Goal: Task Accomplishment & Management: Complete application form

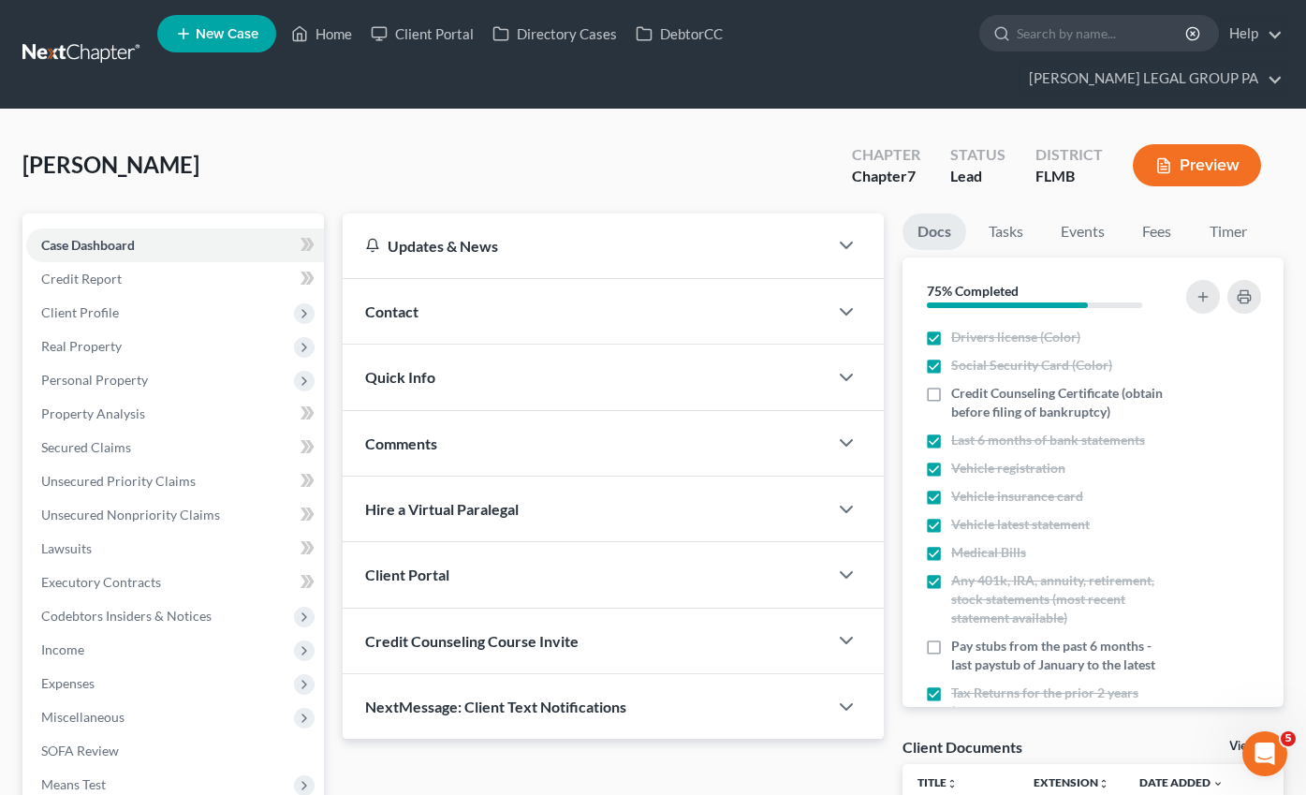
scroll to position [792, 0]
click at [336, 46] on link "Home" at bounding box center [322, 34] width 80 height 34
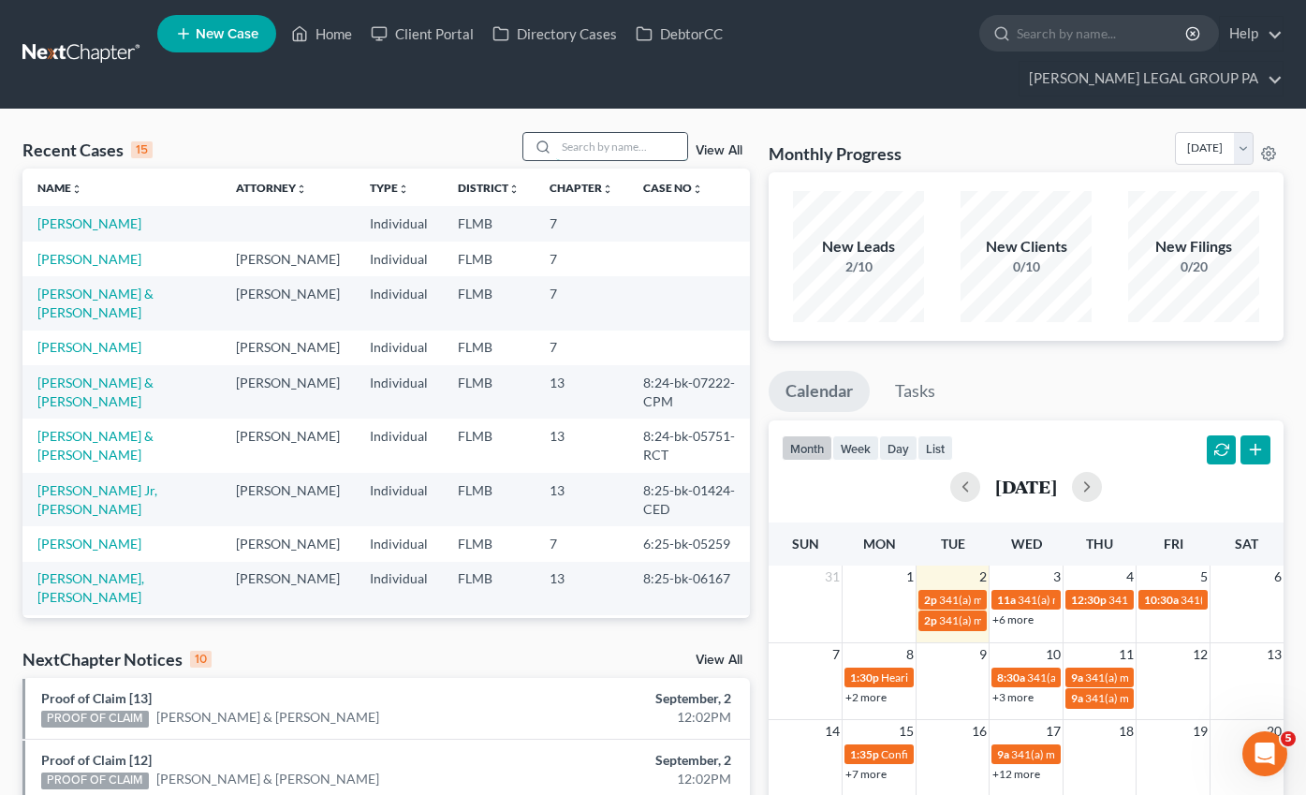
click at [610, 133] on input "search" at bounding box center [621, 146] width 131 height 27
type input "L"
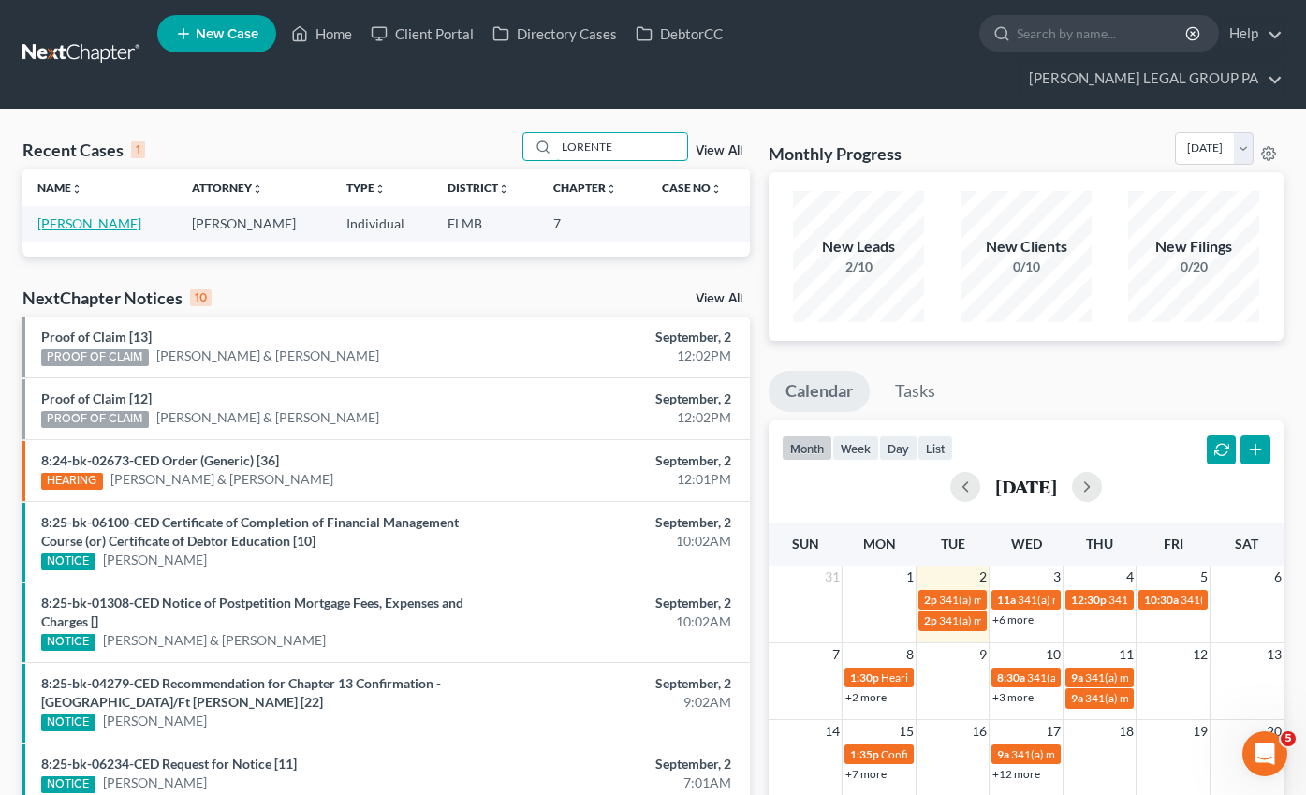
type input "LORENTE"
click at [97, 215] on link "[PERSON_NAME]" at bounding box center [89, 223] width 104 height 16
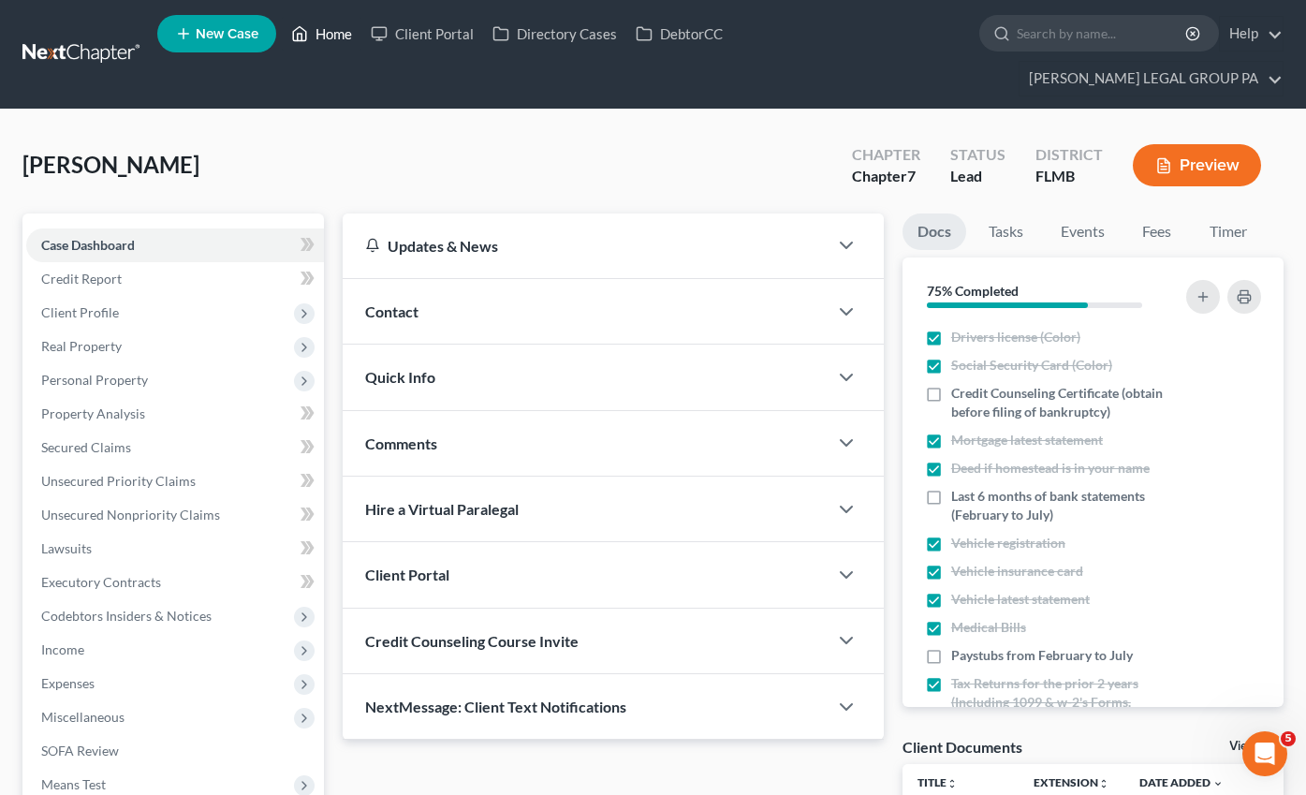
drag, startPoint x: 349, startPoint y: 37, endPoint x: 314, endPoint y: 51, distance: 37.0
click at [349, 37] on link "Home" at bounding box center [322, 34] width 80 height 34
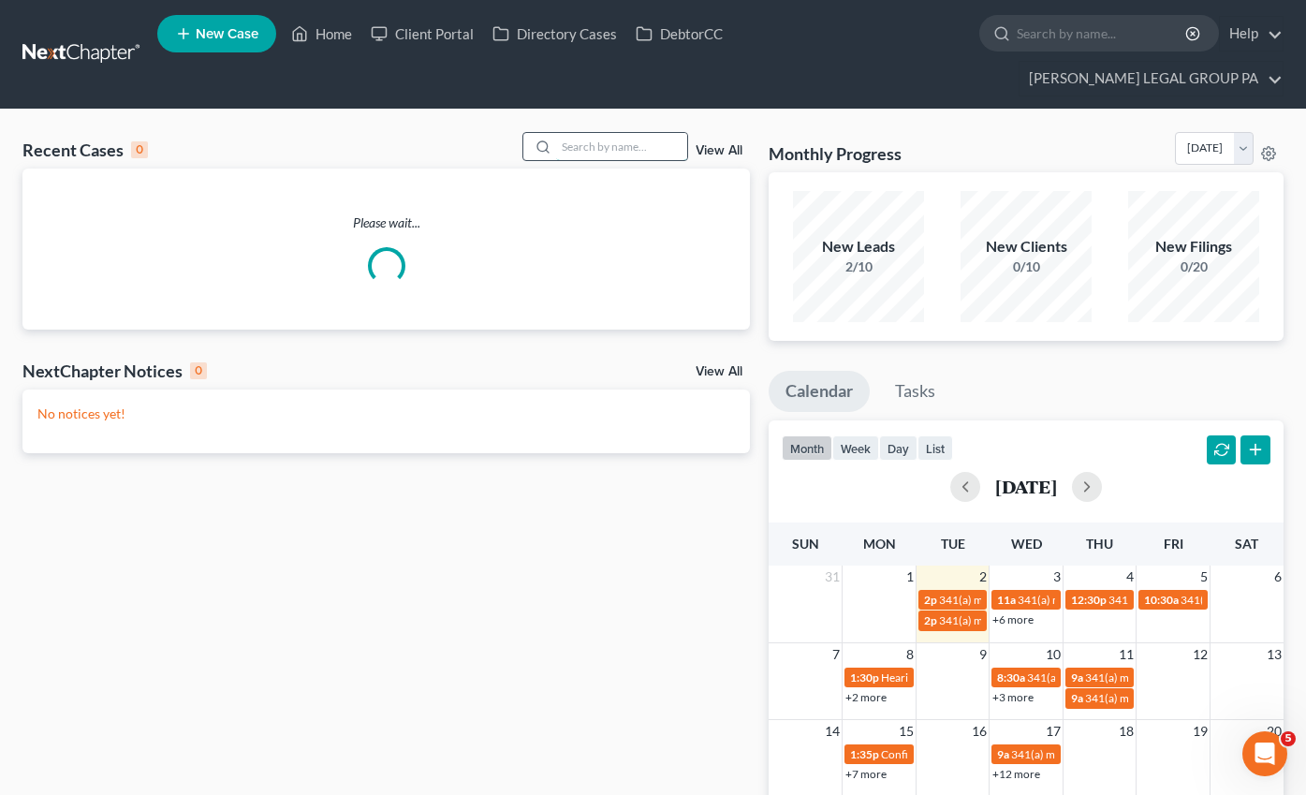
click at [606, 133] on input "search" at bounding box center [621, 146] width 131 height 27
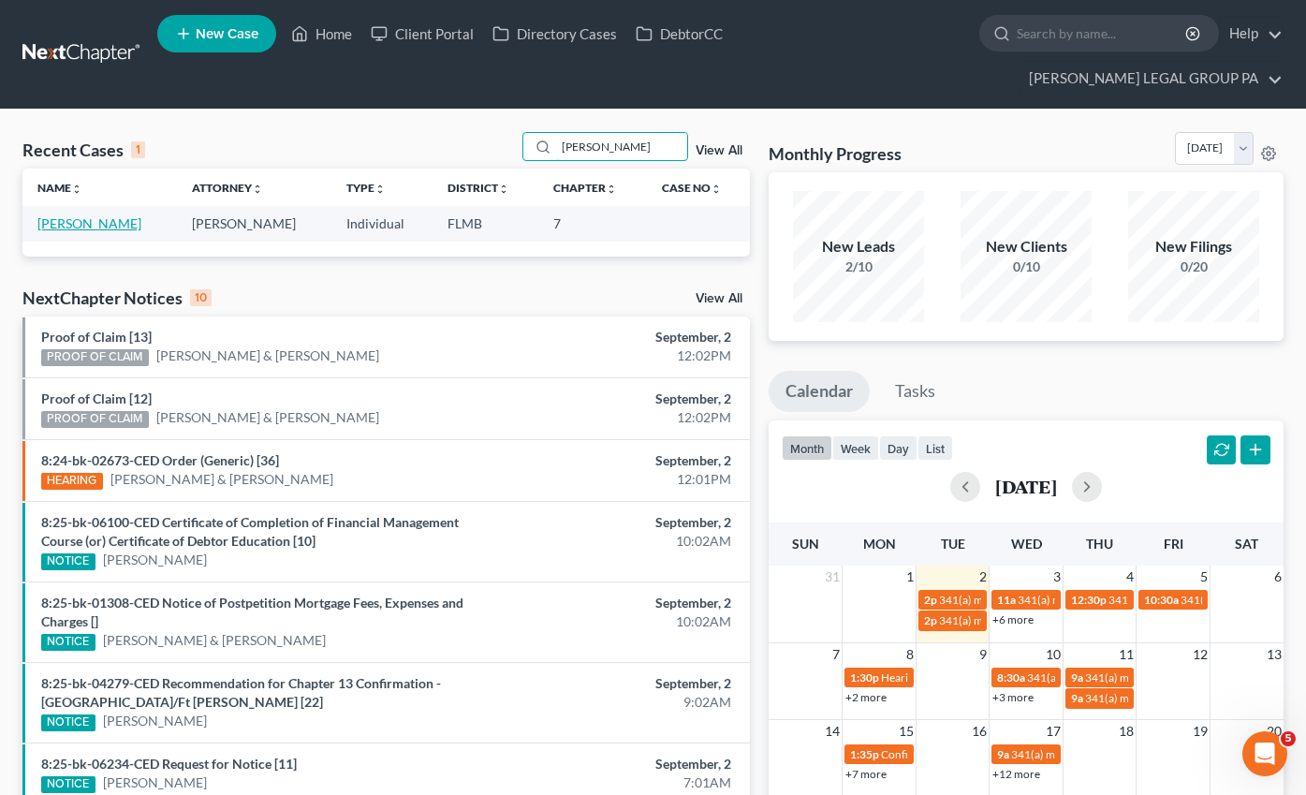
type input "[PERSON_NAME]"
click at [76, 215] on link "[PERSON_NAME]" at bounding box center [89, 223] width 104 height 16
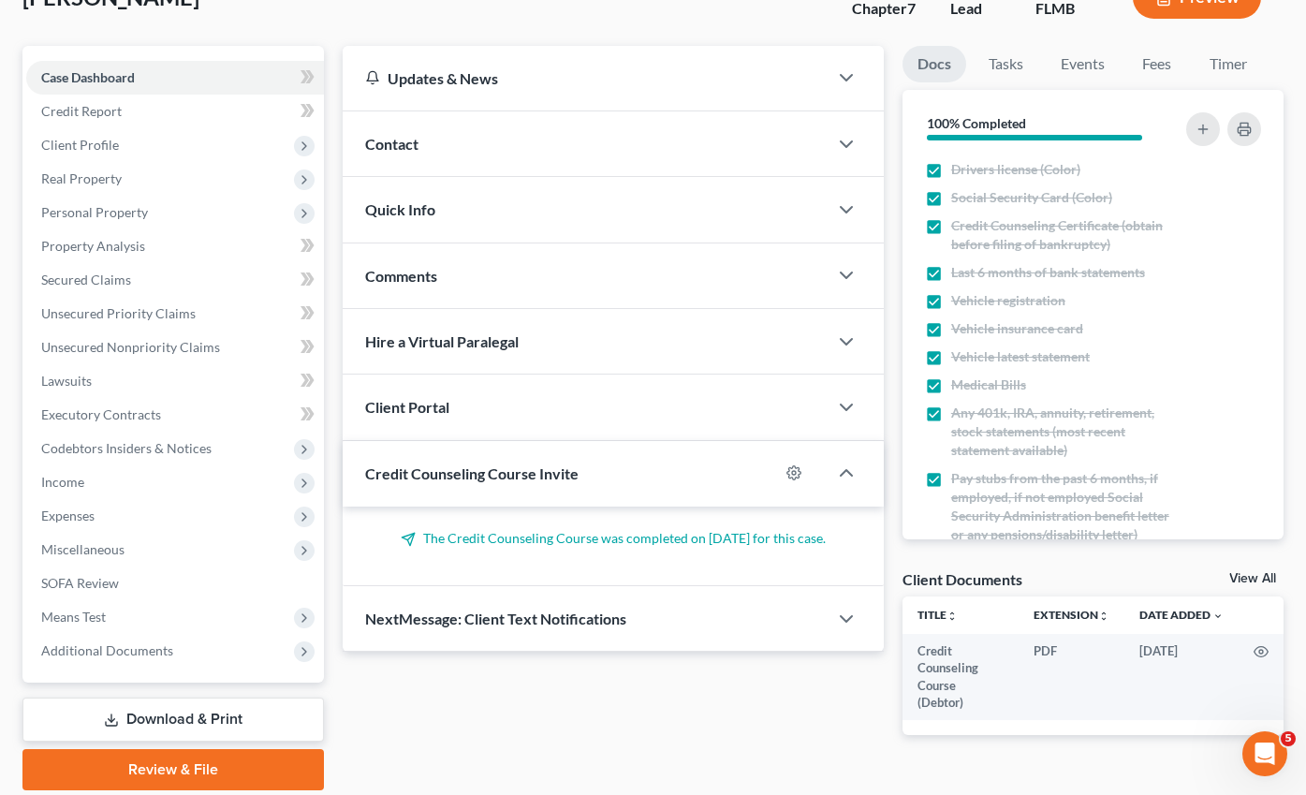
scroll to position [200, 0]
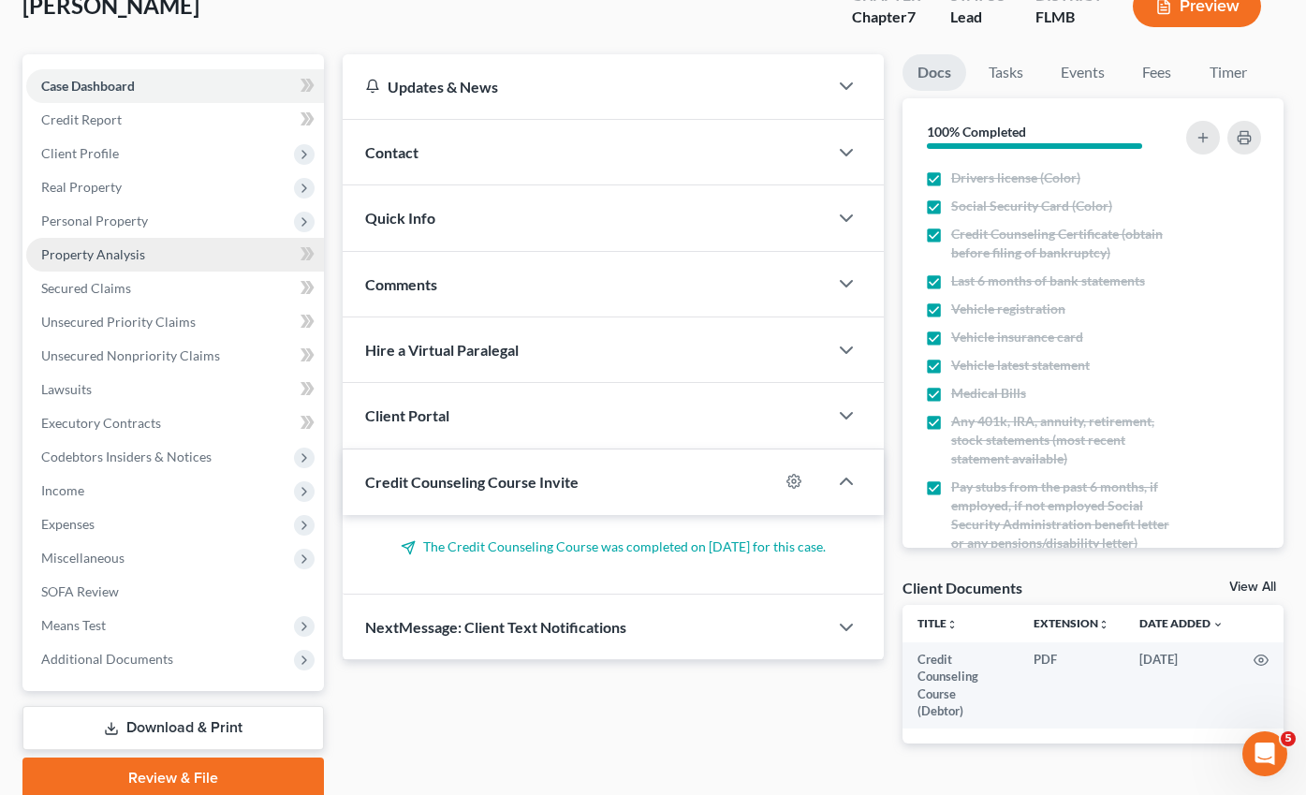
click at [116, 246] on span "Property Analysis" at bounding box center [93, 254] width 104 height 16
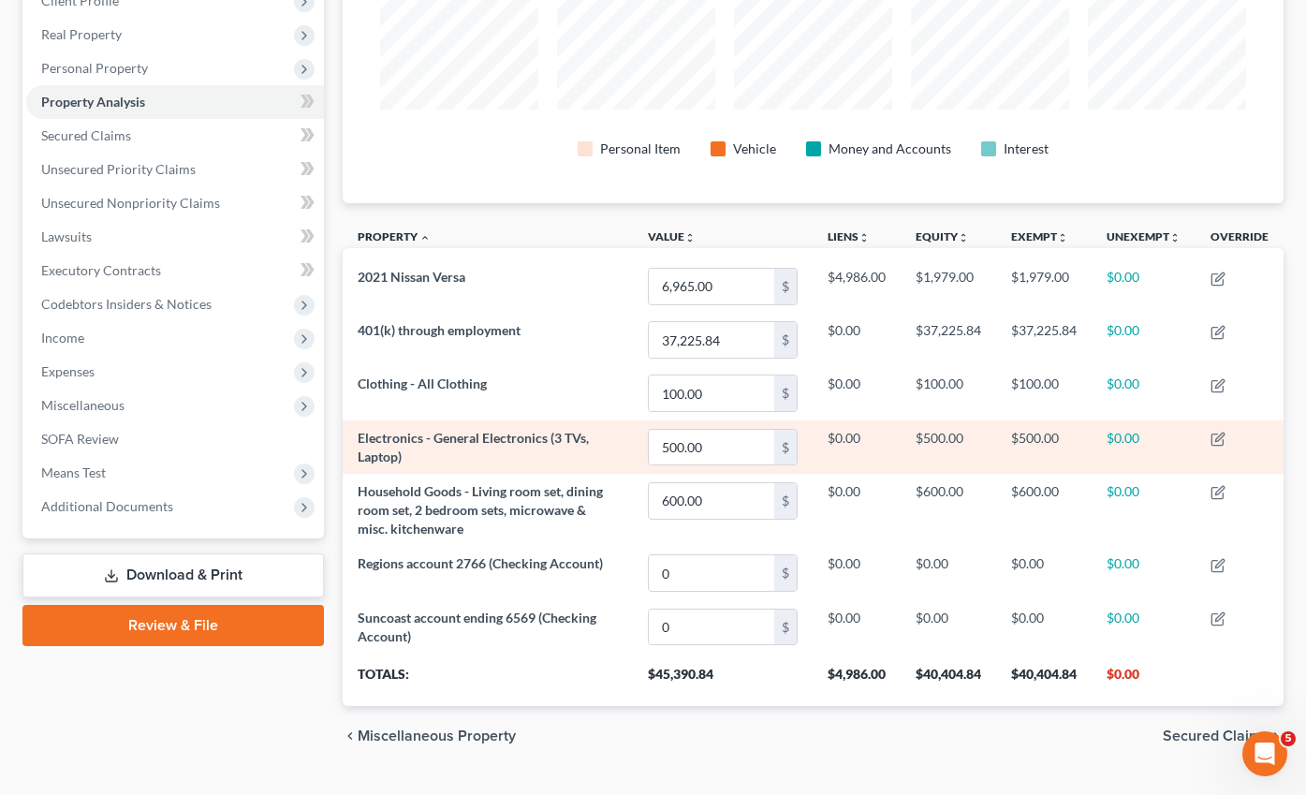
scroll to position [320, 0]
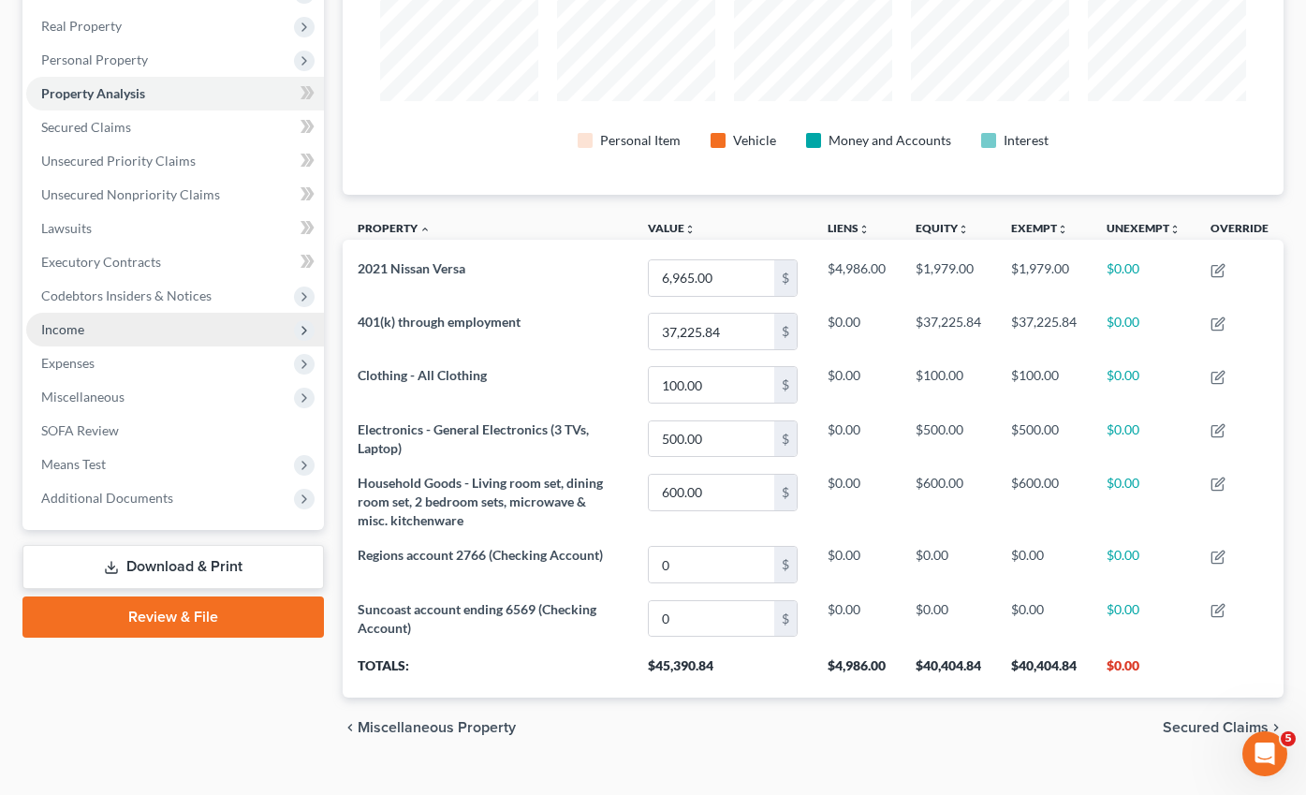
click at [75, 321] on span "Income" at bounding box center [62, 329] width 43 height 16
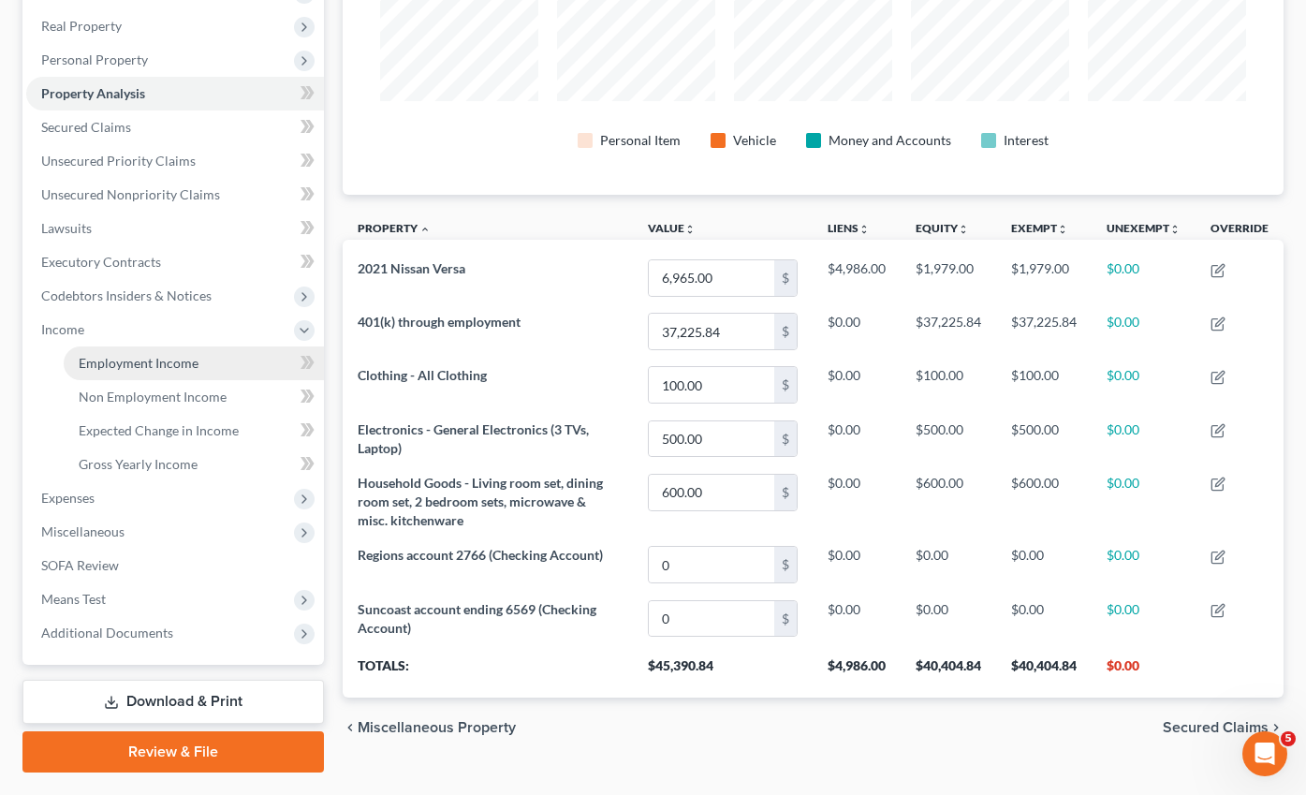
click at [119, 355] on span "Employment Income" at bounding box center [139, 363] width 120 height 16
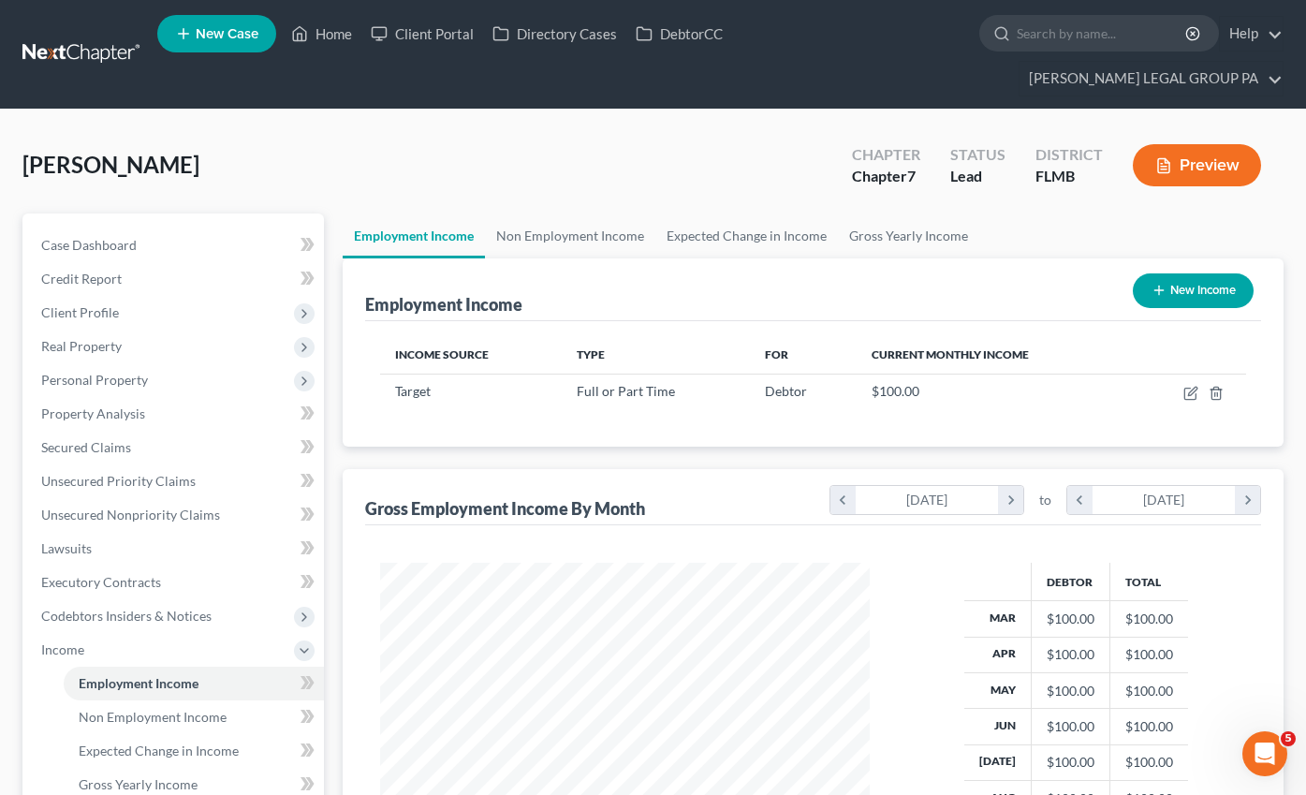
scroll to position [336, 527]
click at [99, 296] on span "Client Profile" at bounding box center [175, 313] width 298 height 34
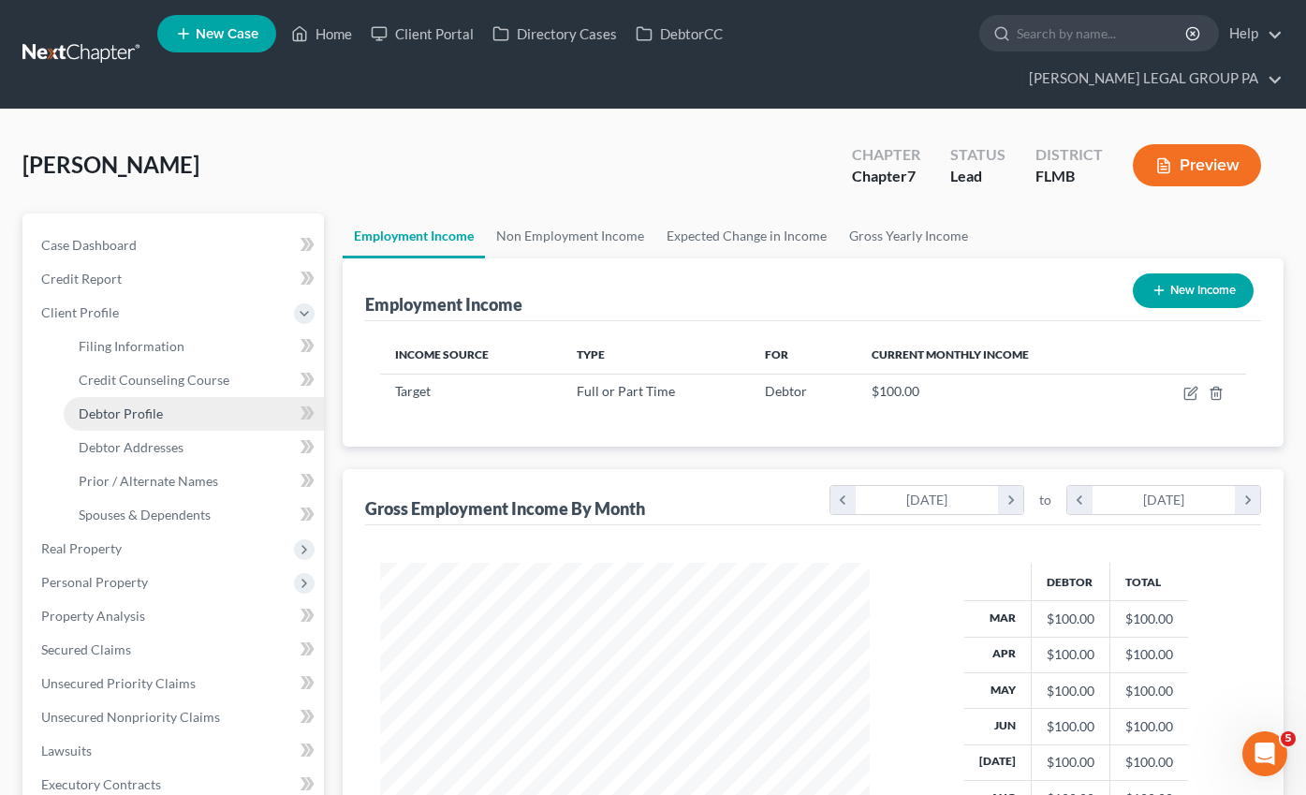
click at [108, 397] on link "Debtor Profile" at bounding box center [194, 414] width 260 height 34
select select "0"
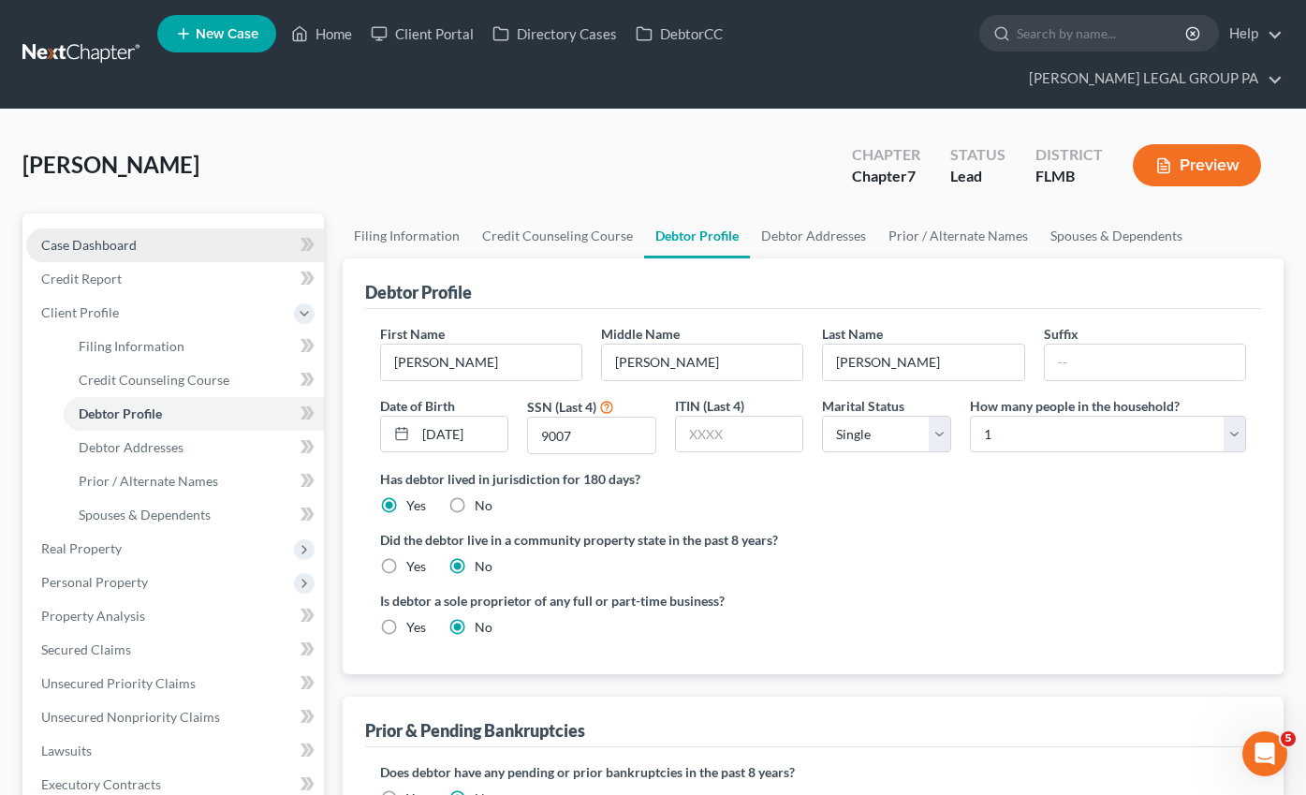
click at [90, 237] on span "Case Dashboard" at bounding box center [88, 245] width 95 height 16
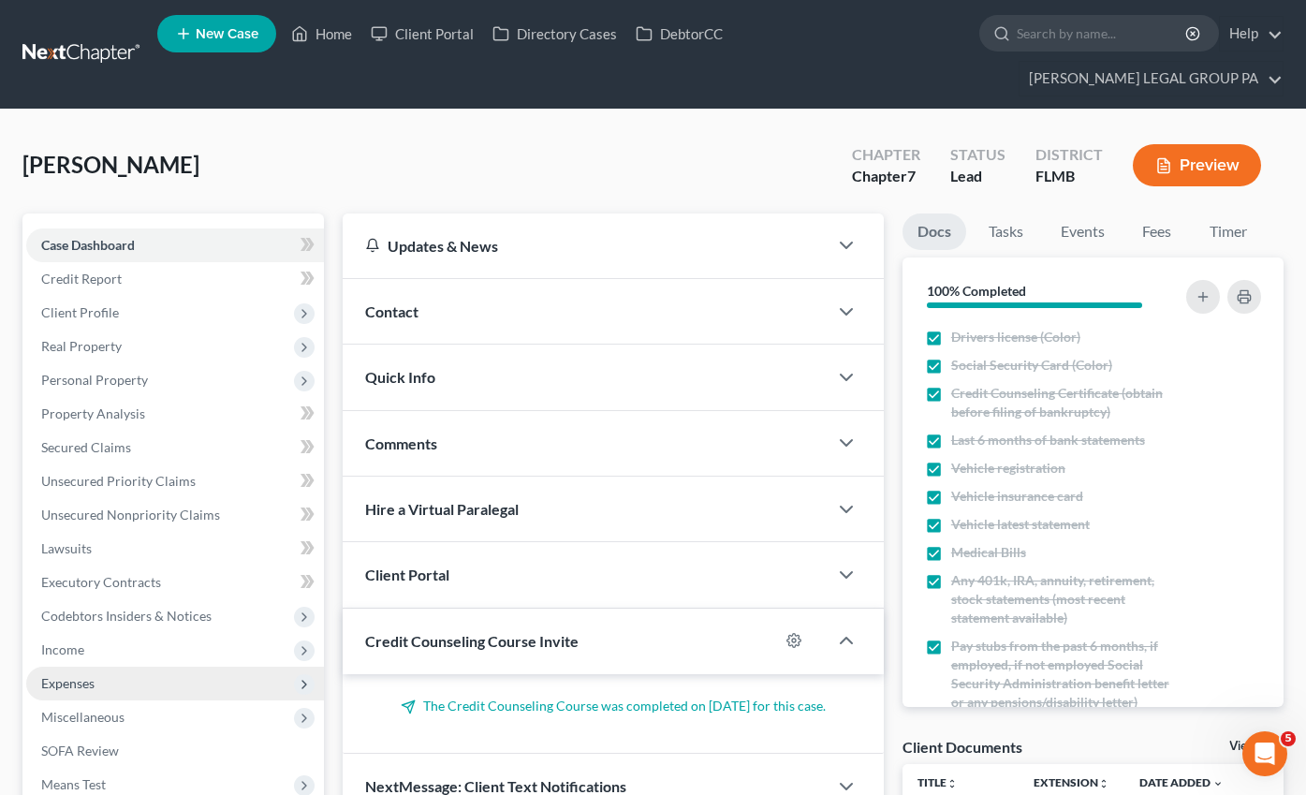
click at [77, 641] on span "Income" at bounding box center [62, 649] width 43 height 16
drag, startPoint x: 108, startPoint y: 642, endPoint x: 9, endPoint y: 578, distance: 117.1
click at [107, 675] on span "Employment Income" at bounding box center [139, 683] width 120 height 16
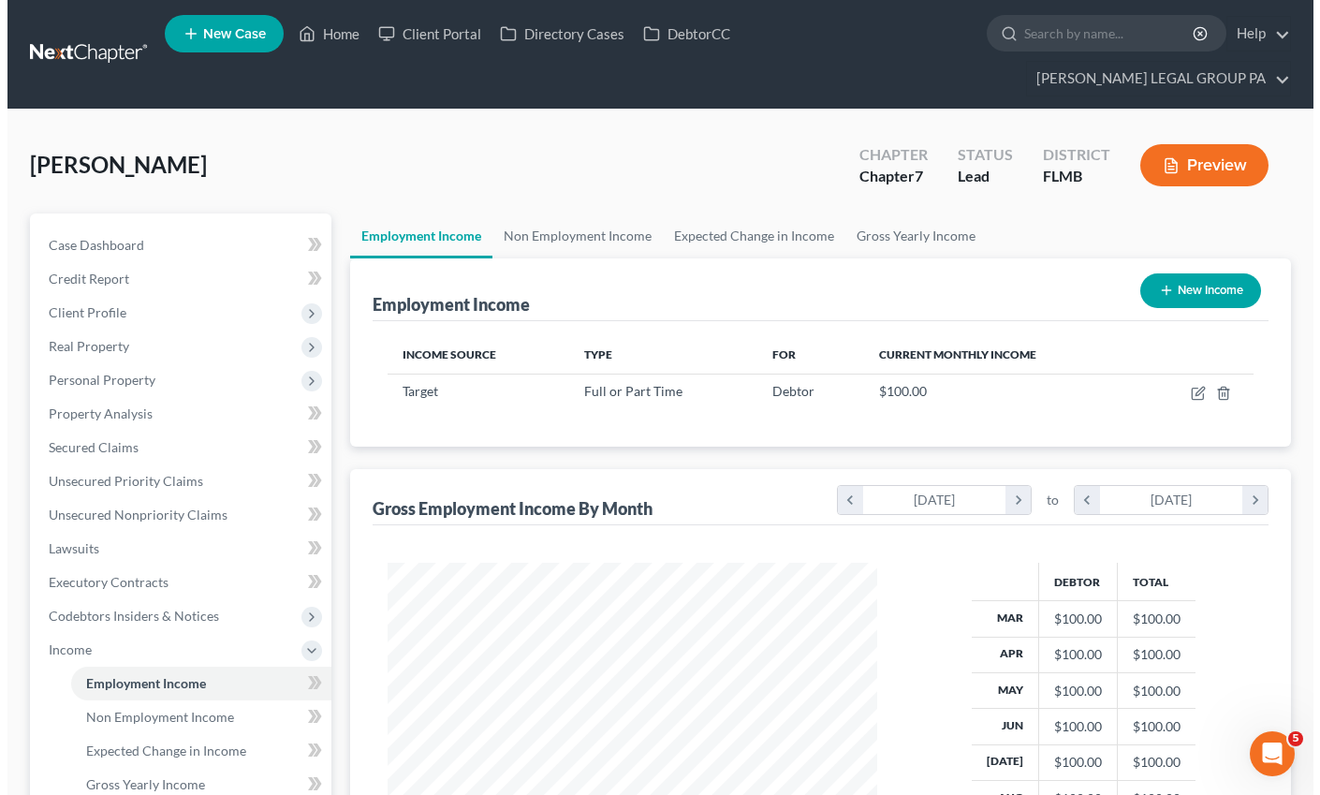
scroll to position [336, 527]
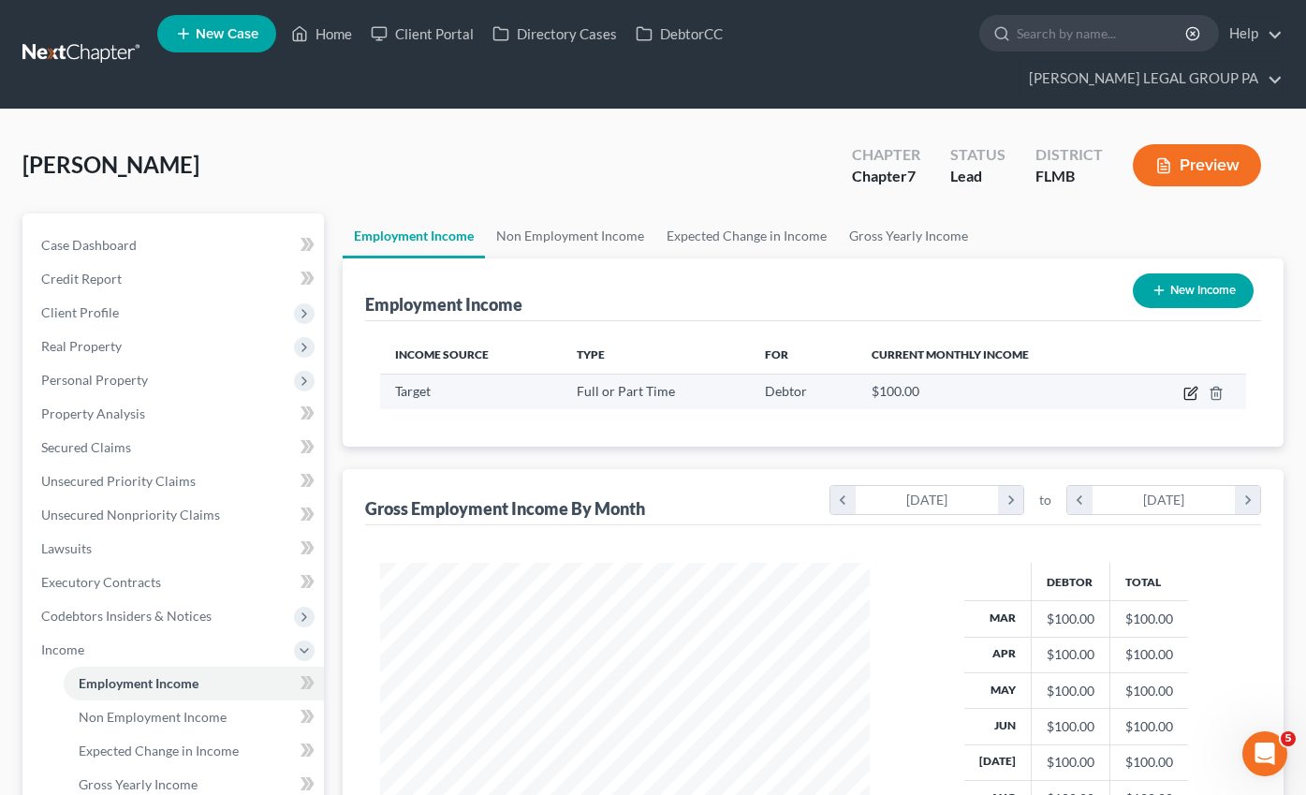
click at [1195, 386] on icon "button" at bounding box center [1190, 393] width 15 height 15
select select "0"
select select "9"
select select "0"
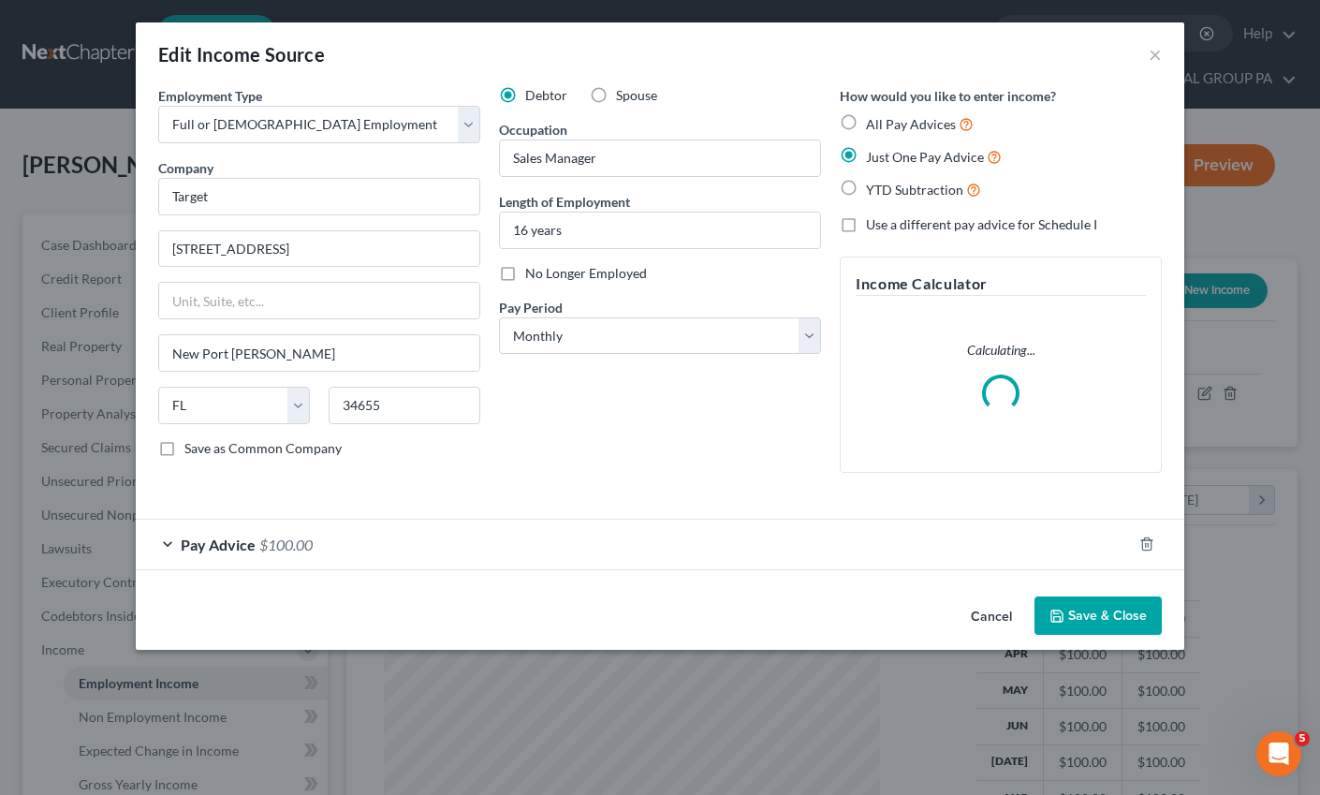
click at [247, 544] on span "Pay Advice" at bounding box center [218, 544] width 75 height 18
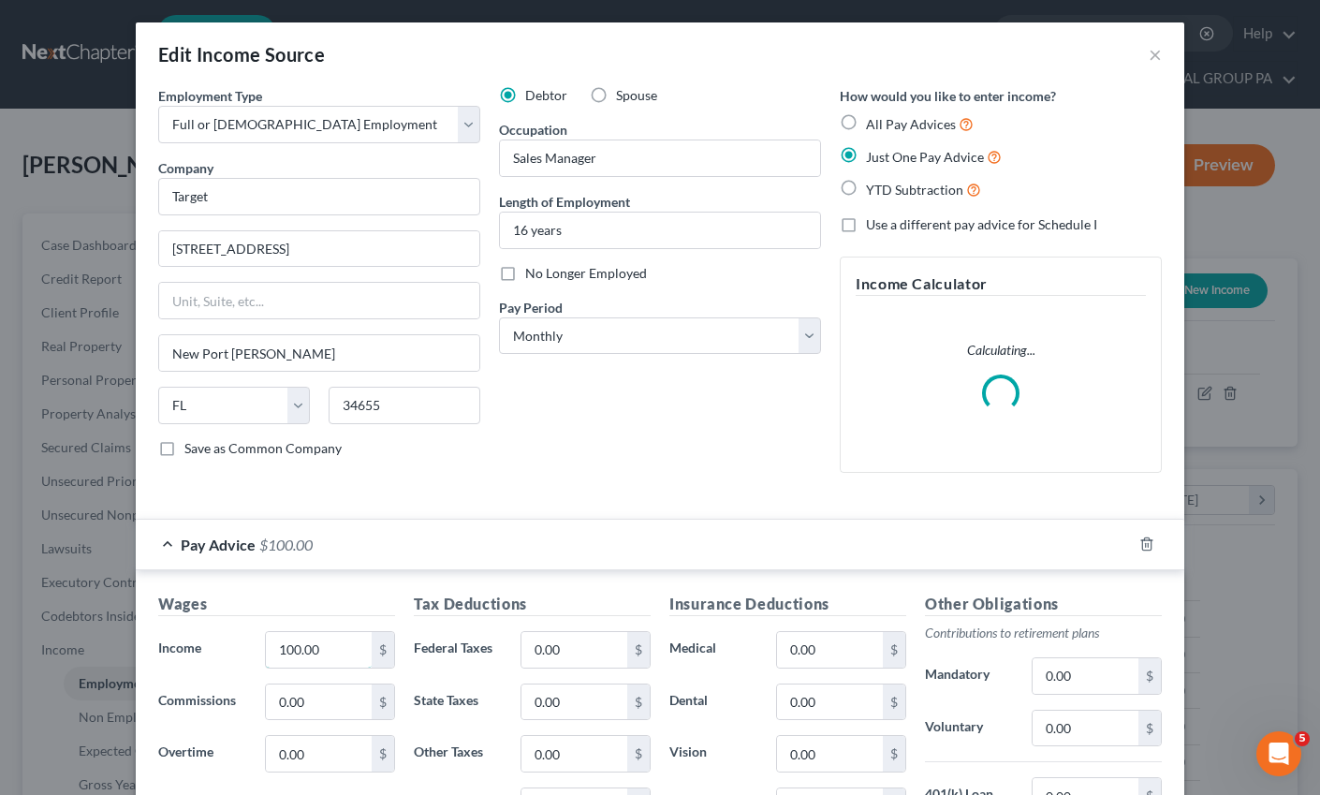
drag, startPoint x: 273, startPoint y: 651, endPoint x: 197, endPoint y: 639, distance: 76.6
click at [227, 642] on div "Income * 100.00 $" at bounding box center [277, 649] width 256 height 37
drag, startPoint x: 319, startPoint y: 646, endPoint x: 261, endPoint y: 643, distance: 58.1
click at [266, 643] on input "100.00" at bounding box center [319, 650] width 106 height 36
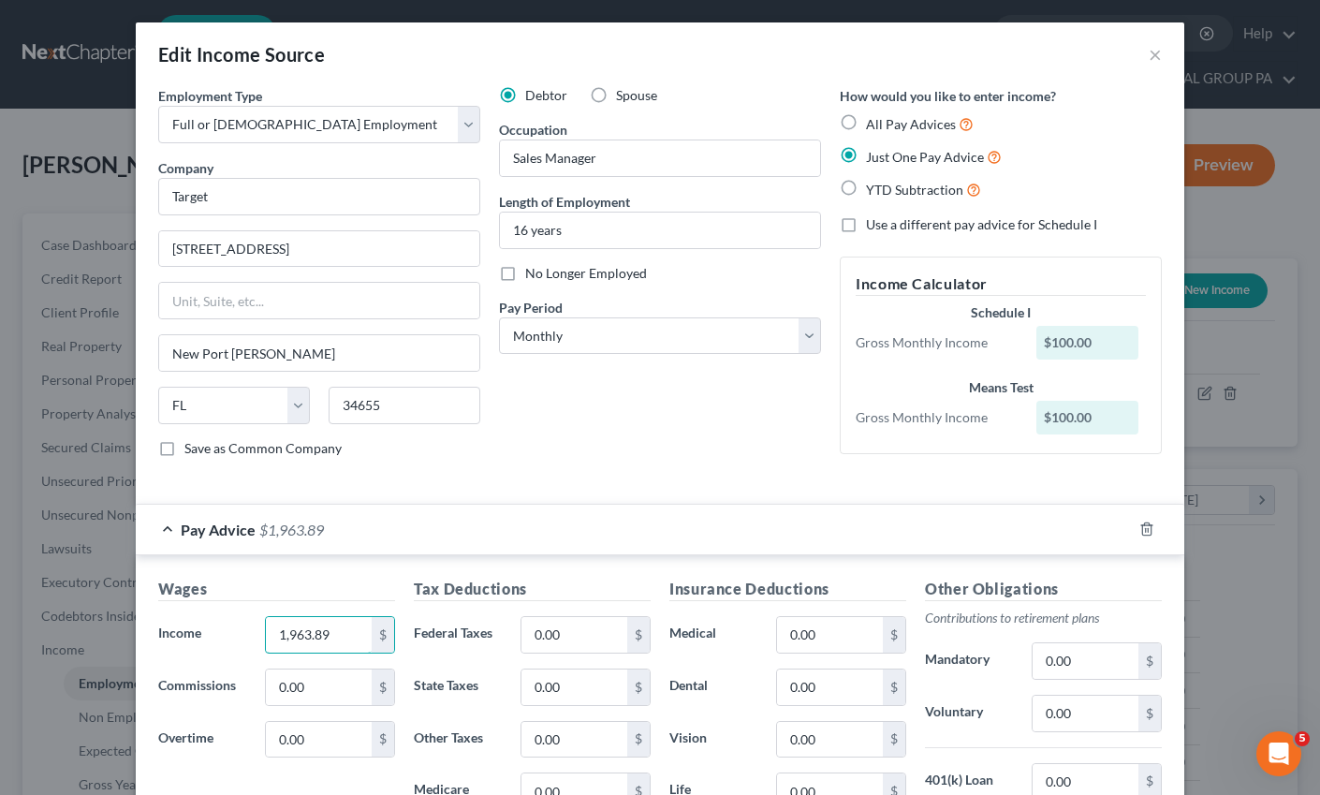
type input "1,963.89"
click at [543, 463] on div "Debtor Spouse Occupation Sales Manager Length of Employment 16 years No Longer …" at bounding box center [660, 279] width 341 height 387
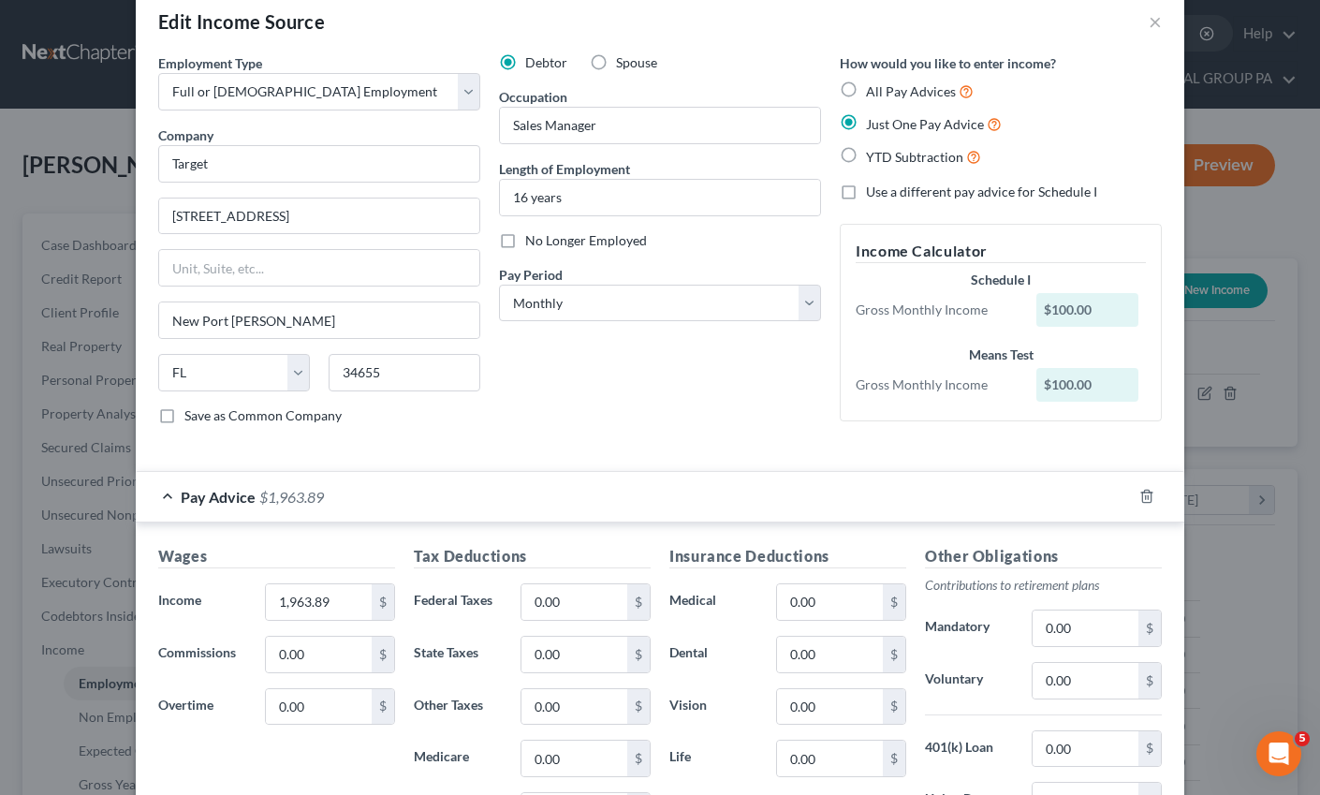
scroll to position [155, 0]
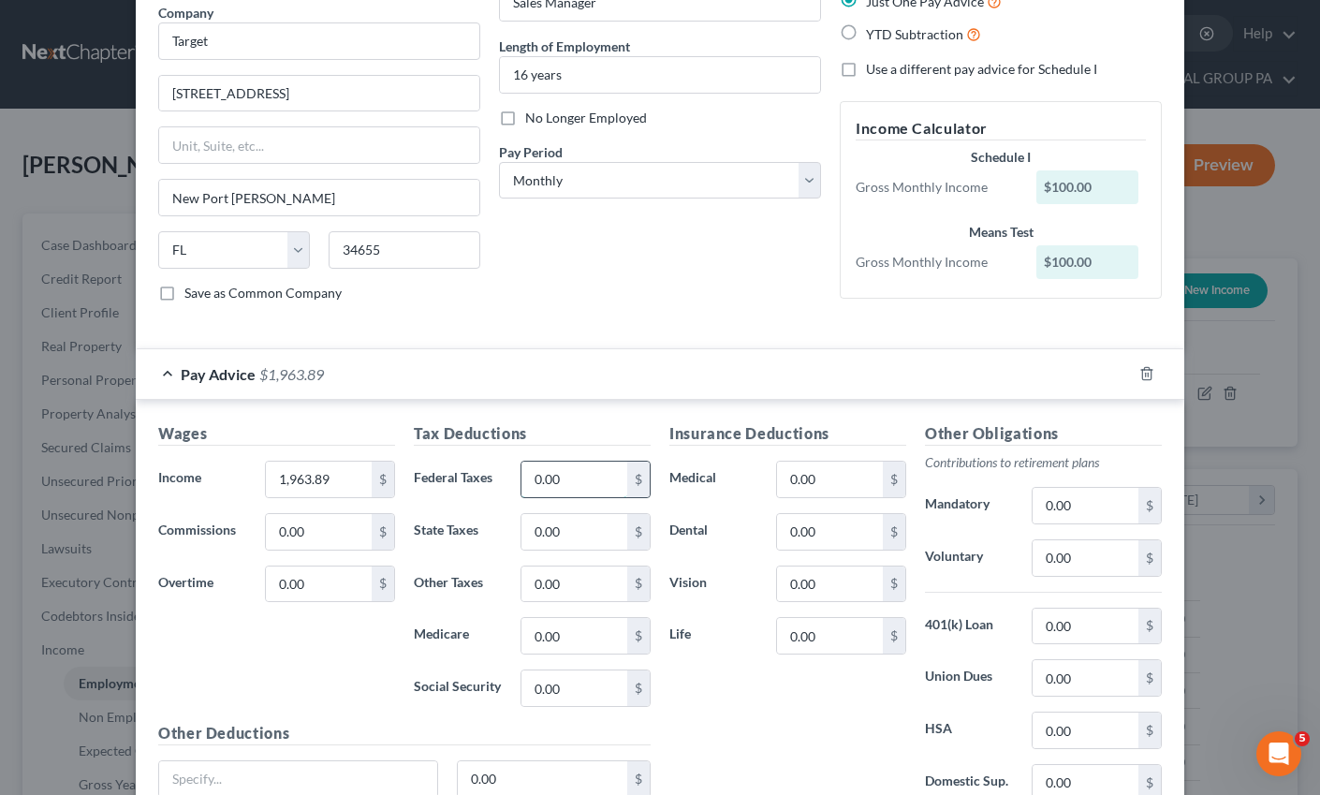
click at [557, 484] on input "0.00" at bounding box center [574, 479] width 106 height 36
type input "177.45"
click at [578, 638] on input "0.00" at bounding box center [574, 636] width 106 height 36
type input "27.83"
click at [579, 693] on input "0.00" at bounding box center [574, 688] width 106 height 36
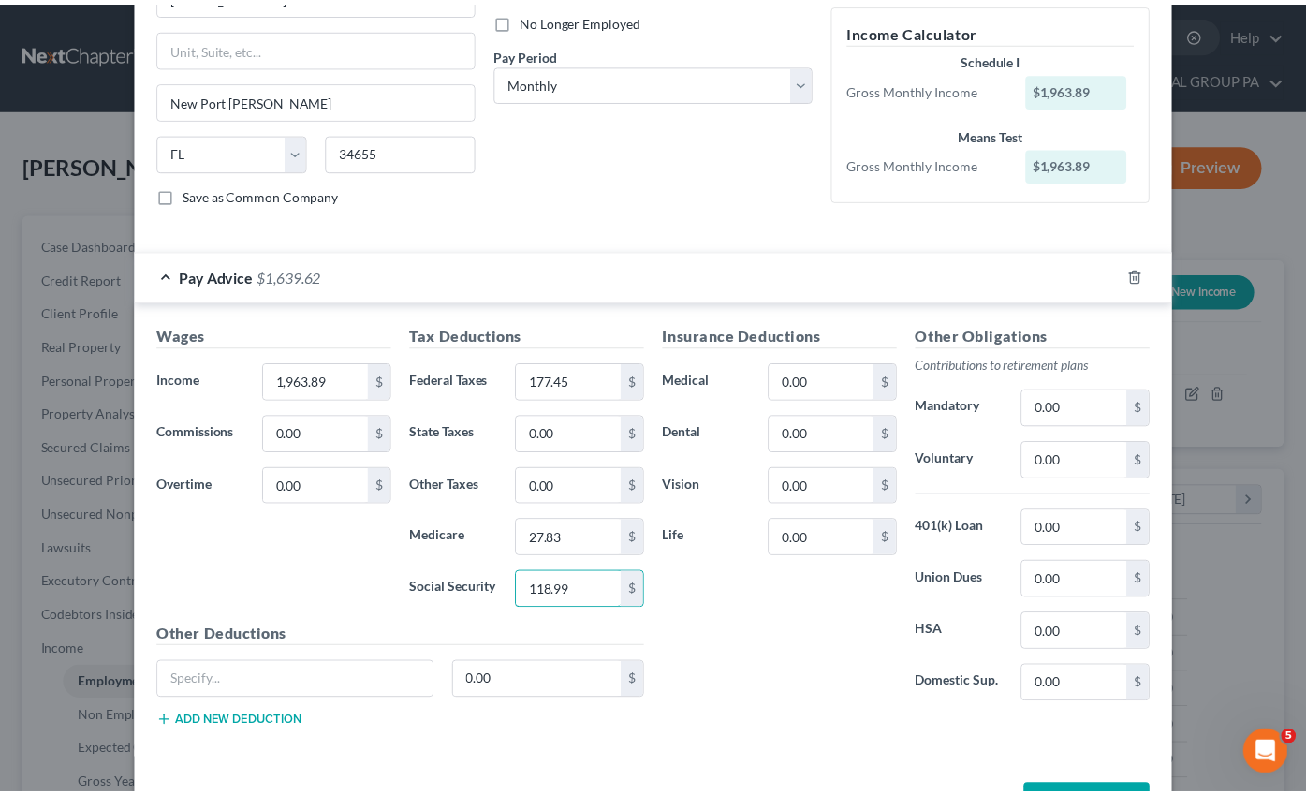
scroll to position [256, 0]
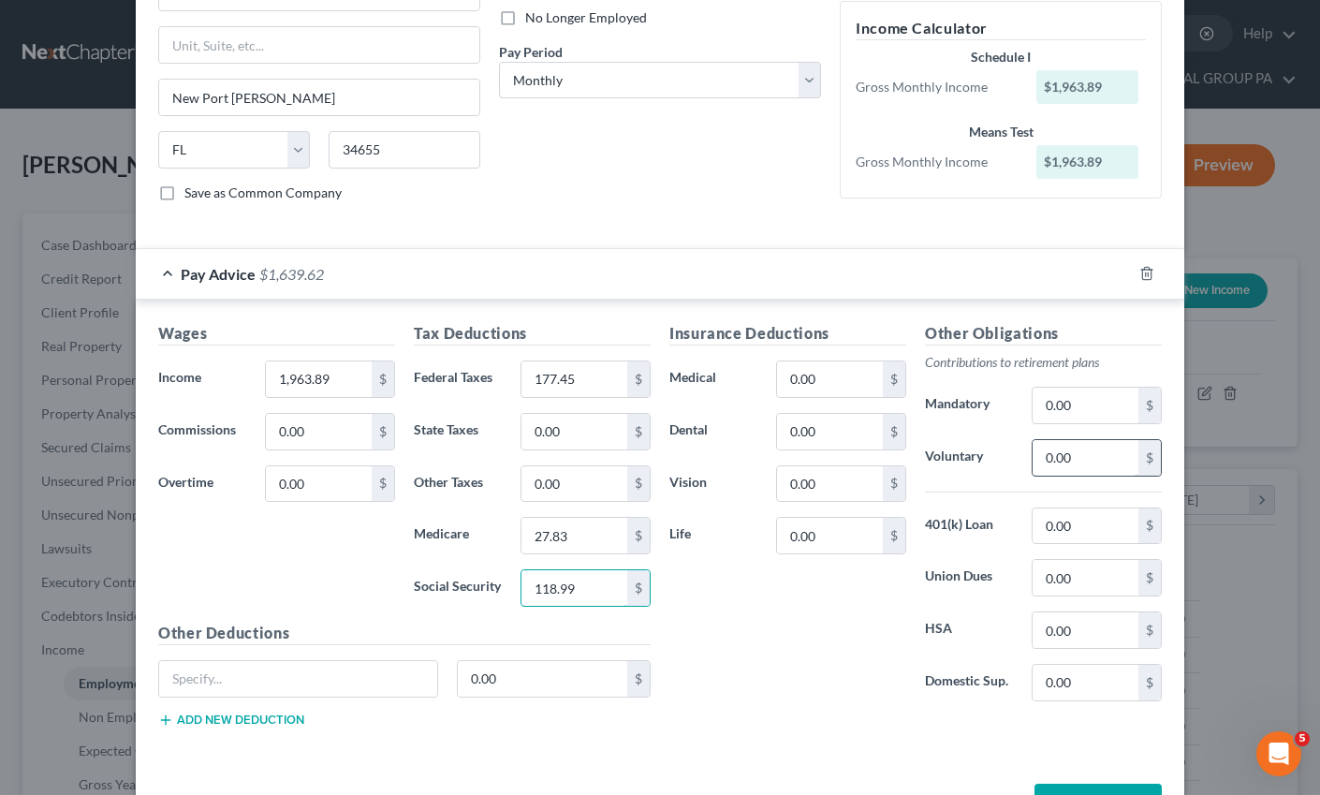
type input "118.99"
click at [1074, 457] on input "0.00" at bounding box center [1085, 458] width 106 height 36
type input "117.83"
click at [817, 433] on input "0.00" at bounding box center [830, 432] width 106 height 36
type input "13.21"
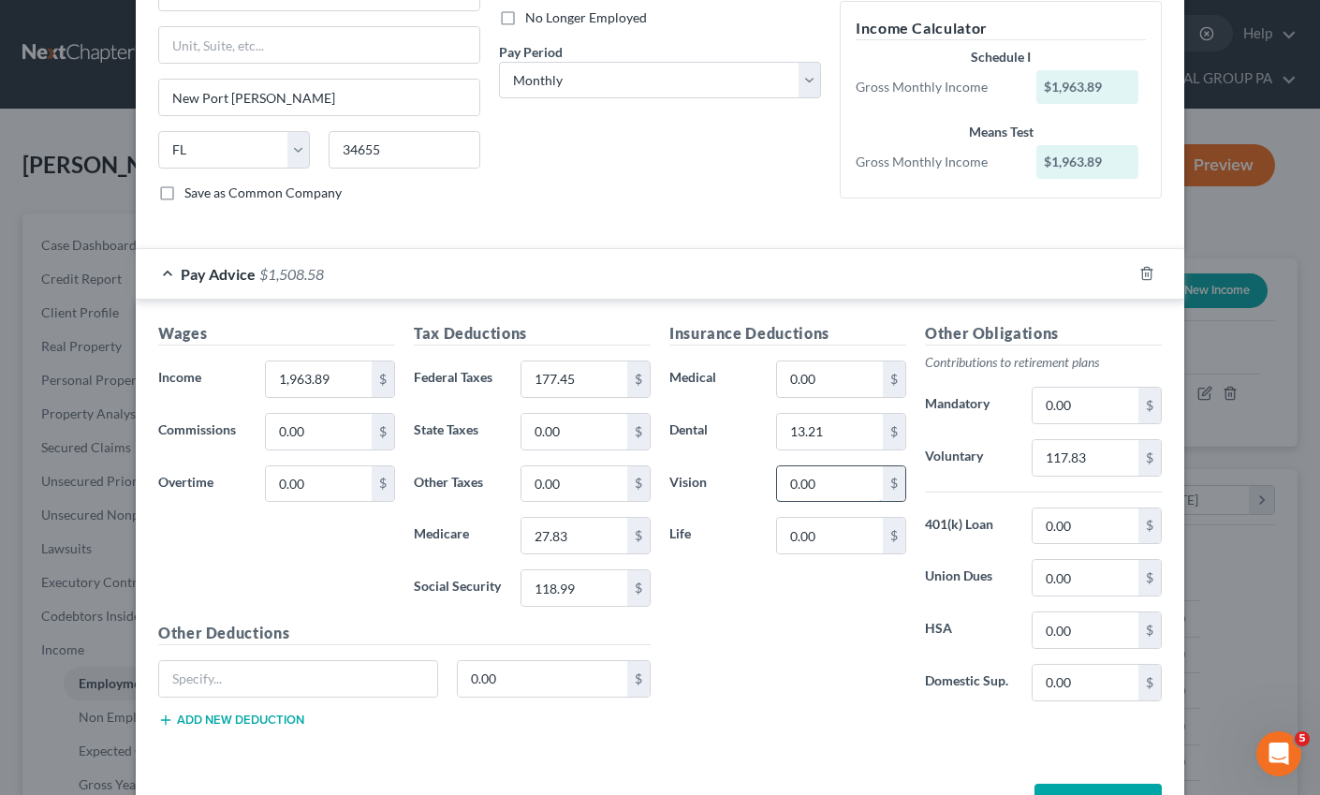
click at [833, 488] on input "0.00" at bounding box center [830, 484] width 106 height 36
type input "1.63"
click at [836, 375] on input "0.00" at bounding box center [830, 379] width 106 height 36
type input "29.84"
click at [254, 680] on input "text" at bounding box center [298, 679] width 278 height 36
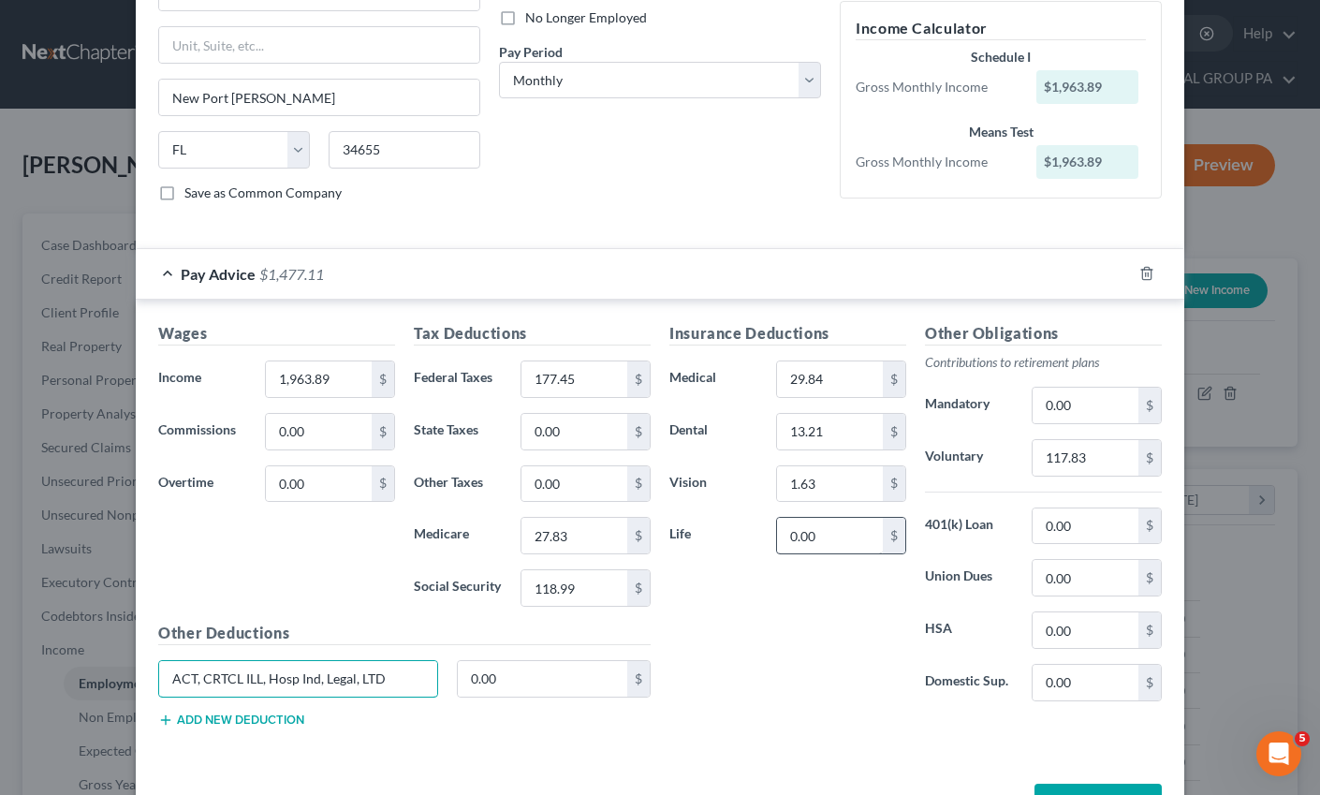
type input "ACT, CRTCL ILL, Hosp Ind, Legal, LTD"
drag, startPoint x: 795, startPoint y: 522, endPoint x: 821, endPoint y: 532, distance: 27.8
click at [800, 523] on input "0.00" at bounding box center [830, 536] width 106 height 36
click at [798, 542] on input "0.00" at bounding box center [830, 536] width 106 height 36
drag, startPoint x: 826, startPoint y: 539, endPoint x: 768, endPoint y: 535, distance: 57.2
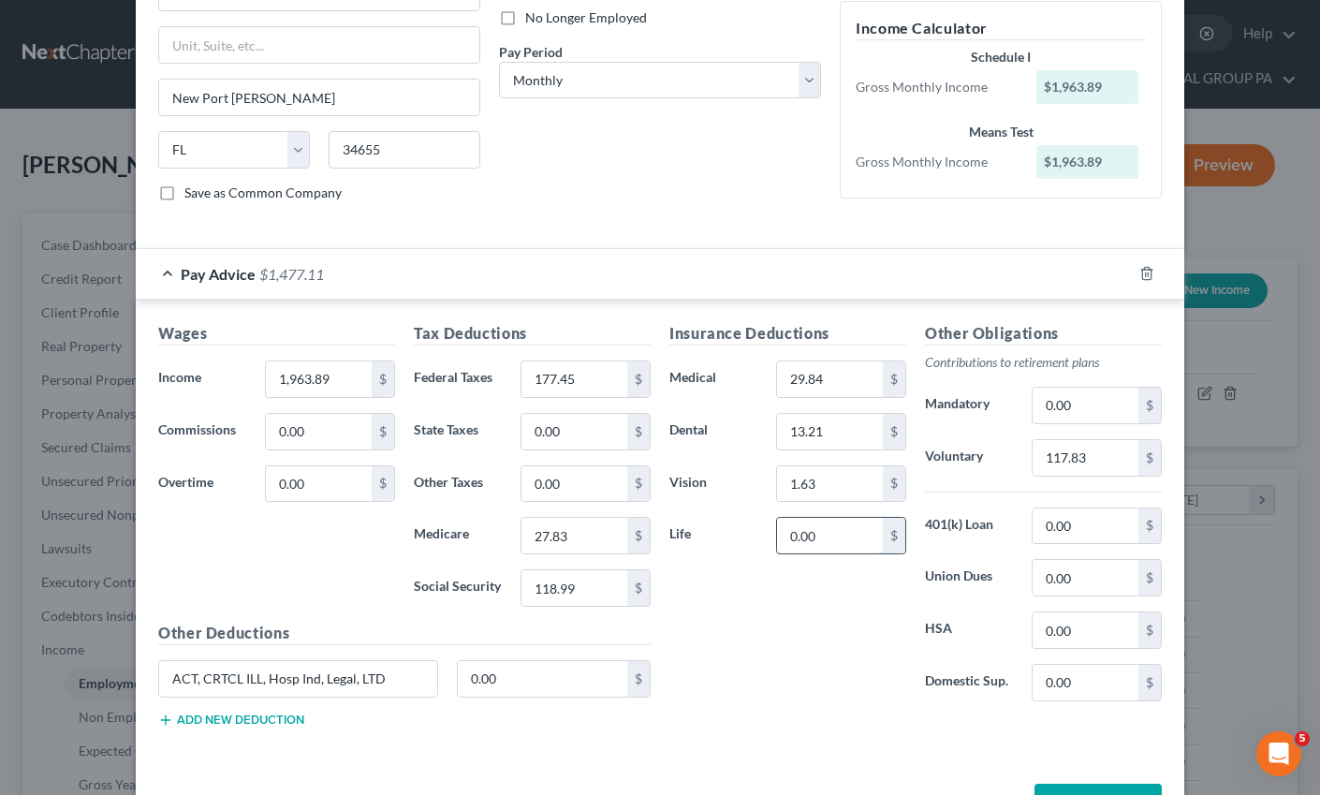
click at [777, 535] on input "0.00" at bounding box center [830, 536] width 106 height 36
type input "4.49"
drag, startPoint x: 857, startPoint y: 670, endPoint x: 913, endPoint y: 695, distance: 60.3
click at [856, 666] on div "Insurance Deductions Medical 29.84 $ Dental 13.21 $ Vision 1.63 $ Life 4.49 $" at bounding box center [788, 519] width 256 height 394
click at [643, 75] on select "Select Monthly Twice Monthly Every Other Week Weekly" at bounding box center [660, 80] width 322 height 37
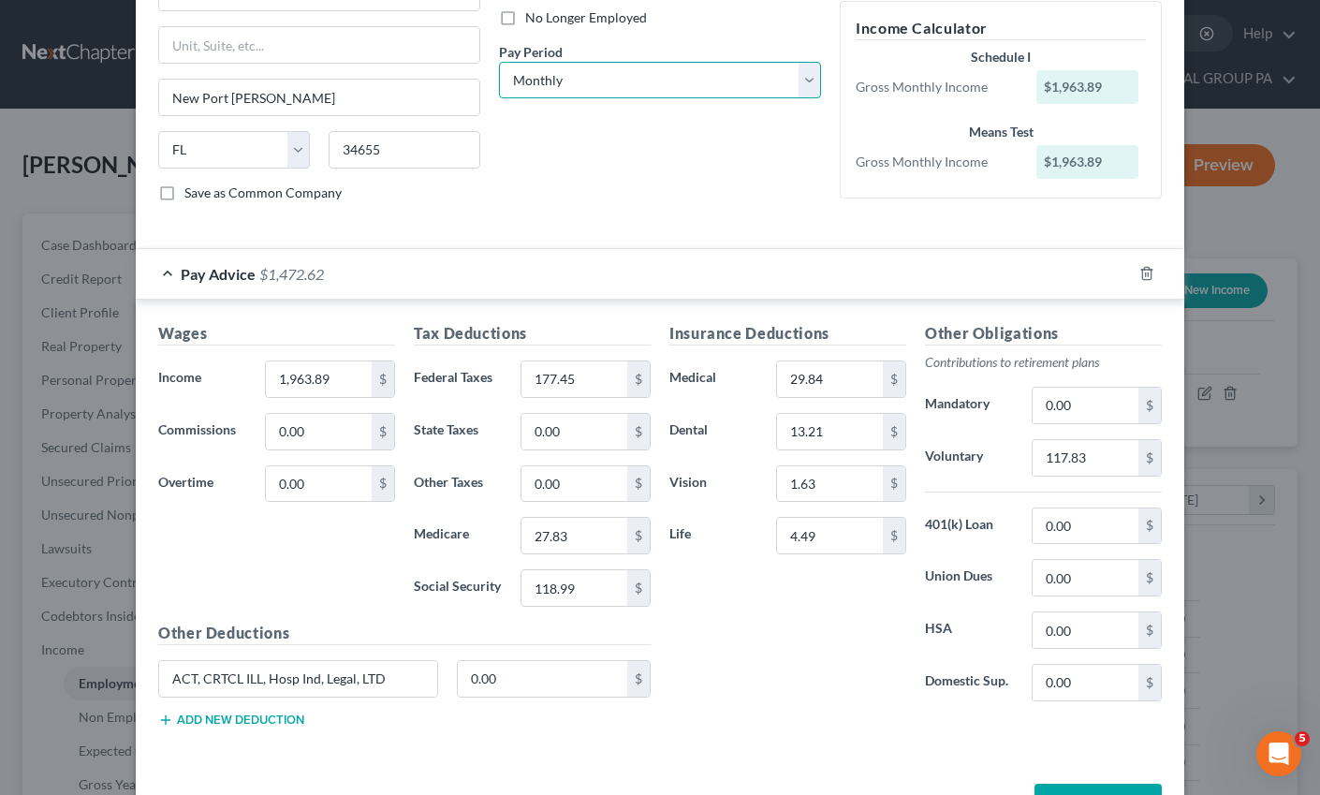
select select "2"
click at [499, 62] on select "Select Monthly Twice Monthly Every Other Week Weekly" at bounding box center [660, 80] width 322 height 37
click at [1100, 787] on button "Save & Close" at bounding box center [1097, 802] width 127 height 39
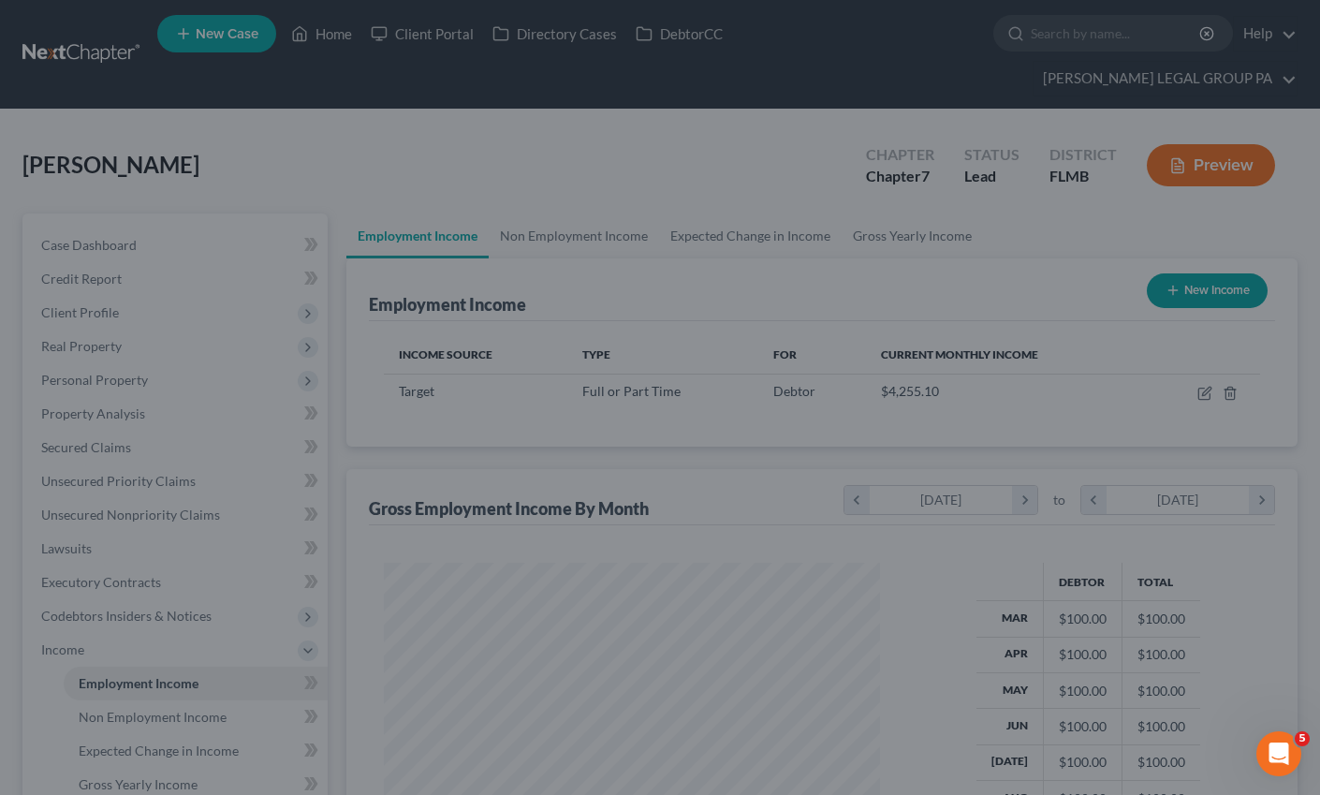
scroll to position [935657, 935465]
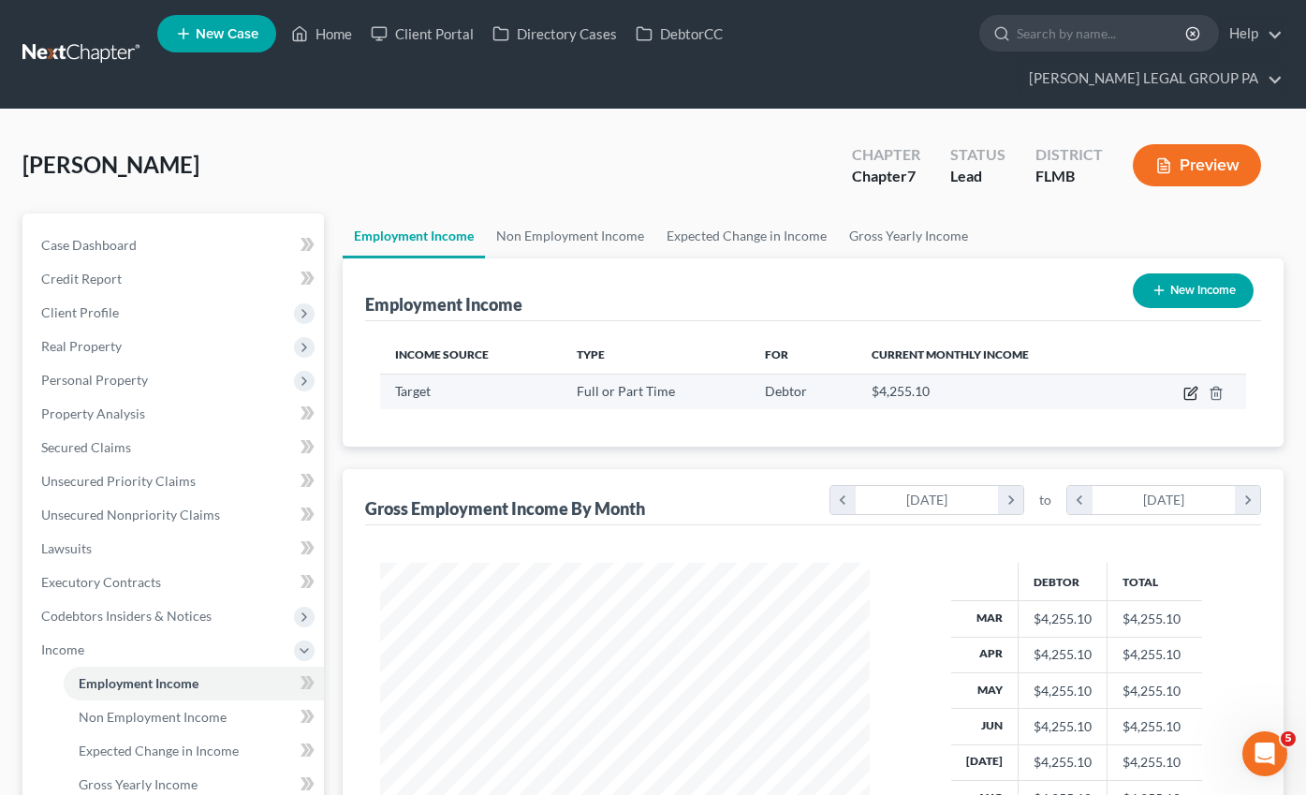
click at [1190, 386] on icon "button" at bounding box center [1190, 393] width 15 height 15
select select "0"
select select "9"
select select "2"
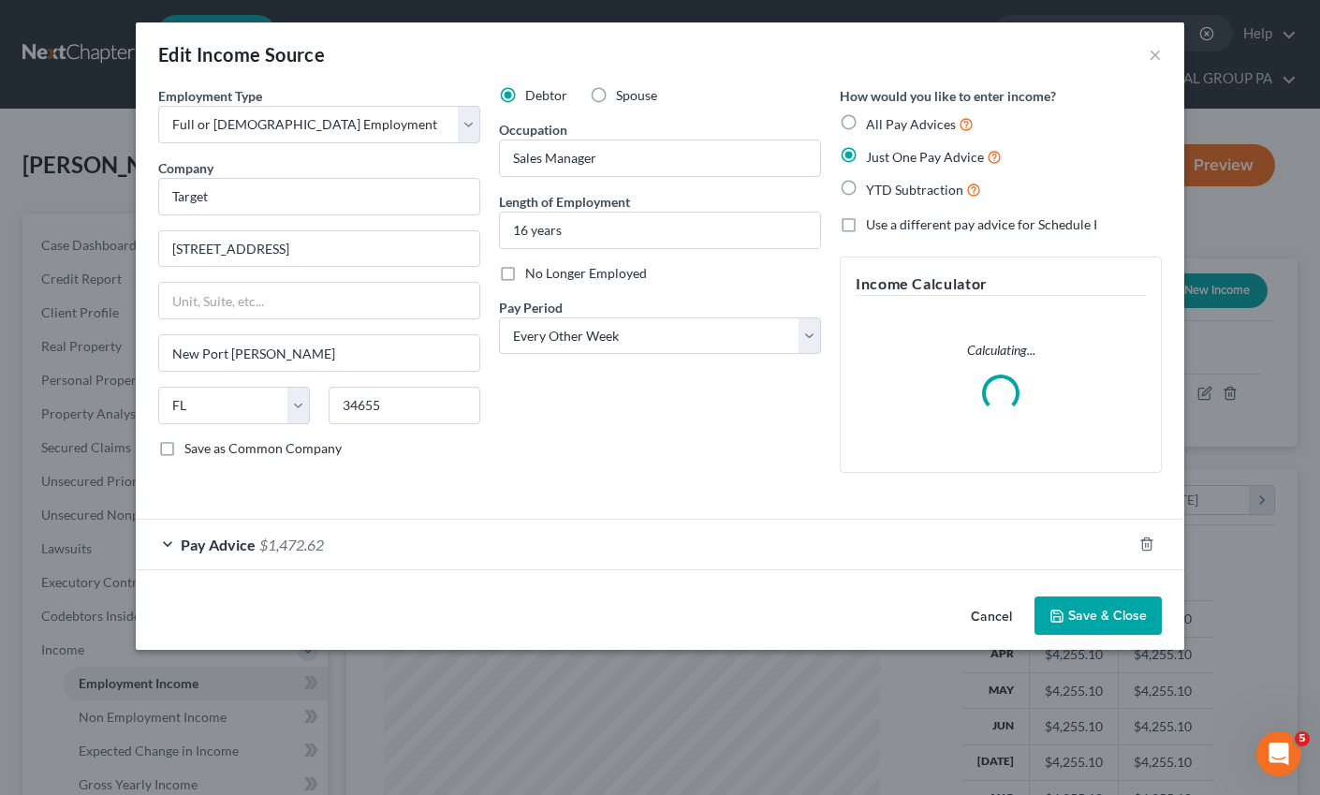
scroll to position [336, 533]
click at [363, 548] on div "Pay Advice $1,472.62" at bounding box center [634, 544] width 996 height 50
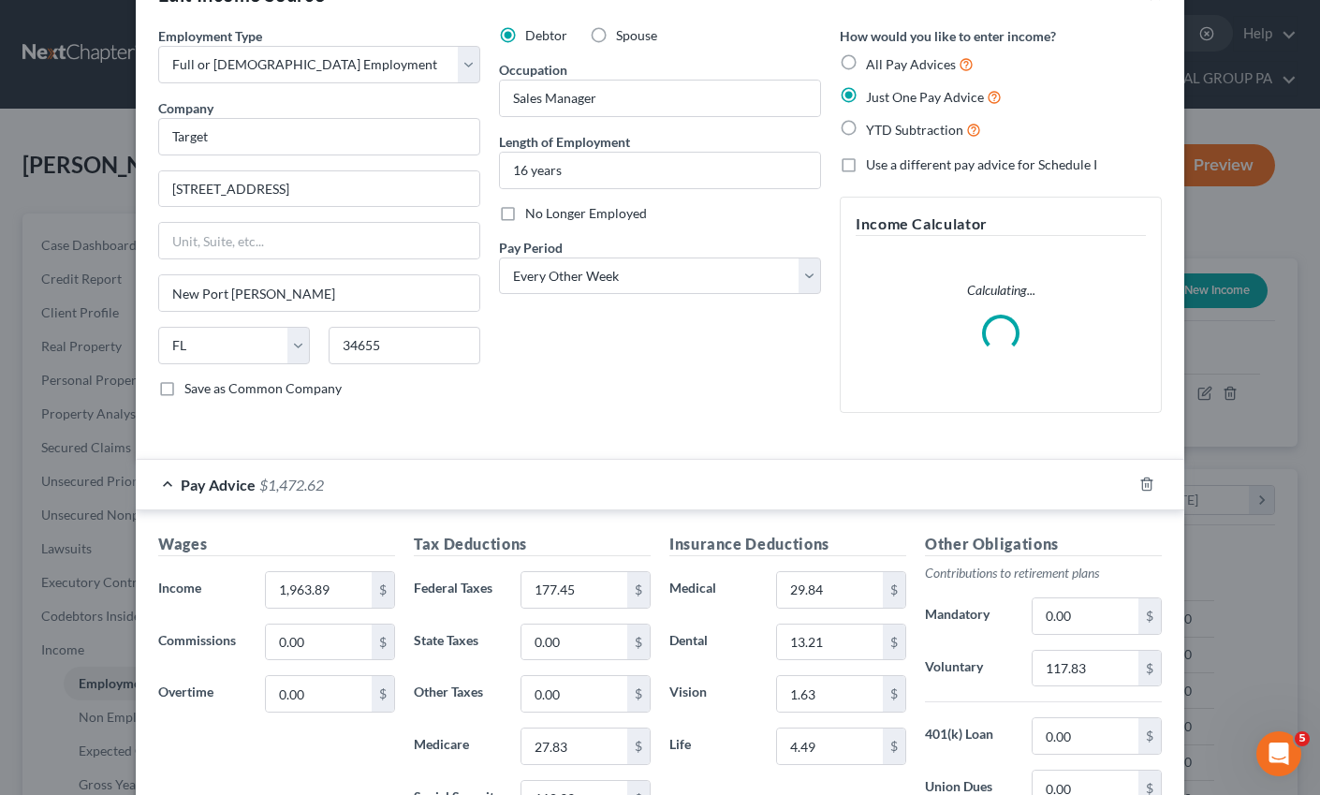
scroll to position [335, 0]
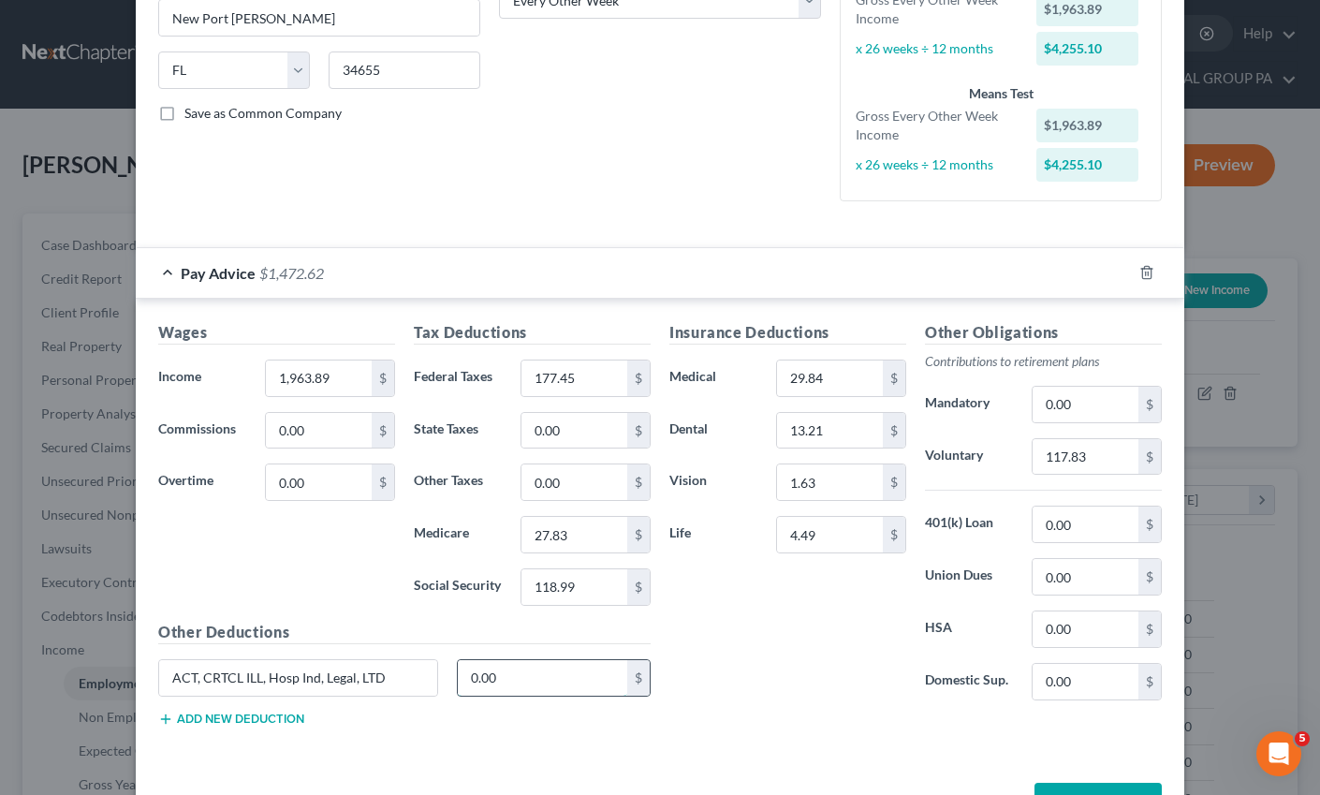
drag, startPoint x: 498, startPoint y: 679, endPoint x: 522, endPoint y: 675, distance: 24.6
click at [522, 675] on input "0.00" at bounding box center [543, 678] width 170 height 36
drag, startPoint x: 511, startPoint y: 676, endPoint x: 437, endPoint y: 675, distance: 73.9
click at [437, 675] on div "ACT, CRTCL ILL, Hosp Ind, Legal, LTD 0.00 $" at bounding box center [404, 685] width 511 height 52
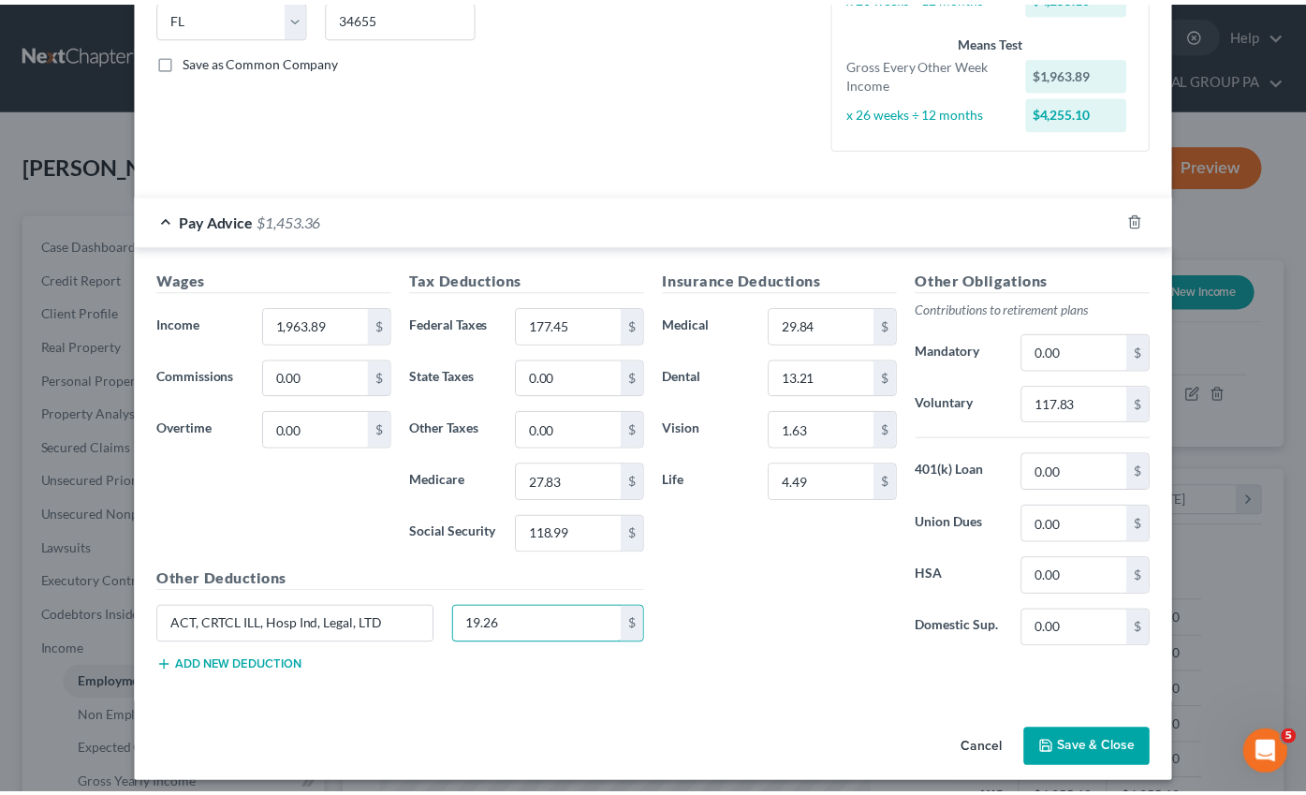
scroll to position [399, 0]
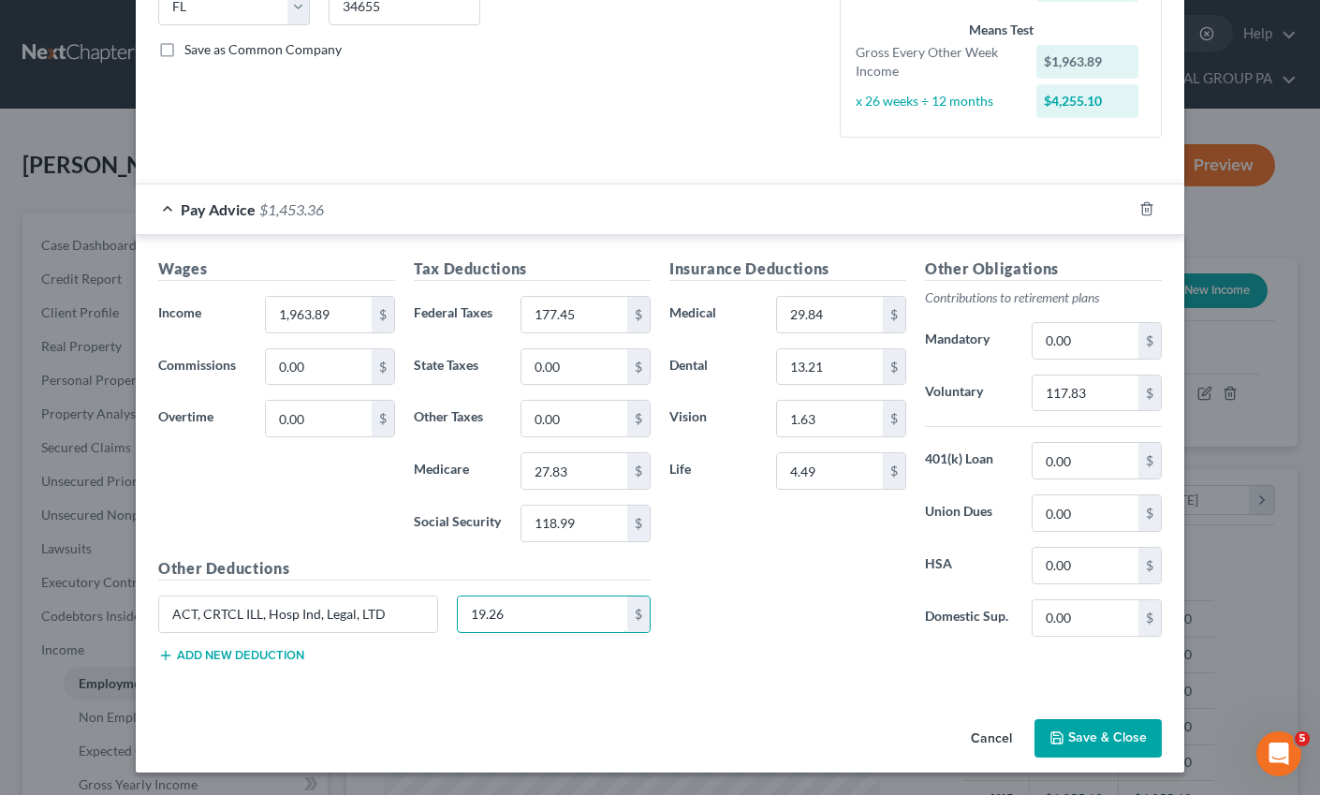
type input "19.26"
click at [1097, 748] on button "Save & Close" at bounding box center [1097, 738] width 127 height 39
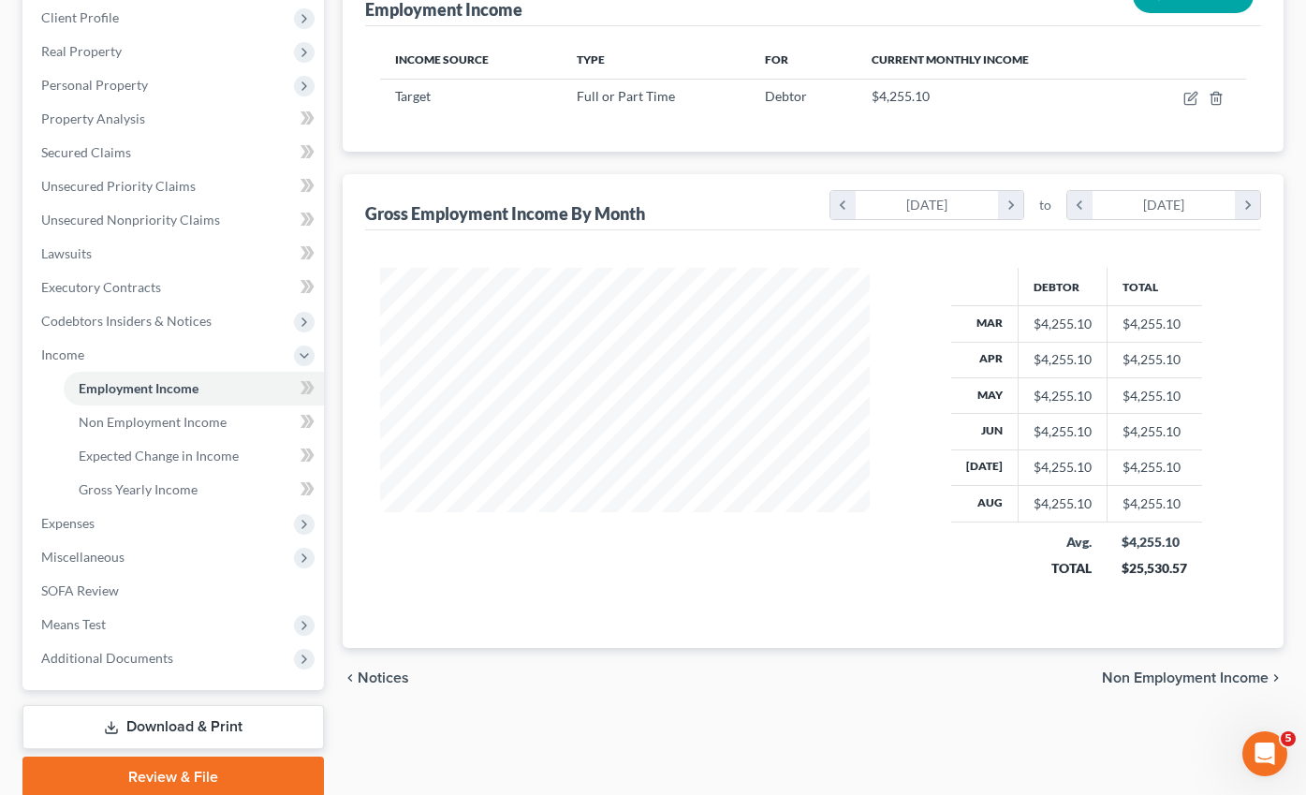
scroll to position [329, 0]
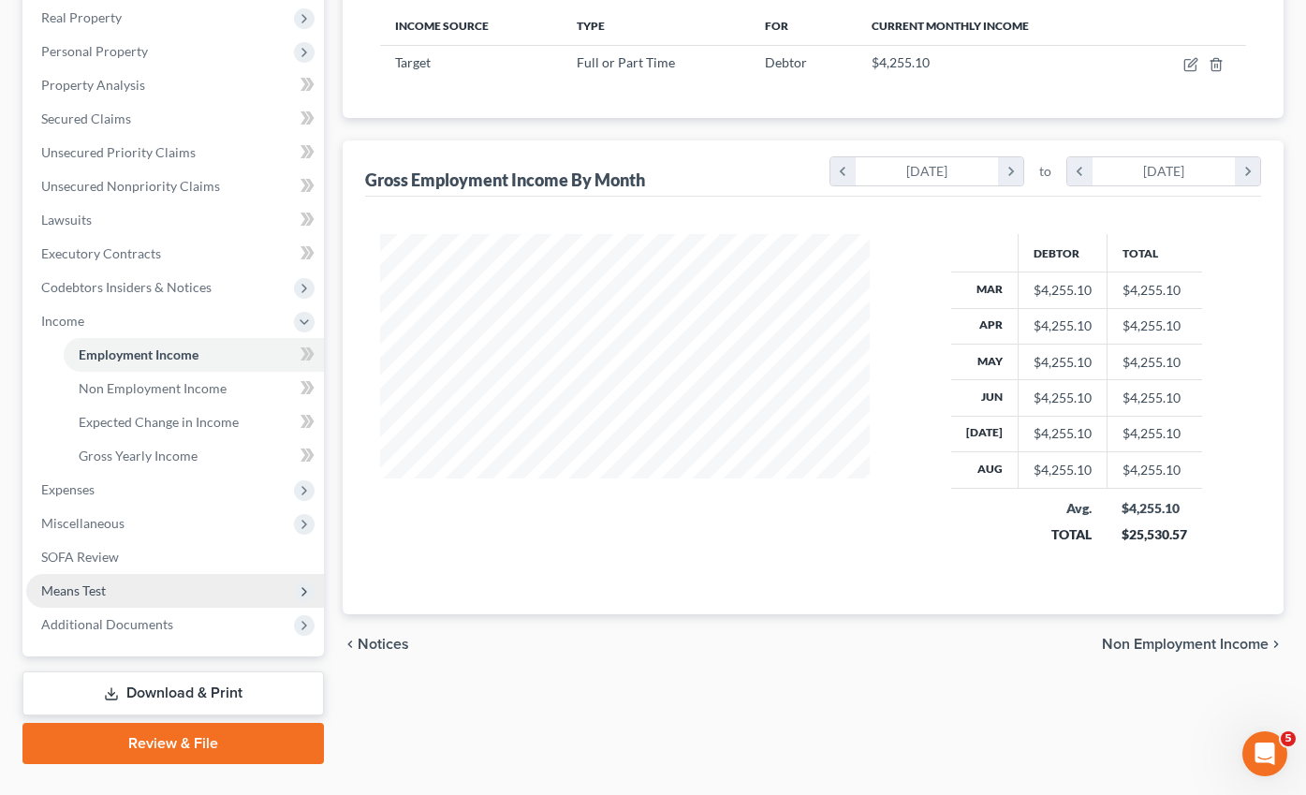
click at [93, 582] on span "Means Test" at bounding box center [73, 590] width 65 height 16
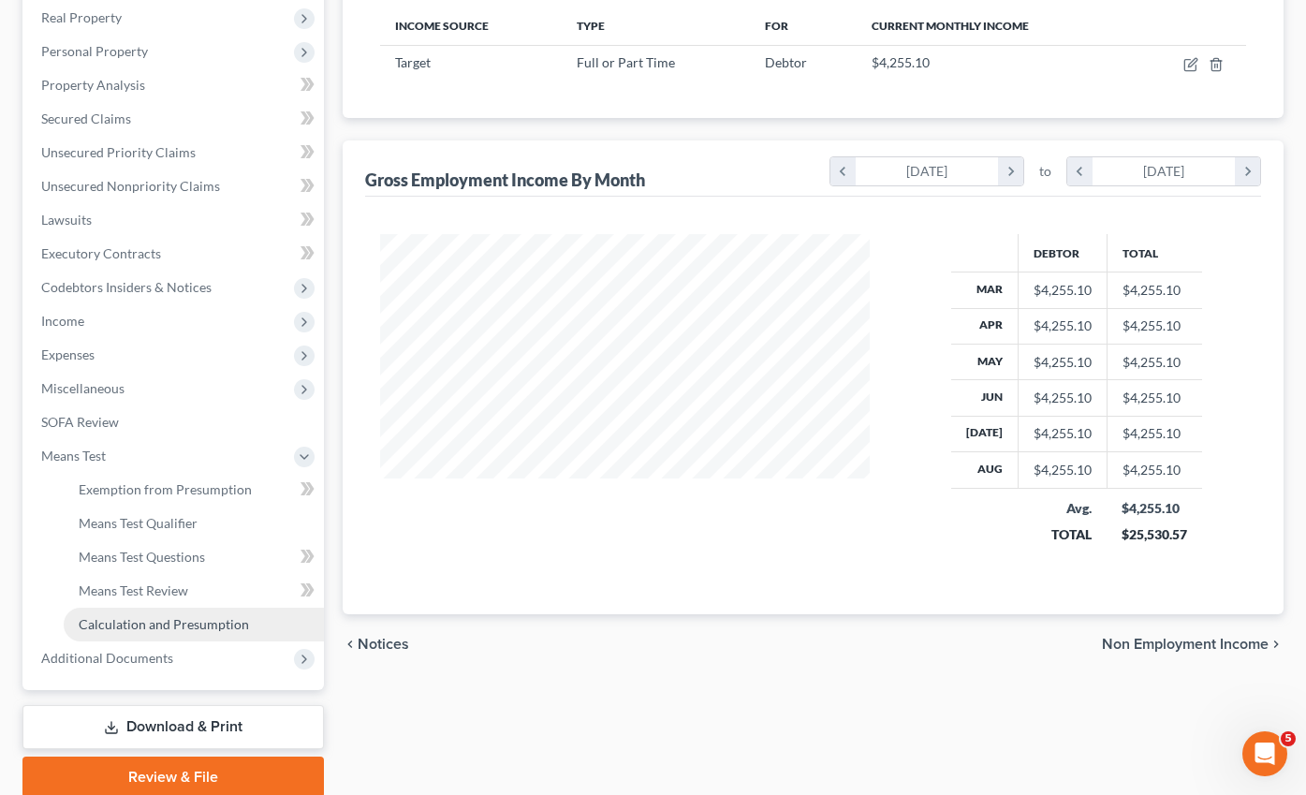
click at [153, 616] on span "Calculation and Presumption" at bounding box center [164, 624] width 170 height 16
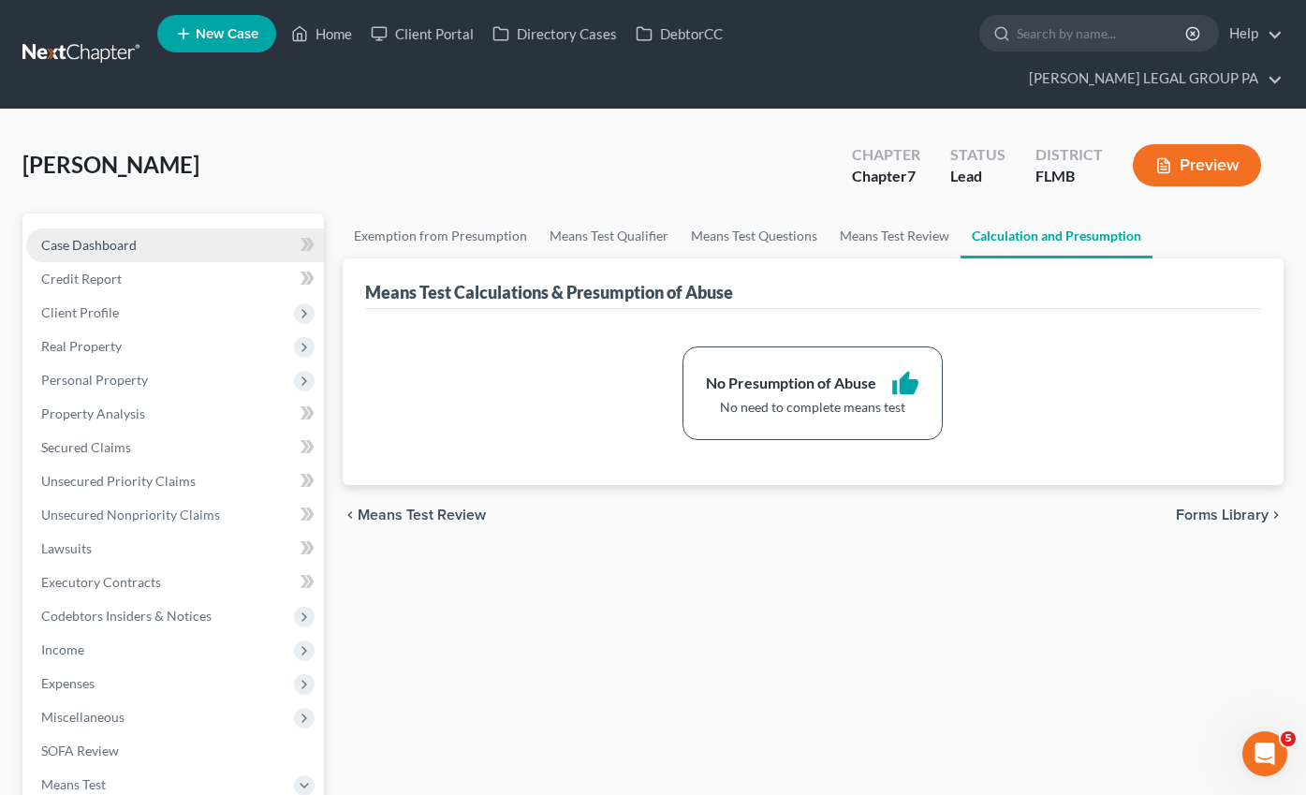
click at [119, 237] on span "Case Dashboard" at bounding box center [88, 245] width 95 height 16
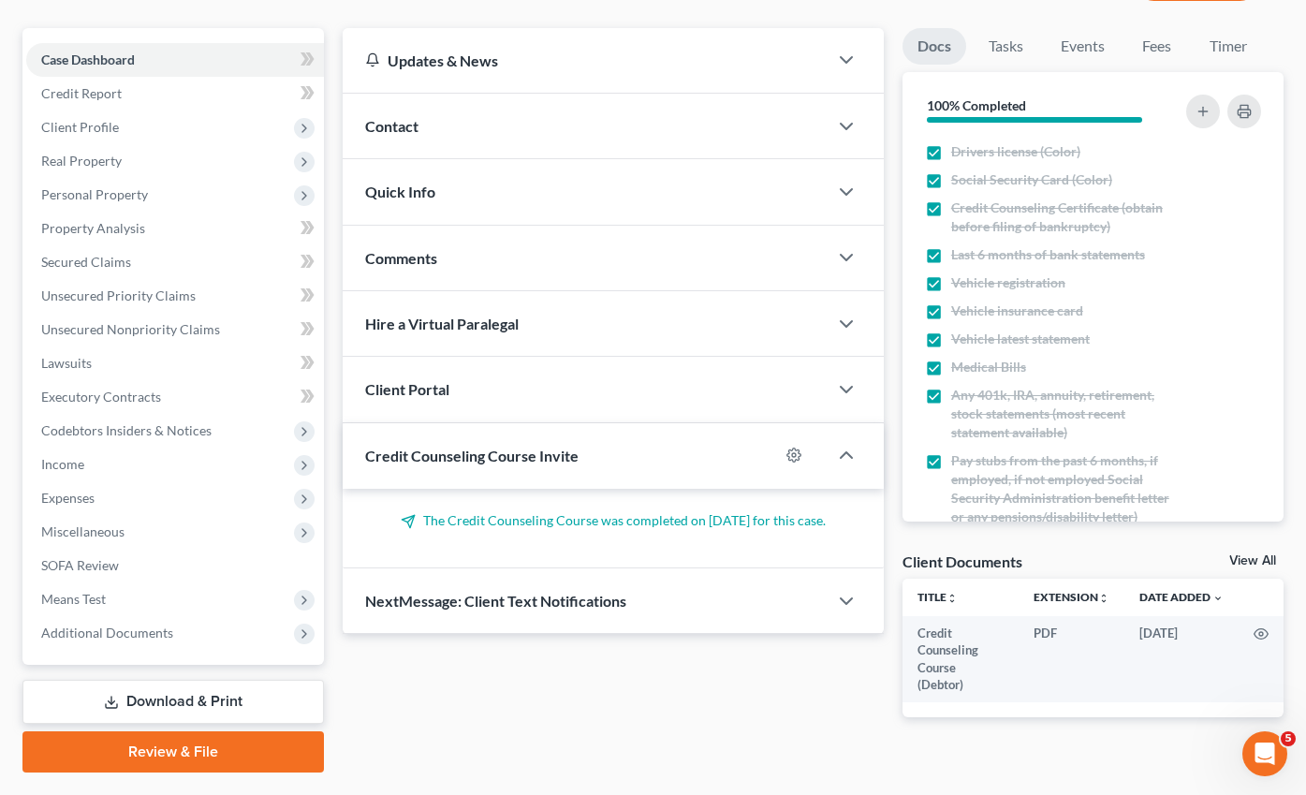
scroll to position [200, 0]
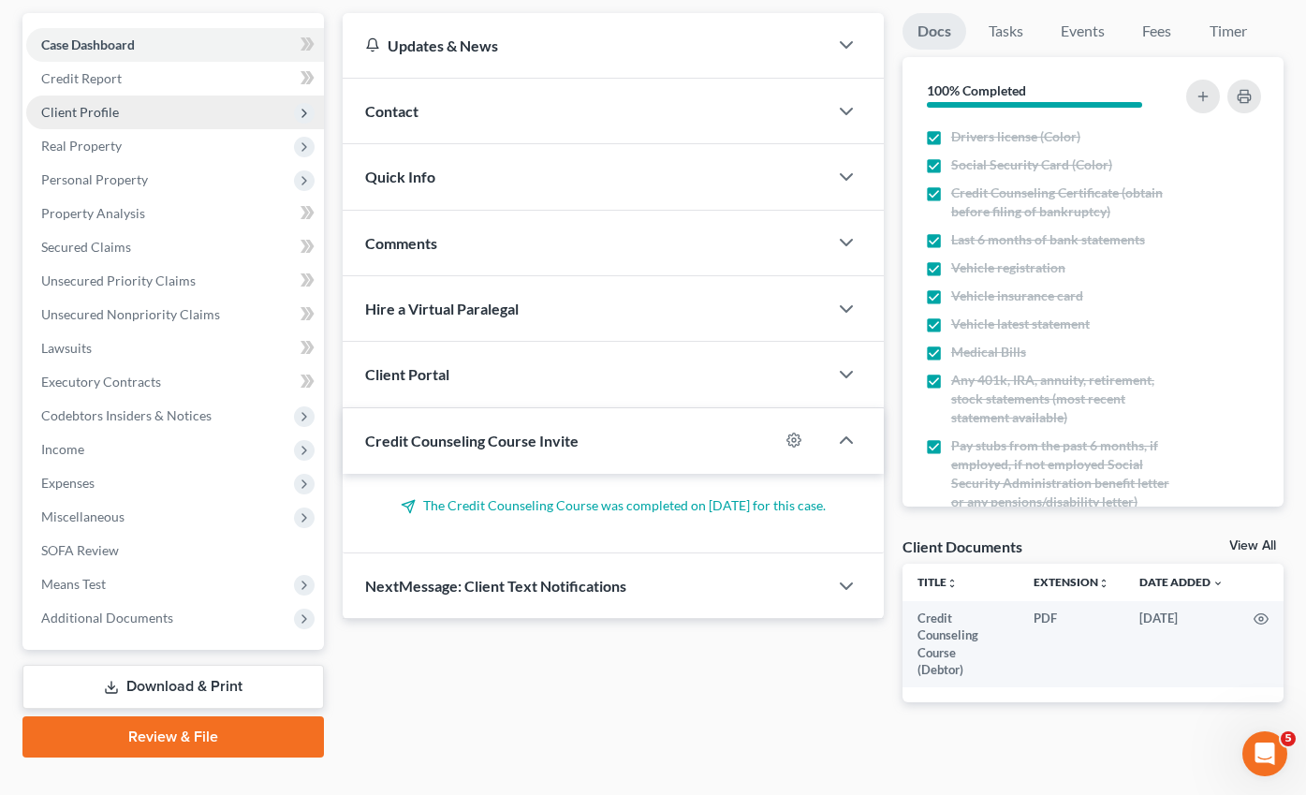
click at [74, 104] on span "Client Profile" at bounding box center [80, 112] width 78 height 16
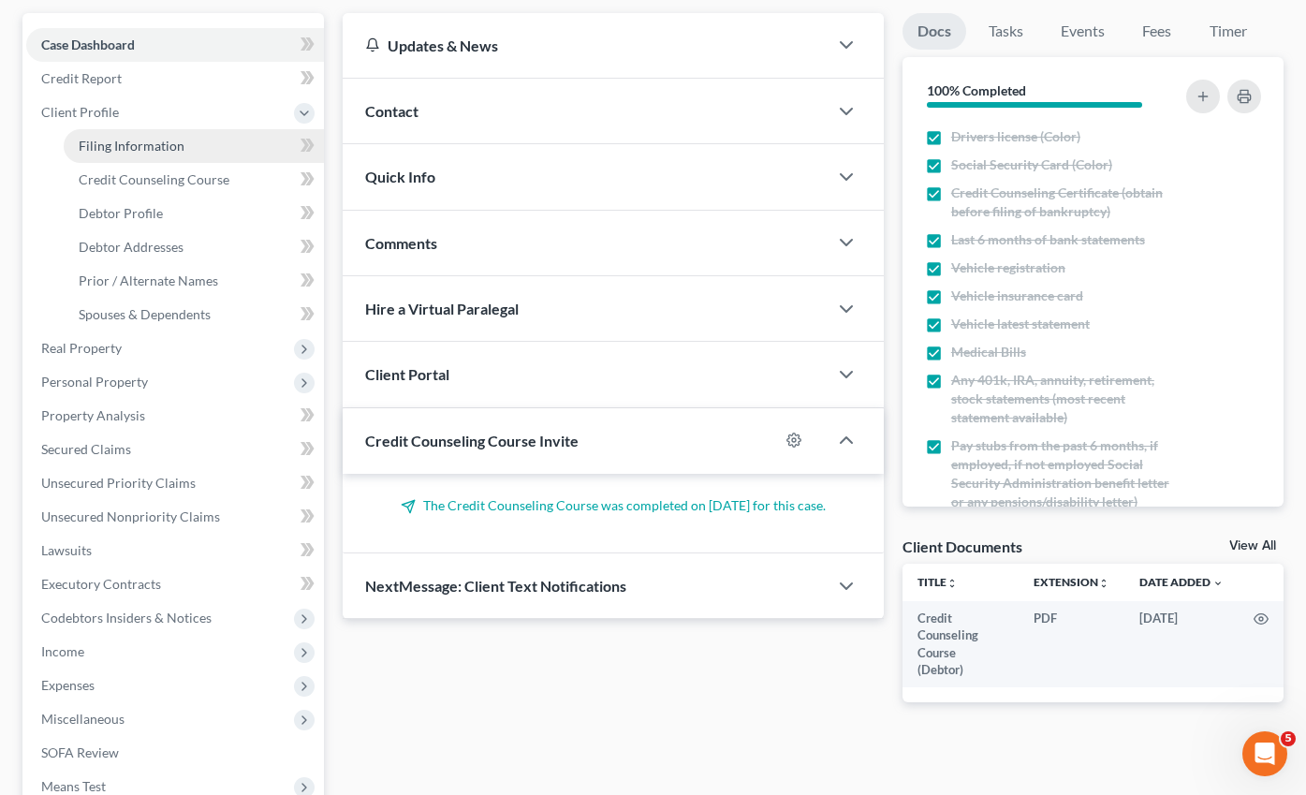
click at [135, 138] on span "Filing Information" at bounding box center [132, 146] width 106 height 16
select select "1"
select select "0"
select select "9"
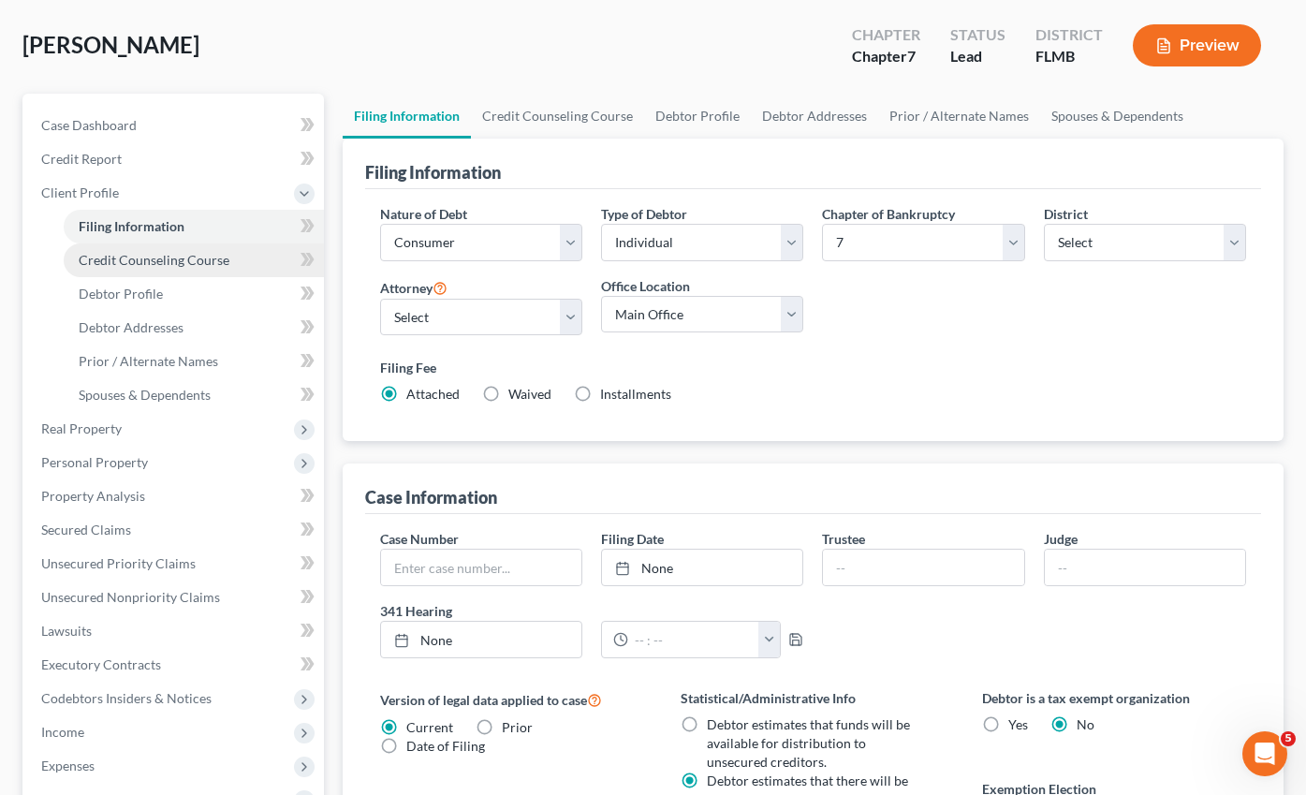
click at [104, 243] on link "Credit Counseling Course" at bounding box center [194, 260] width 260 height 34
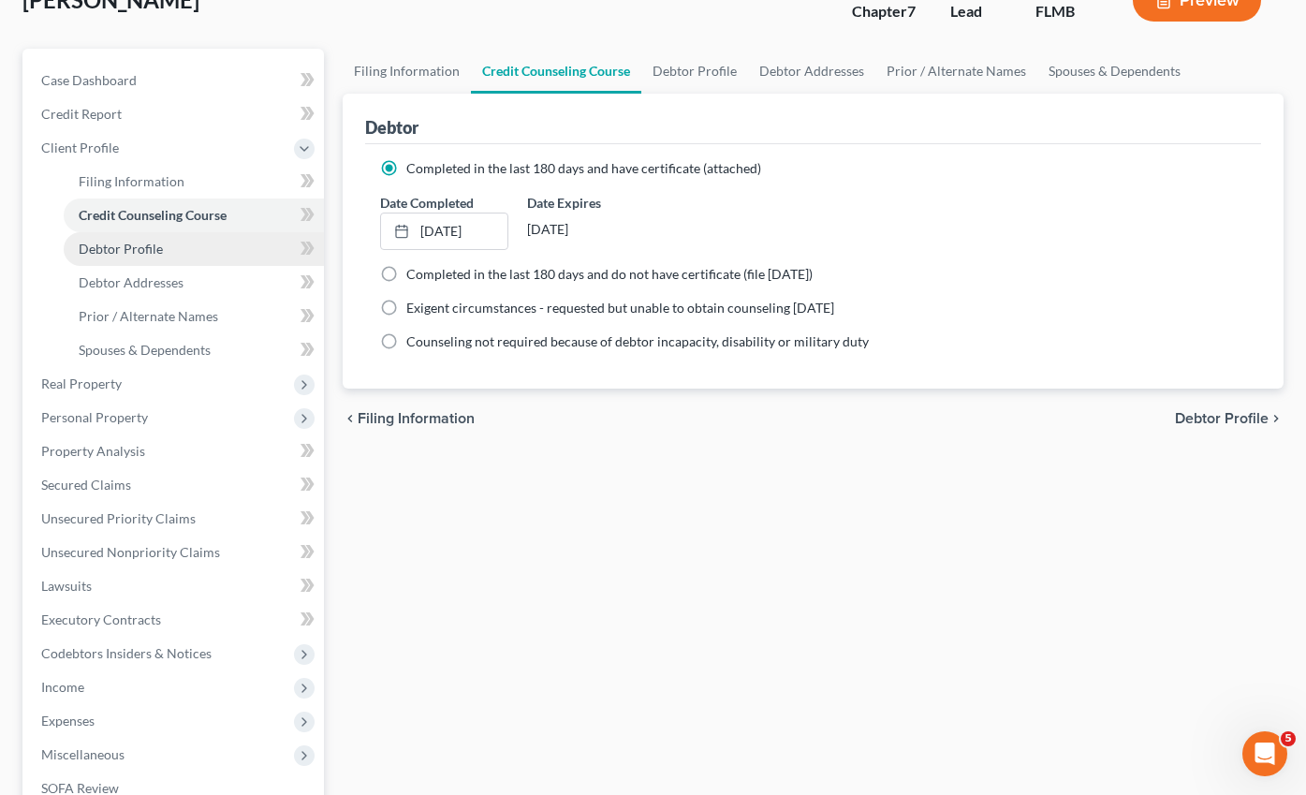
click at [115, 232] on link "Debtor Profile" at bounding box center [194, 249] width 260 height 34
select select "0"
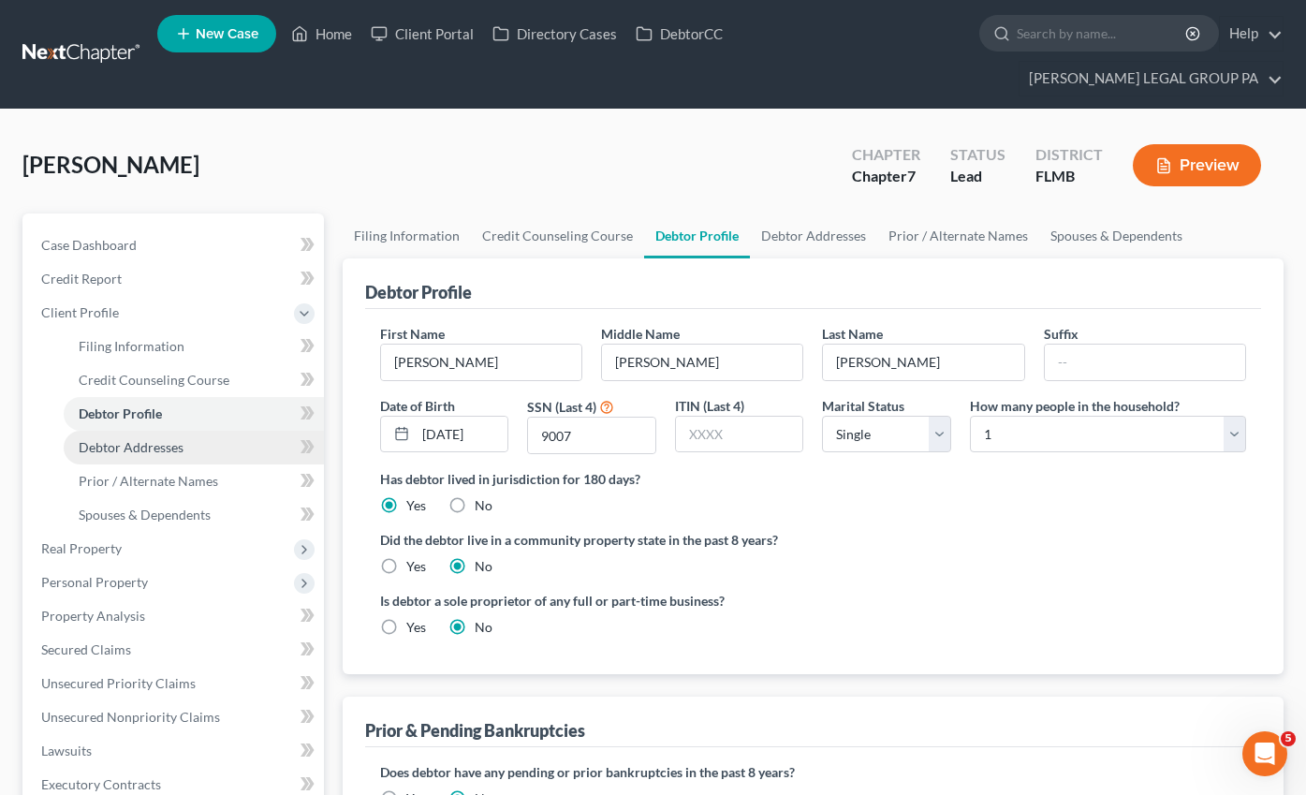
click at [138, 439] on span "Debtor Addresses" at bounding box center [131, 447] width 105 height 16
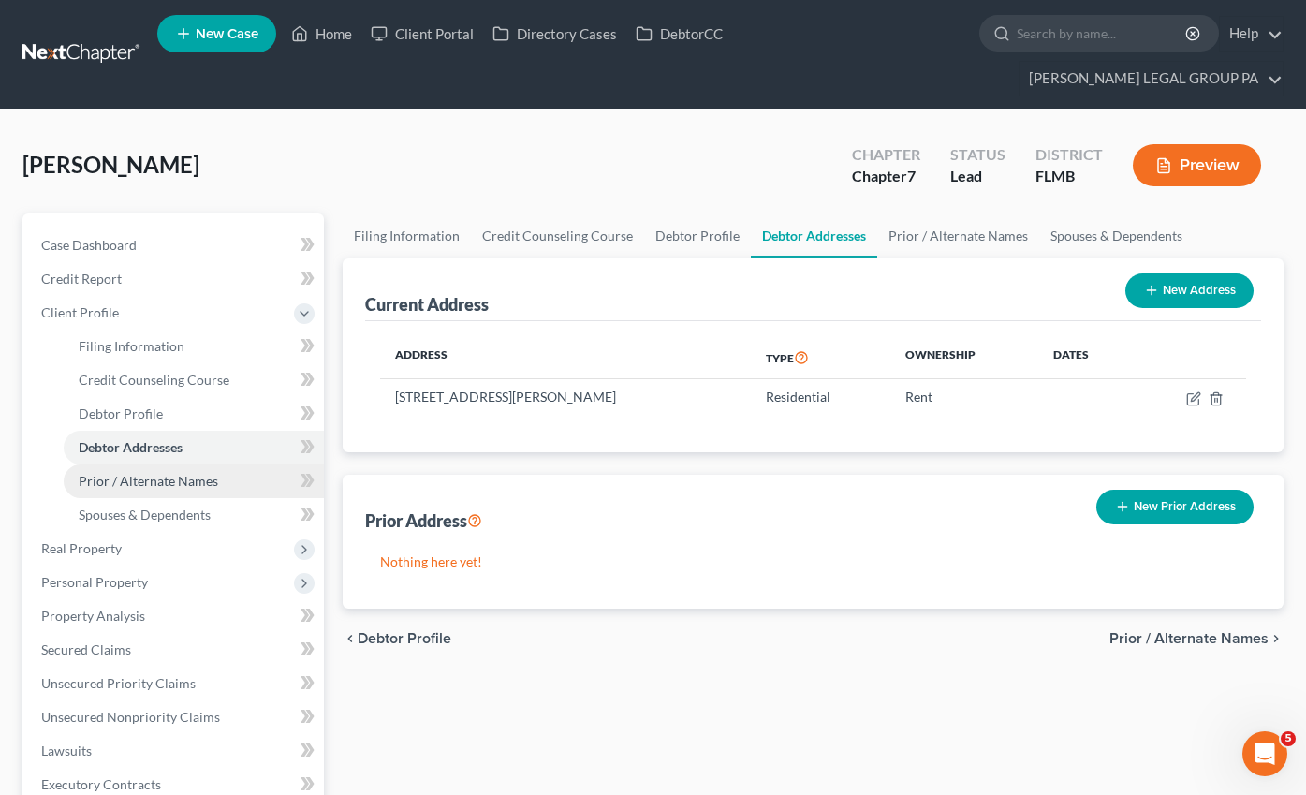
click at [129, 464] on link "Prior / Alternate Names" at bounding box center [194, 481] width 260 height 34
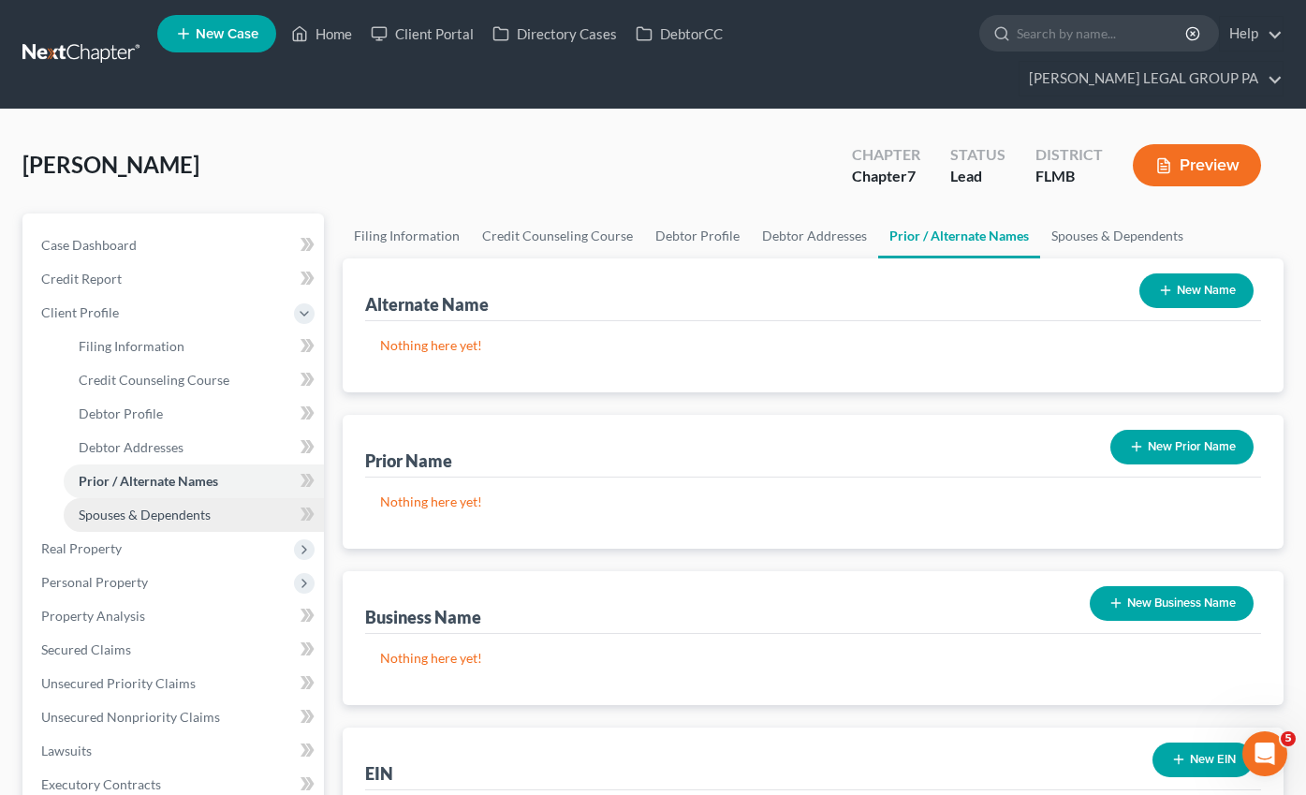
click at [133, 506] on span "Spouses & Dependents" at bounding box center [145, 514] width 132 height 16
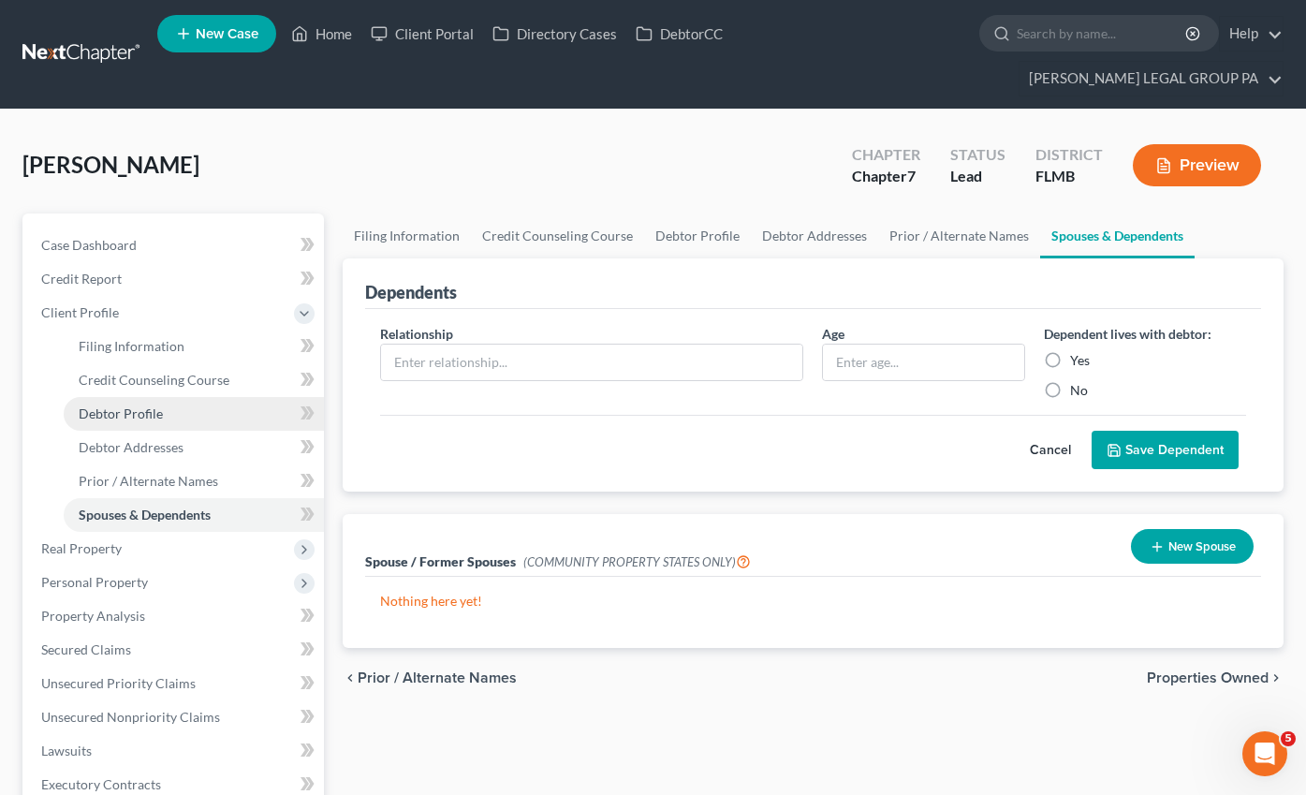
click at [131, 405] on span "Debtor Profile" at bounding box center [121, 413] width 84 height 16
select select "0"
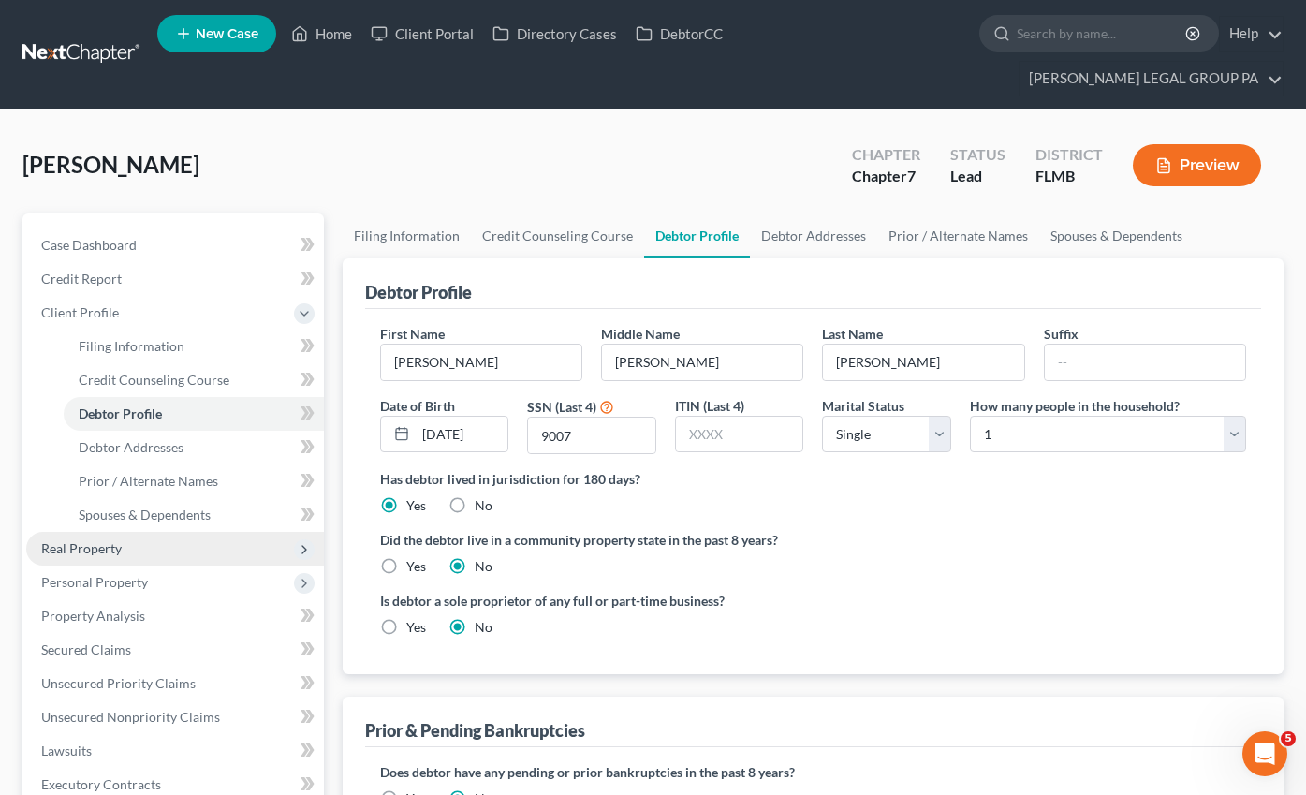
click at [106, 540] on span "Real Property" at bounding box center [81, 548] width 80 height 16
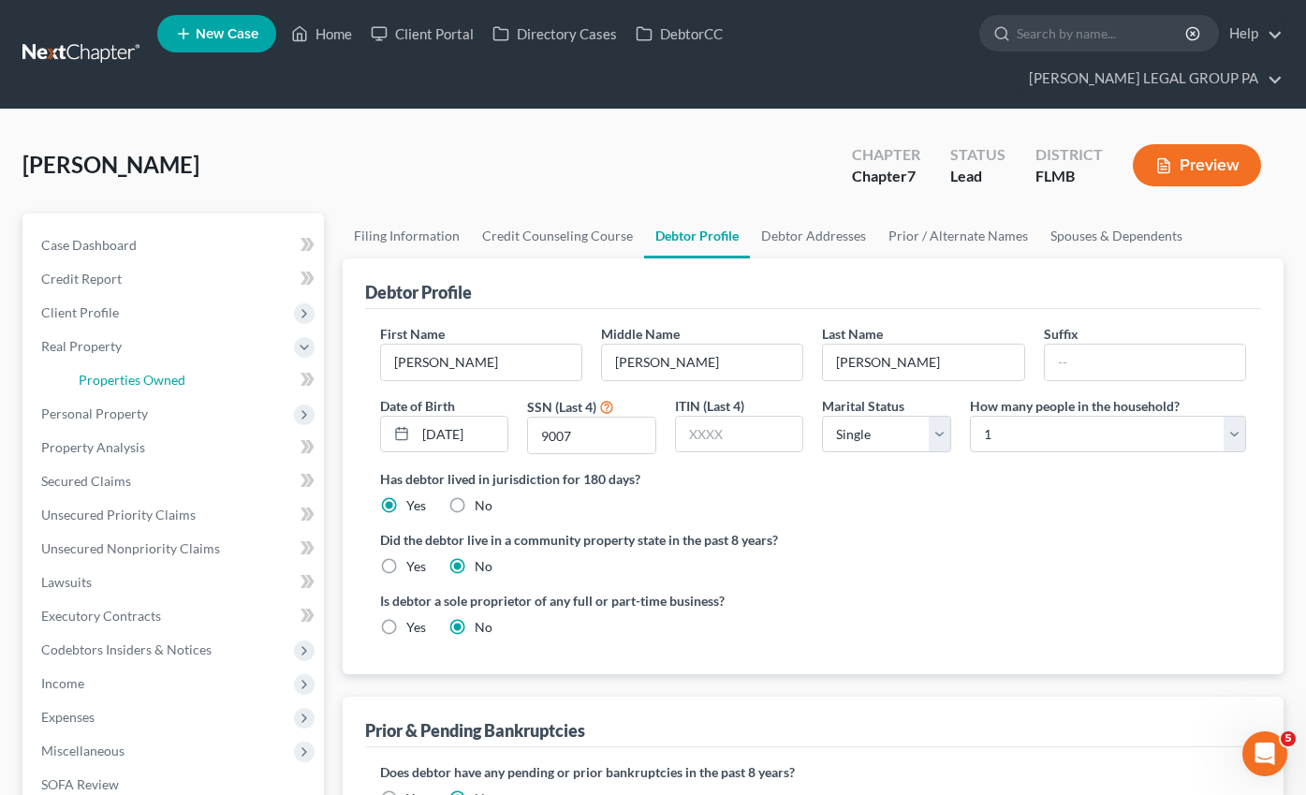
click at [132, 372] on span "Properties Owned" at bounding box center [132, 380] width 107 height 16
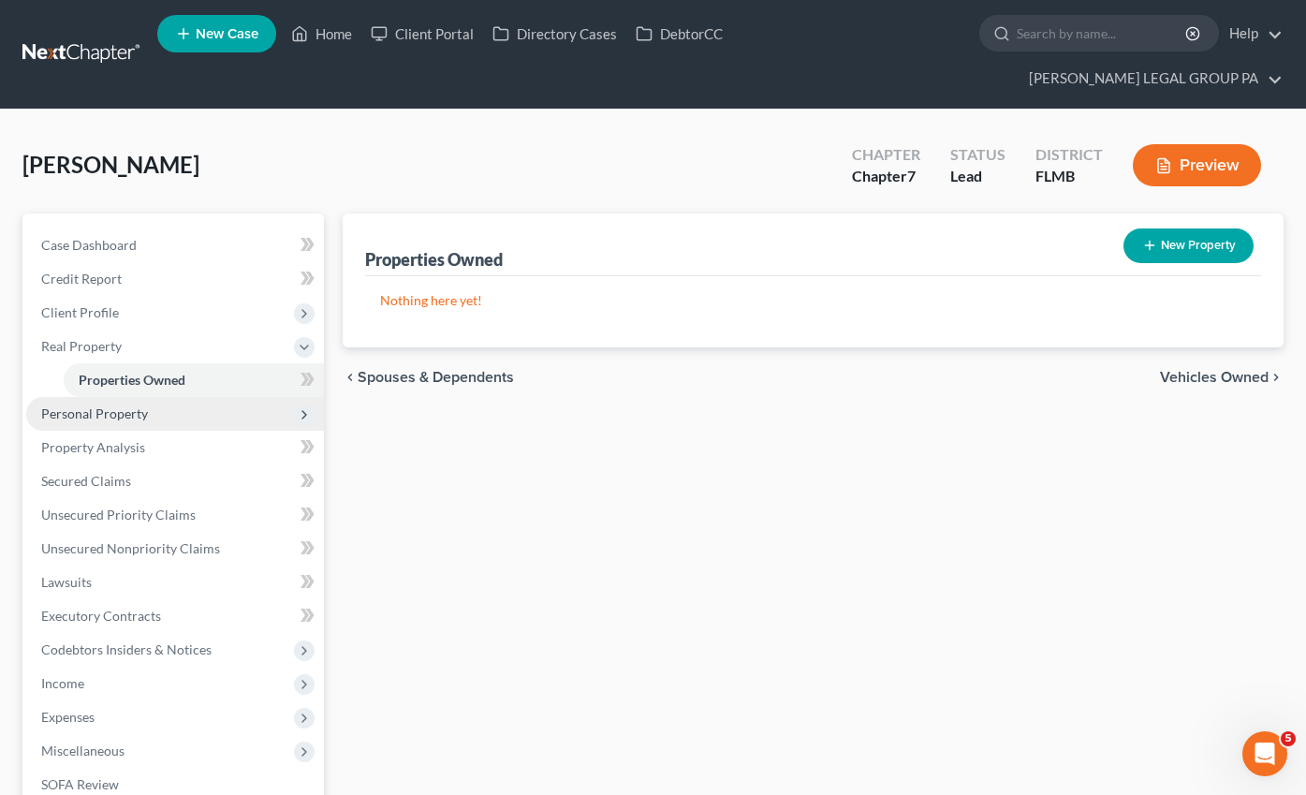
click at [74, 405] on span "Personal Property" at bounding box center [94, 413] width 107 height 16
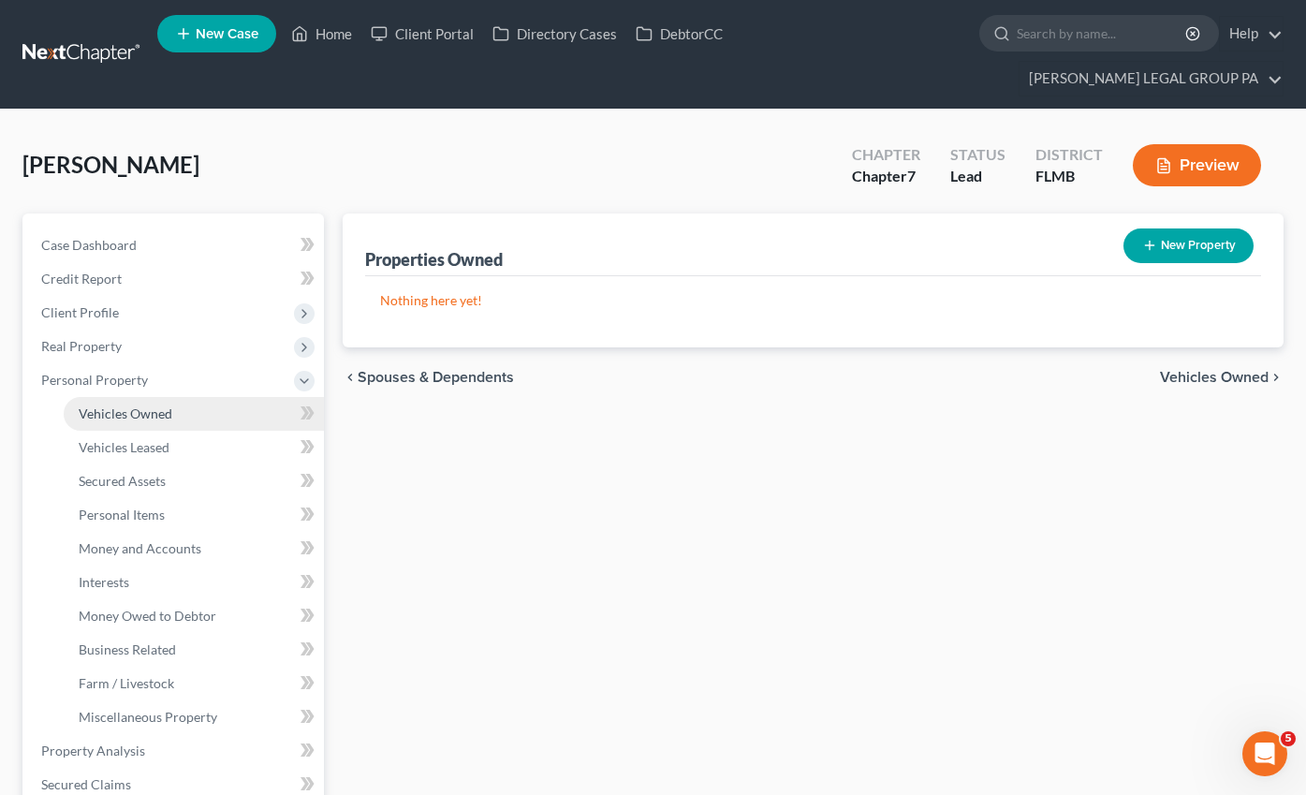
click at [139, 405] on span "Vehicles Owned" at bounding box center [126, 413] width 94 height 16
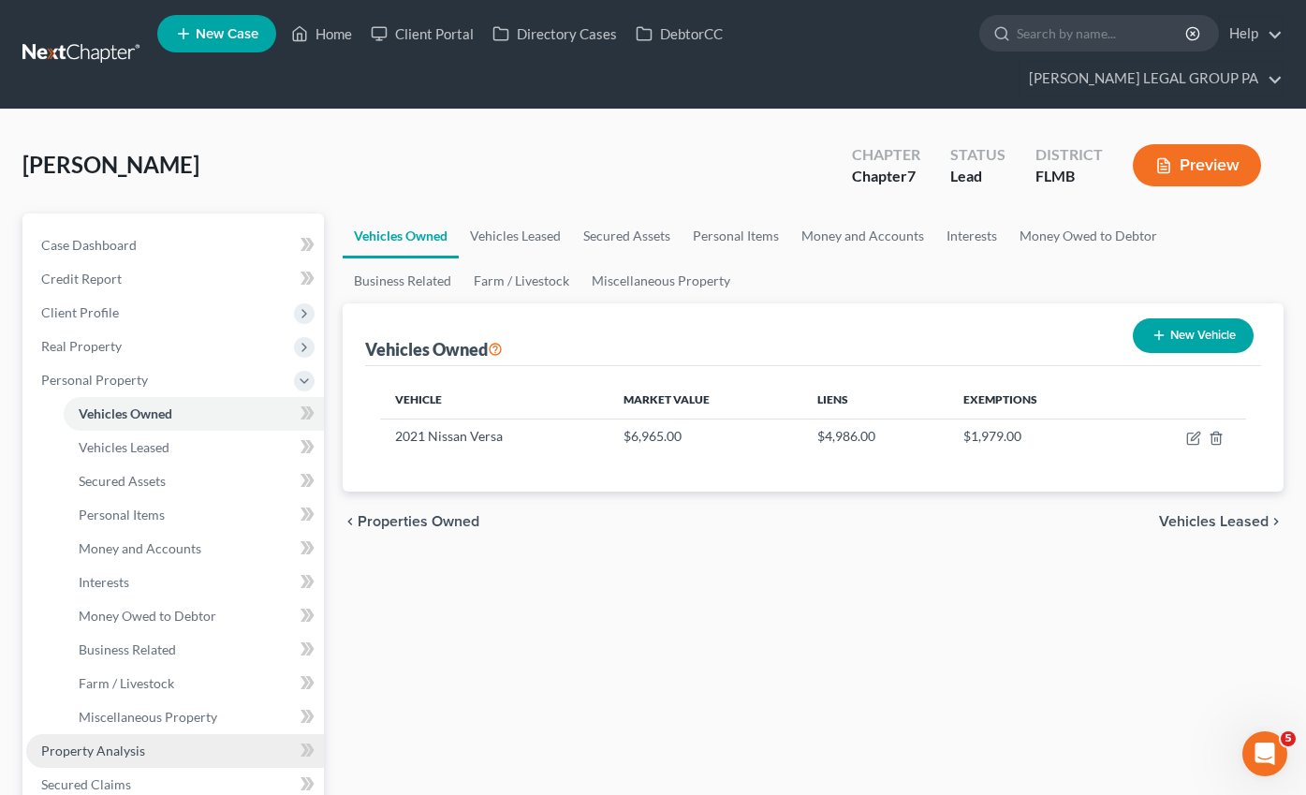
click at [123, 742] on span "Property Analysis" at bounding box center [93, 750] width 104 height 16
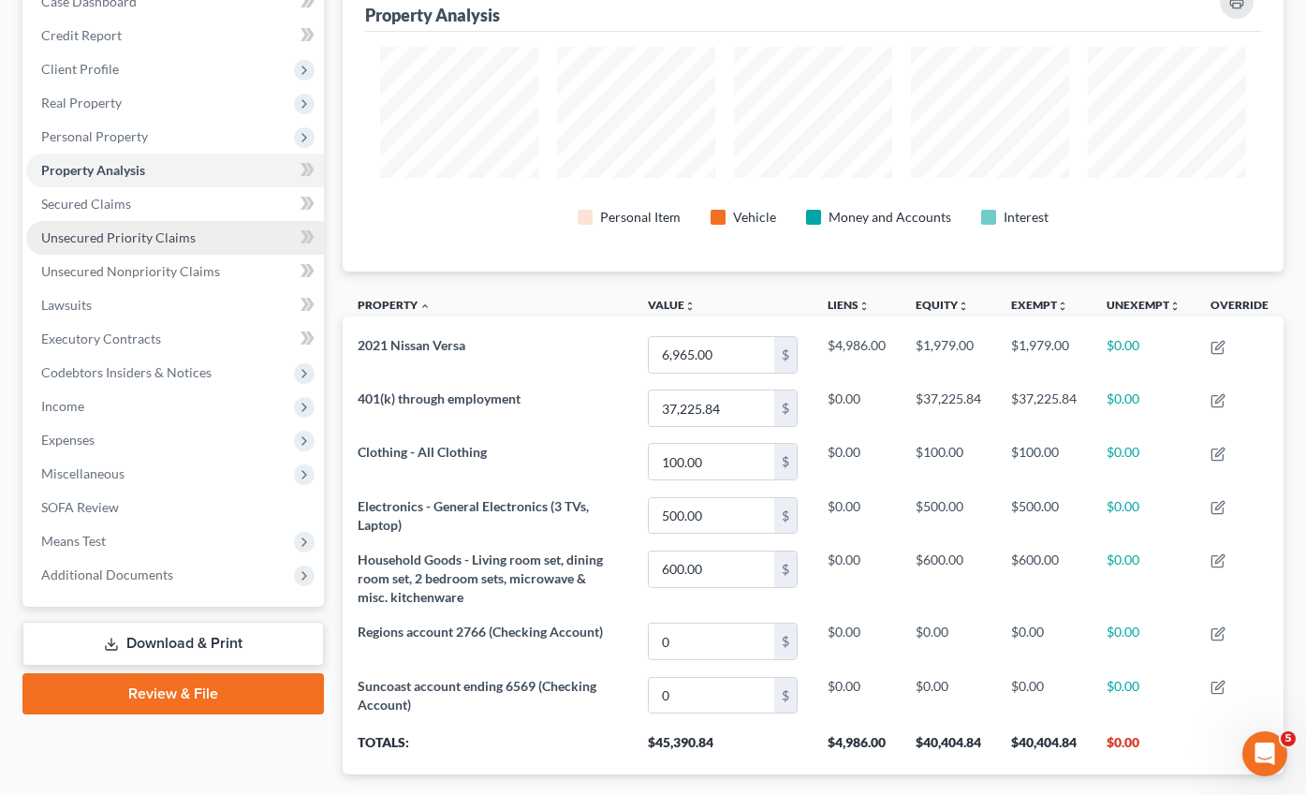
scroll to position [140, 0]
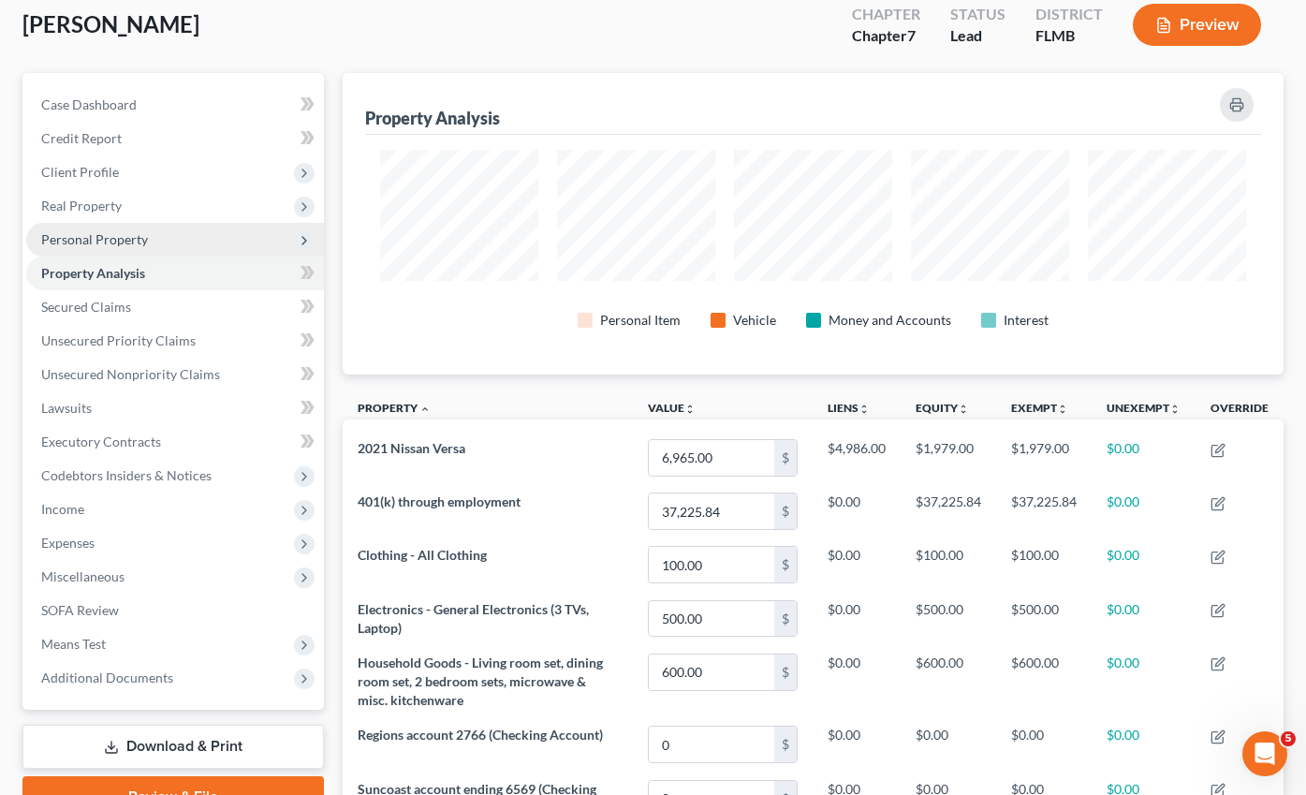
click at [76, 231] on span "Personal Property" at bounding box center [94, 239] width 107 height 16
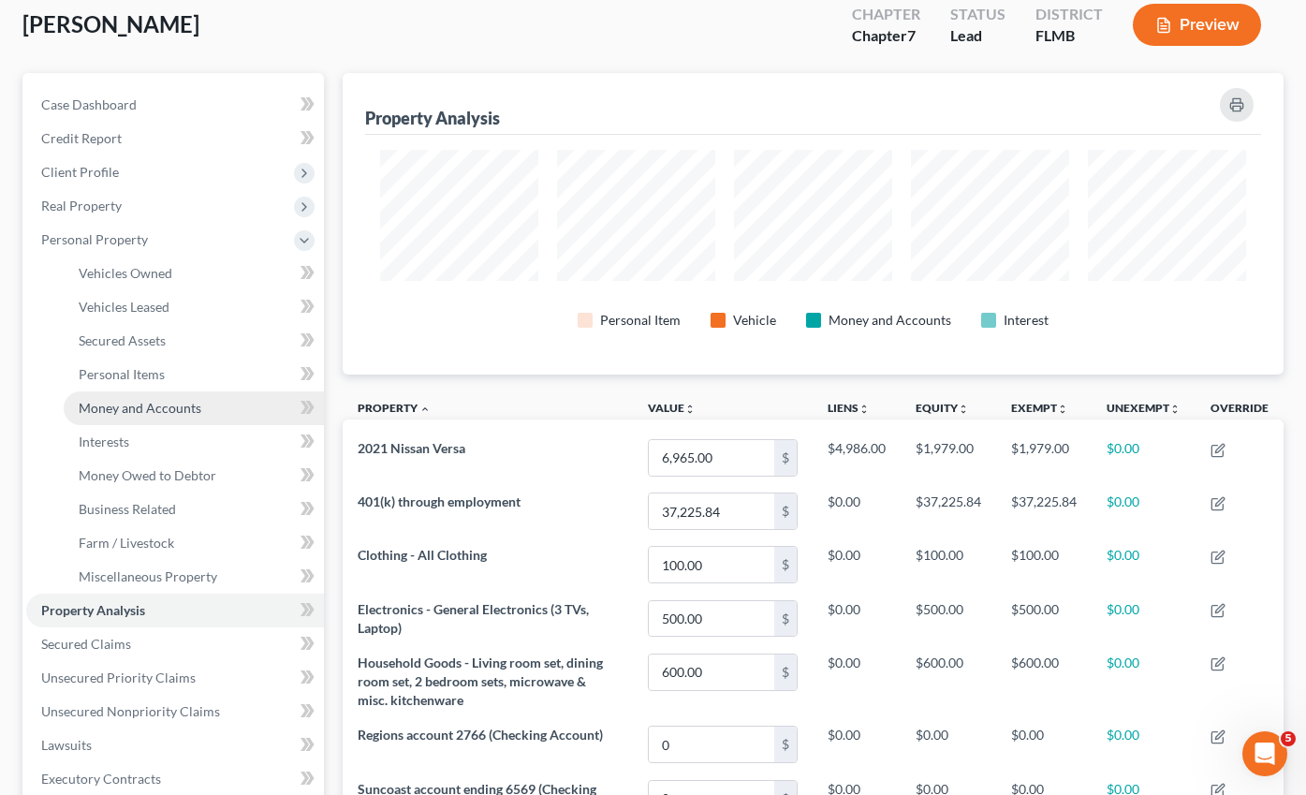
click at [121, 391] on link "Money and Accounts" at bounding box center [194, 408] width 260 height 34
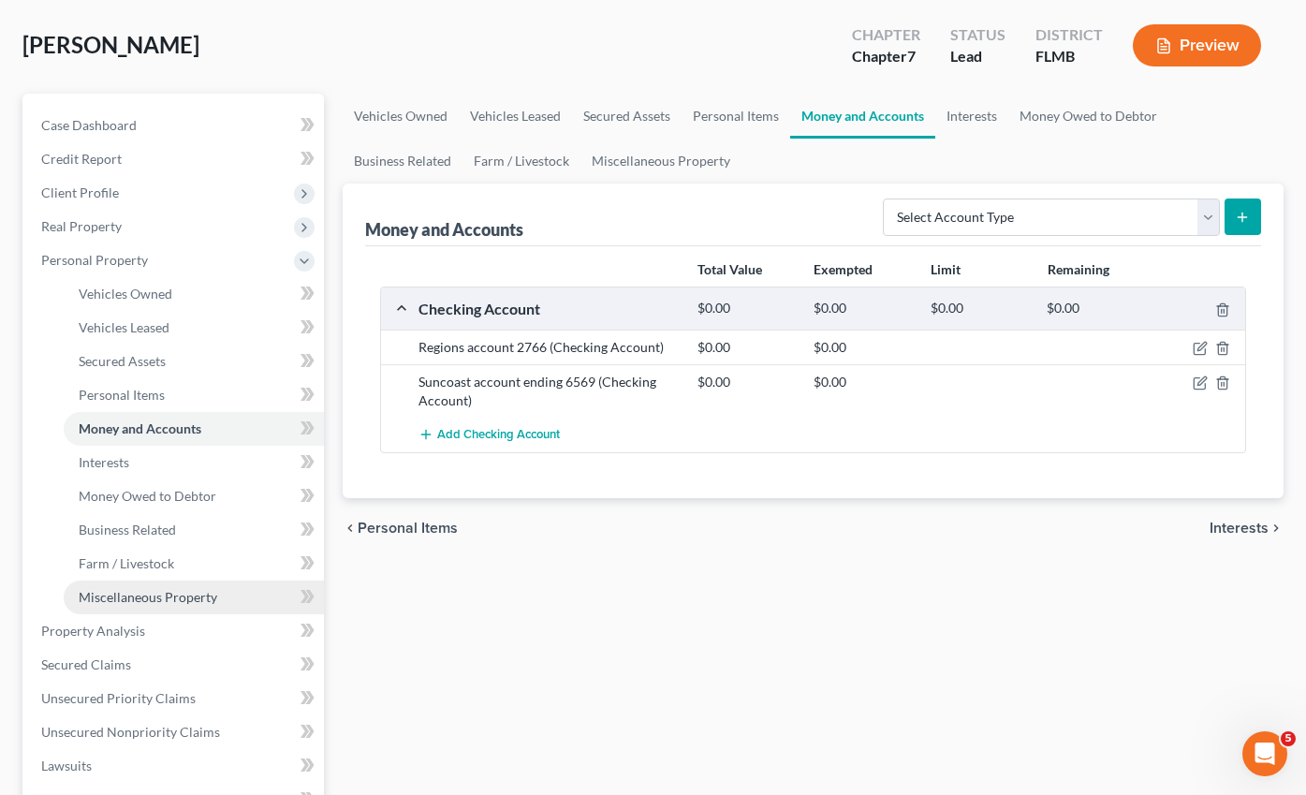
scroll to position [138, 0]
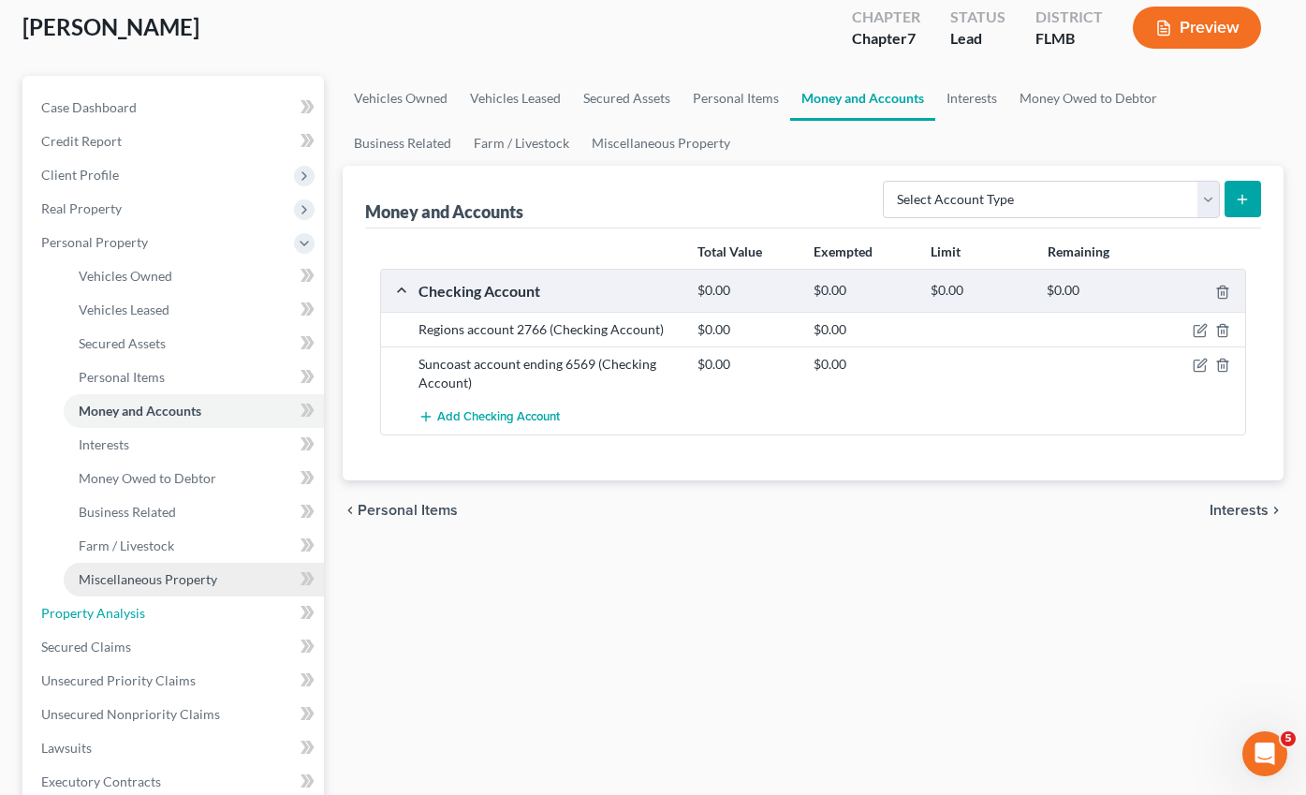
drag, startPoint x: 144, startPoint y: 567, endPoint x: 143, endPoint y: 554, distance: 13.1
click at [144, 596] on link "Property Analysis" at bounding box center [175, 613] width 298 height 34
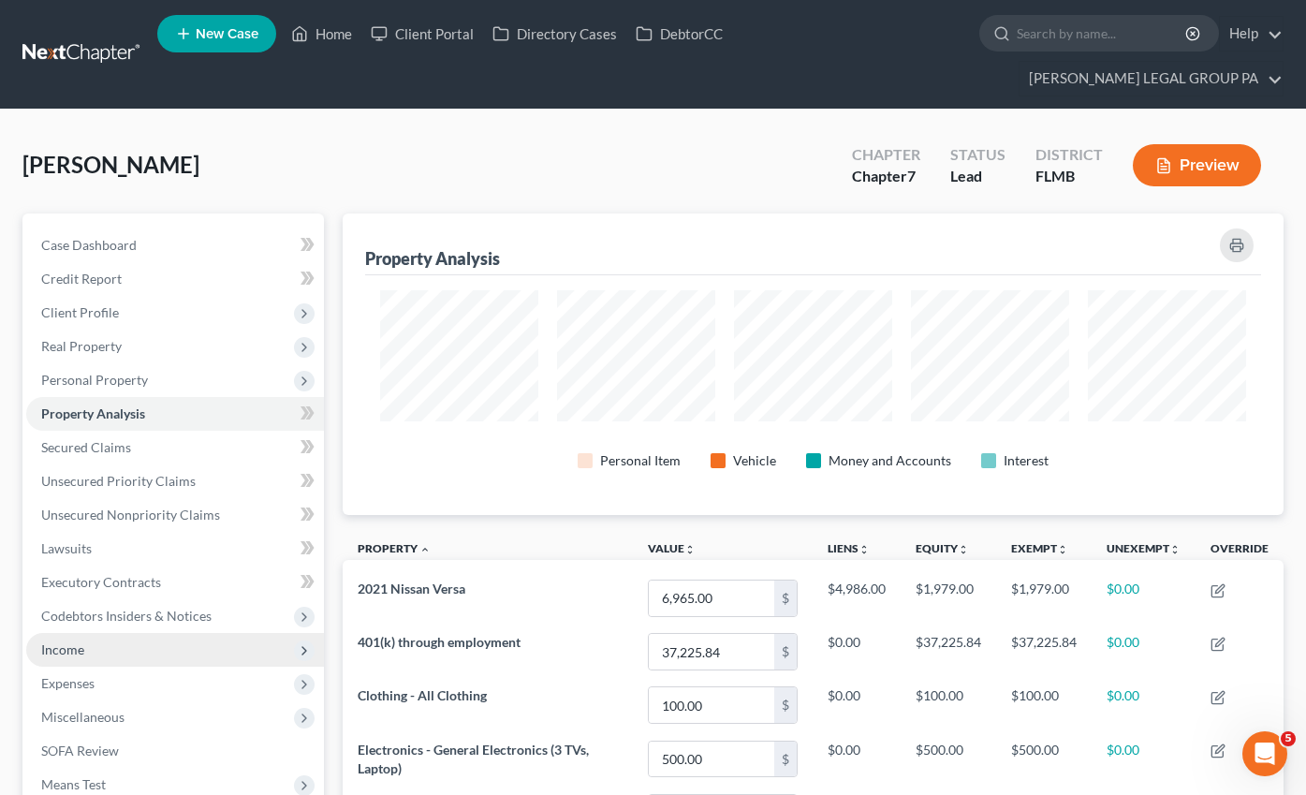
scroll to position [301, 942]
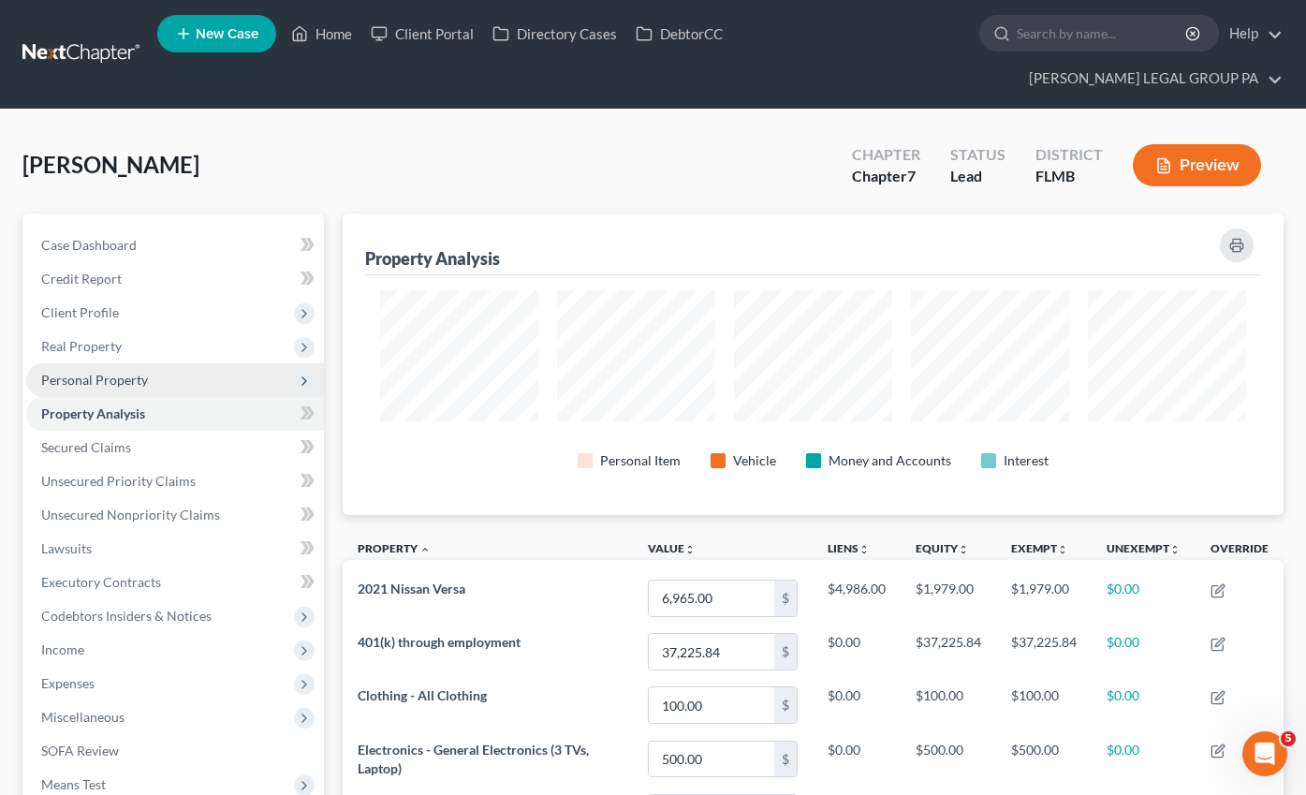
click at [85, 372] on span "Personal Property" at bounding box center [94, 380] width 107 height 16
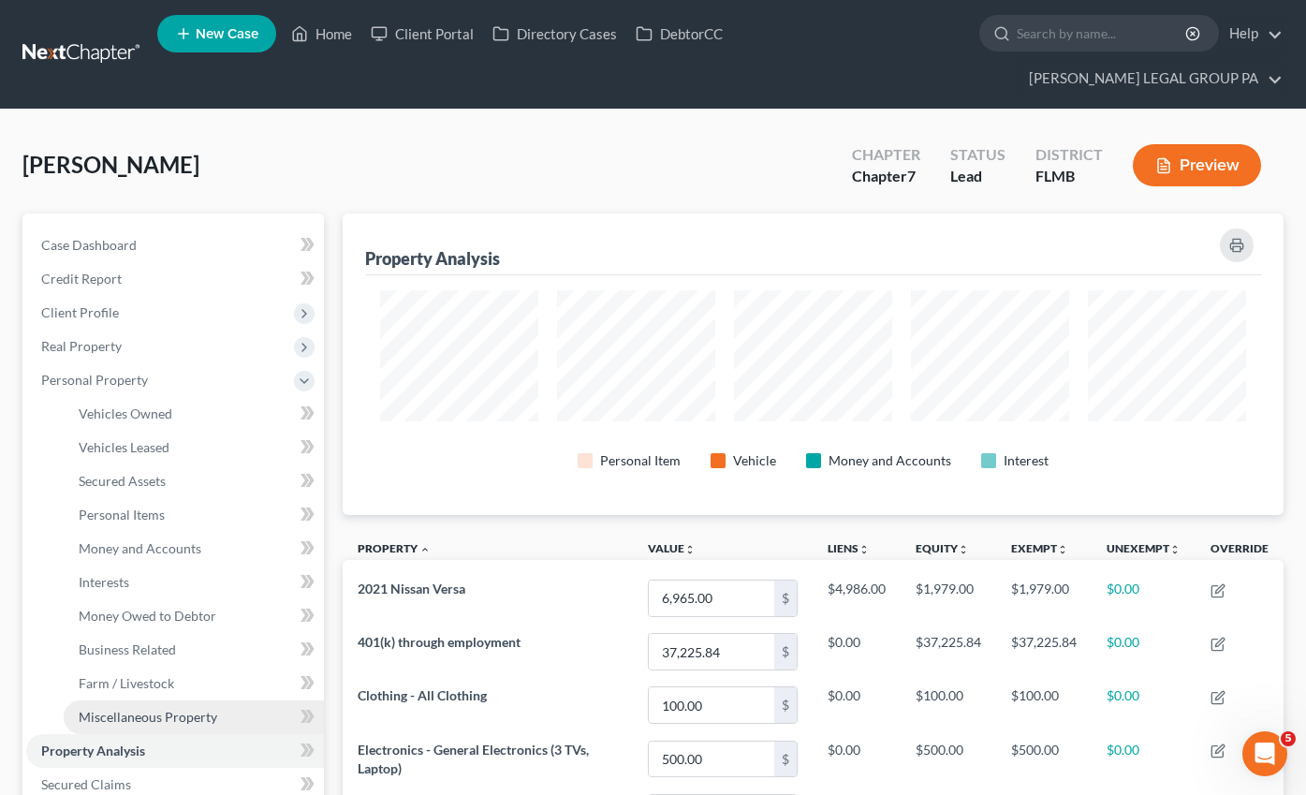
drag, startPoint x: 176, startPoint y: 674, endPoint x: 185, endPoint y: 681, distance: 12.0
click at [176, 709] on span "Miscellaneous Property" at bounding box center [148, 717] width 139 height 16
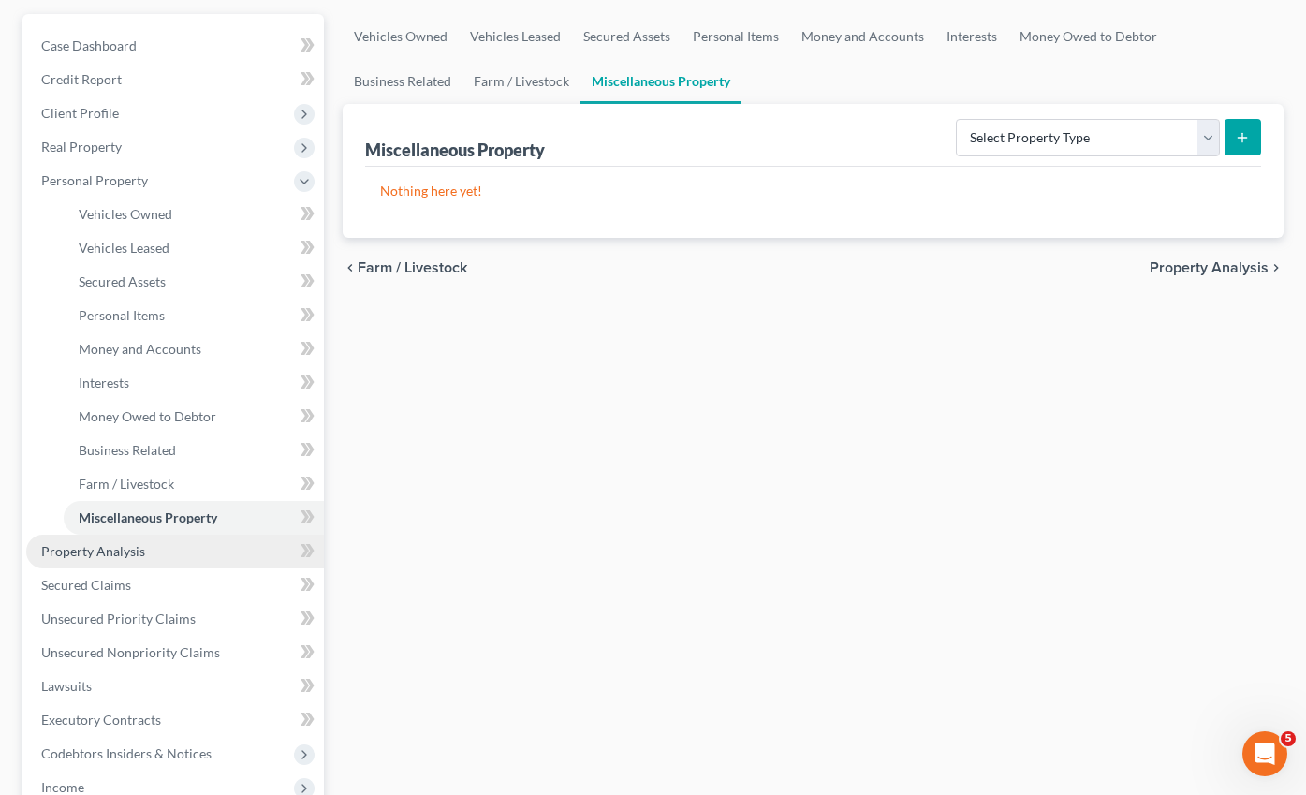
click at [100, 543] on span "Property Analysis" at bounding box center [93, 551] width 104 height 16
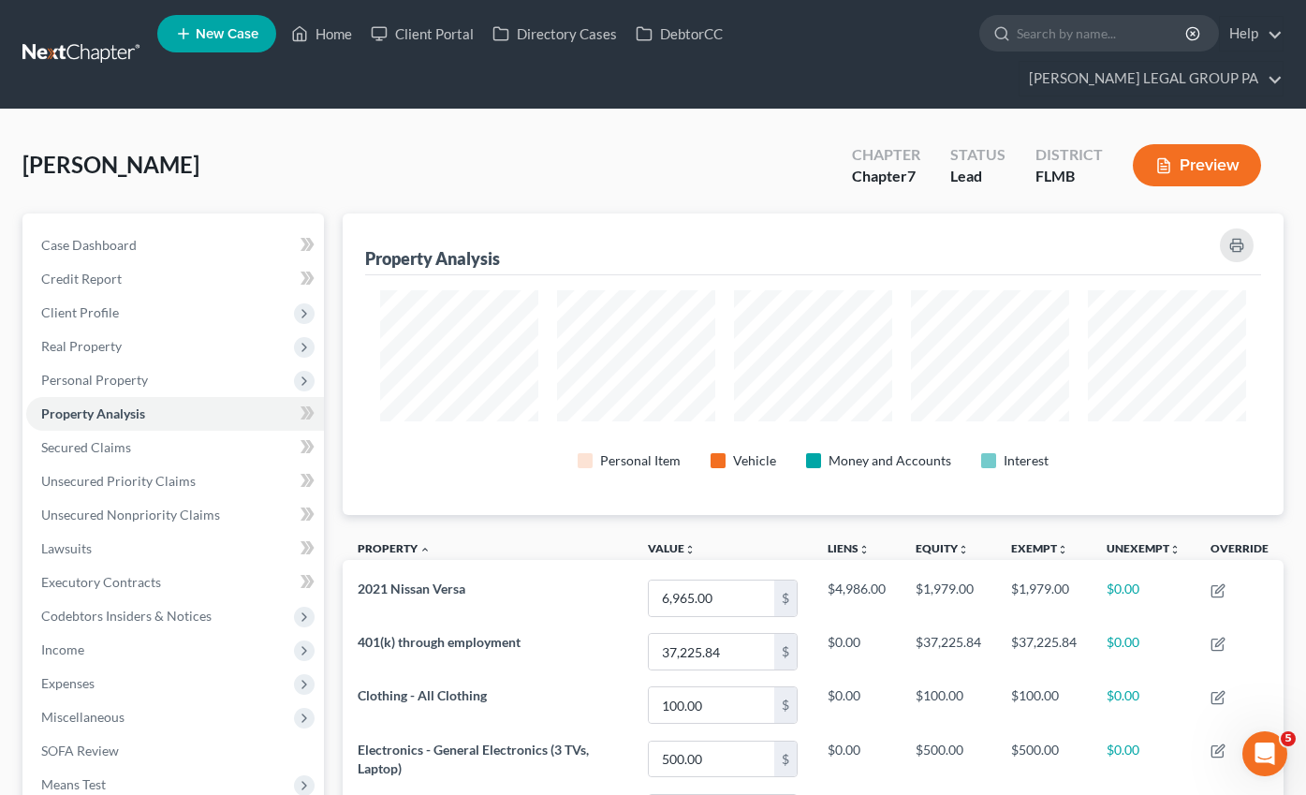
scroll to position [301, 942]
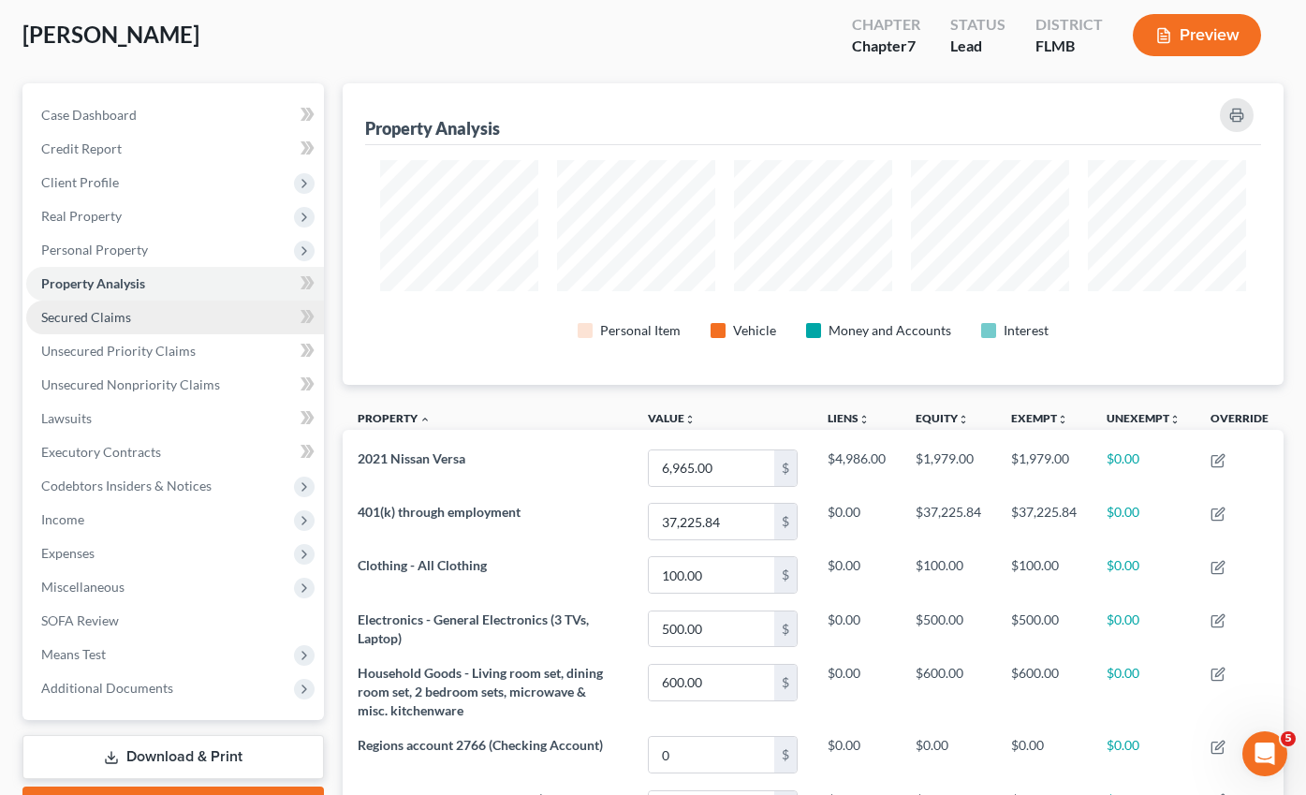
click at [86, 309] on span "Secured Claims" at bounding box center [86, 317] width 90 height 16
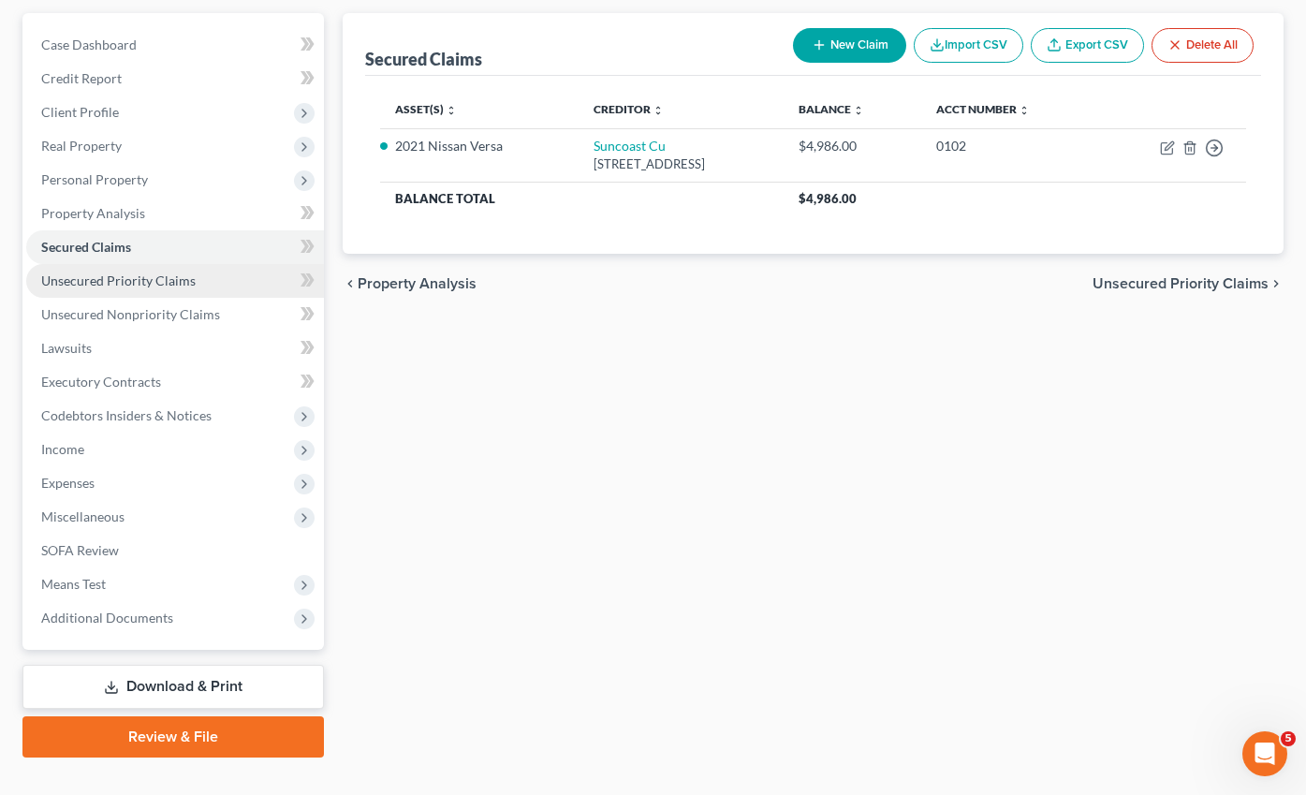
click at [82, 264] on link "Unsecured Priority Claims" at bounding box center [175, 281] width 298 height 34
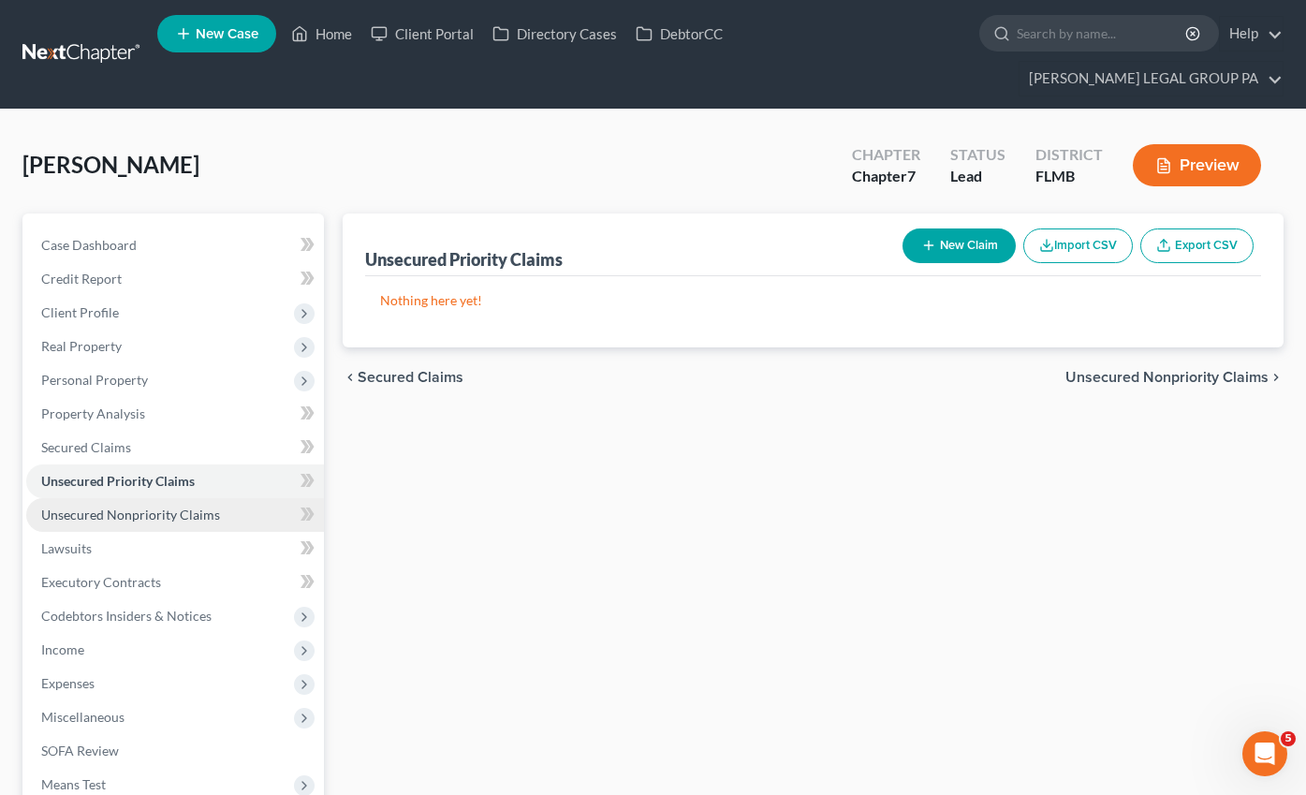
click at [134, 506] on span "Unsecured Nonpriority Claims" at bounding box center [130, 514] width 179 height 16
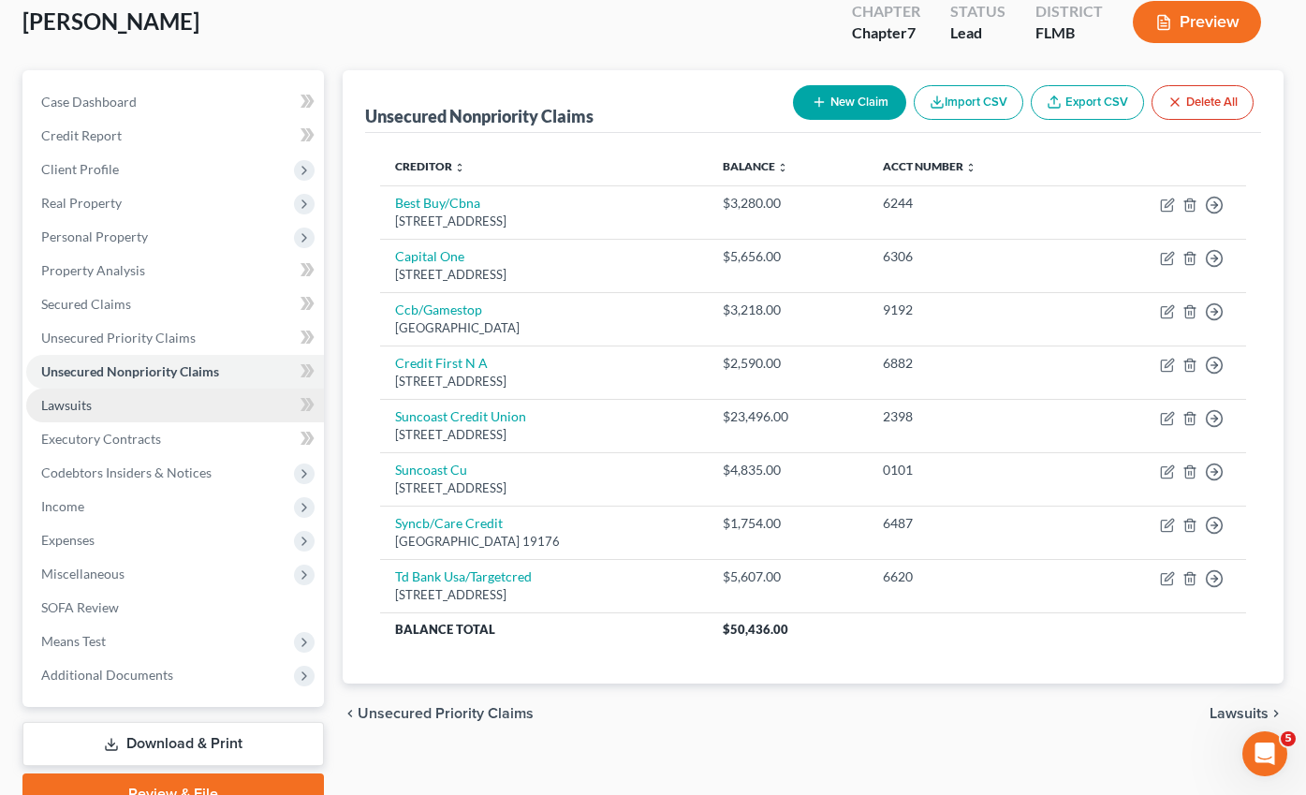
click at [80, 397] on span "Lawsuits" at bounding box center [66, 405] width 51 height 16
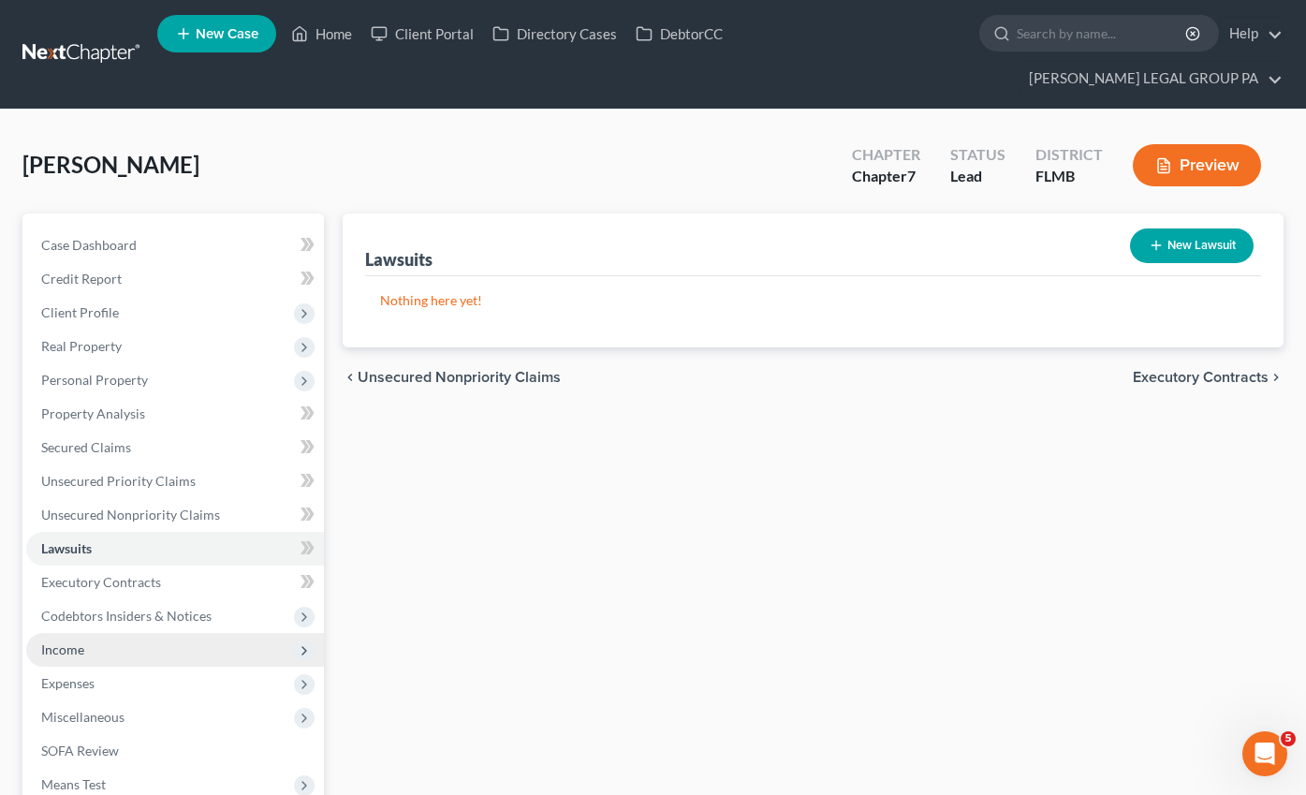
click at [78, 641] on span "Income" at bounding box center [62, 649] width 43 height 16
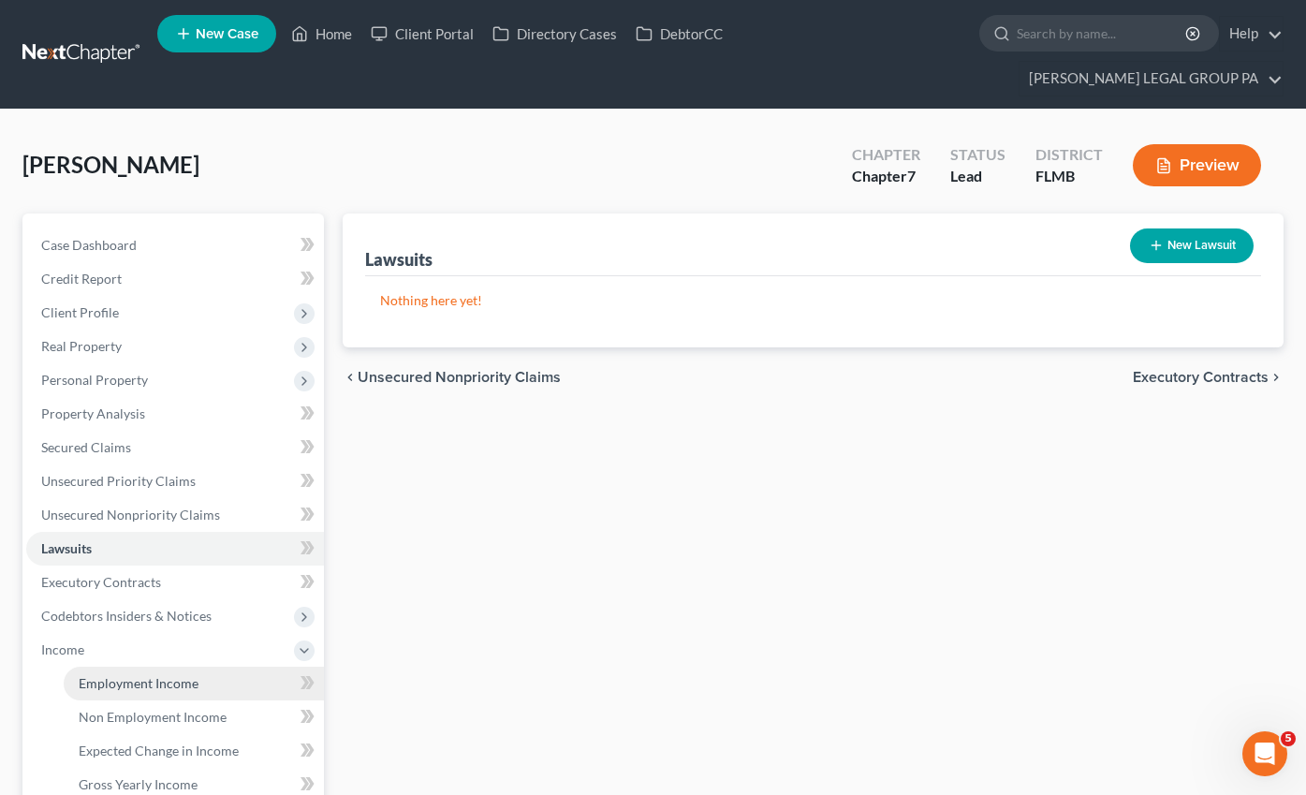
click at [161, 666] on link "Employment Income" at bounding box center [194, 683] width 260 height 34
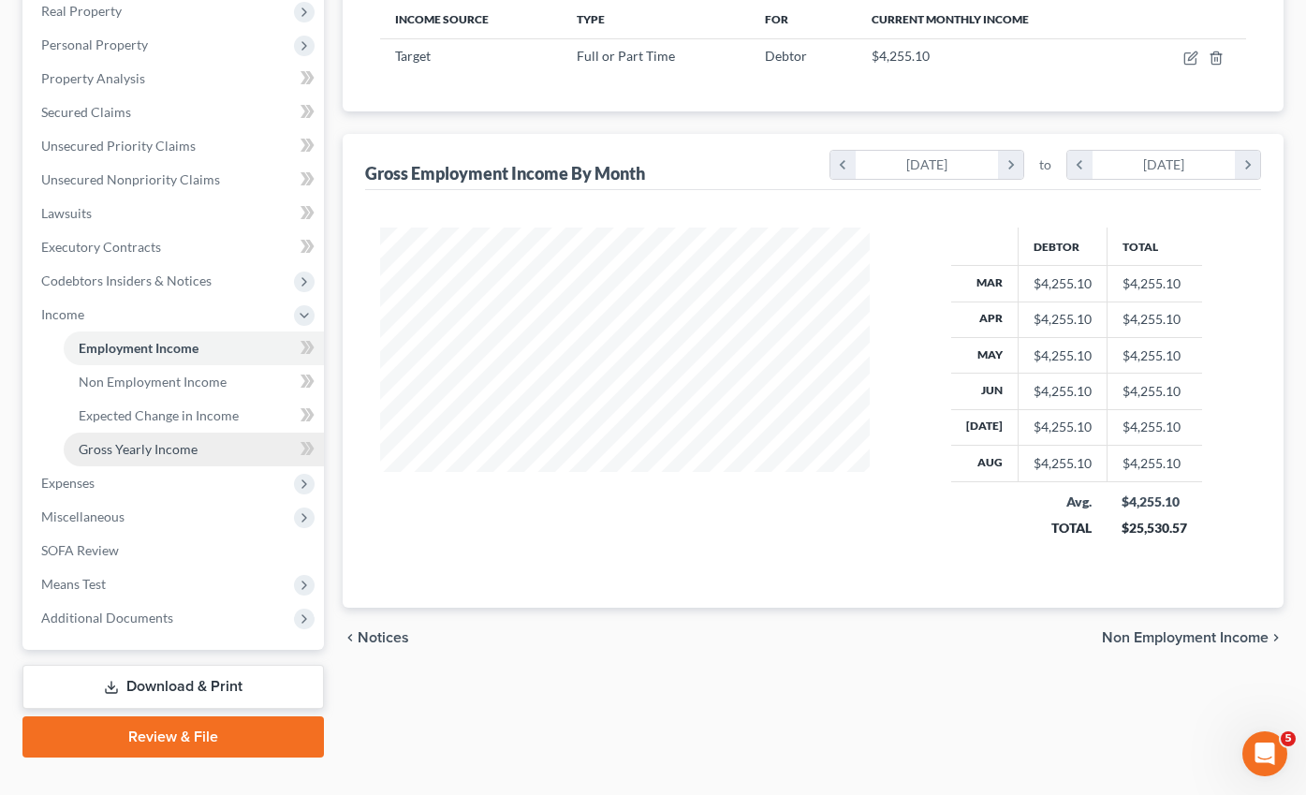
click at [131, 441] on span "Gross Yearly Income" at bounding box center [138, 449] width 119 height 16
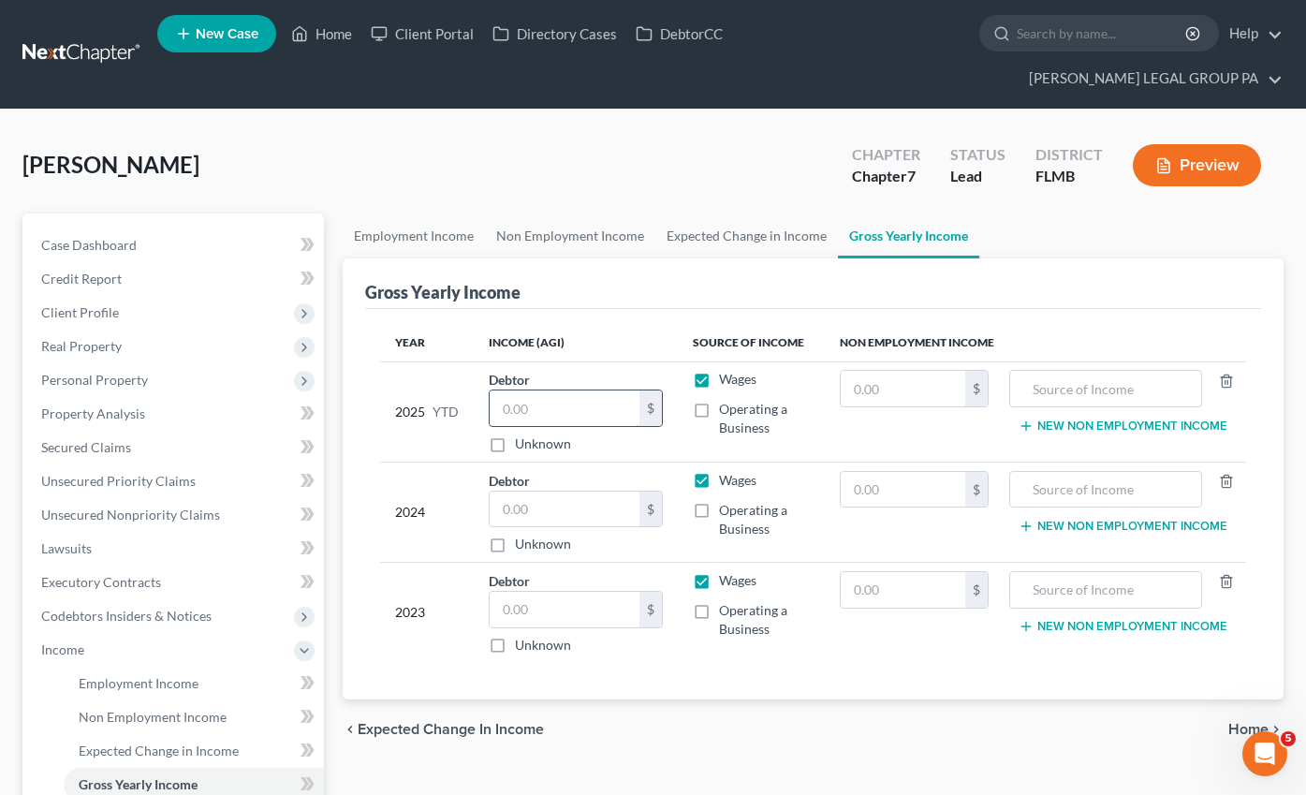
click at [530, 390] on input "text" at bounding box center [565, 408] width 150 height 36
type input "32,827.04"
click at [535, 491] on input "text" at bounding box center [565, 509] width 150 height 36
type input "45,884.00"
click at [559, 592] on input "text" at bounding box center [565, 610] width 150 height 36
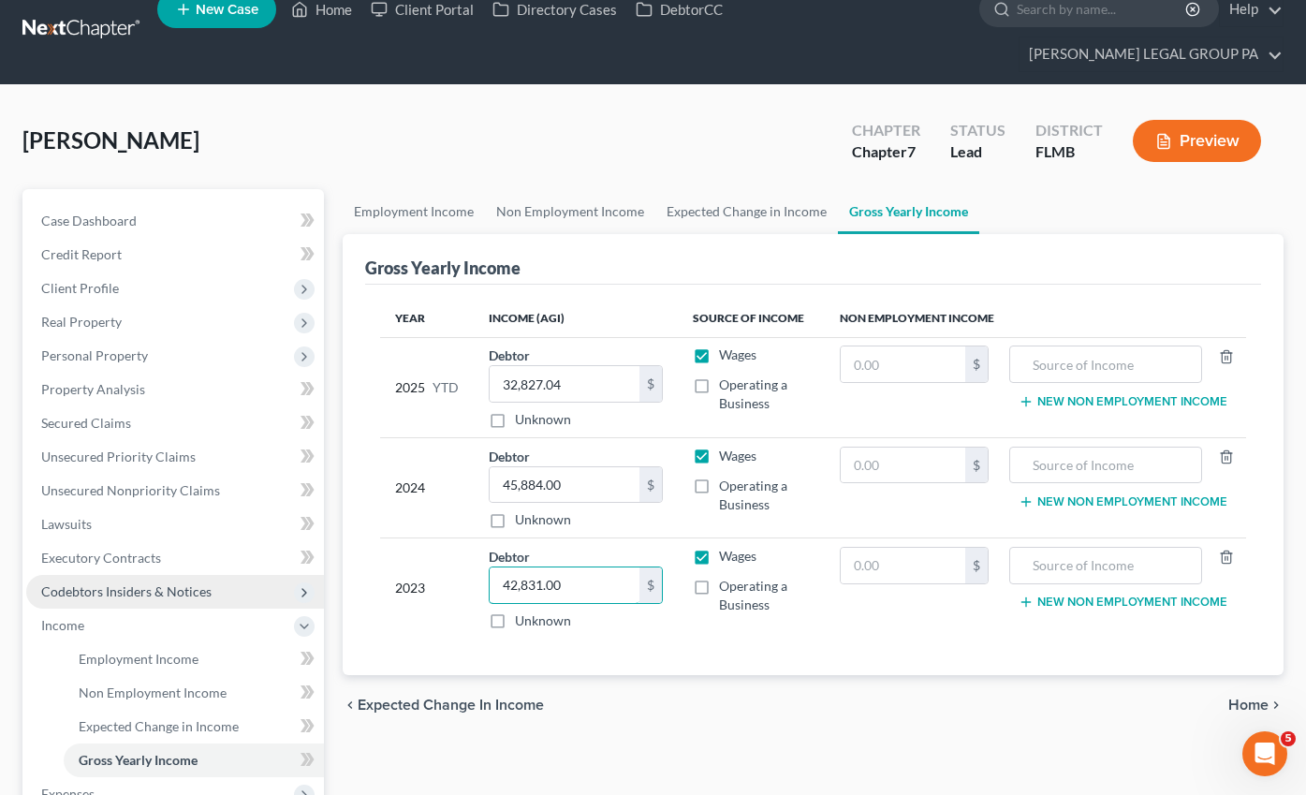
scroll to position [135, 0]
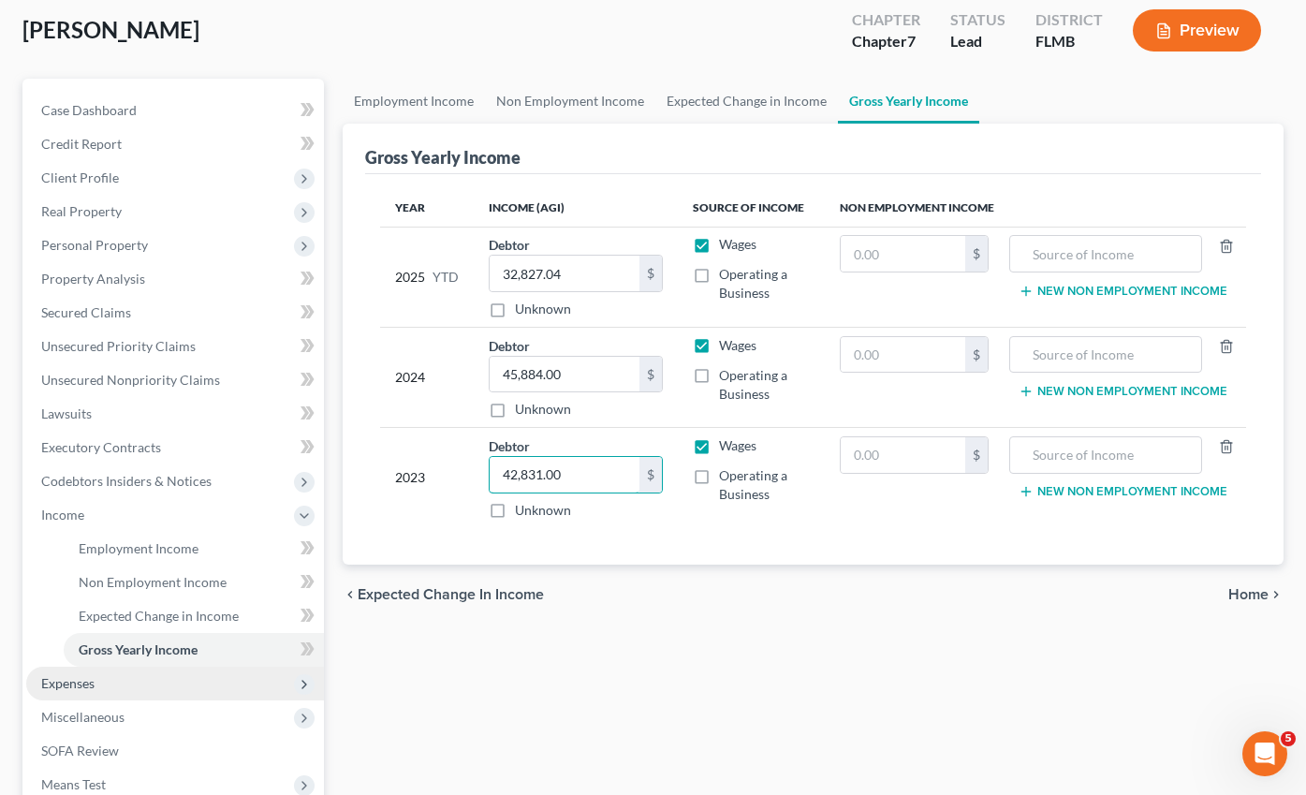
type input "42,831.00"
click at [82, 675] on span "Expenses" at bounding box center [67, 683] width 53 height 16
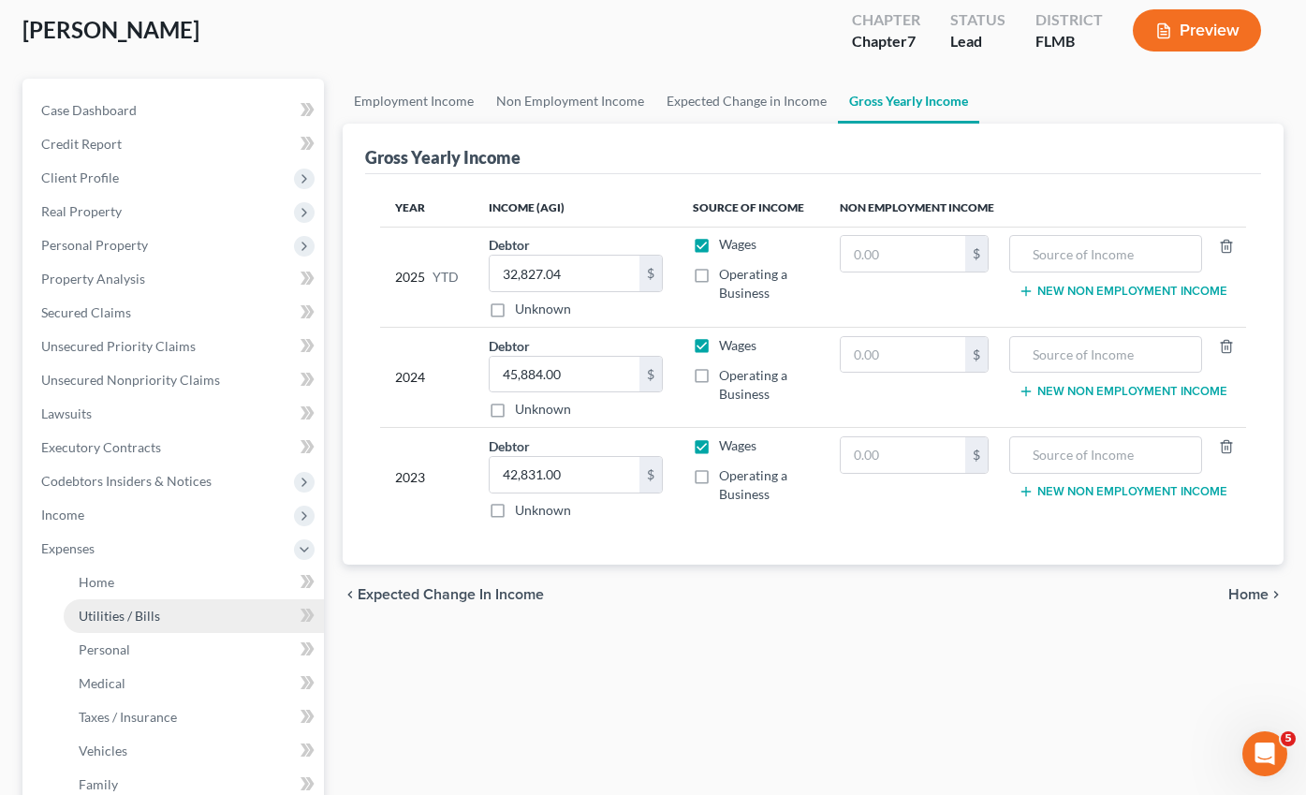
click at [122, 599] on link "Utilities / Bills" at bounding box center [194, 616] width 260 height 34
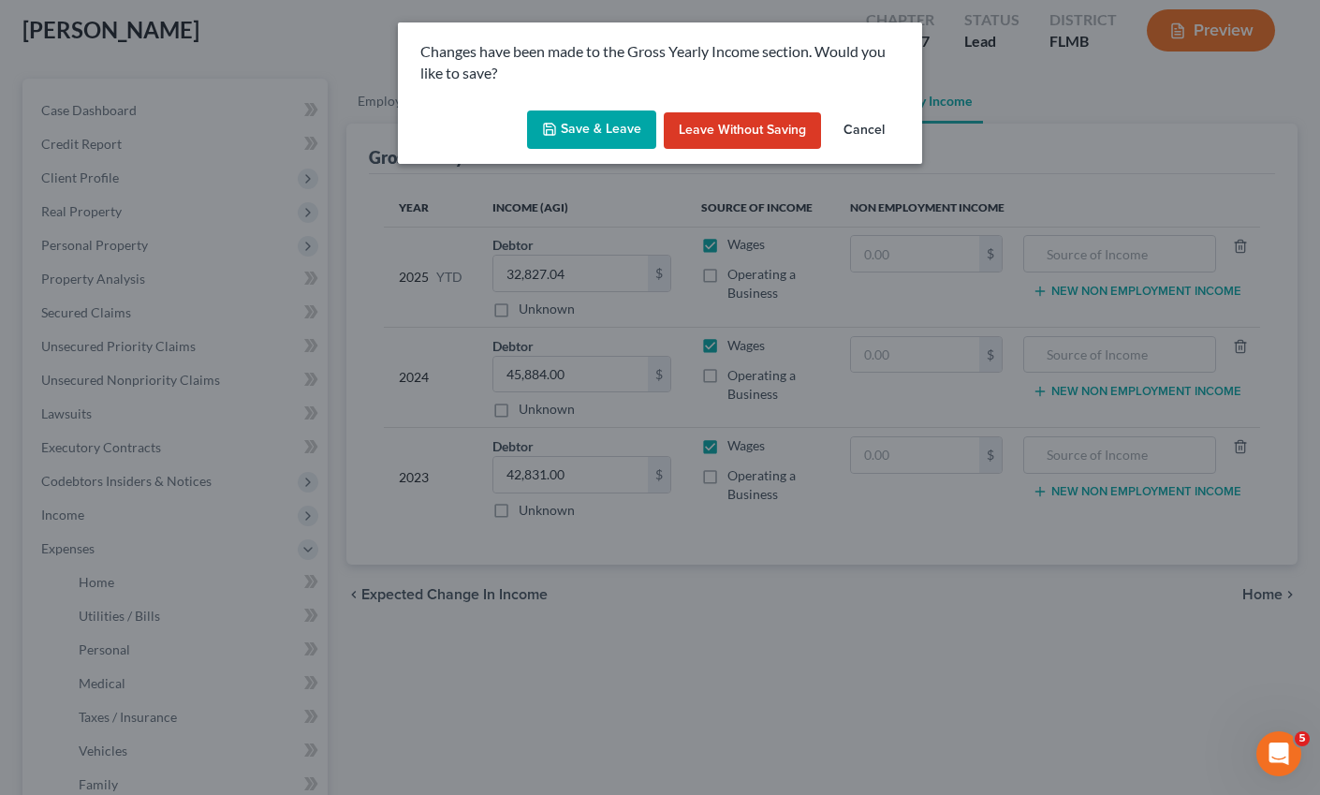
click at [592, 118] on button "Save & Leave" at bounding box center [591, 129] width 129 height 39
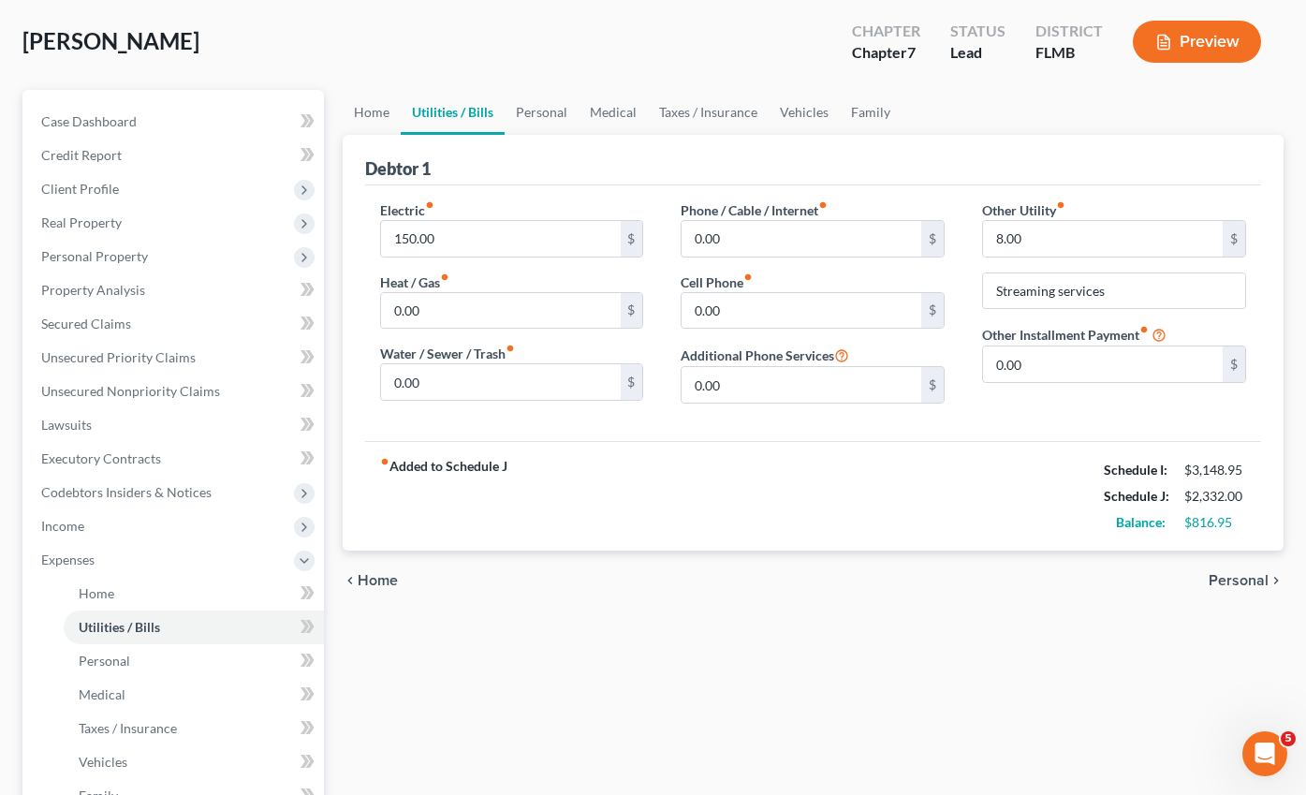
scroll to position [111, 0]
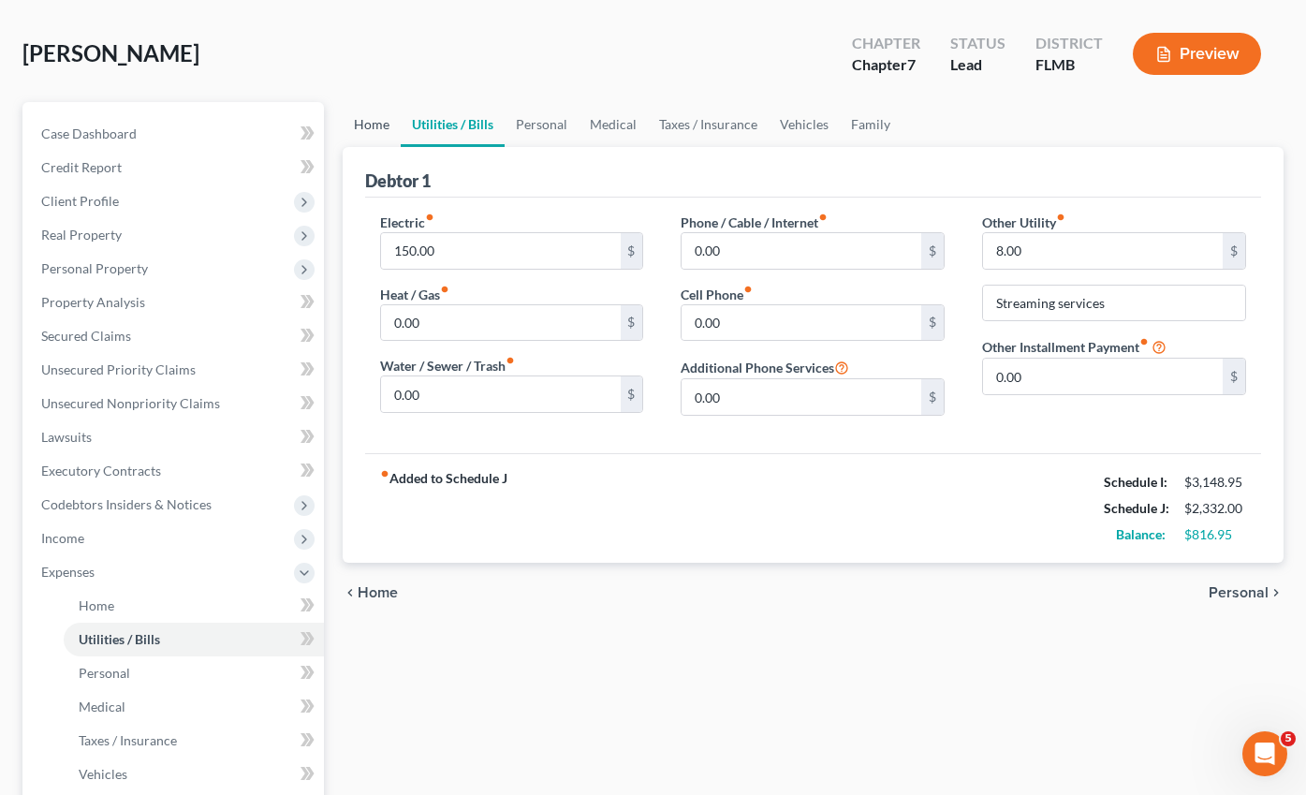
click at [373, 102] on link "Home" at bounding box center [372, 124] width 58 height 45
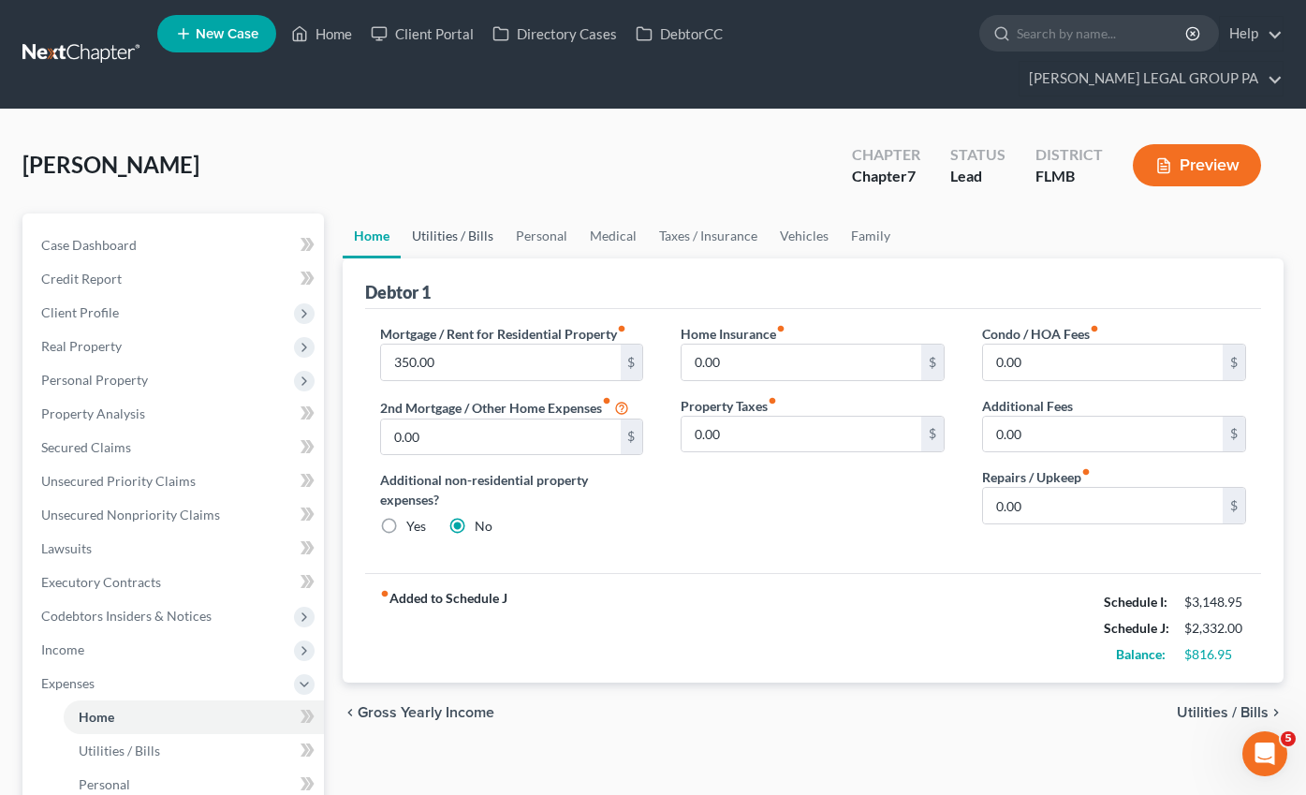
click at [430, 213] on link "Utilities / Bills" at bounding box center [453, 235] width 104 height 45
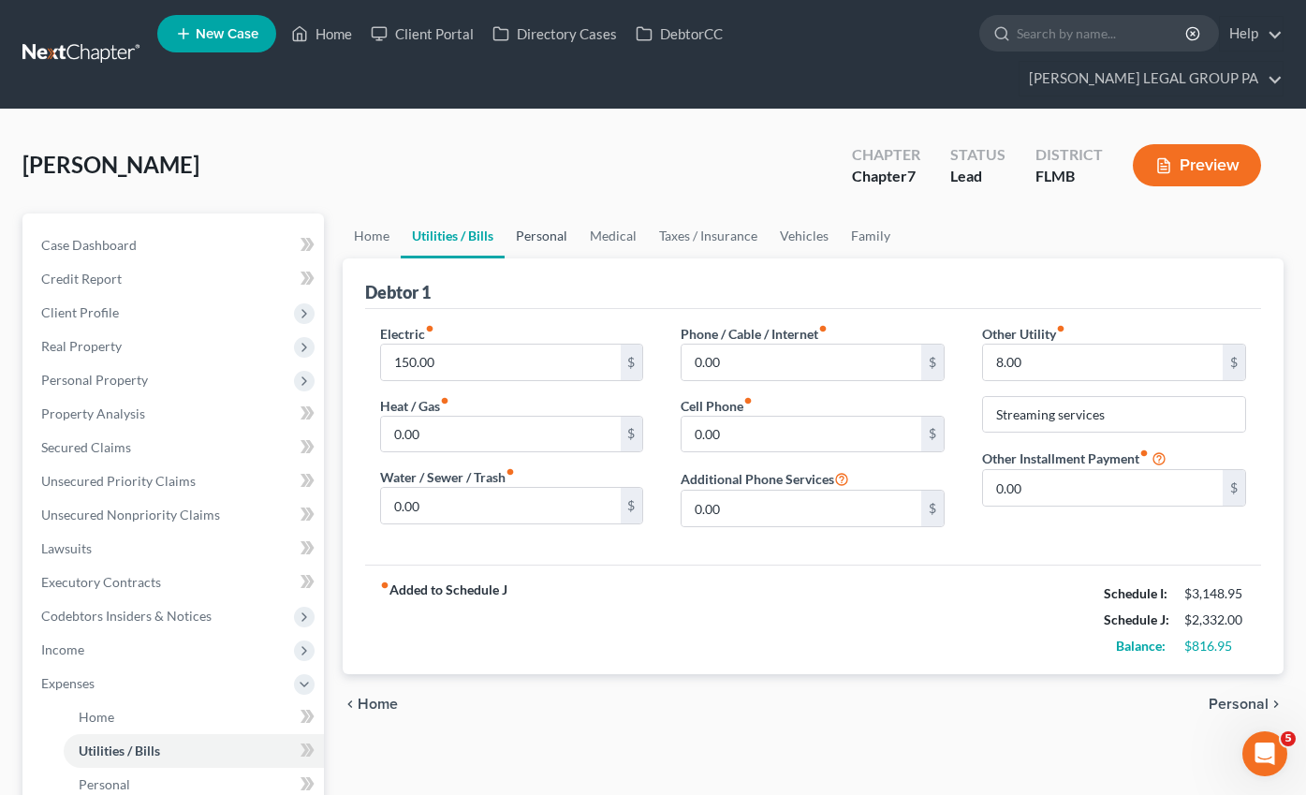
click at [516, 213] on link "Personal" at bounding box center [541, 235] width 74 height 45
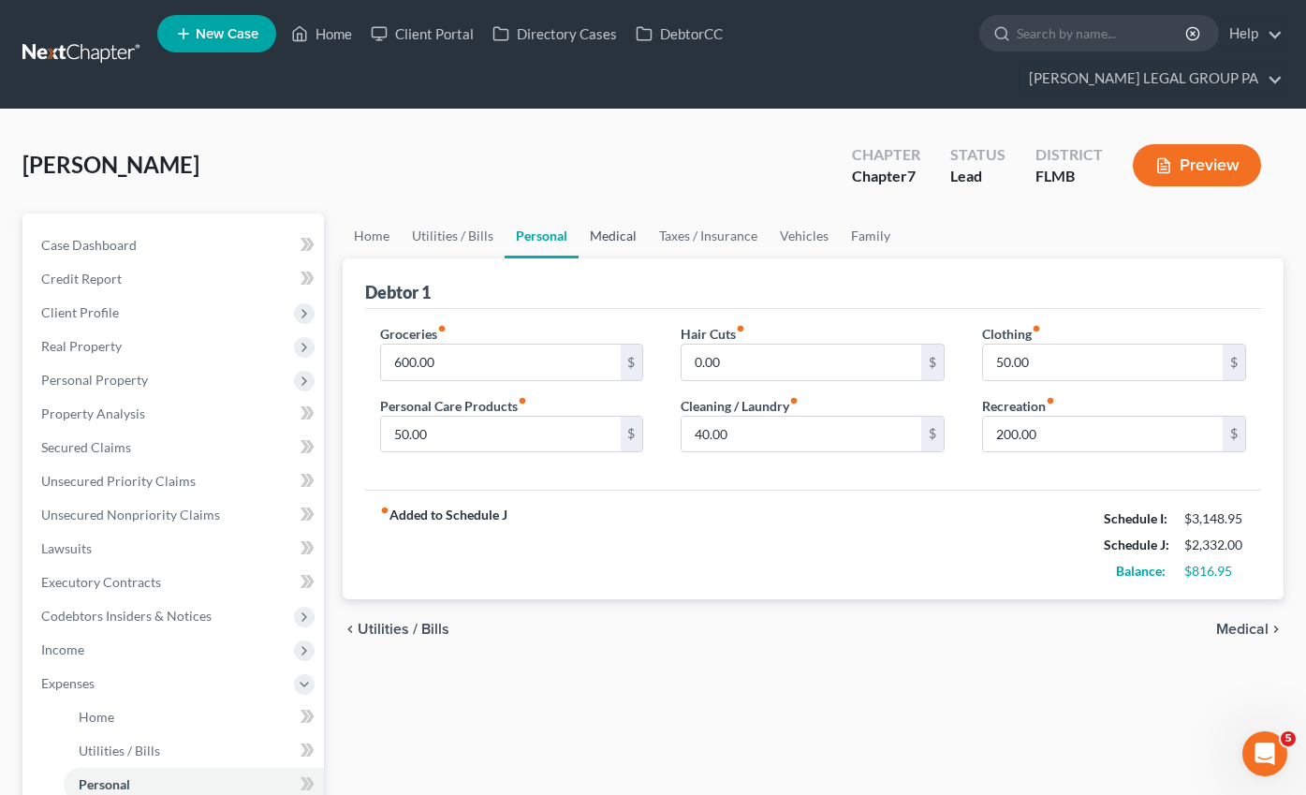
click at [591, 213] on link "Medical" at bounding box center [612, 235] width 69 height 45
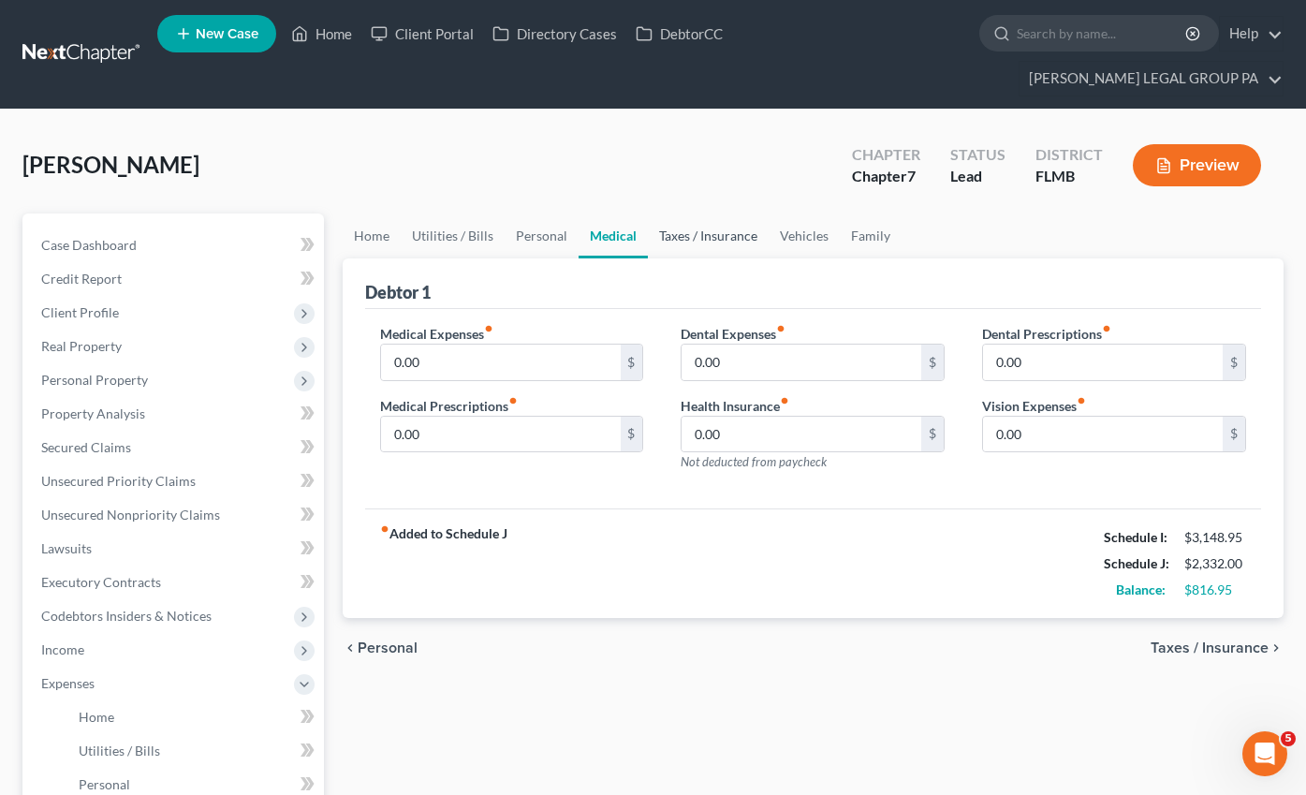
click at [719, 213] on link "Taxes / Insurance" at bounding box center [708, 235] width 121 height 45
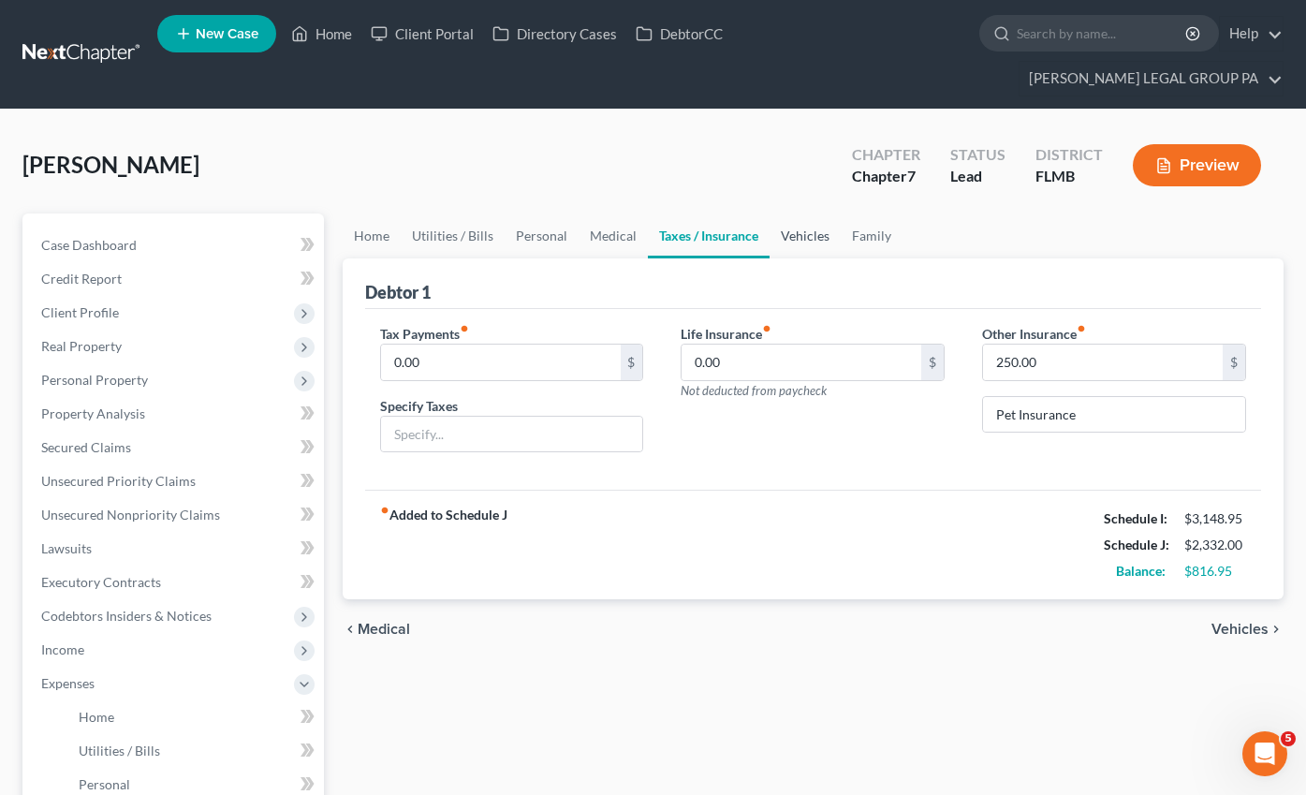
click at [803, 213] on link "Vehicles" at bounding box center [804, 235] width 71 height 45
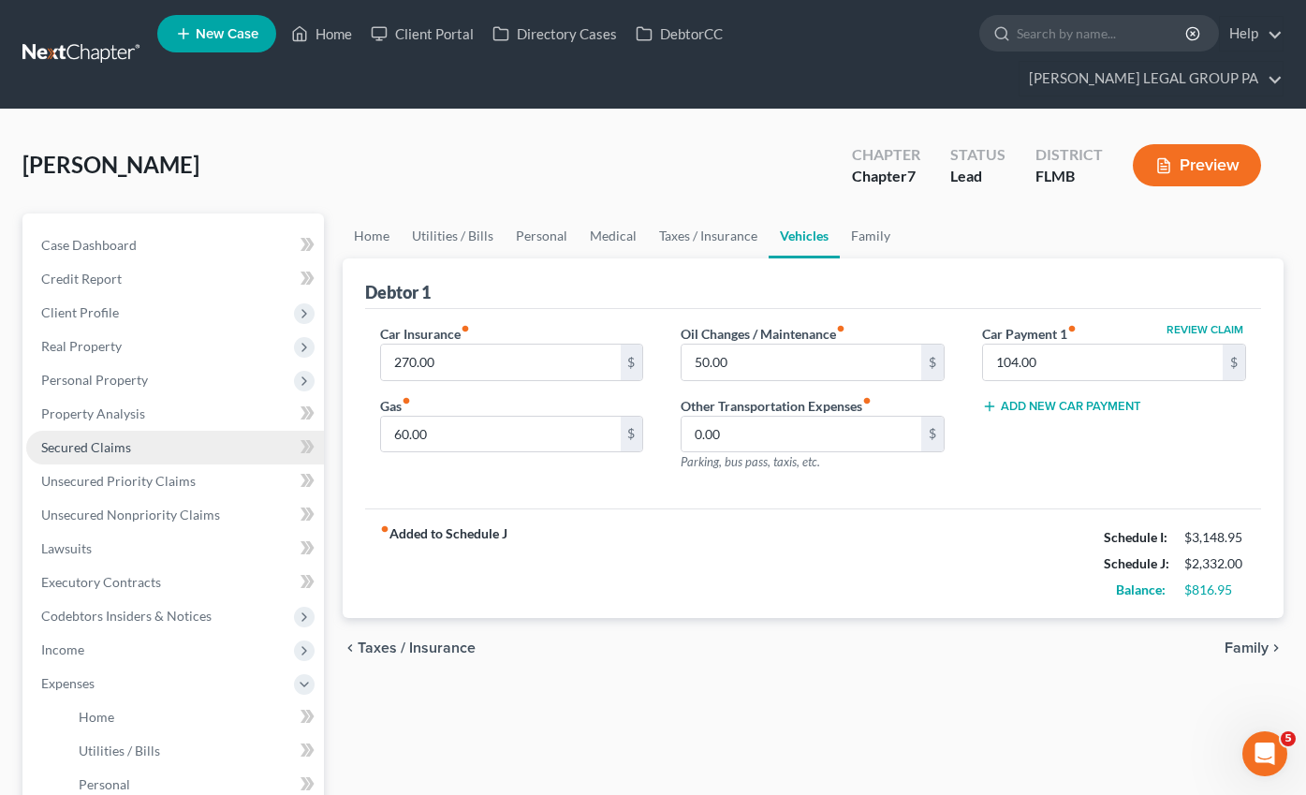
click at [86, 431] on link "Secured Claims" at bounding box center [175, 448] width 298 height 34
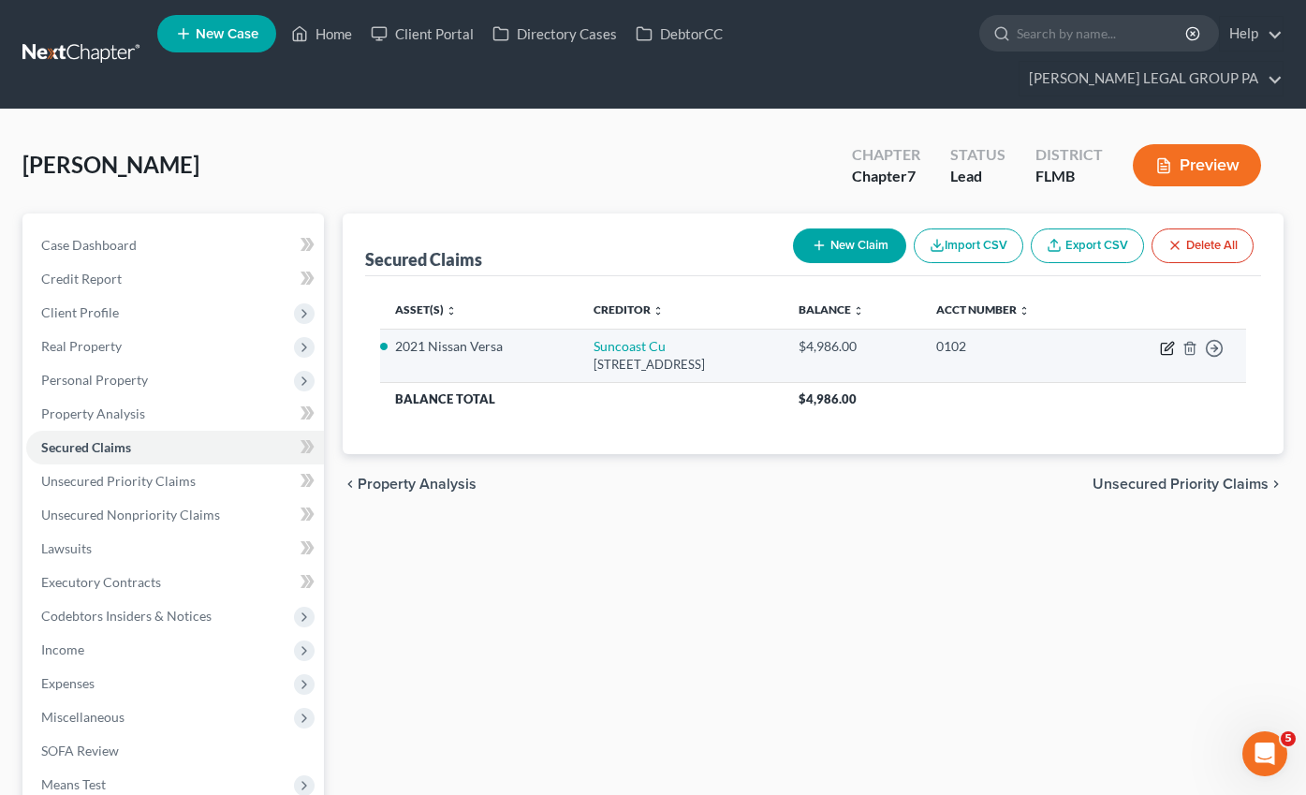
click at [1167, 341] on icon "button" at bounding box center [1167, 348] width 15 height 15
select select "9"
select select "2"
select select "0"
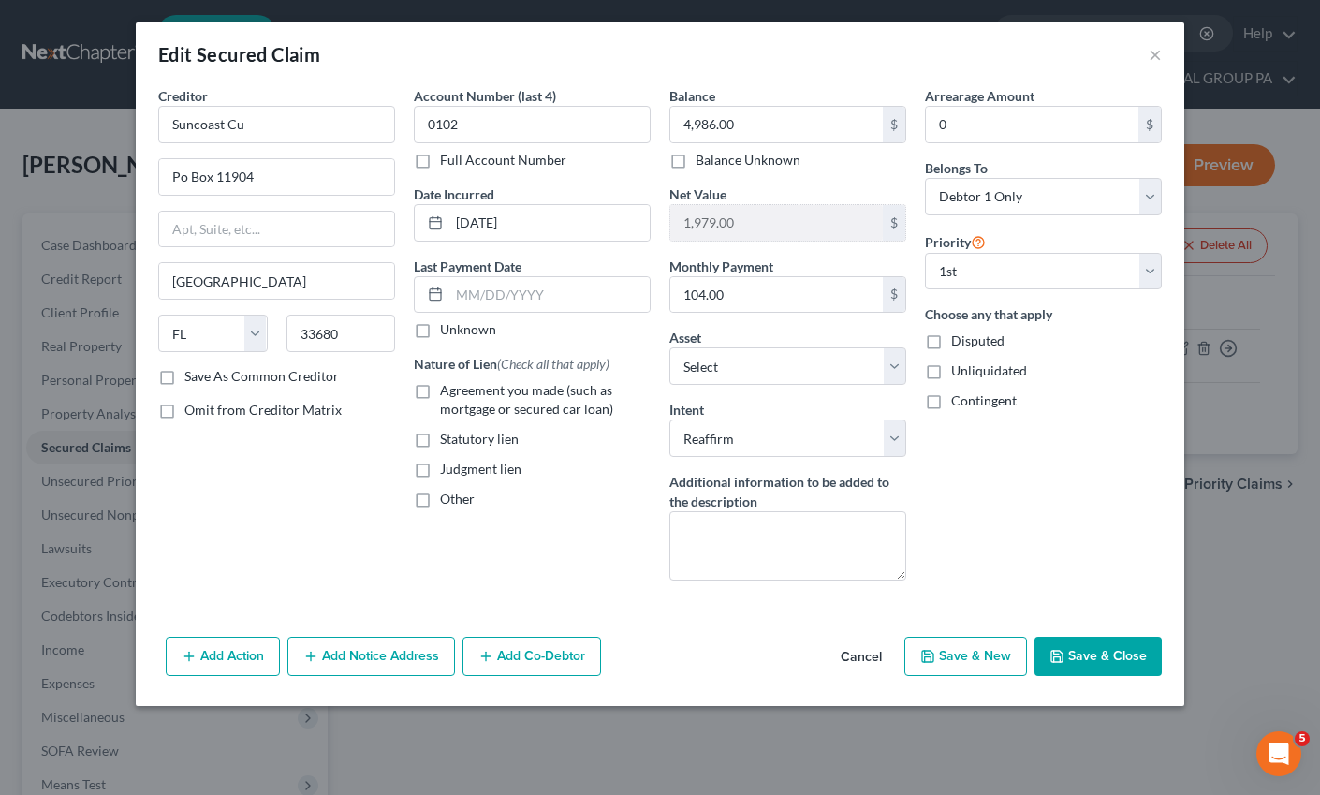
drag, startPoint x: 427, startPoint y: 392, endPoint x: 898, endPoint y: 591, distance: 510.9
click at [440, 392] on label "Agreement you made (such as mortgage or secured car loan)" at bounding box center [545, 399] width 211 height 37
click at [447, 392] on input "Agreement you made (such as mortgage or secured car loan)" at bounding box center [453, 387] width 12 height 12
checkbox input "true"
click at [1093, 656] on button "Save & Close" at bounding box center [1097, 655] width 127 height 39
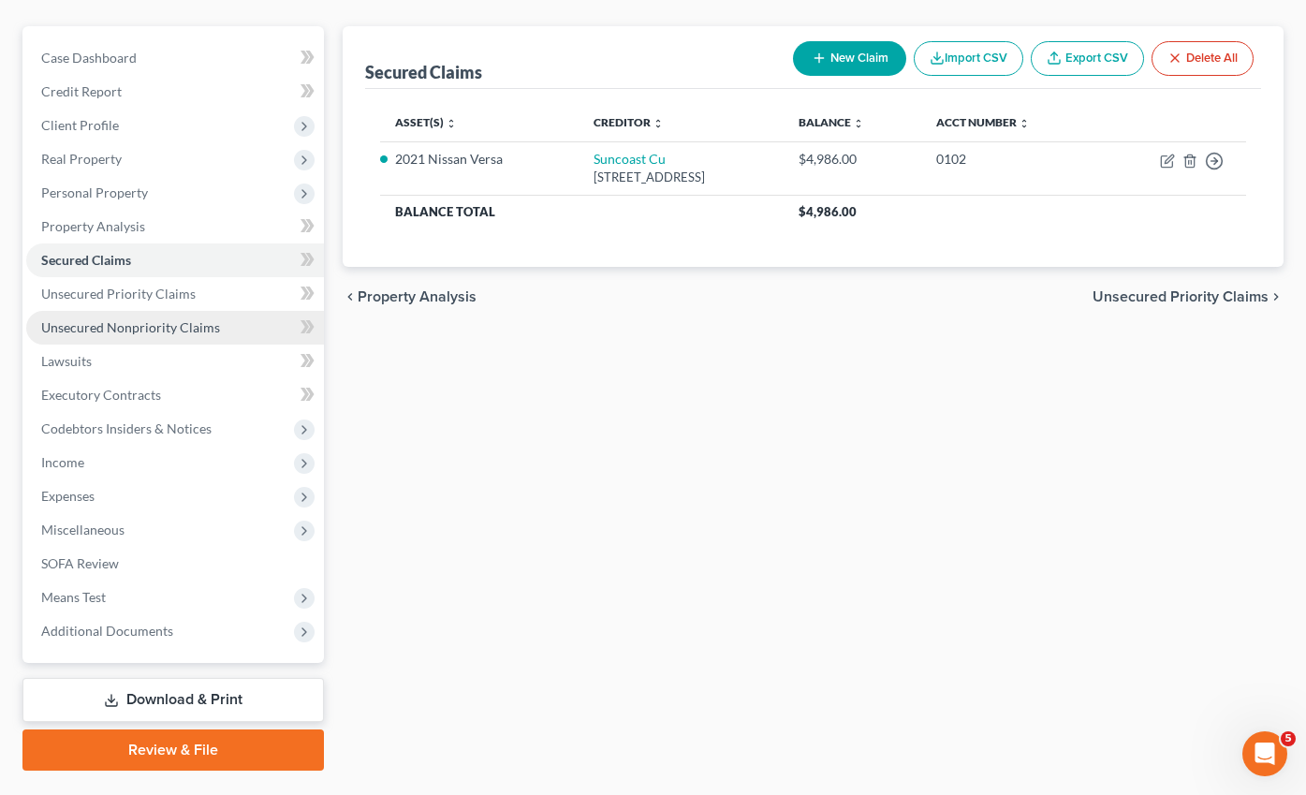
scroll to position [200, 0]
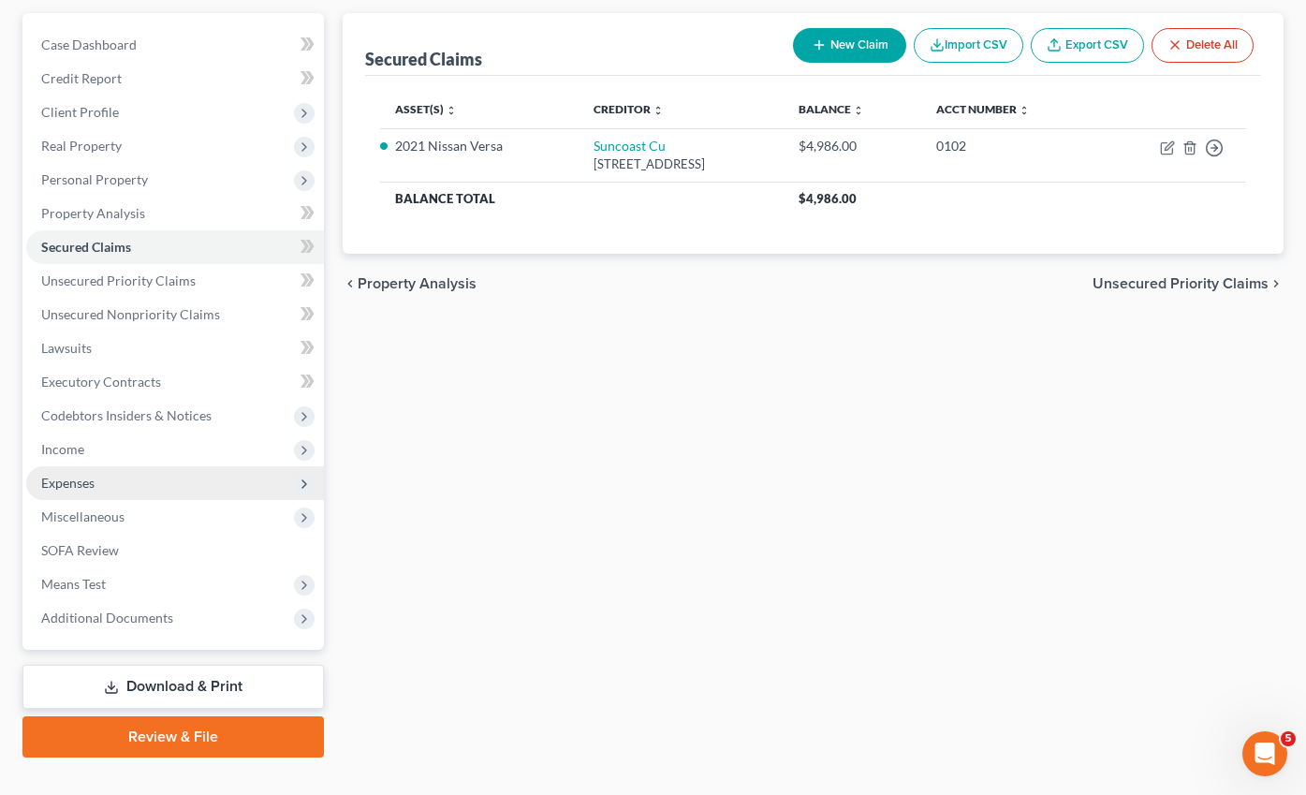
click at [66, 466] on span "Expenses" at bounding box center [175, 483] width 298 height 34
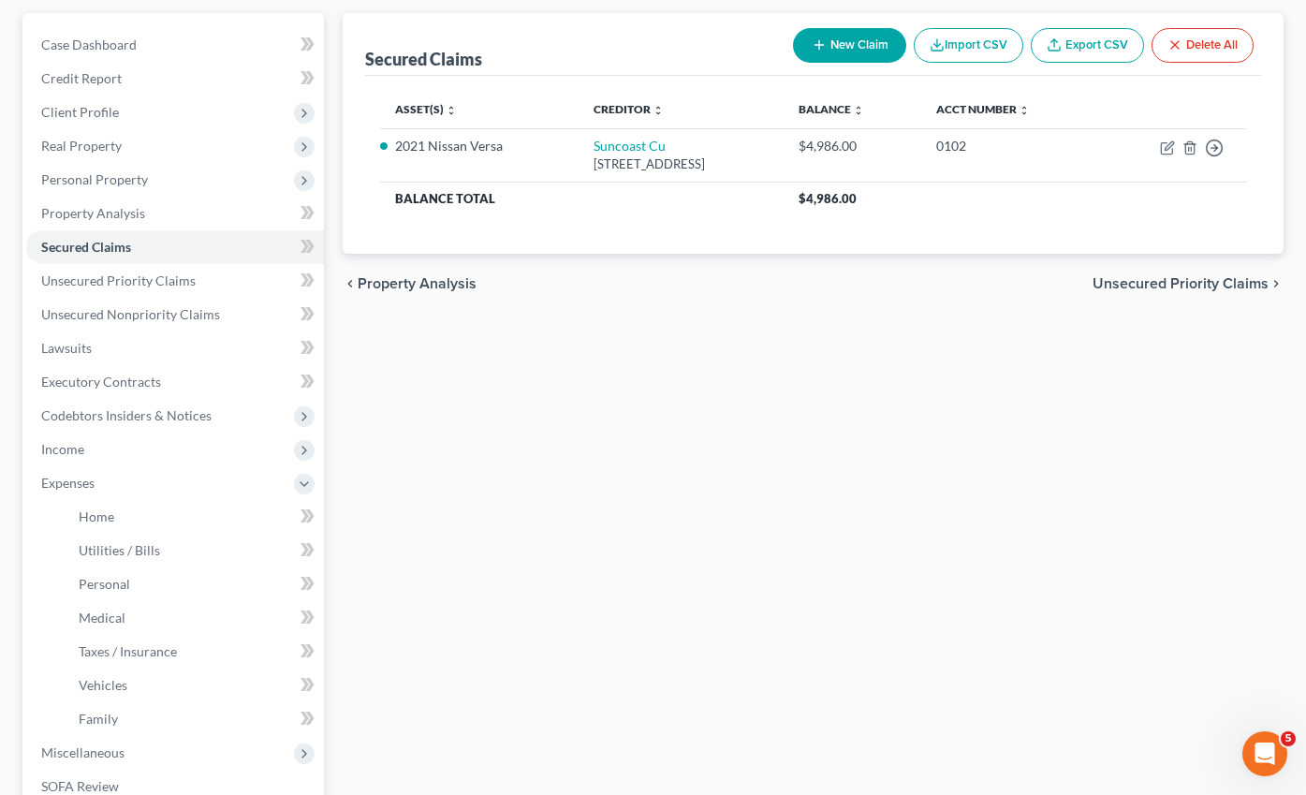
click at [98, 534] on li "Utilities / Bills" at bounding box center [194, 551] width 260 height 34
click at [115, 542] on span "Utilities / Bills" at bounding box center [119, 550] width 81 height 16
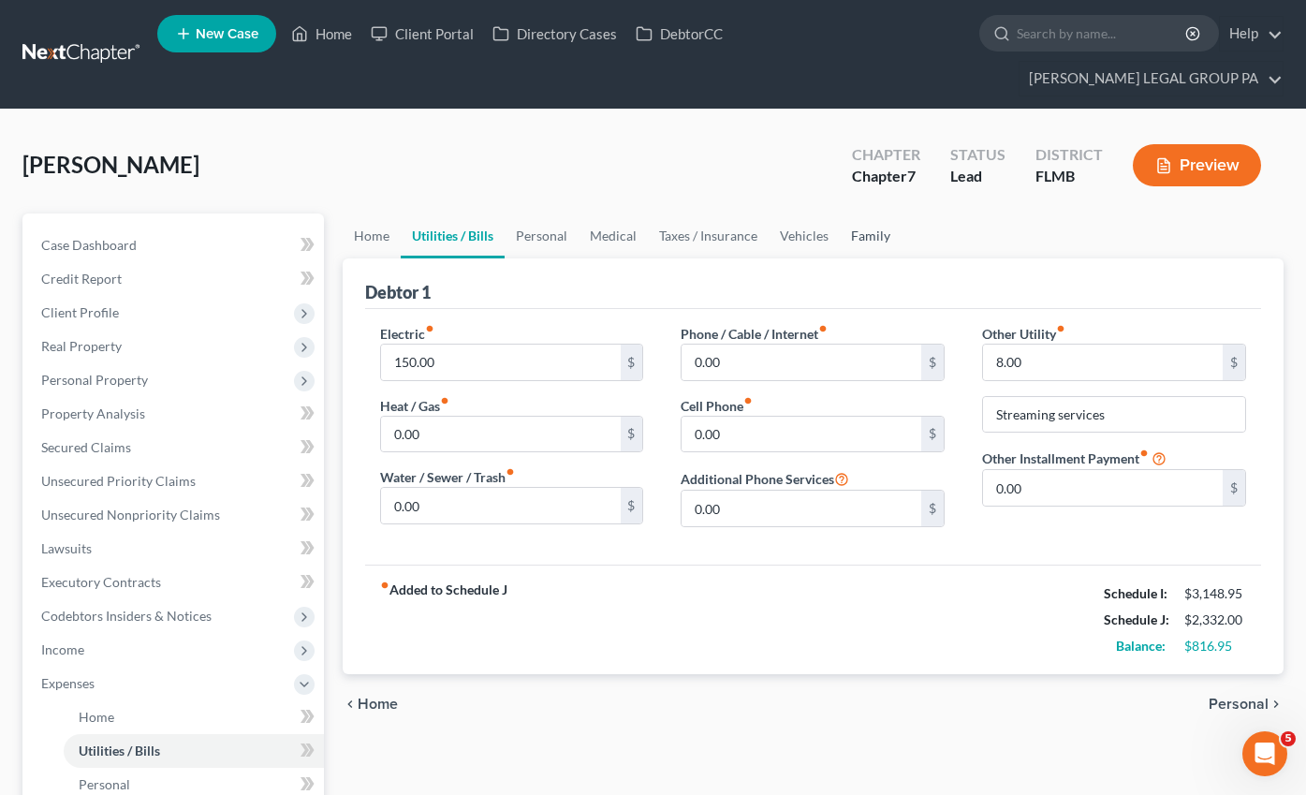
click at [861, 213] on link "Family" at bounding box center [871, 235] width 62 height 45
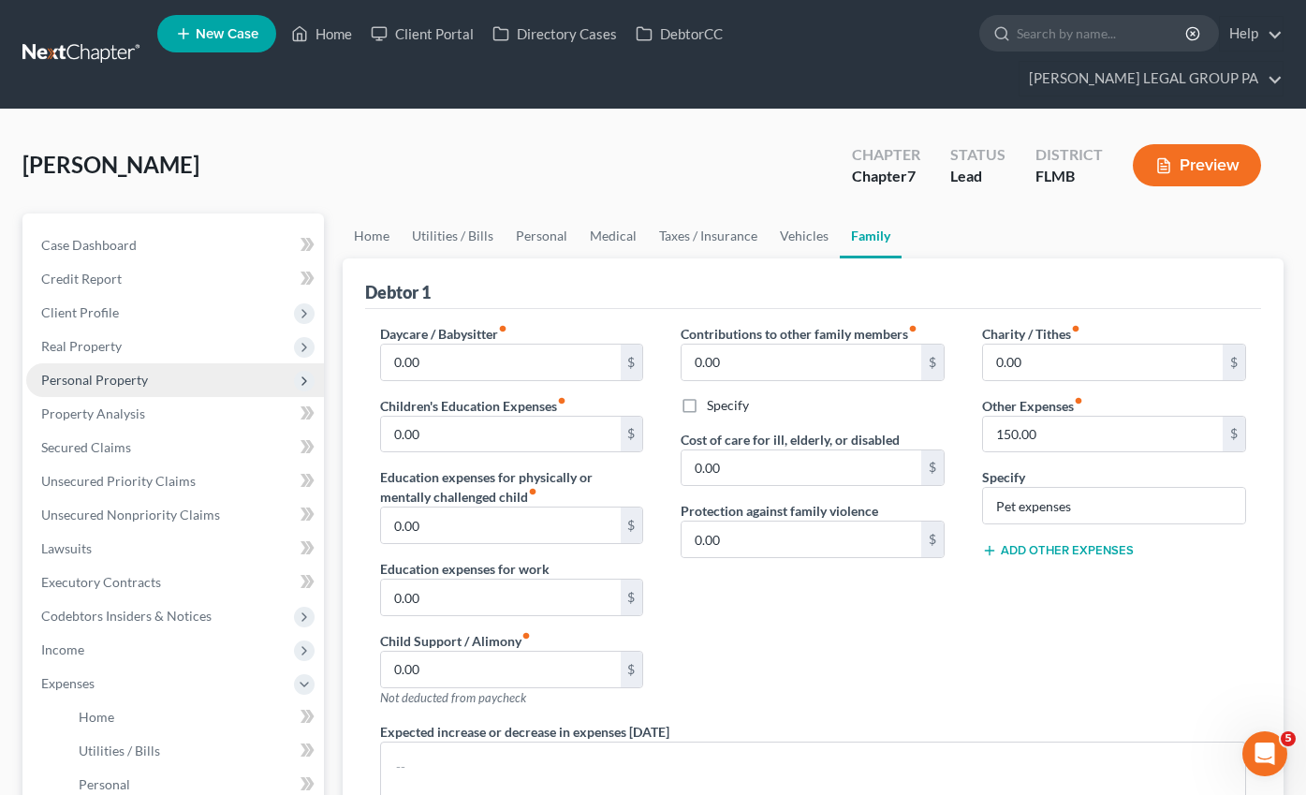
click at [89, 363] on span "Personal Property" at bounding box center [175, 380] width 298 height 34
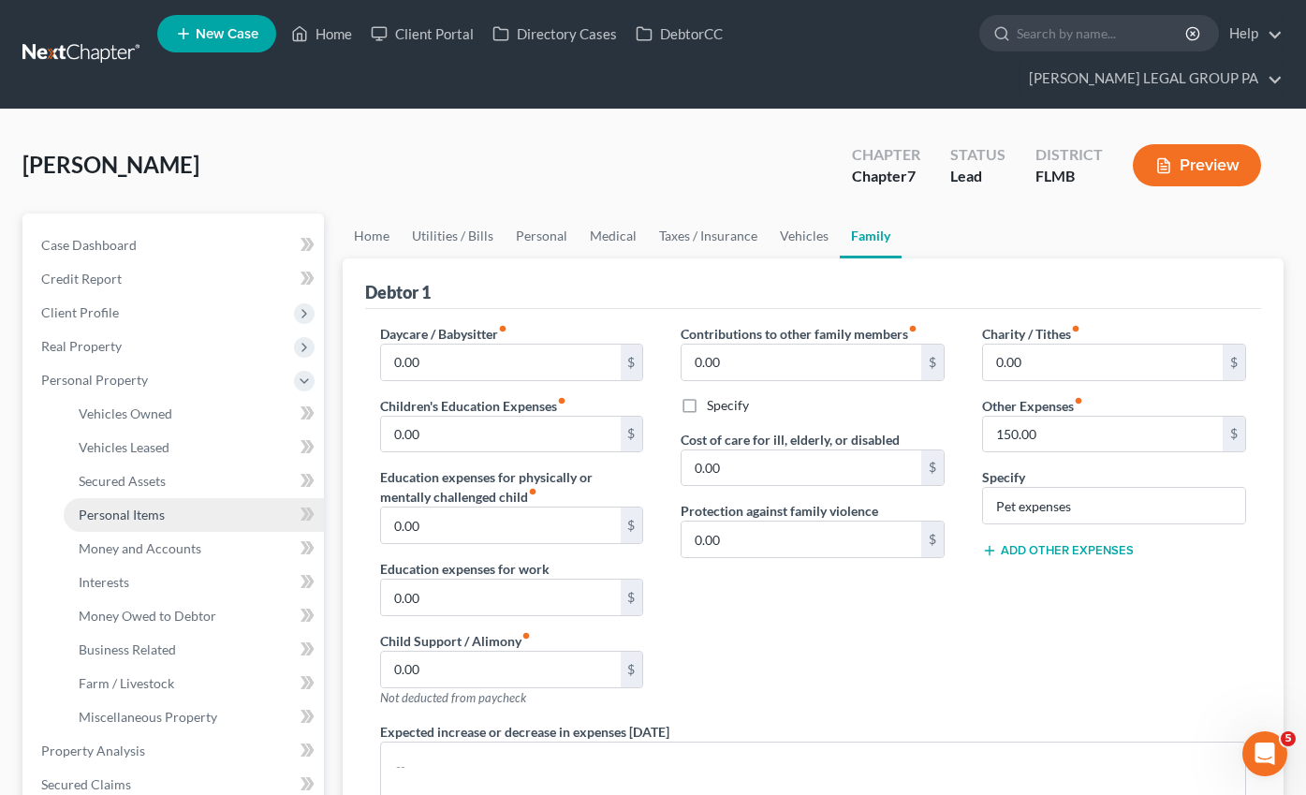
click at [134, 506] on span "Personal Items" at bounding box center [122, 514] width 86 height 16
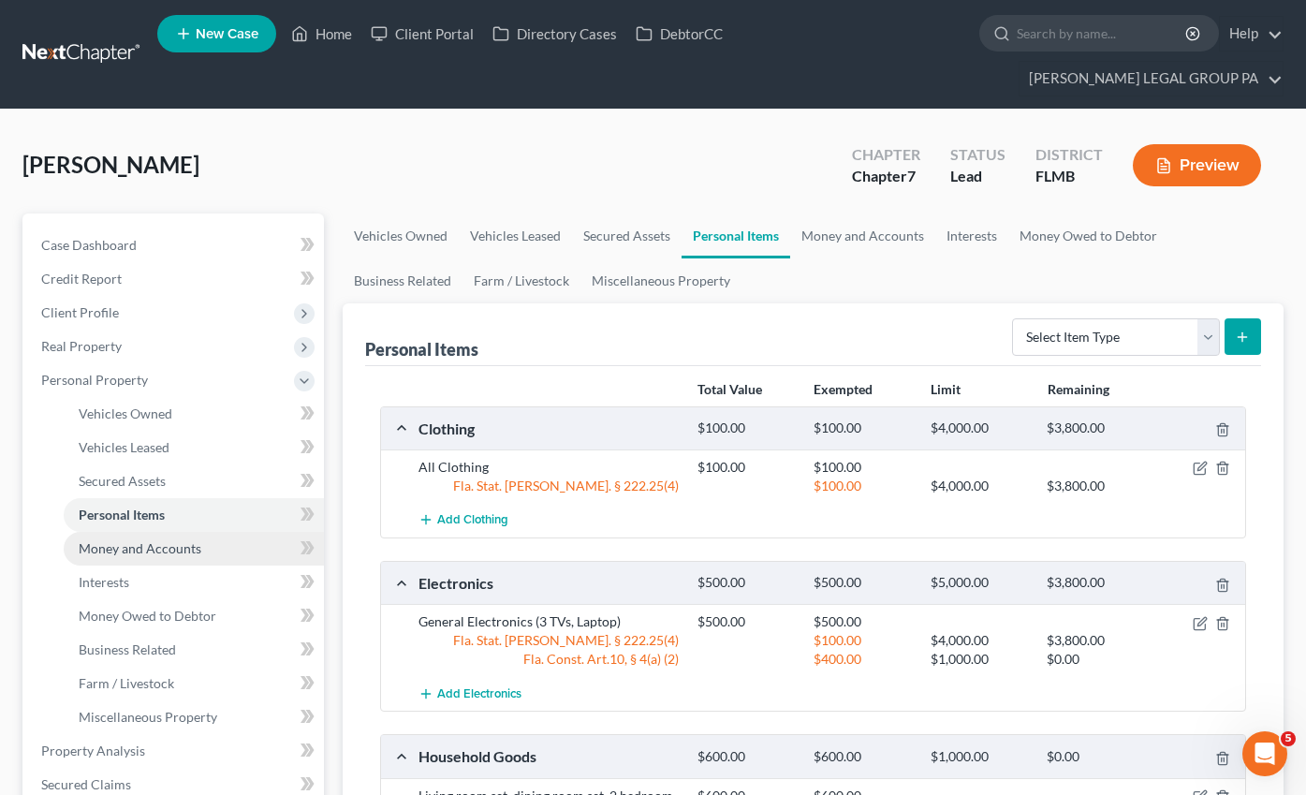
click at [130, 540] on span "Money and Accounts" at bounding box center [140, 548] width 123 height 16
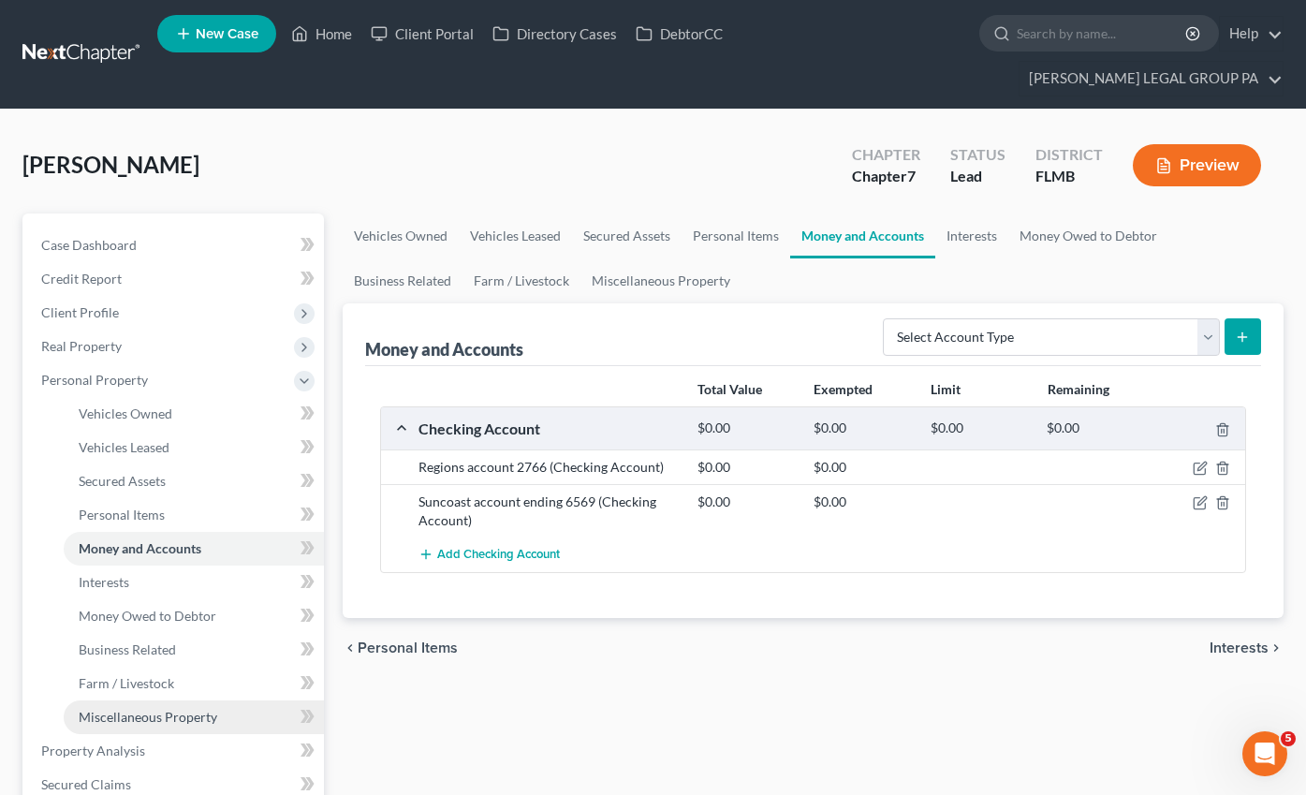
click at [127, 700] on link "Miscellaneous Property" at bounding box center [194, 717] width 260 height 34
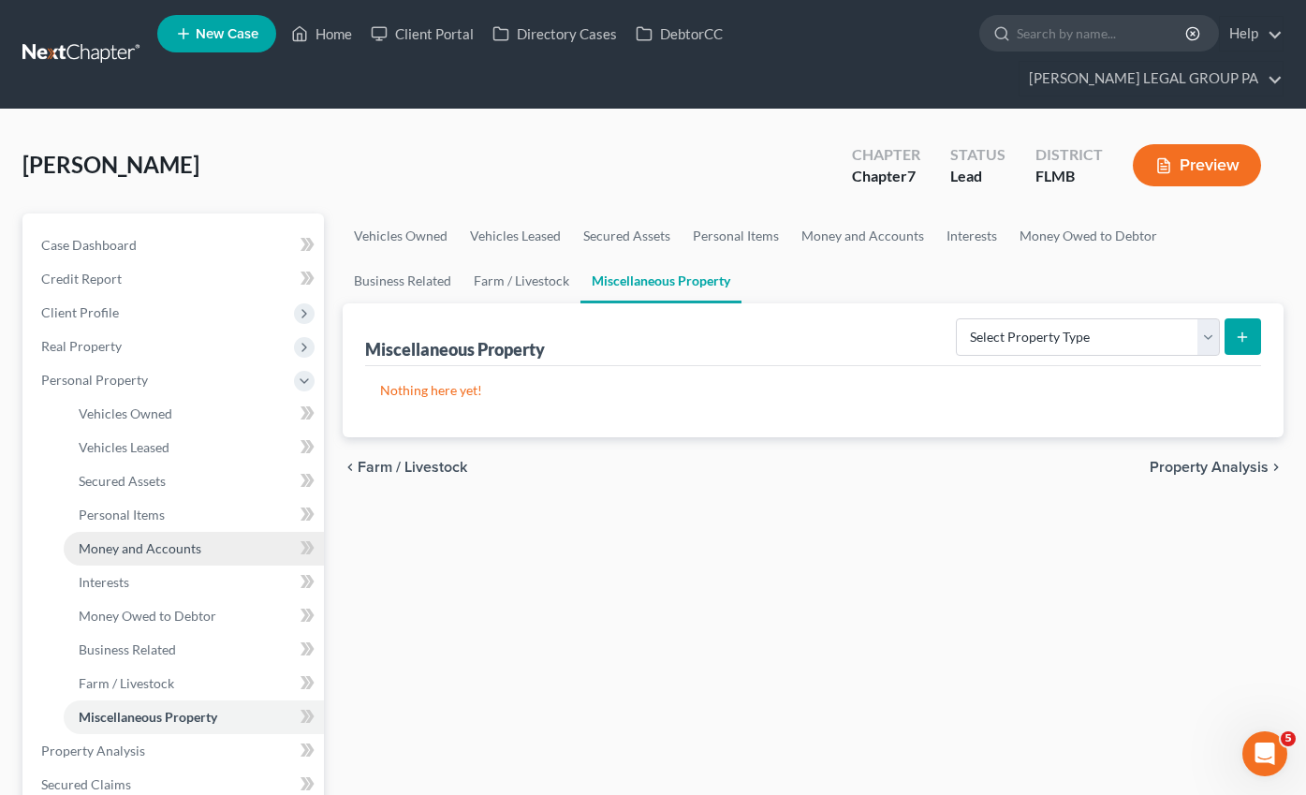
click at [116, 540] on span "Money and Accounts" at bounding box center [140, 548] width 123 height 16
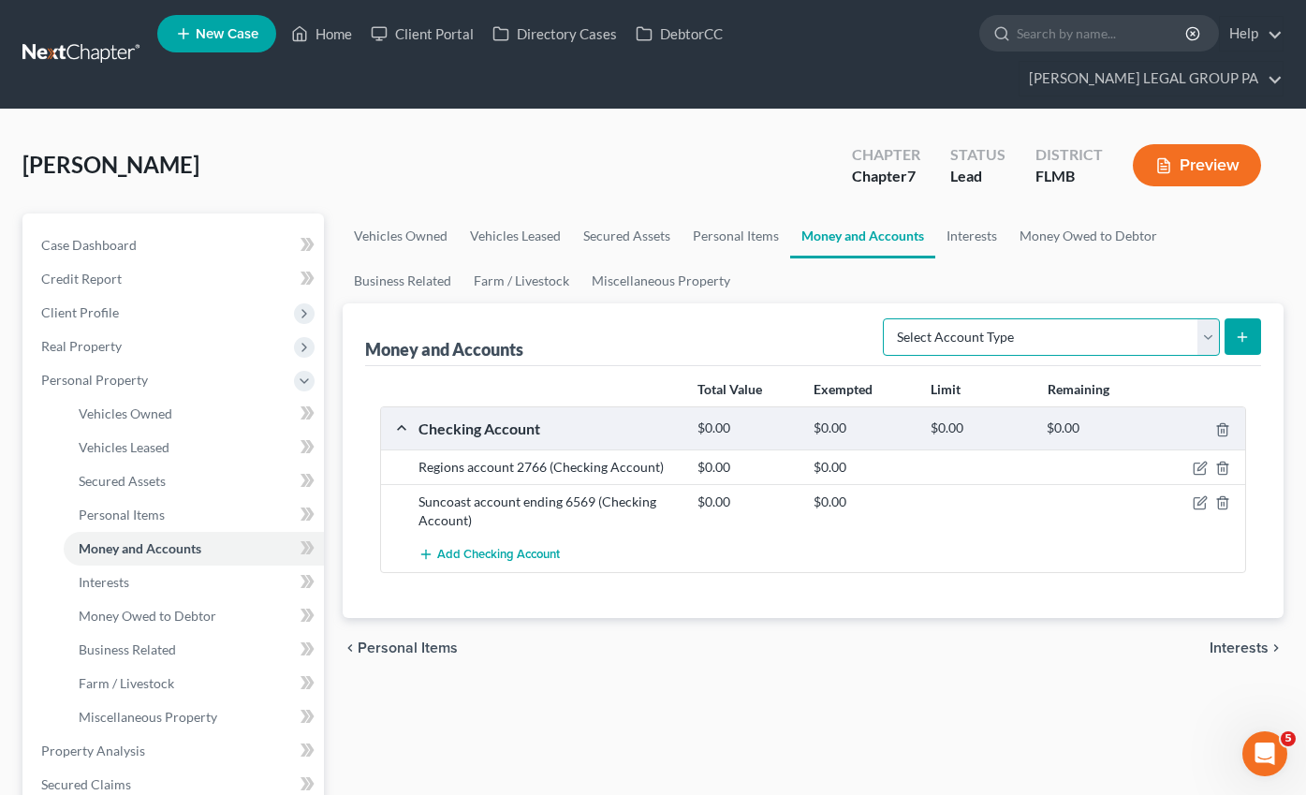
click at [1144, 318] on select "Select Account Type Brokerage Cash on Hand Certificates of Deposit Checking Acc…" at bounding box center [1051, 336] width 337 height 37
select select "checking"
click at [886, 318] on select "Select Account Type Brokerage Cash on Hand Certificates of Deposit Checking Acc…" at bounding box center [1051, 336] width 337 height 37
click at [1239, 329] on icon "submit" at bounding box center [1242, 336] width 15 height 15
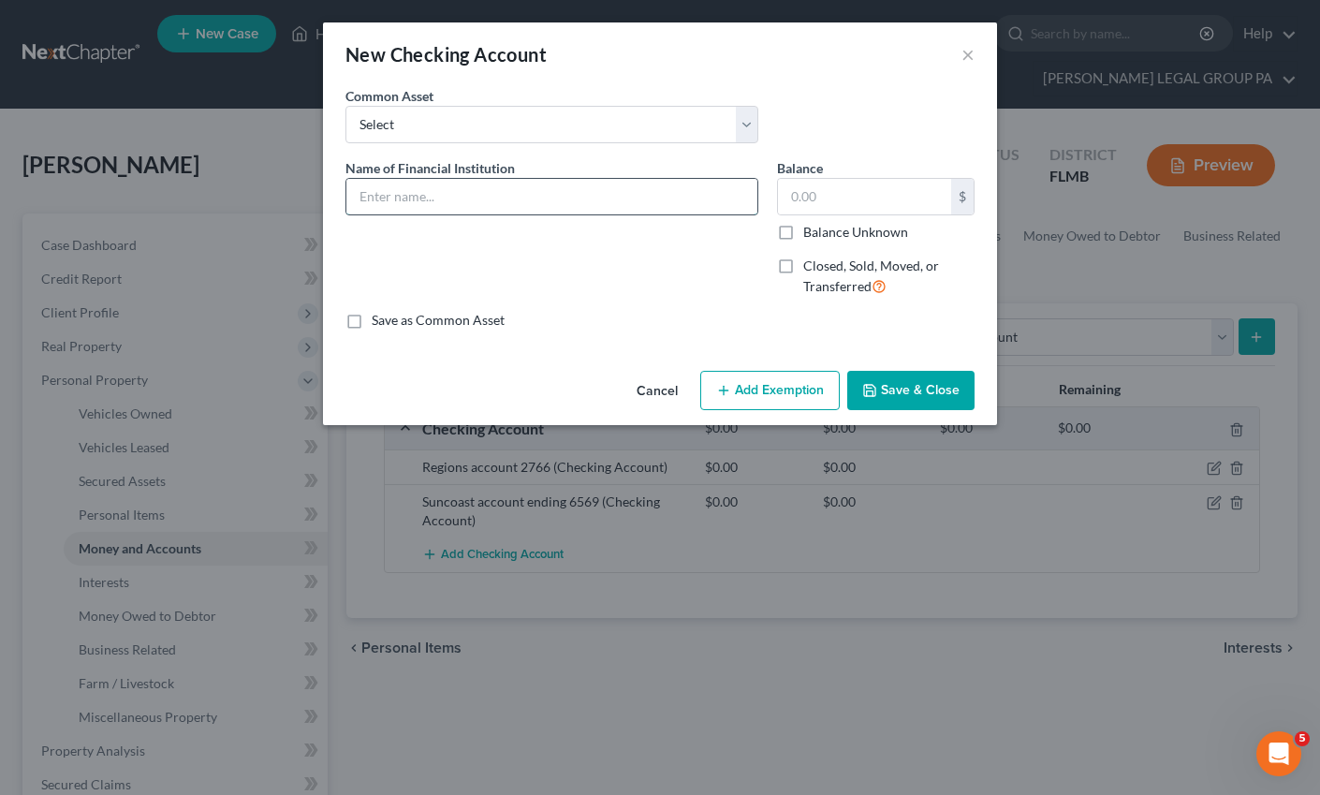
click at [370, 205] on input "text" at bounding box center [551, 197] width 411 height 36
type input "Regions account ending 7454"
click at [801, 196] on input "text" at bounding box center [864, 197] width 173 height 36
type input "0.00"
click at [595, 200] on input "Regions account ending 7454" at bounding box center [551, 197] width 411 height 36
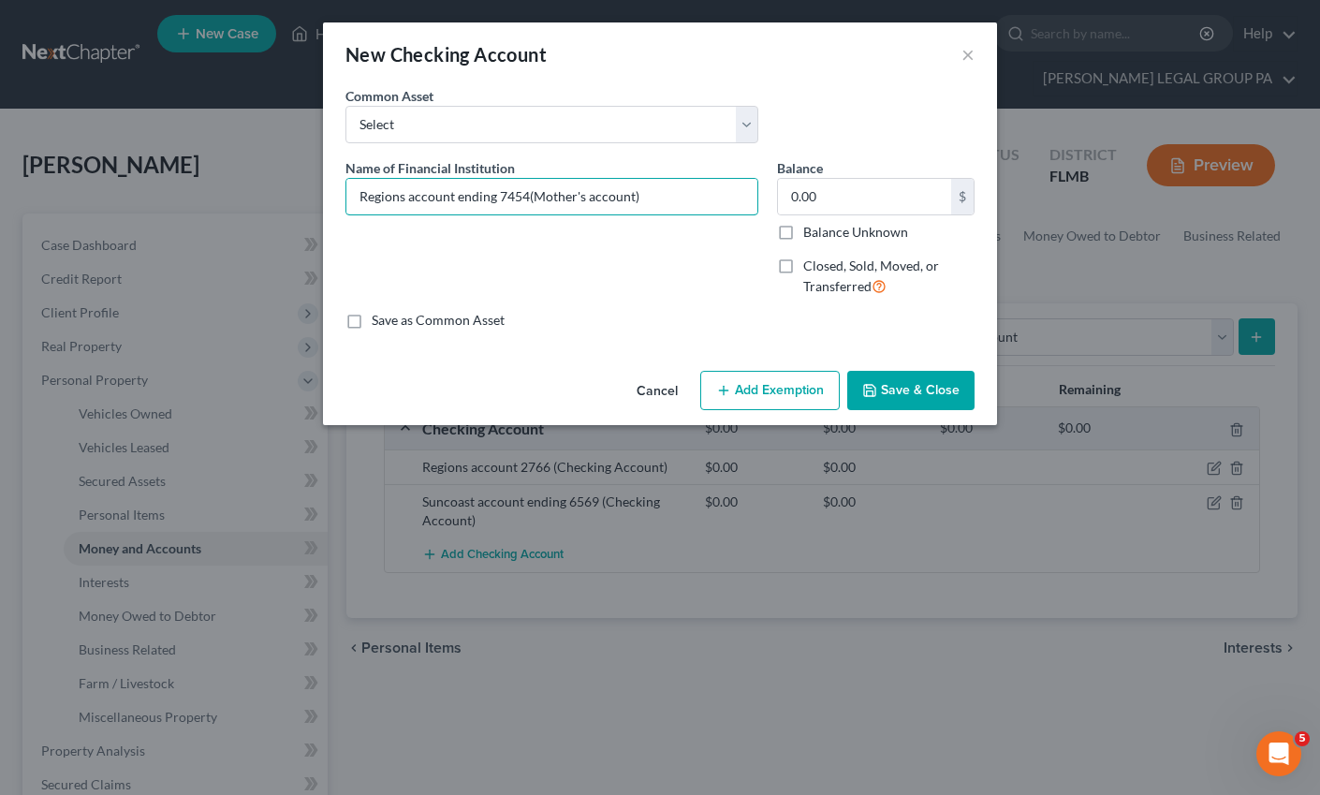
type input "Regions account ending 7454(Mother's account)"
click at [934, 391] on button "Save & Close" at bounding box center [910, 390] width 127 height 39
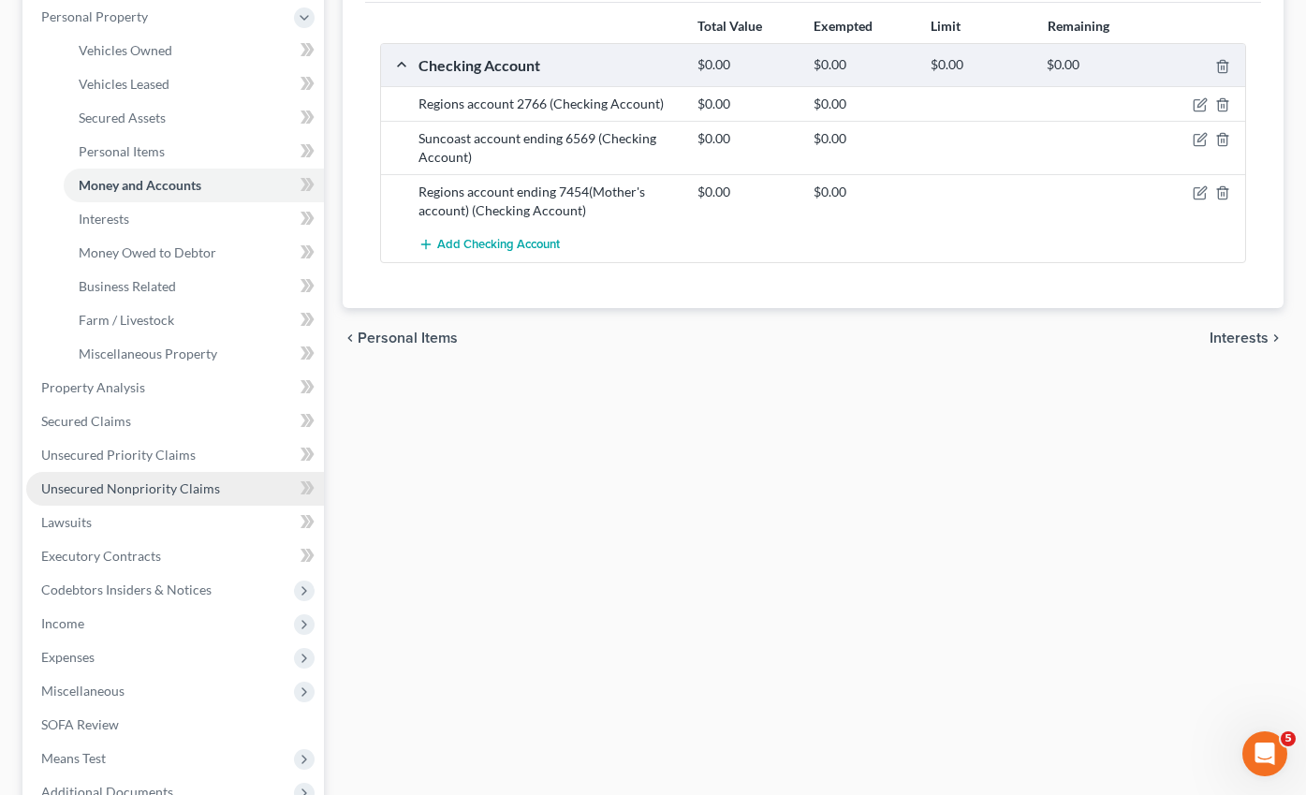
scroll to position [371, 0]
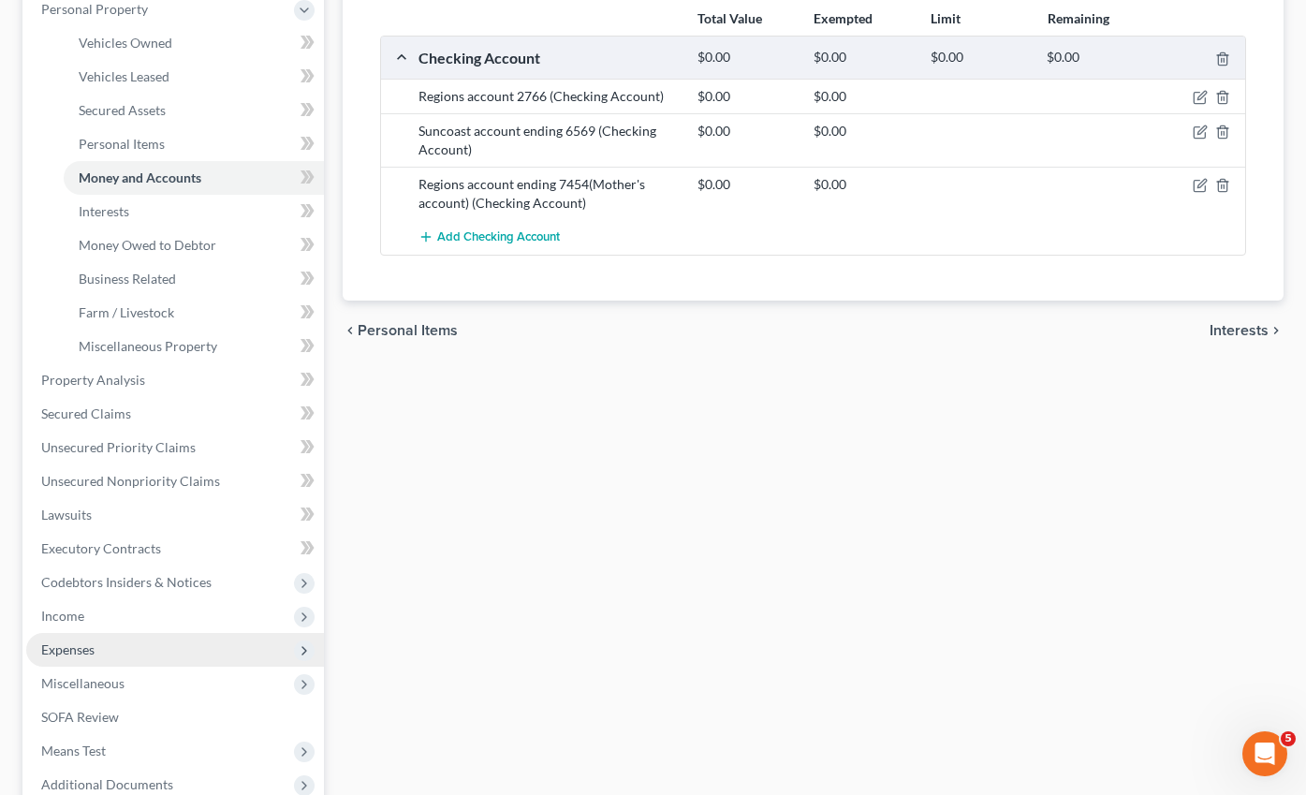
click at [79, 641] on span "Expenses" at bounding box center [67, 649] width 53 height 16
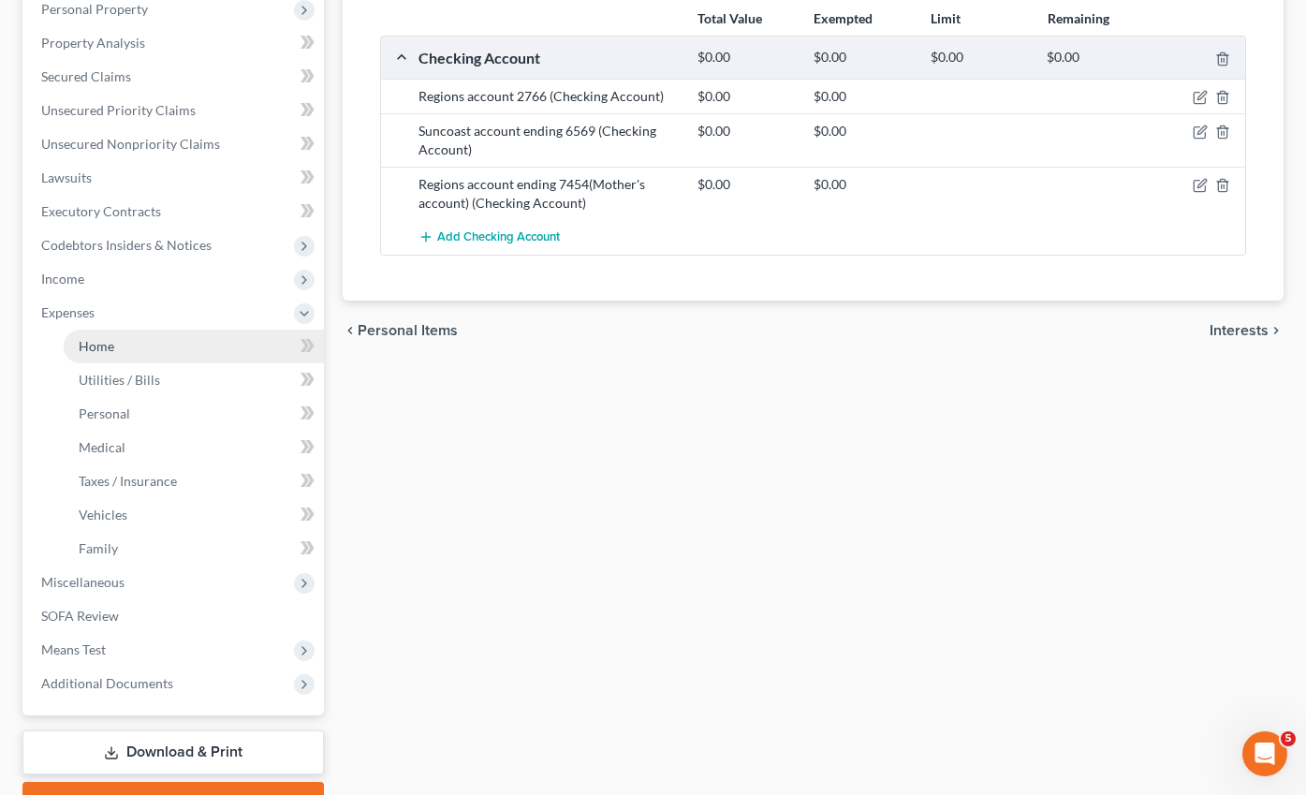
click at [101, 338] on span "Home" at bounding box center [97, 346] width 36 height 16
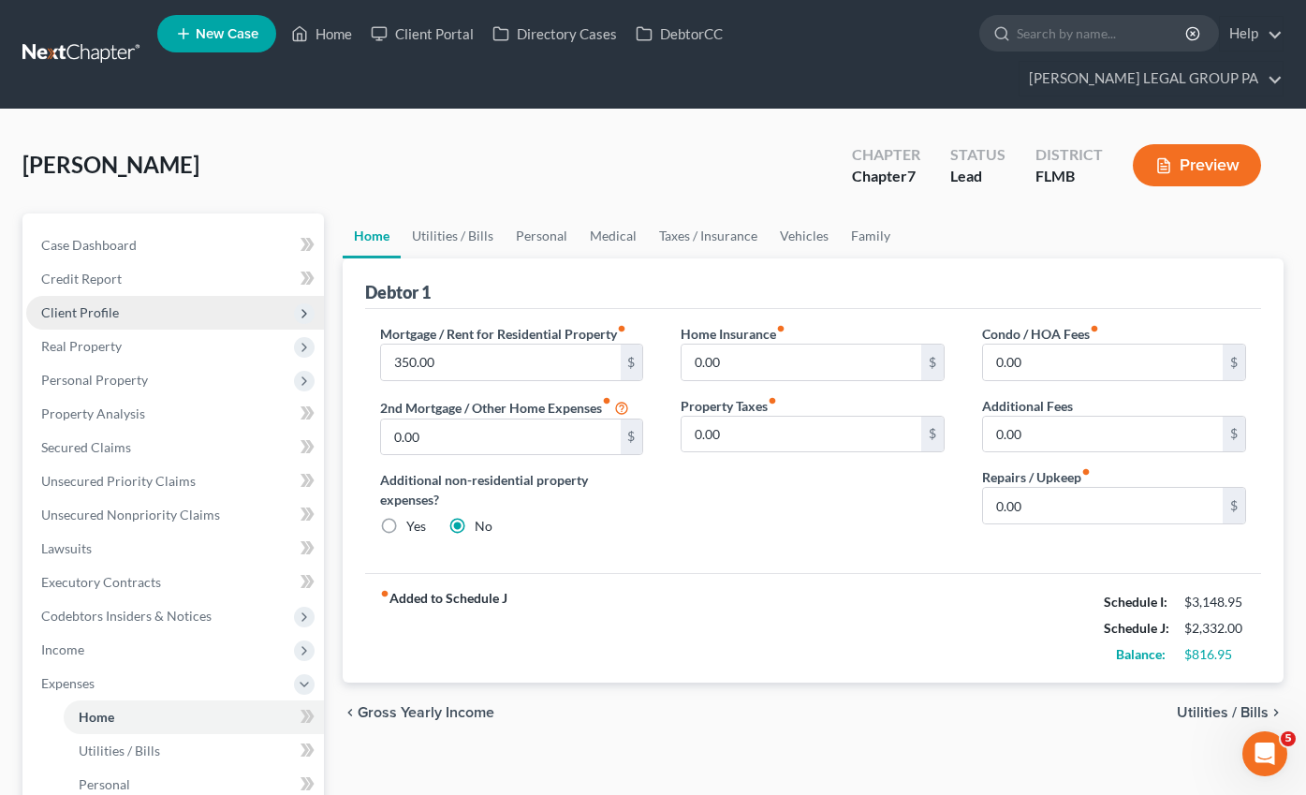
click at [95, 304] on span "Client Profile" at bounding box center [80, 312] width 78 height 16
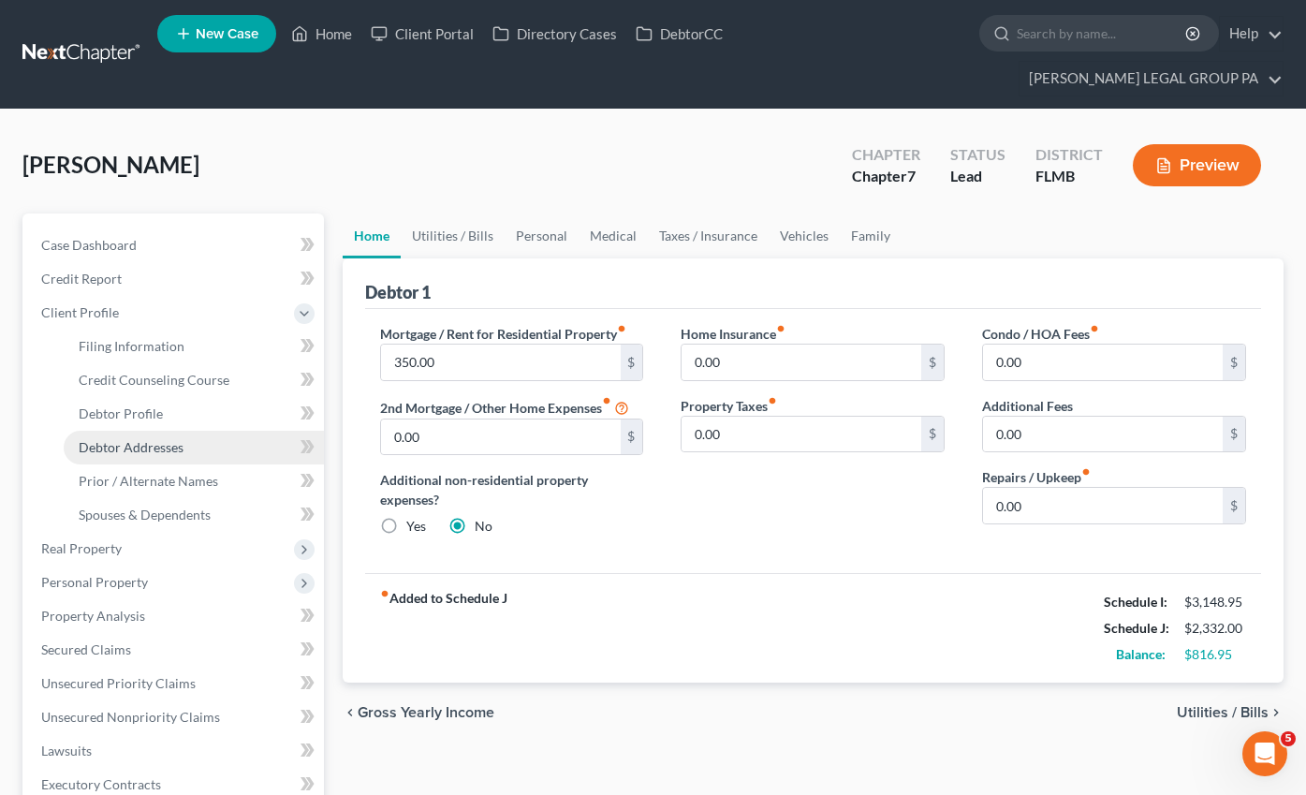
click at [137, 439] on span "Debtor Addresses" at bounding box center [131, 447] width 105 height 16
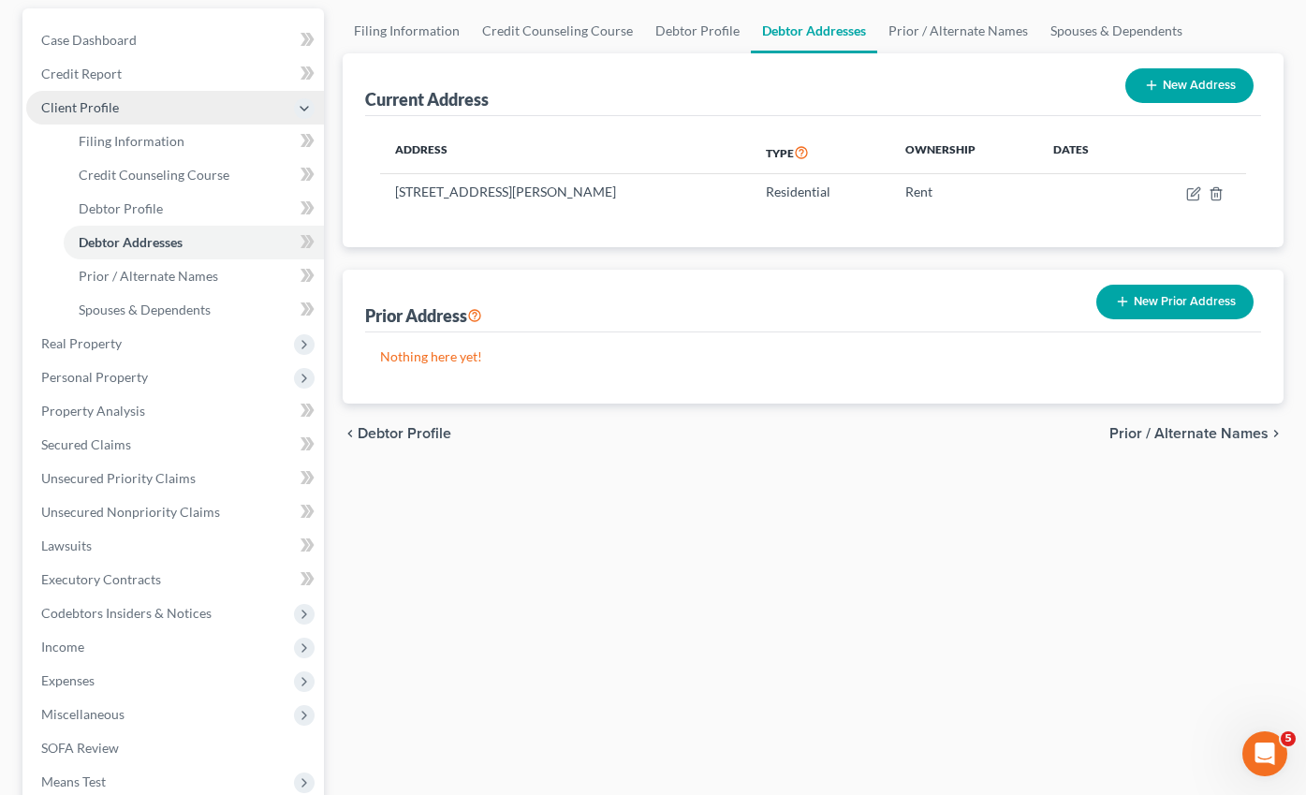
scroll to position [282, 0]
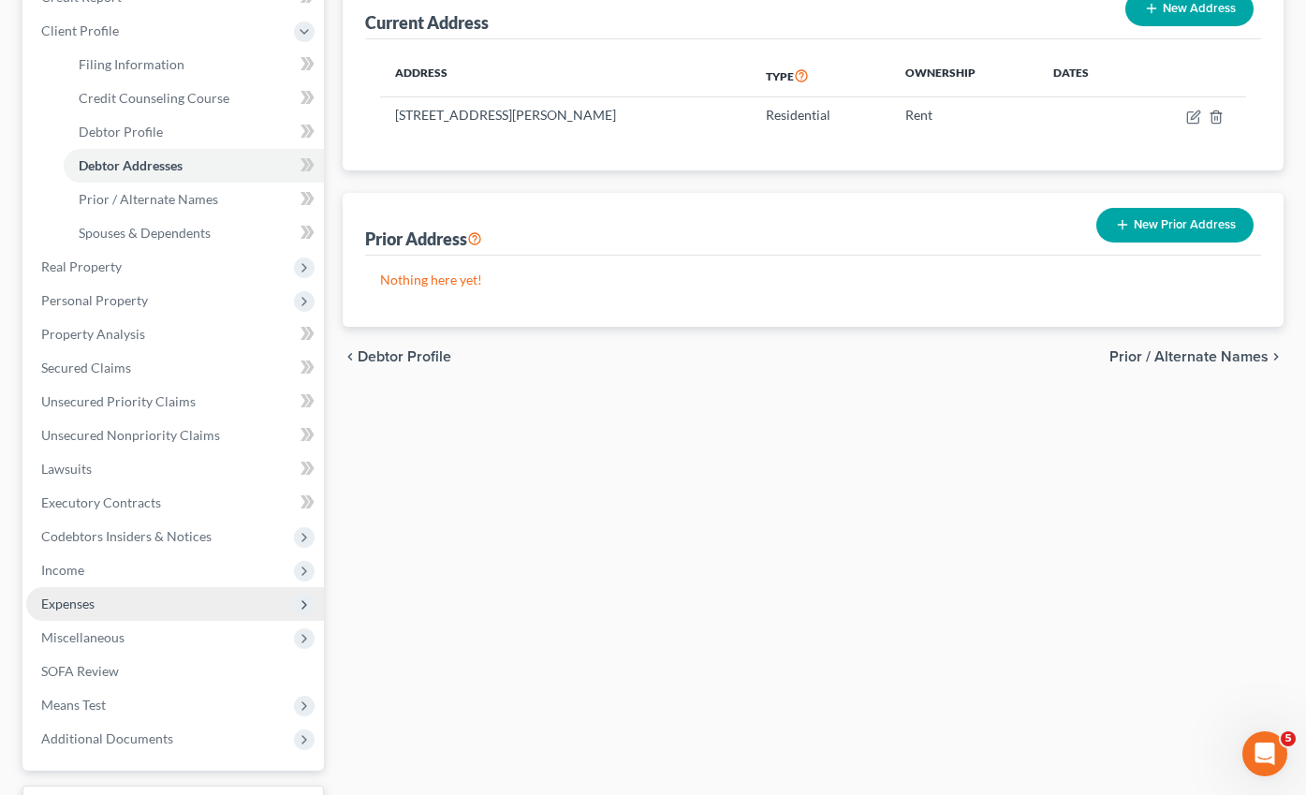
click at [71, 587] on span "Expenses" at bounding box center [175, 604] width 298 height 34
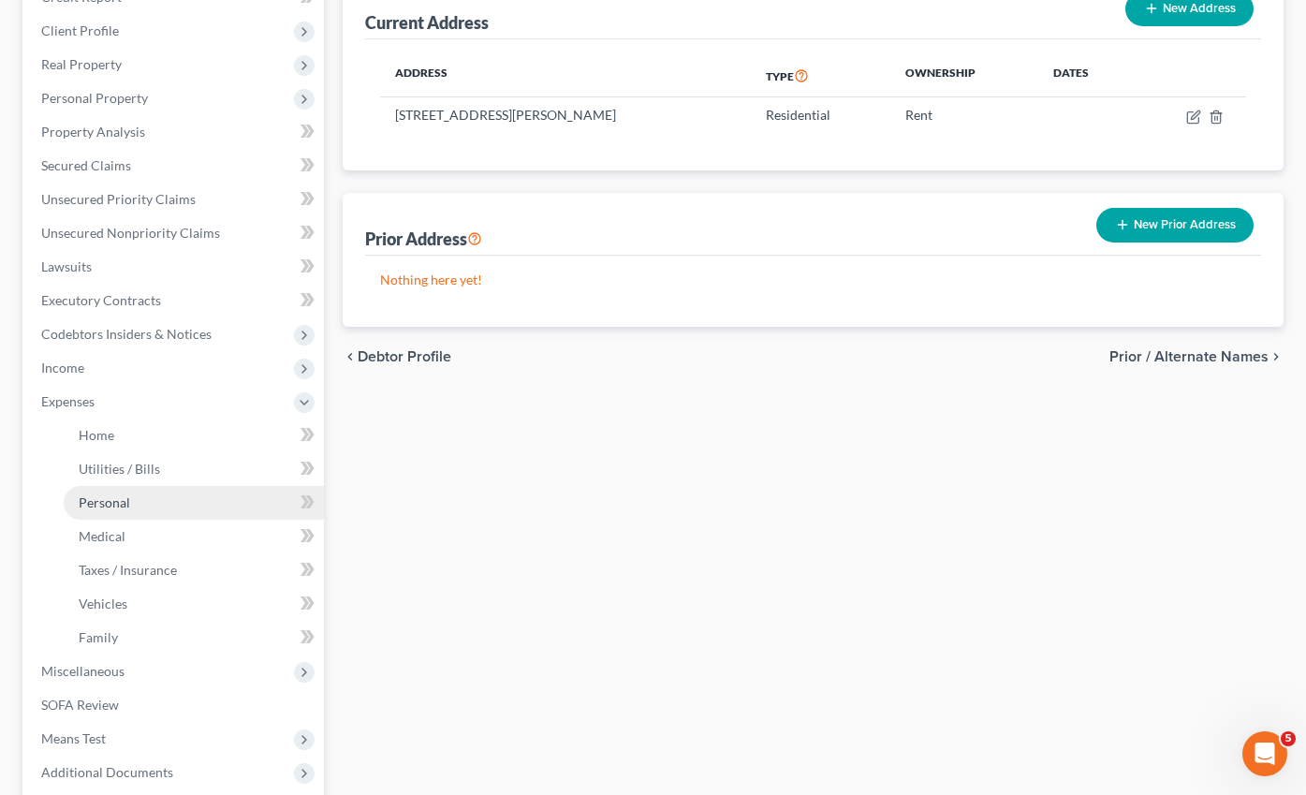
click at [109, 494] on span "Personal" at bounding box center [104, 502] width 51 height 16
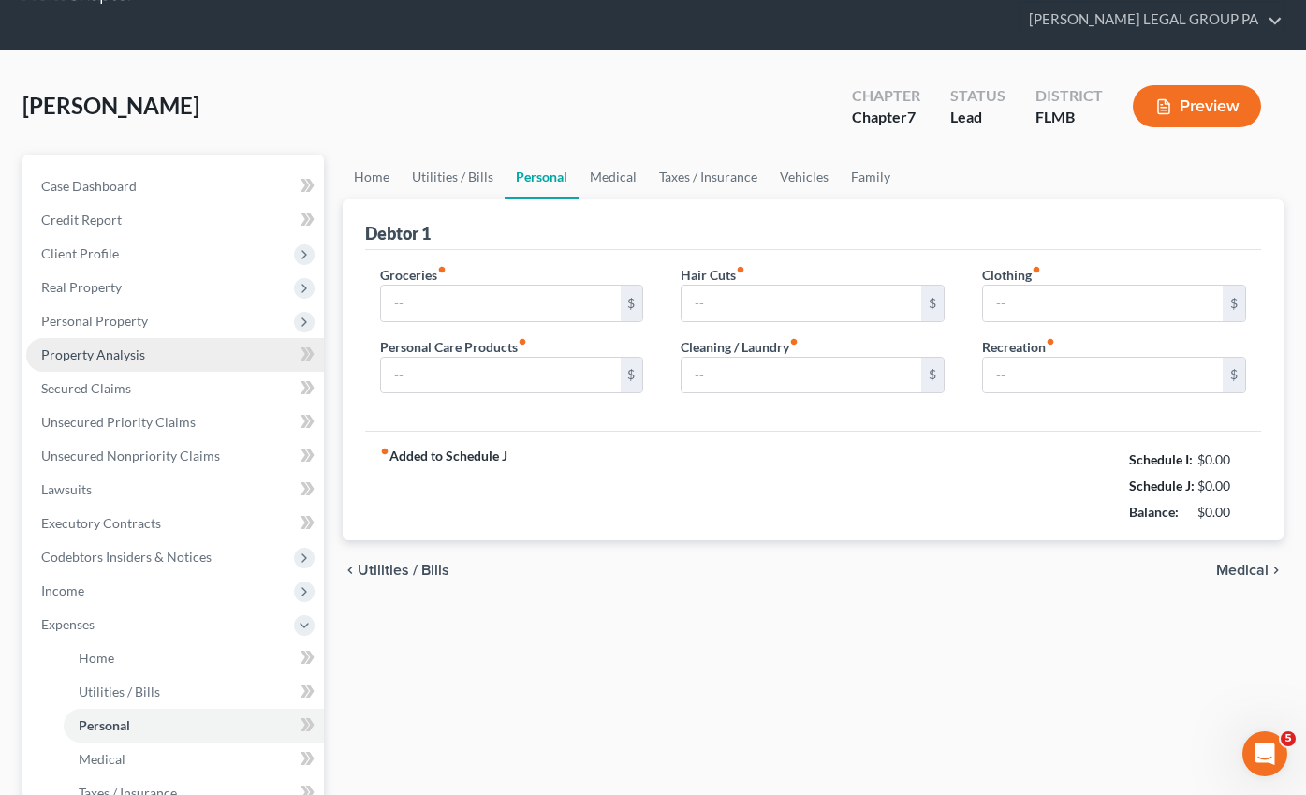
type input "600.00"
type input "50.00"
type input "0.00"
type input "40.00"
type input "50.00"
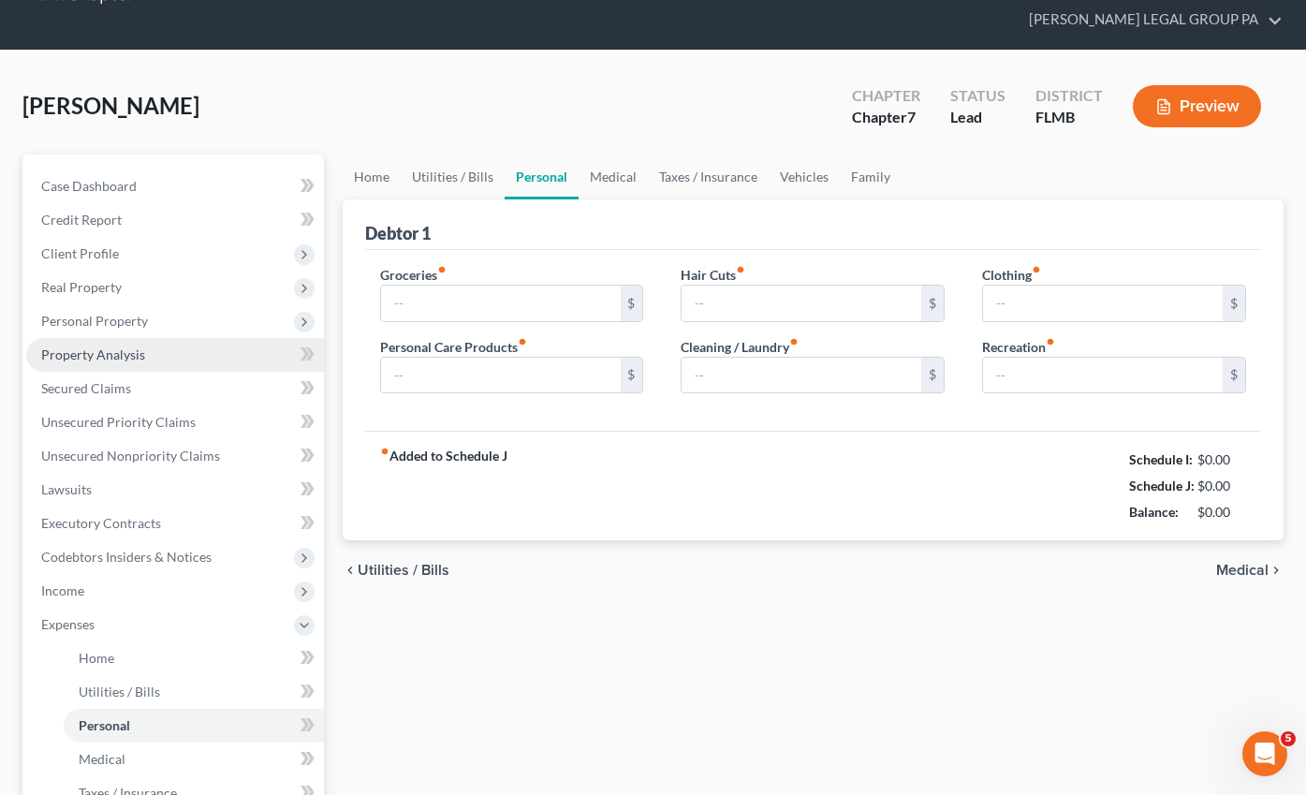
type input "200.00"
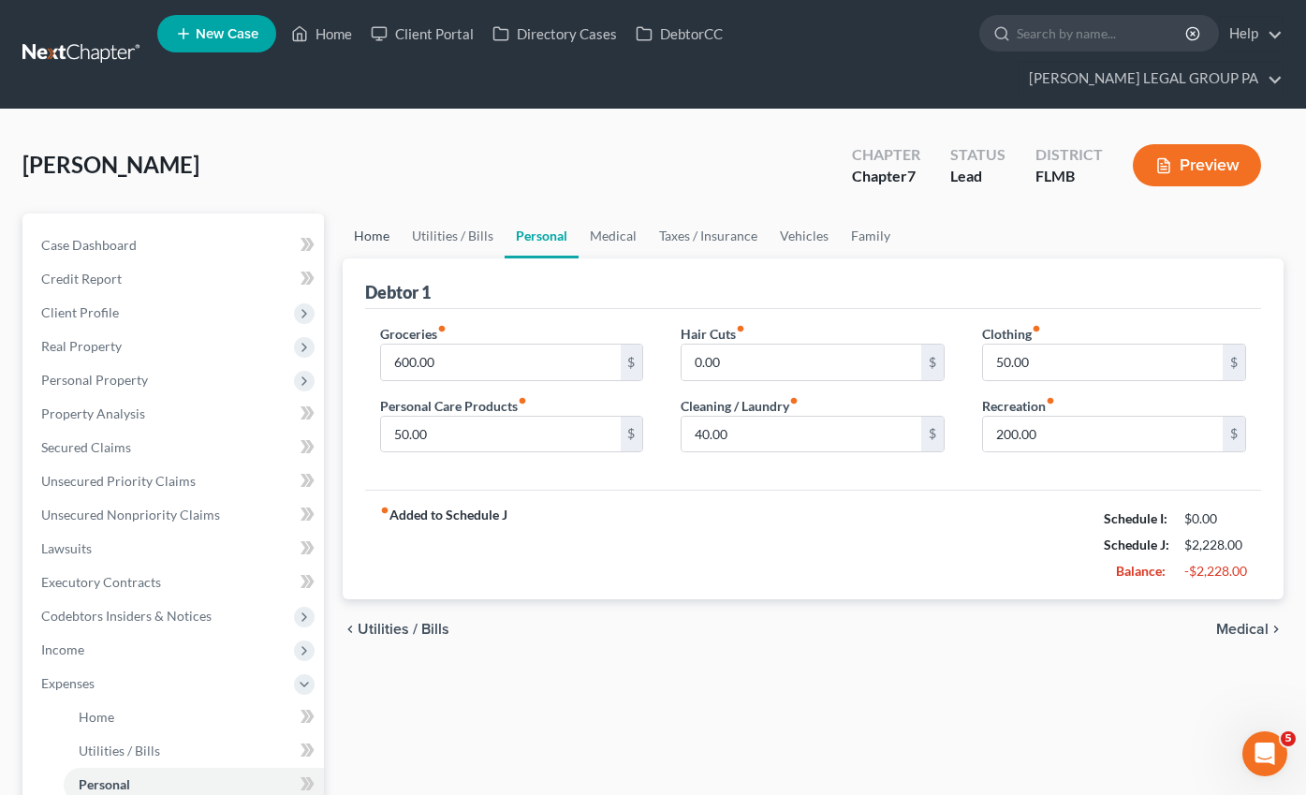
click at [374, 213] on link "Home" at bounding box center [372, 235] width 58 height 45
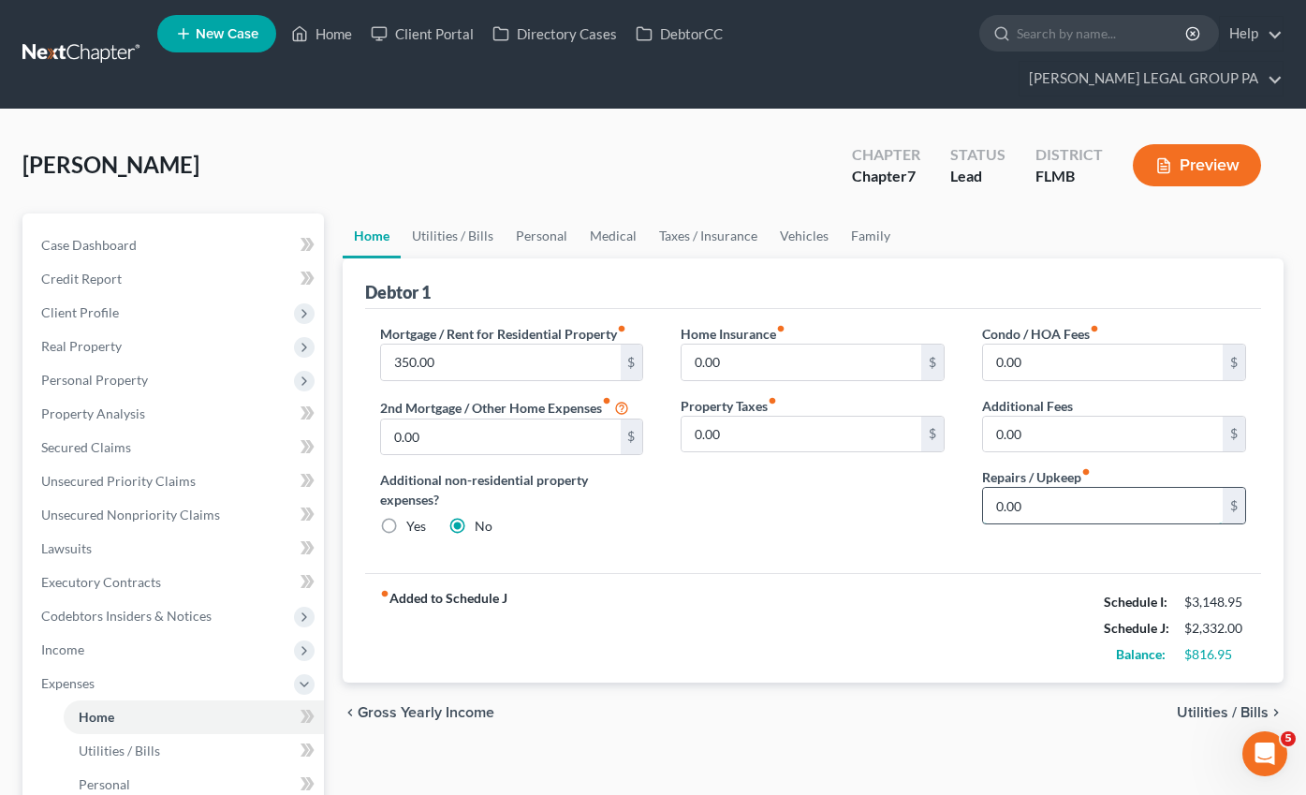
click at [1029, 488] on input "0.00" at bounding box center [1103, 506] width 240 height 36
type input "100.00"
click at [474, 213] on link "Utilities / Bills" at bounding box center [453, 235] width 104 height 45
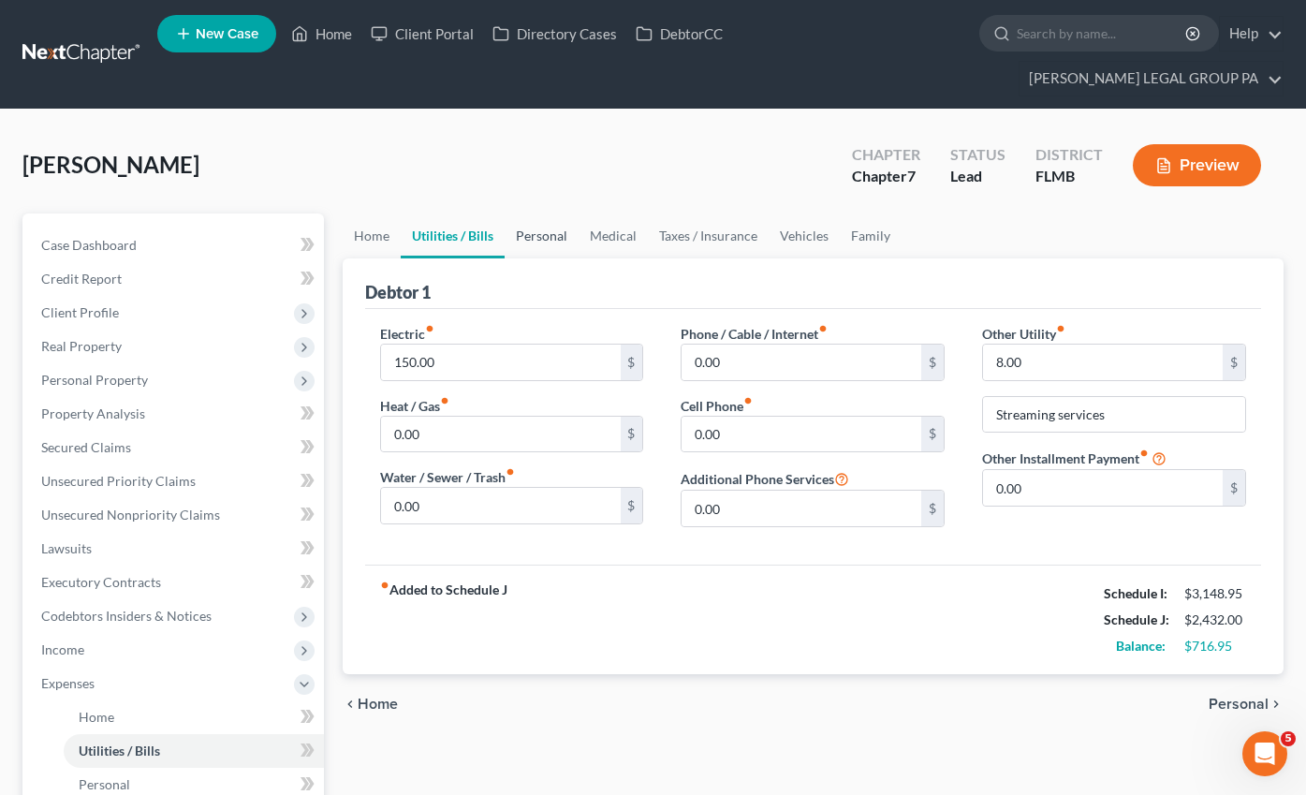
click at [540, 213] on link "Personal" at bounding box center [541, 235] width 74 height 45
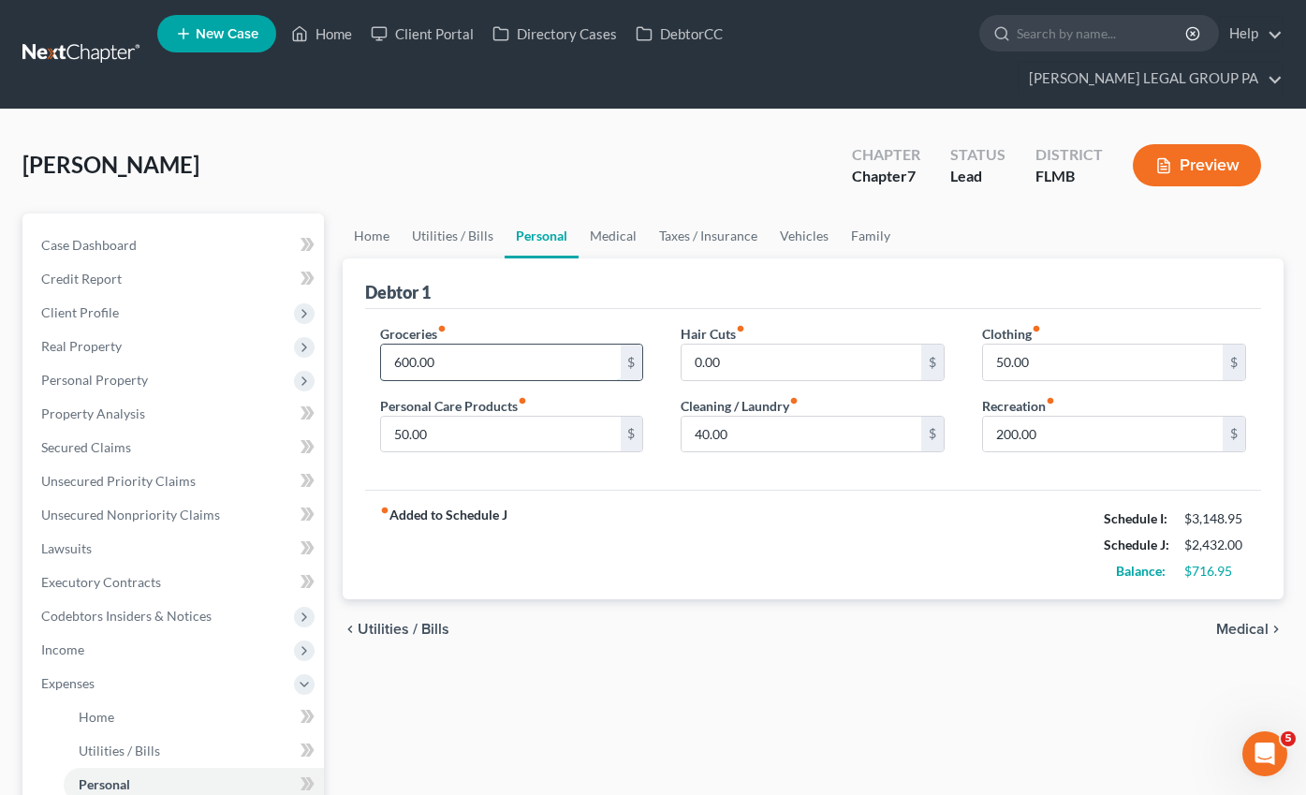
click at [441, 344] on input "600.00" at bounding box center [501, 362] width 240 height 36
click at [382, 213] on link "Home" at bounding box center [372, 235] width 58 height 45
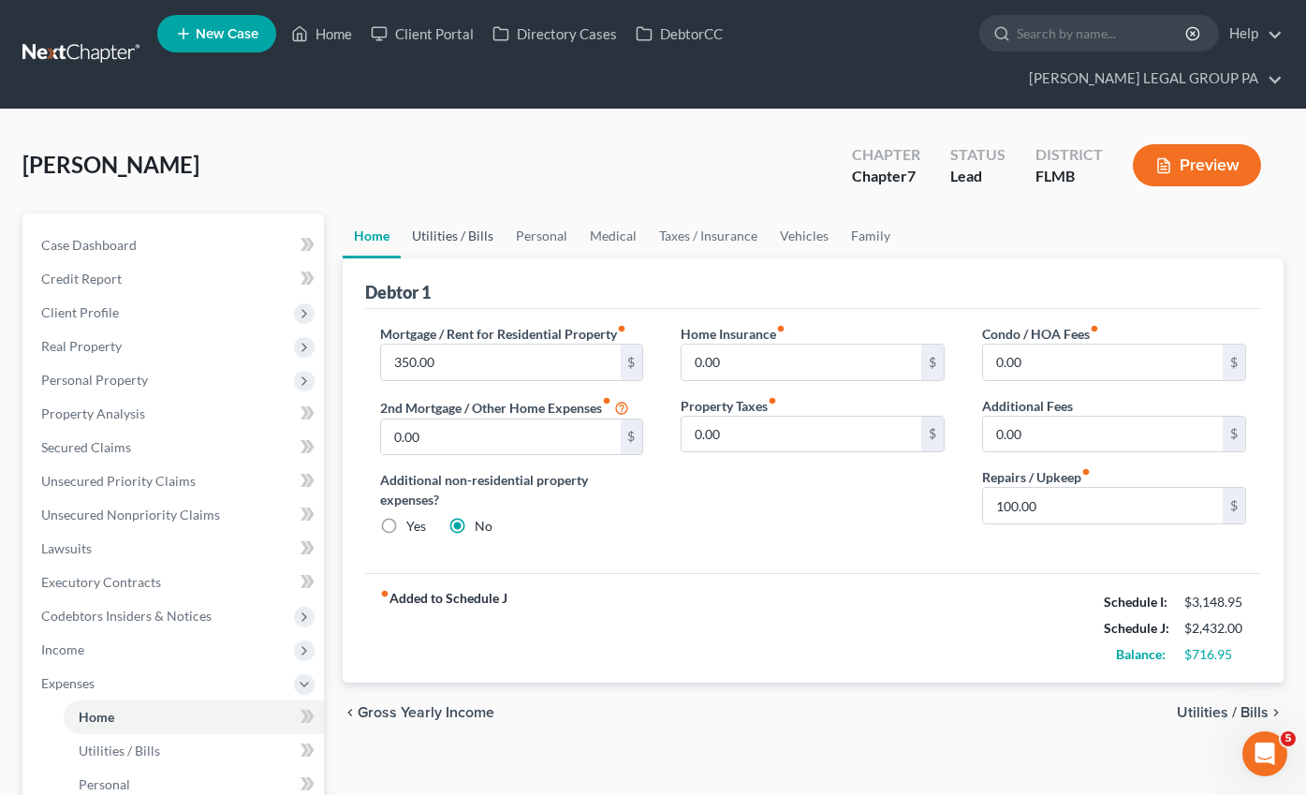
click at [453, 213] on link "Utilities / Bills" at bounding box center [453, 235] width 104 height 45
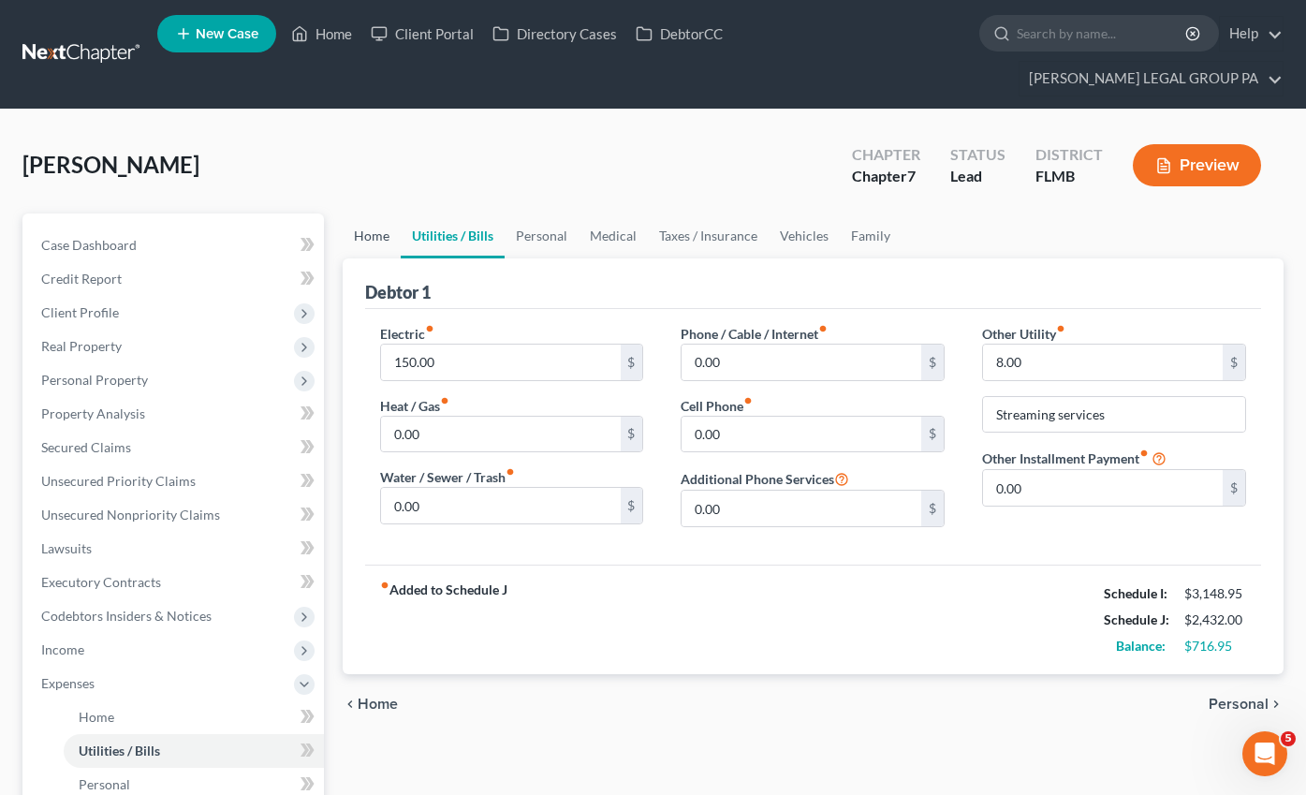
click at [380, 213] on link "Home" at bounding box center [372, 235] width 58 height 45
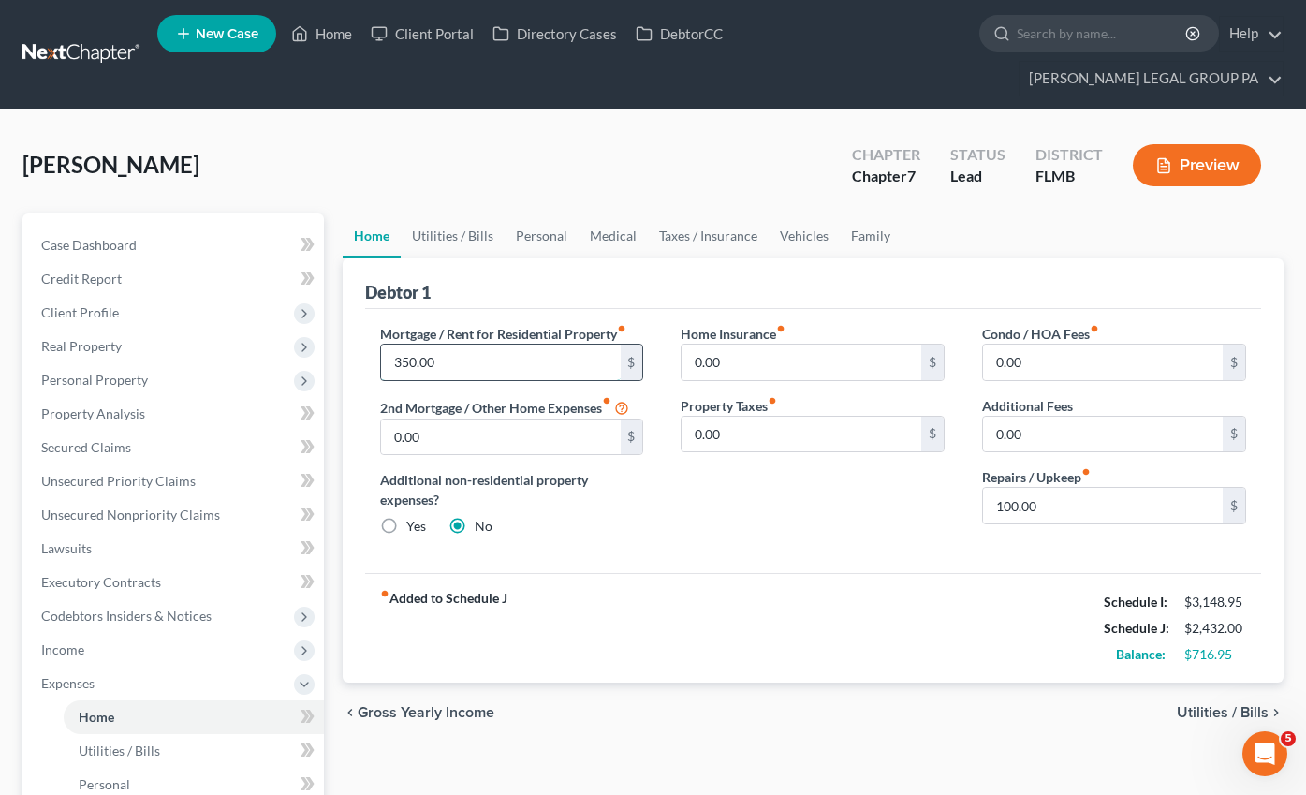
click at [460, 344] on input "350.00" at bounding box center [501, 362] width 240 height 36
type input "500.00"
click at [431, 213] on link "Utilities / Bills" at bounding box center [453, 235] width 104 height 45
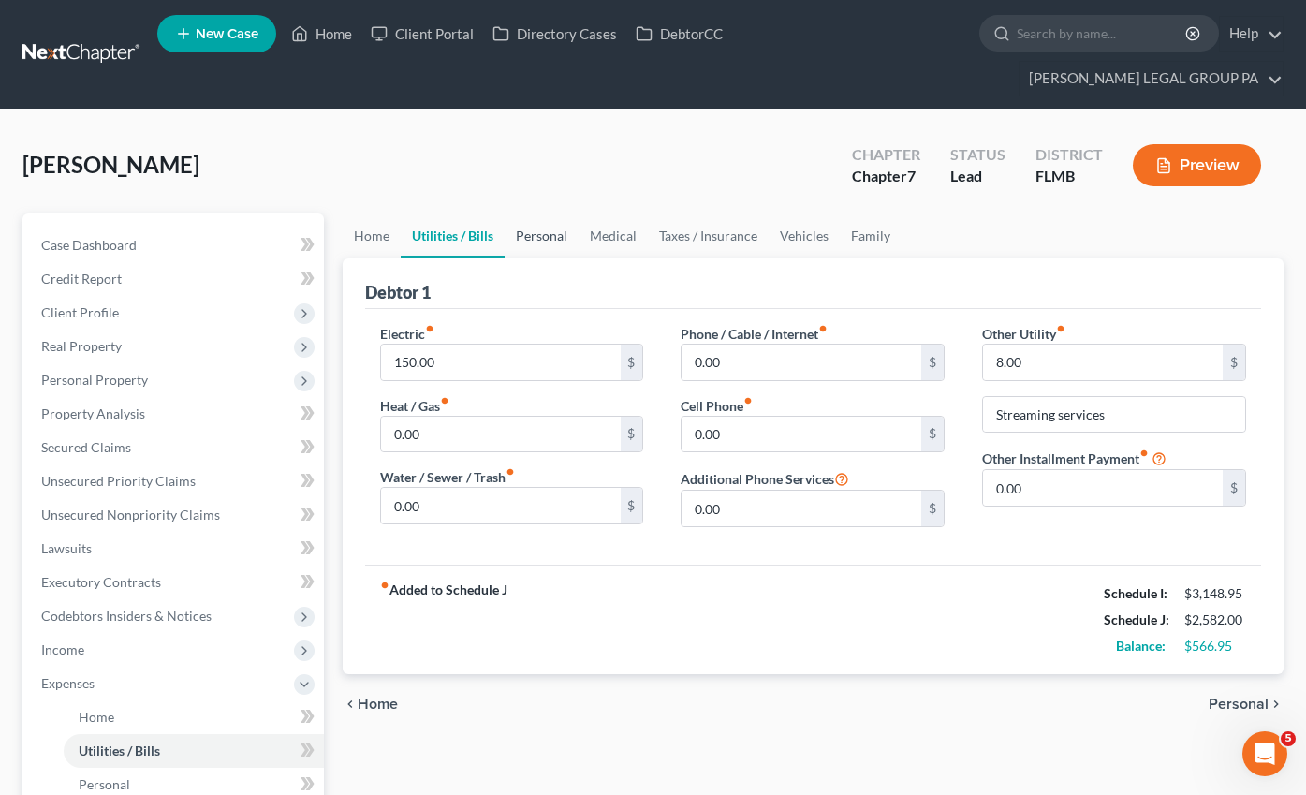
click at [549, 213] on link "Personal" at bounding box center [541, 235] width 74 height 45
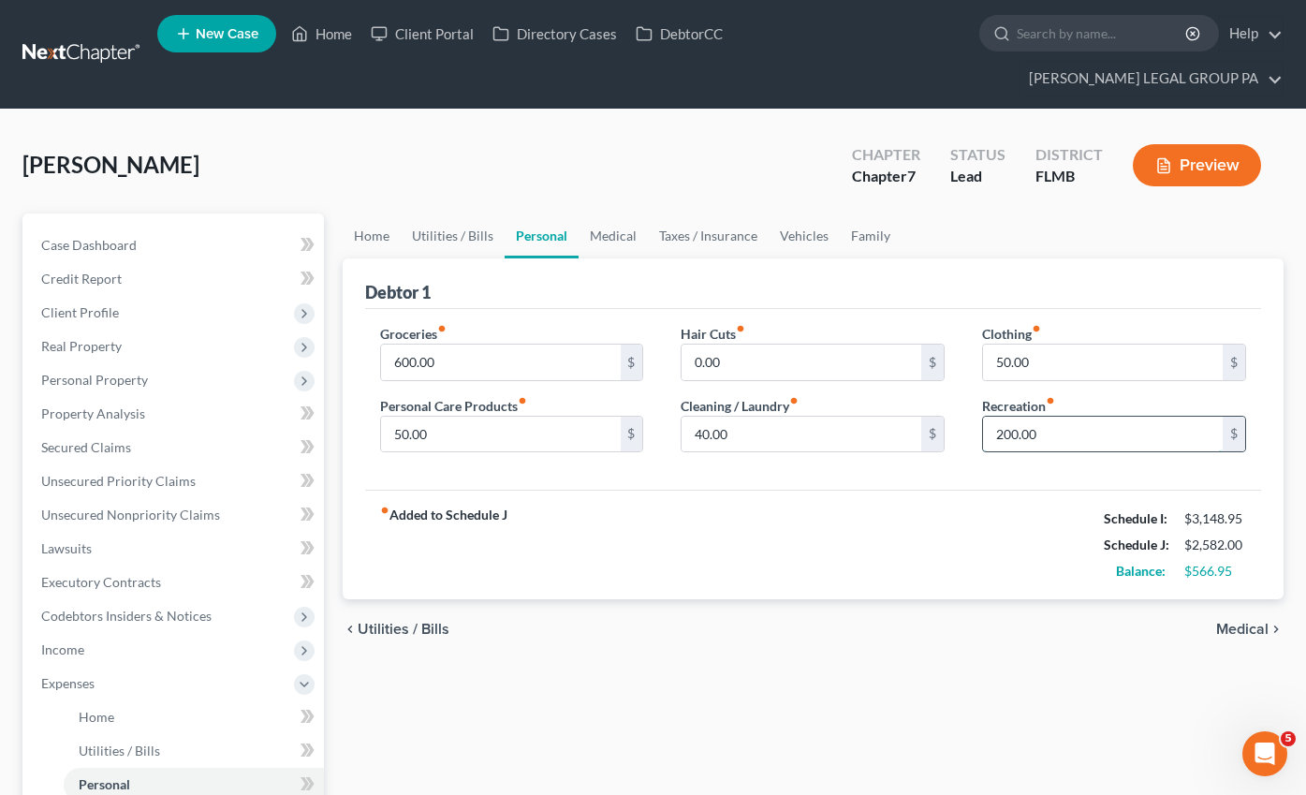
click at [1048, 417] on input "200.00" at bounding box center [1103, 435] width 240 height 36
type input "150.00"
click at [738, 344] on input "0.00" at bounding box center [801, 362] width 240 height 36
type input "50.00"
click at [1042, 344] on input "50.00" at bounding box center [1103, 362] width 240 height 36
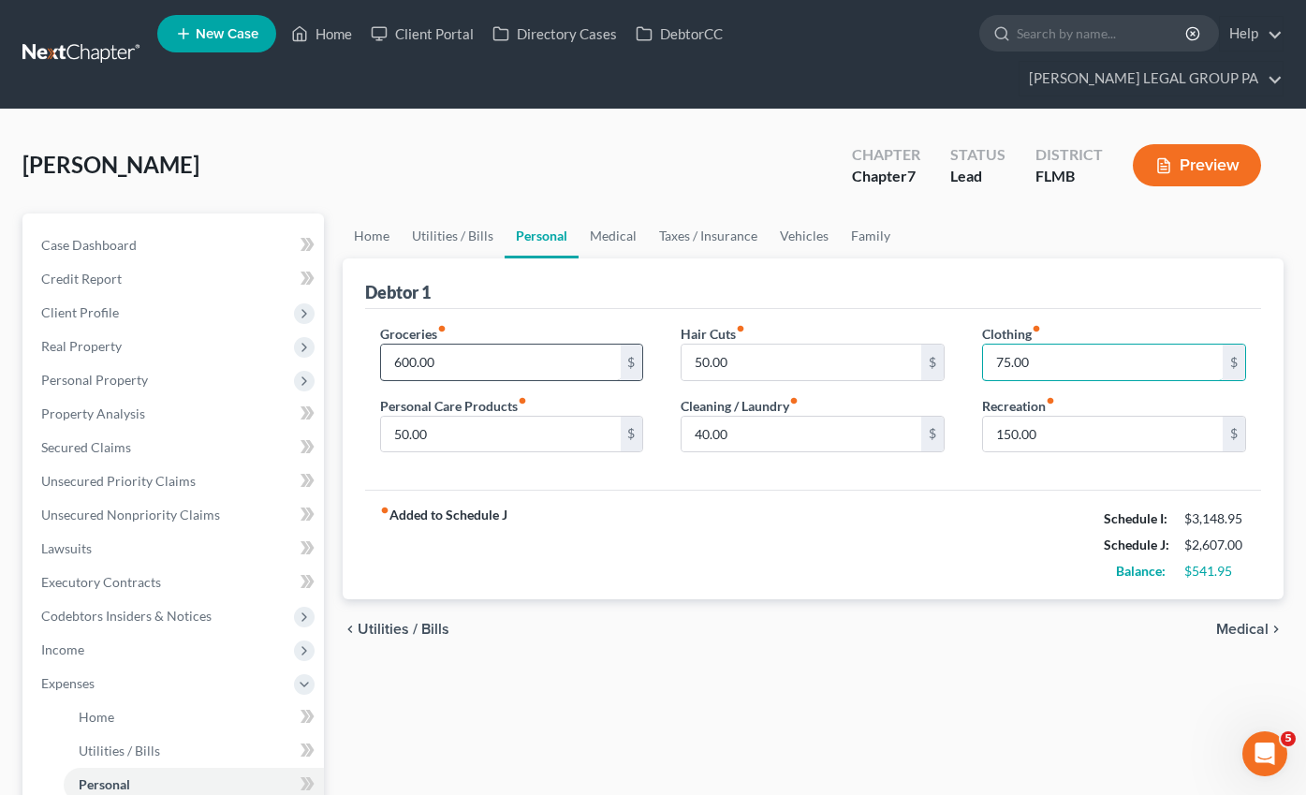
type input "75.00"
click at [471, 344] on input "600.00" at bounding box center [501, 362] width 240 height 36
type input "800.00"
click at [609, 213] on link "Medical" at bounding box center [612, 235] width 69 height 45
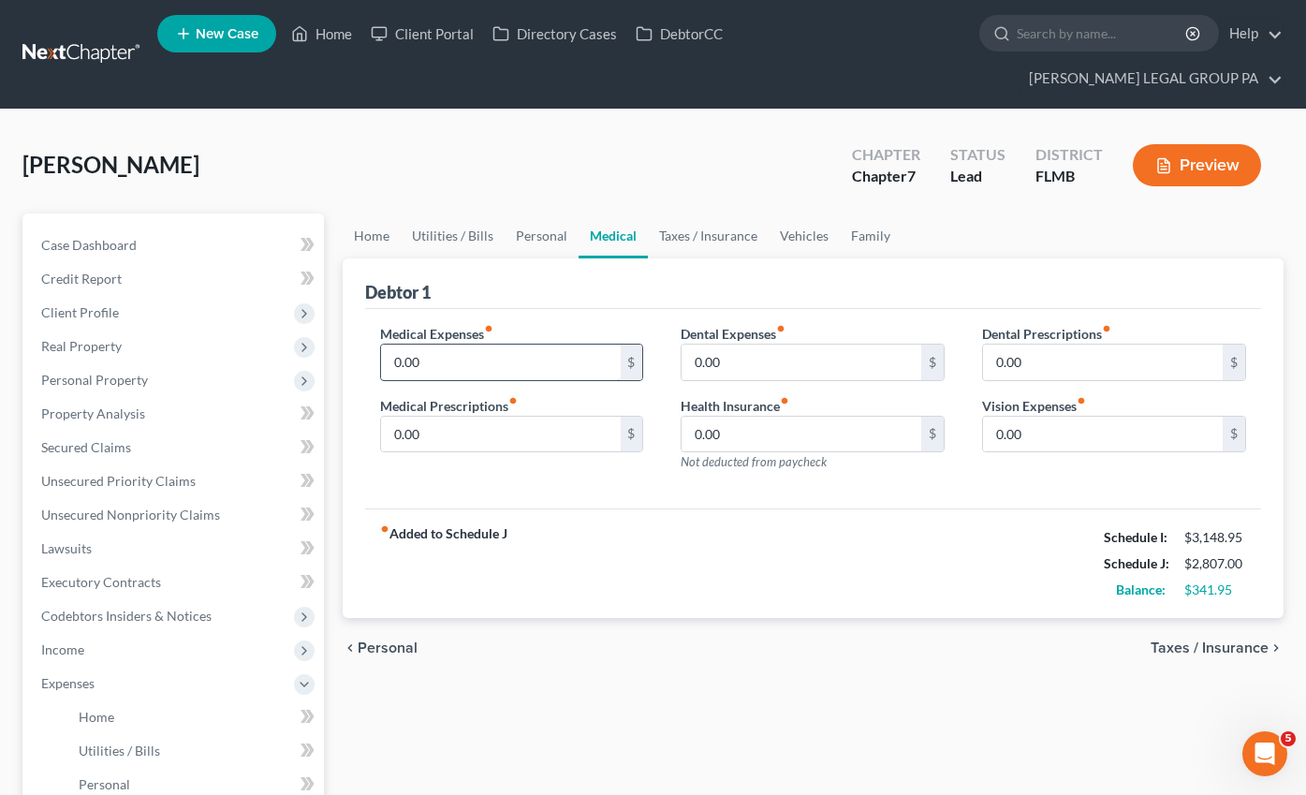
click at [424, 344] on input "0.00" at bounding box center [501, 362] width 240 height 36
type input "50.00"
click at [437, 417] on input "0.00" at bounding box center [501, 435] width 240 height 36
type input "50.00"
click at [1037, 417] on input "0.00" at bounding box center [1103, 435] width 240 height 36
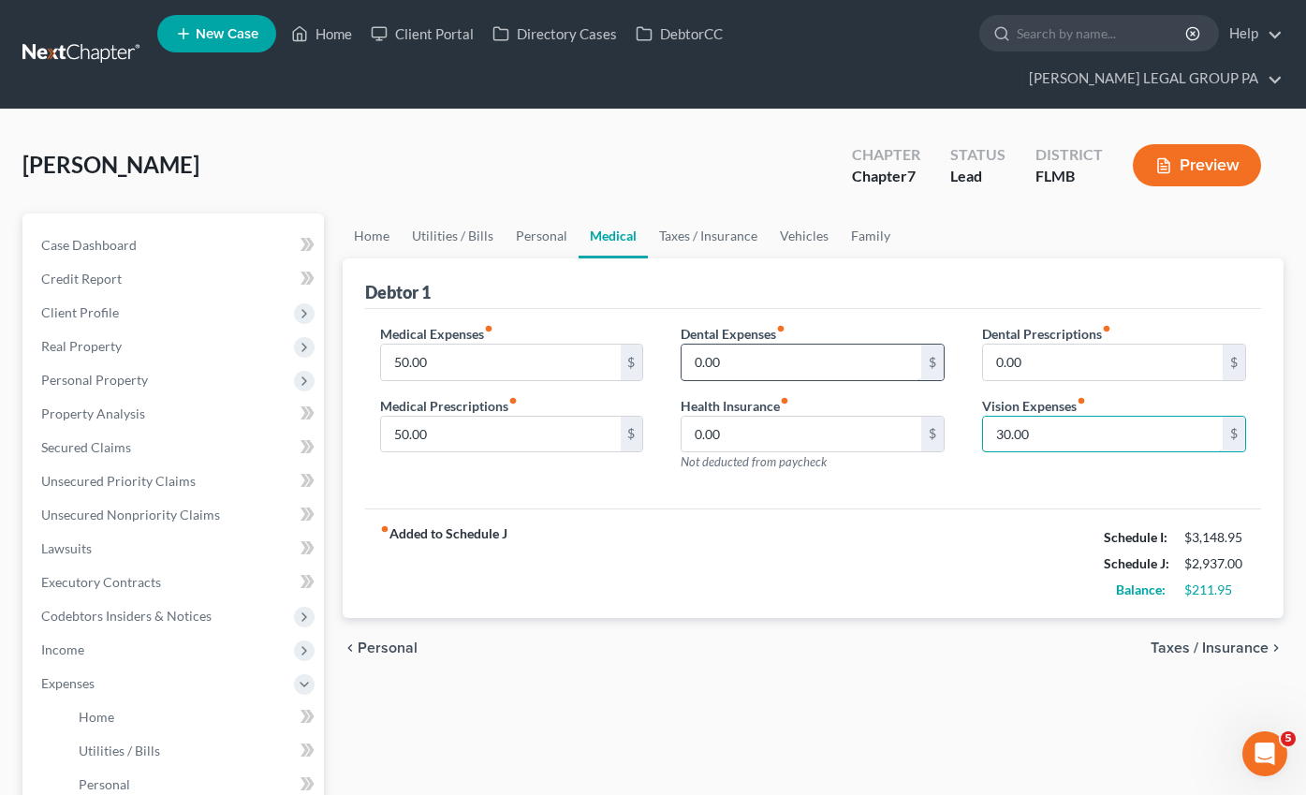
type input "30.00"
click at [740, 344] on input "0.00" at bounding box center [801, 362] width 240 height 36
type input "30.00"
click at [703, 213] on link "Taxes / Insurance" at bounding box center [708, 235] width 121 height 45
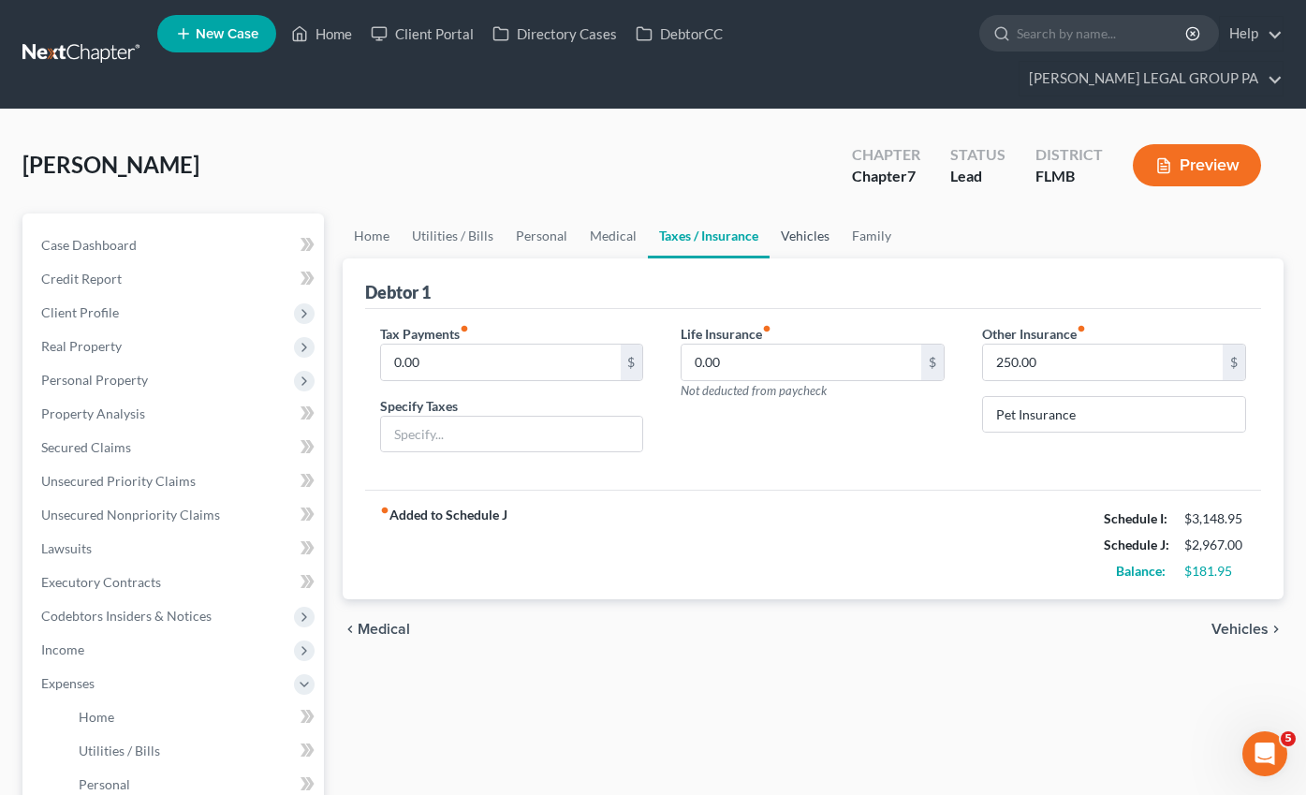
click at [807, 213] on link "Vehicles" at bounding box center [804, 235] width 71 height 45
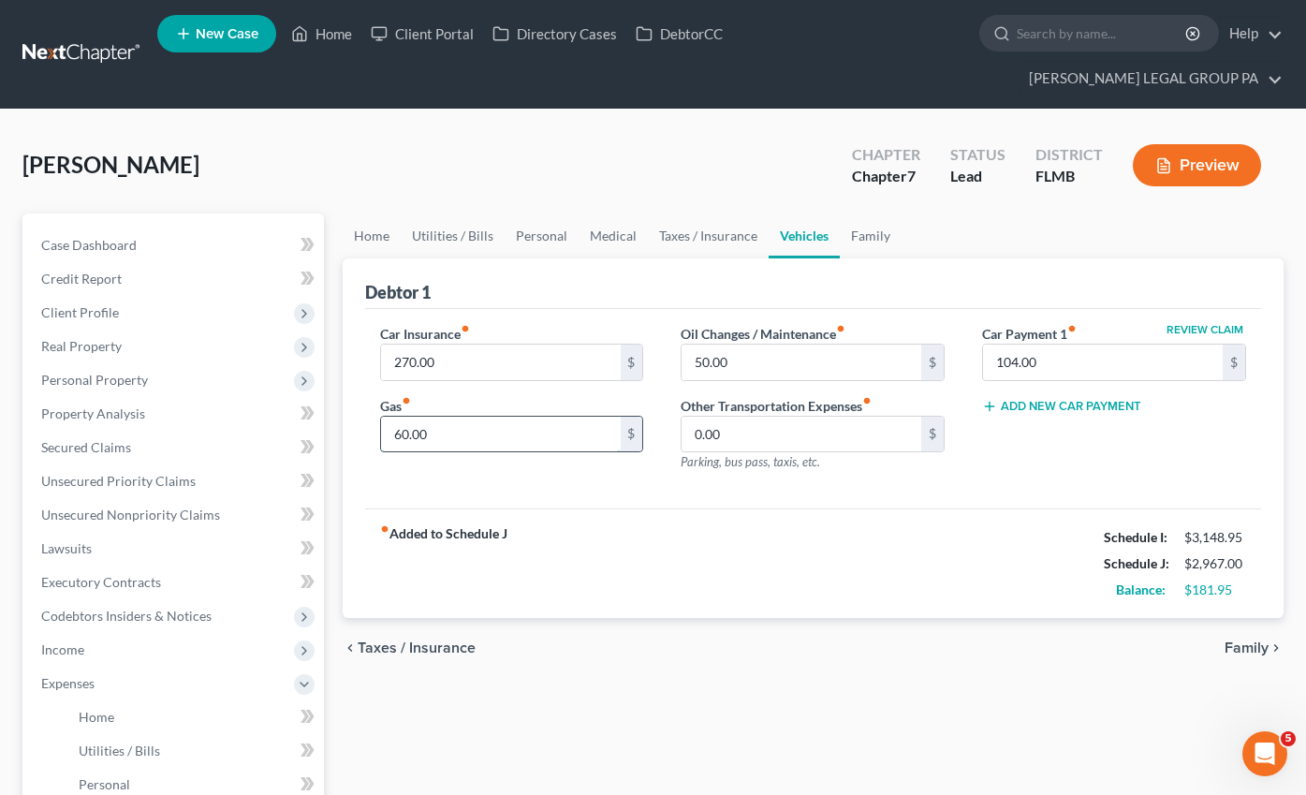
click at [462, 417] on input "60.00" at bounding box center [501, 435] width 240 height 36
type input "100.00"
click at [874, 524] on div "fiber_manual_record Added to Schedule J Schedule I: $3,148.95 Schedule J: $3,00…" at bounding box center [813, 563] width 896 height 110
click at [856, 213] on link "Family" at bounding box center [871, 235] width 62 height 45
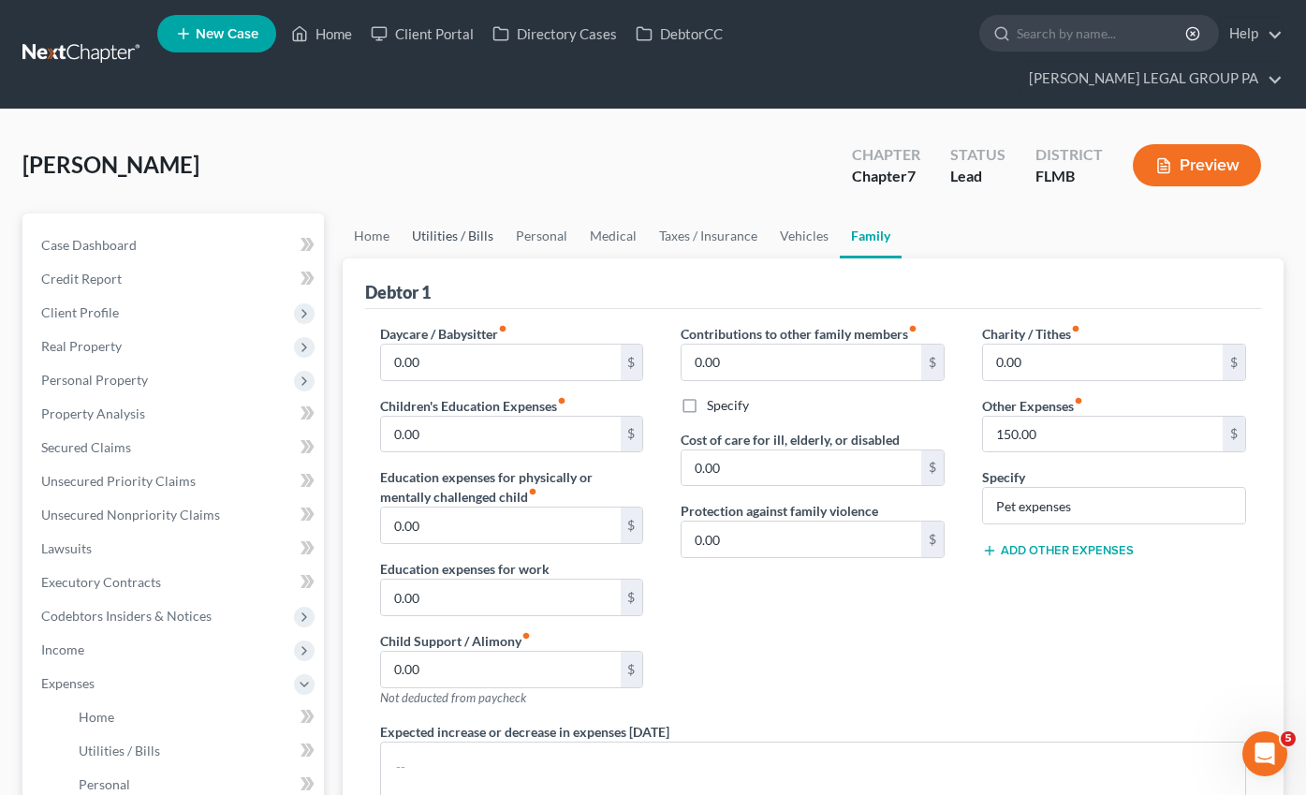
click at [452, 213] on link "Utilities / Bills" at bounding box center [453, 235] width 104 height 45
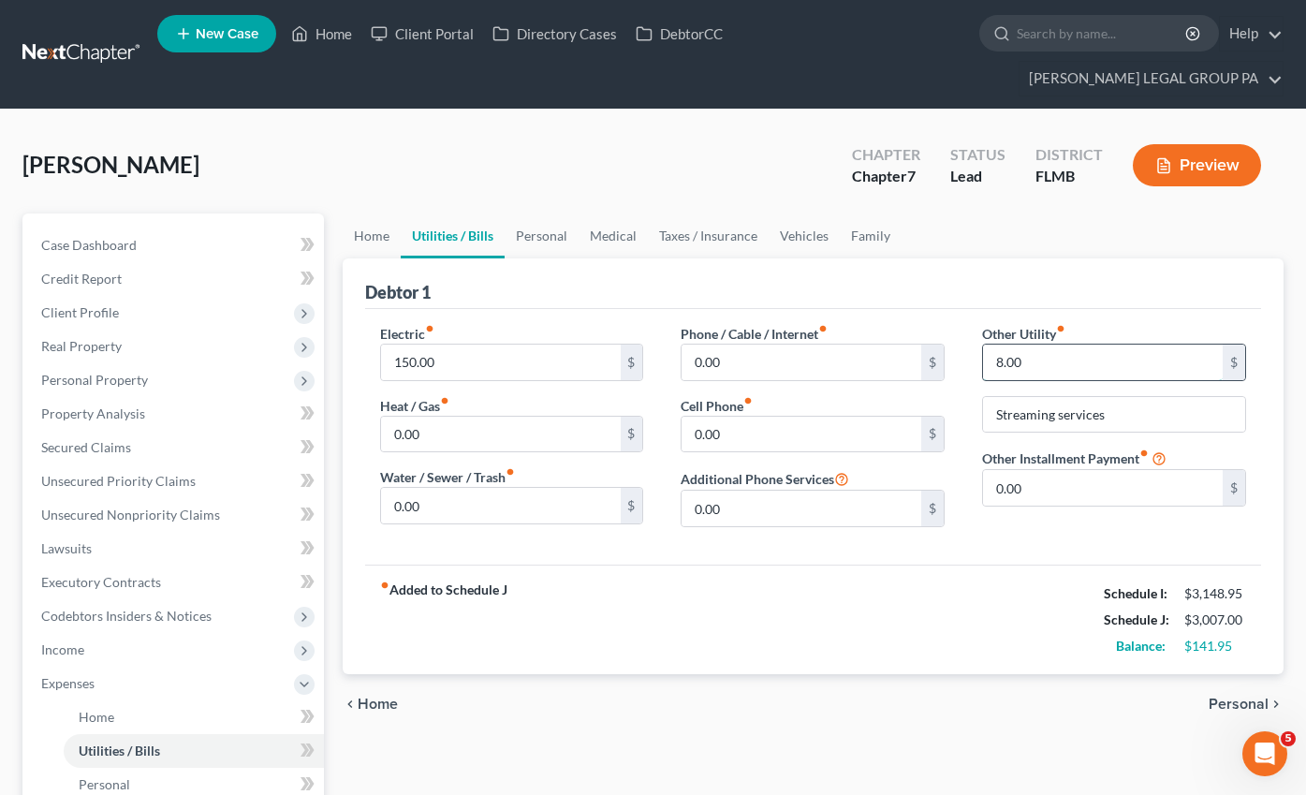
click at [1017, 344] on input "8.00" at bounding box center [1103, 362] width 240 height 36
click at [1064, 344] on input "8.00" at bounding box center [1103, 362] width 240 height 36
drag, startPoint x: 1061, startPoint y: 329, endPoint x: 935, endPoint y: 318, distance: 126.9
click at [937, 324] on div "Electric fiber_manual_record 150.00 $ Heat / Gas fiber_manual_record 0.00 $ Wat…" at bounding box center [812, 433] width 903 height 218
type input "50.00"
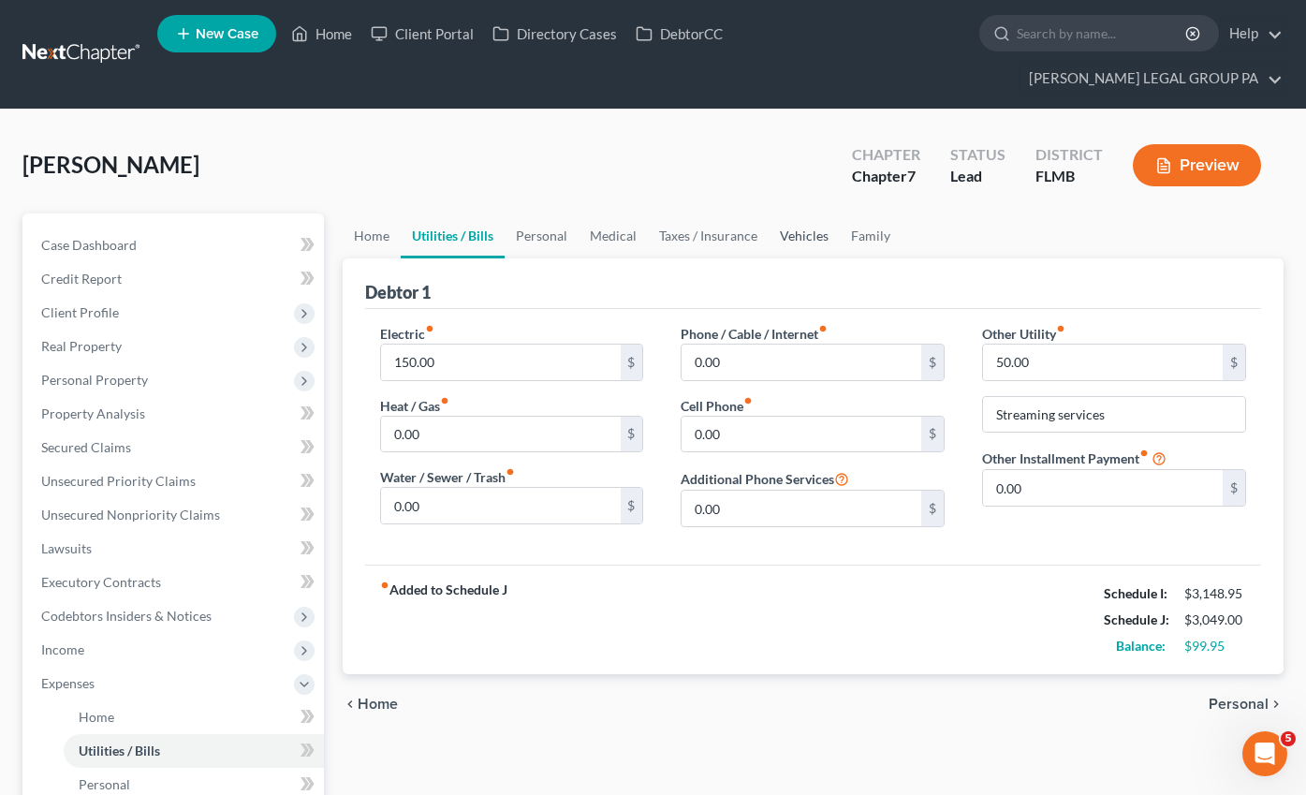
click at [797, 213] on link "Vehicles" at bounding box center [803, 235] width 71 height 45
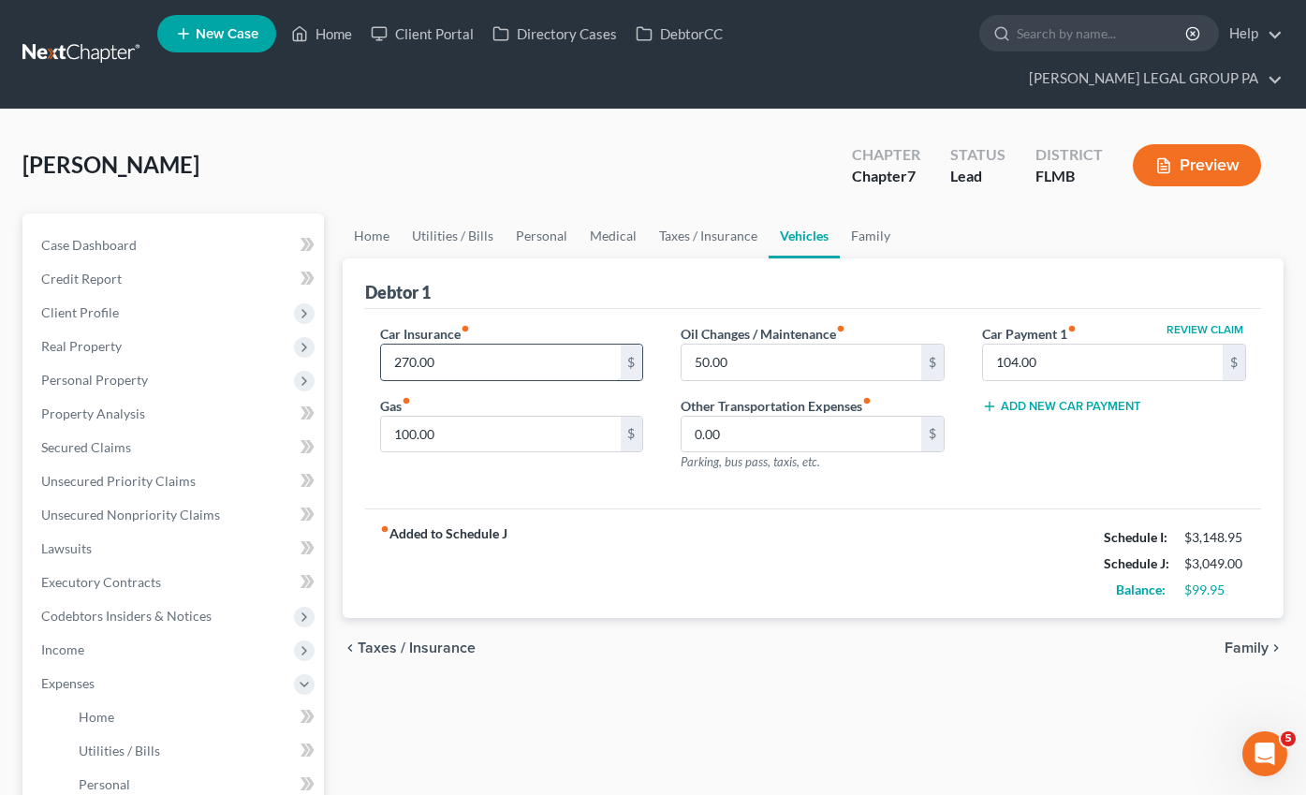
click at [463, 344] on input "270.00" at bounding box center [501, 362] width 240 height 36
type input "293.00"
click at [472, 417] on input "100.00" at bounding box center [501, 435] width 240 height 36
drag, startPoint x: 463, startPoint y: 403, endPoint x: 381, endPoint y: 401, distance: 82.4
click at [381, 417] on input "200.00" at bounding box center [501, 435] width 240 height 36
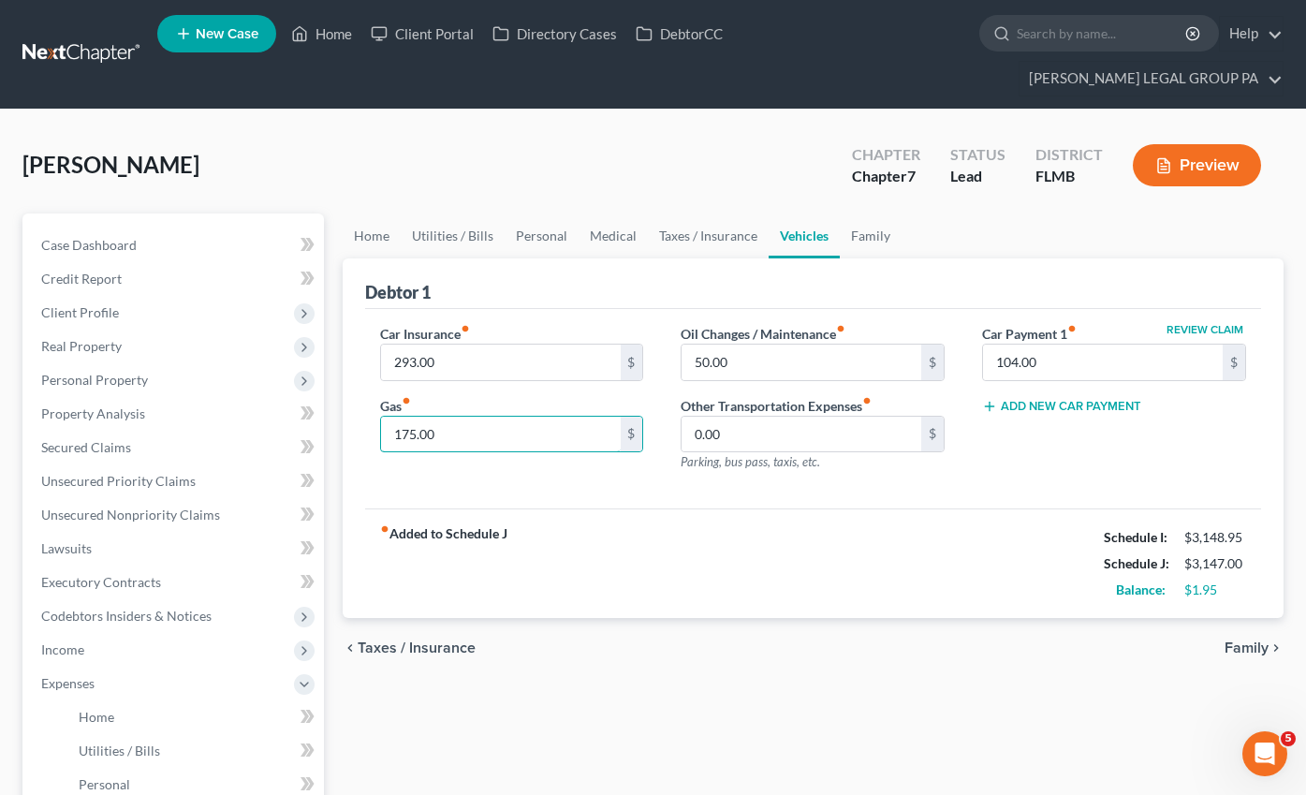
type input "175.00"
click at [895, 526] on div "fiber_manual_record Added to Schedule J Schedule I: $3,148.95 Schedule J: $3,14…" at bounding box center [813, 563] width 896 height 110
drag, startPoint x: 91, startPoint y: 210, endPoint x: 366, endPoint y: 203, distance: 275.3
click at [91, 237] on span "Case Dashboard" at bounding box center [88, 245] width 95 height 16
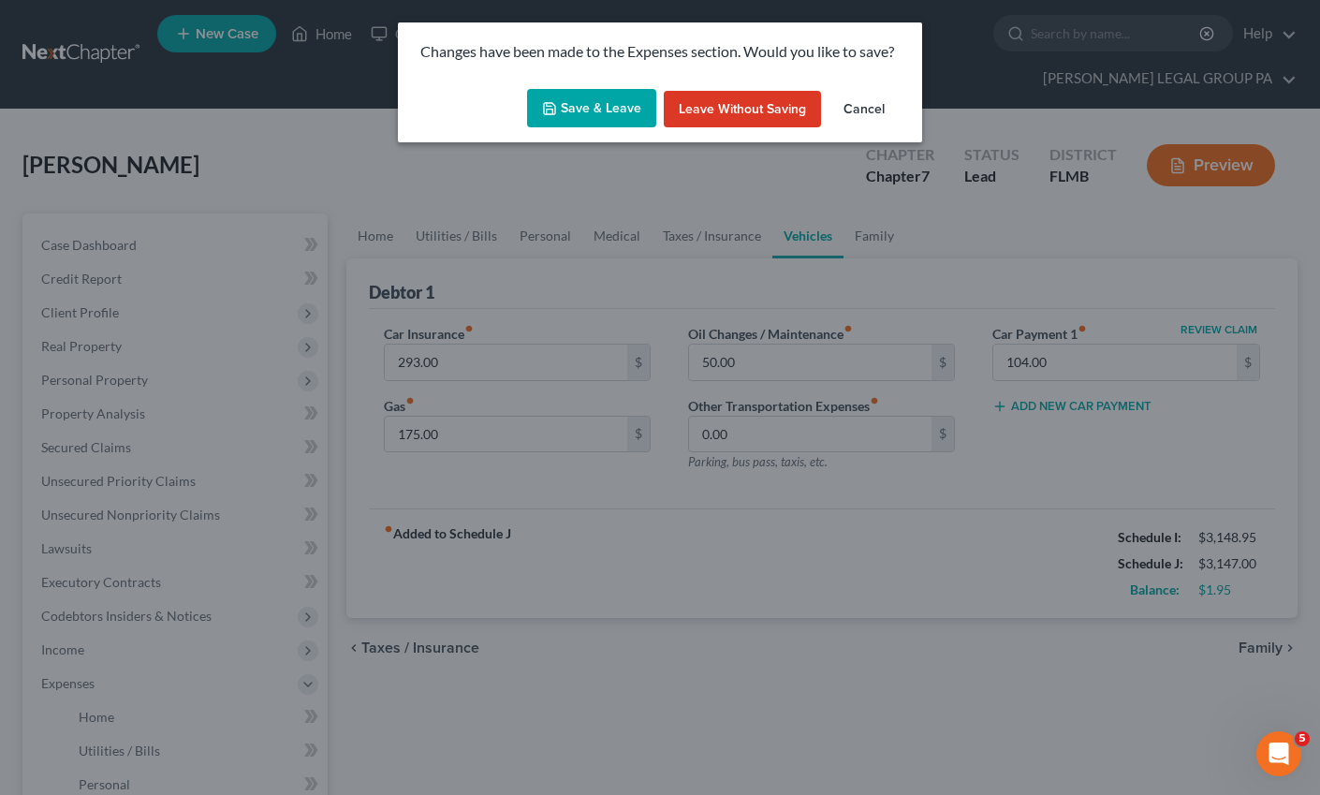
click at [627, 104] on button "Save & Leave" at bounding box center [591, 108] width 129 height 39
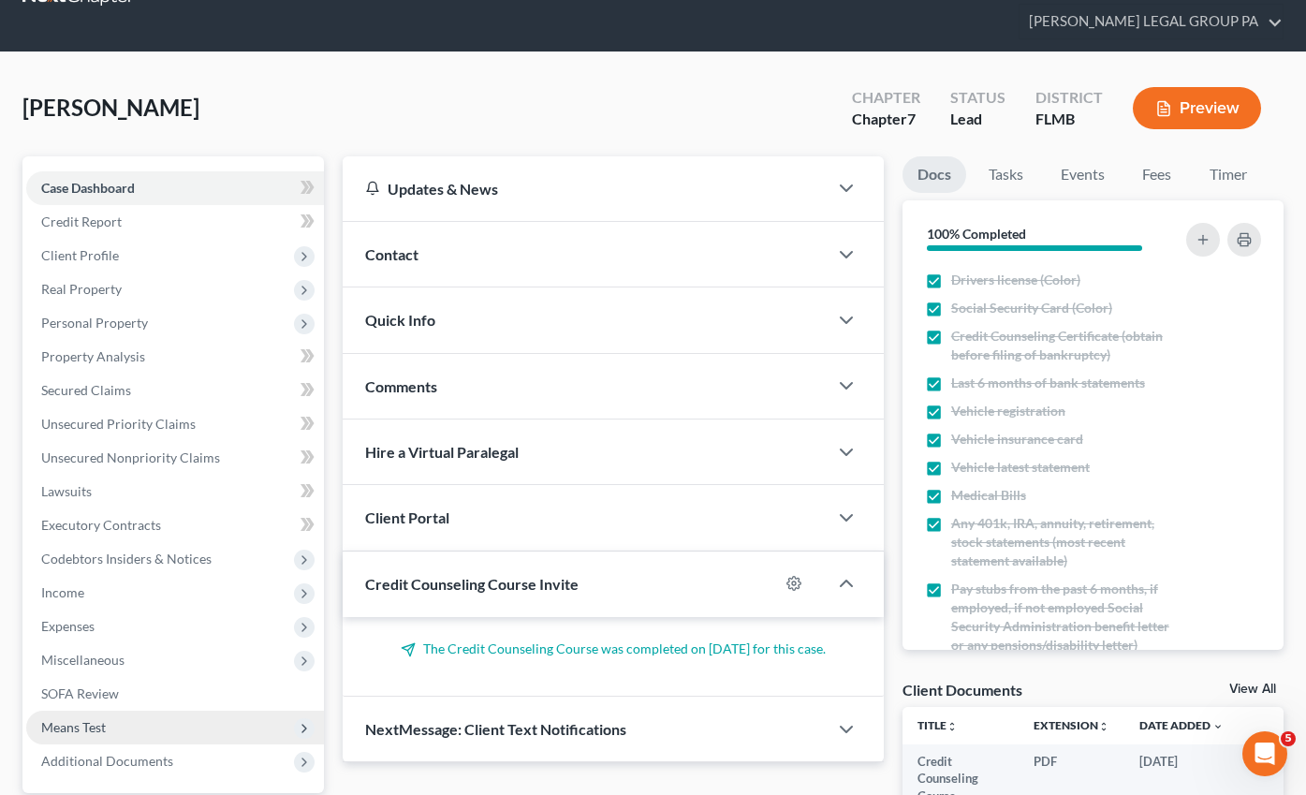
scroll to position [200, 0]
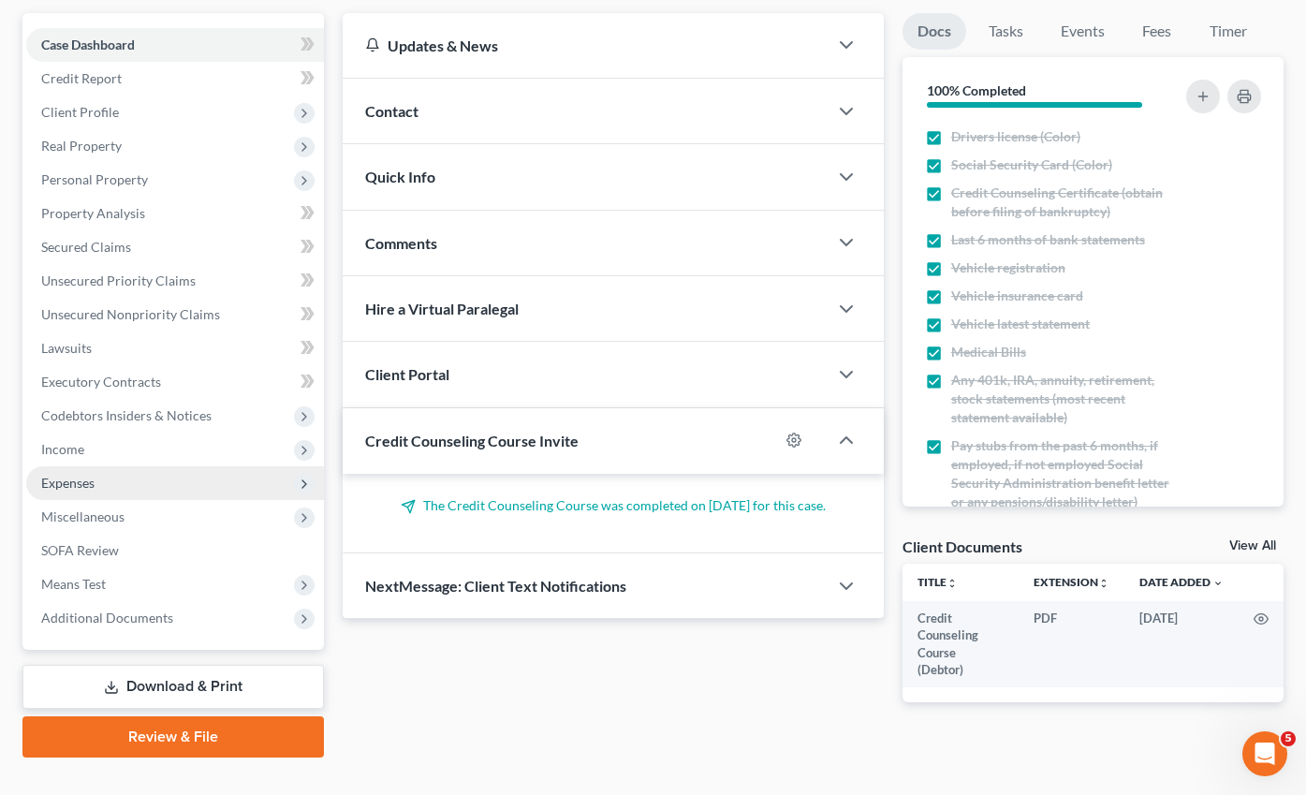
click at [71, 475] on span "Expenses" at bounding box center [67, 483] width 53 height 16
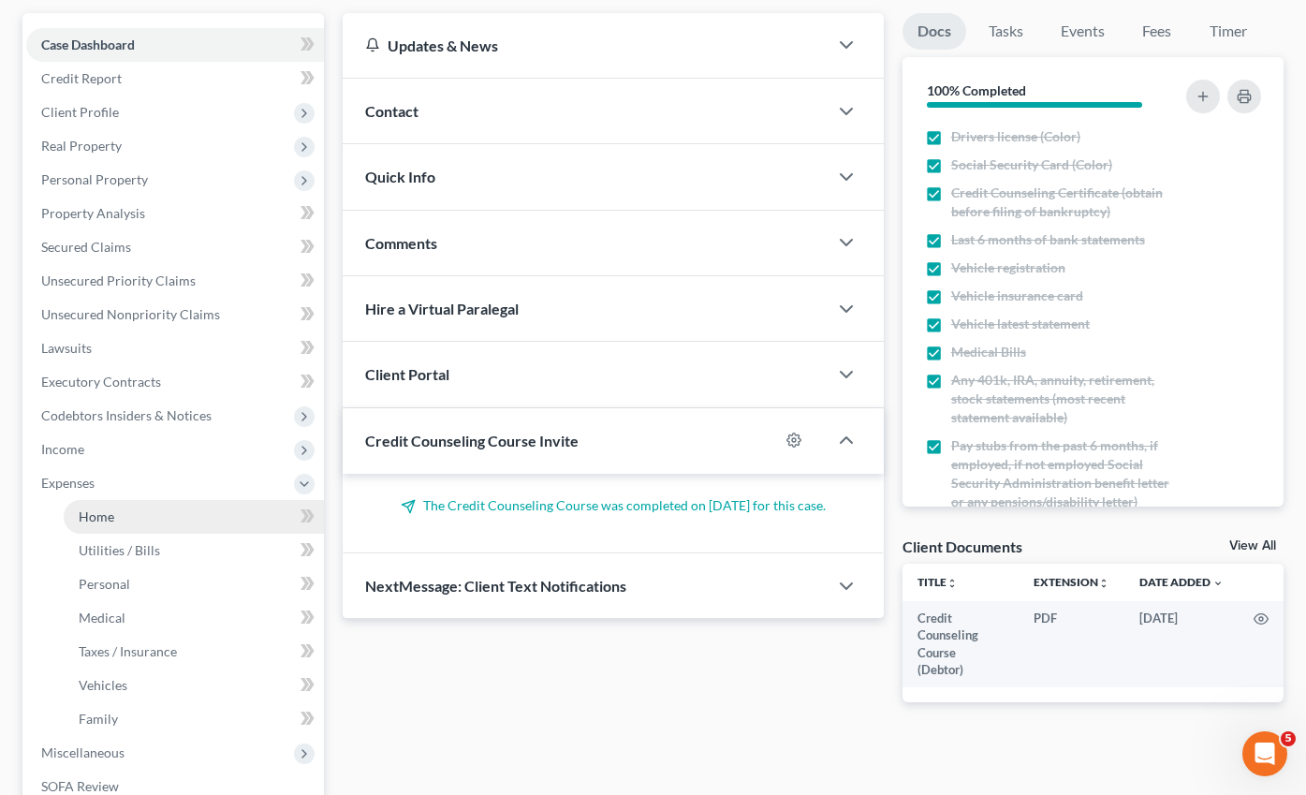
click at [90, 508] on span "Home" at bounding box center [97, 516] width 36 height 16
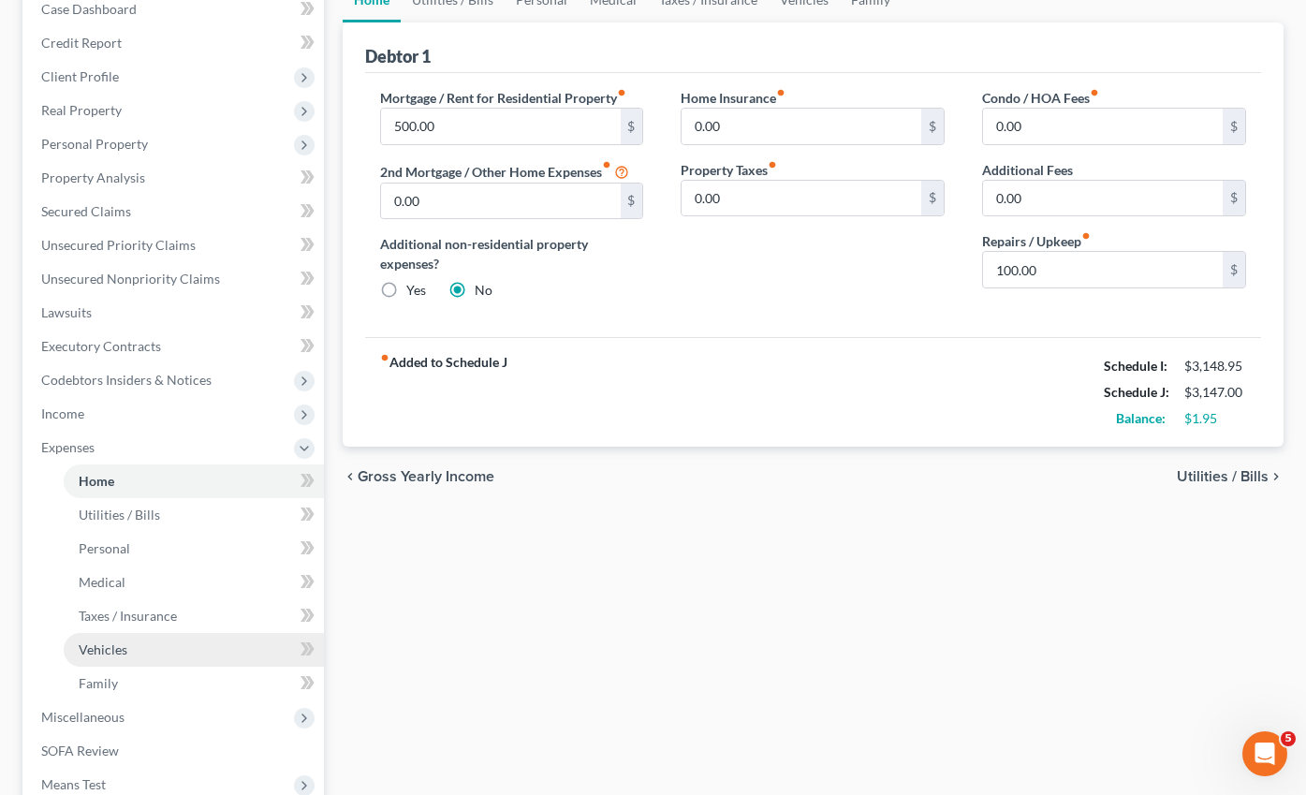
scroll to position [292, 0]
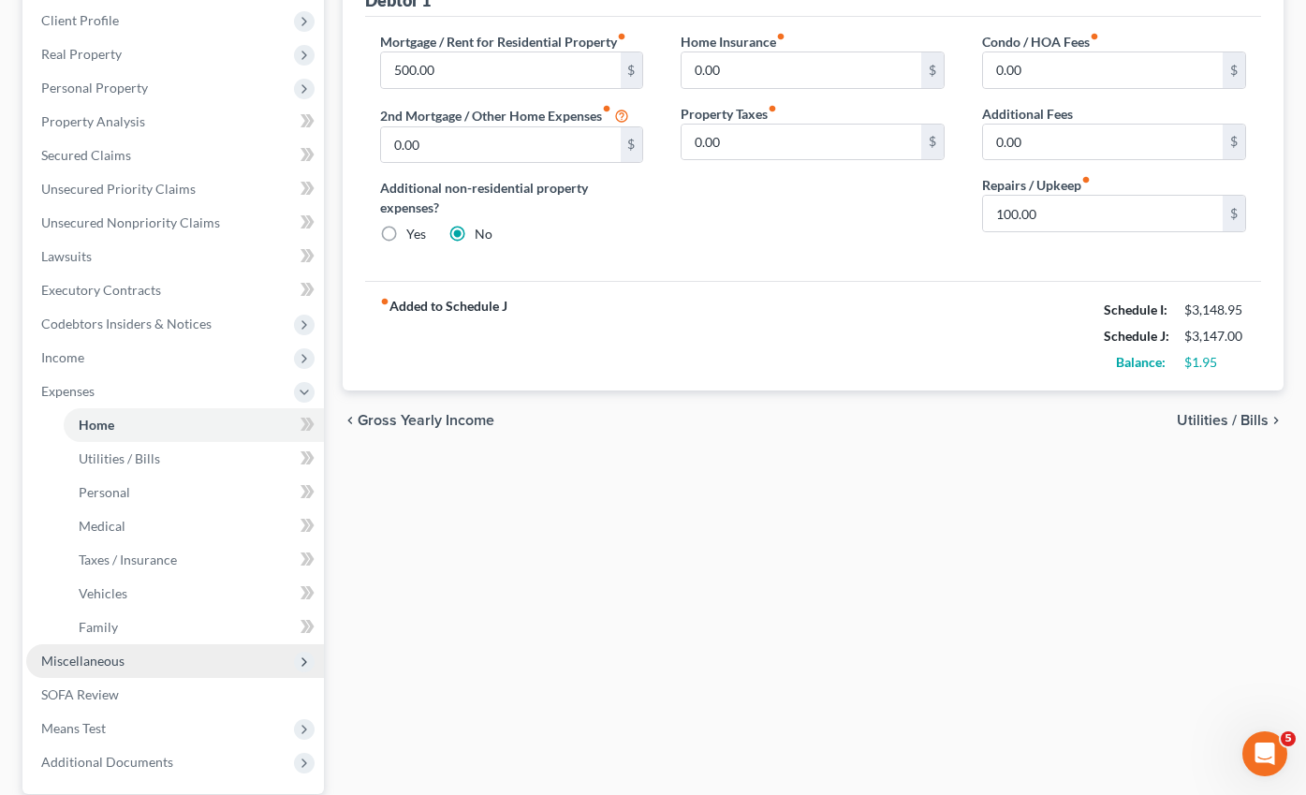
drag, startPoint x: 93, startPoint y: 632, endPoint x: 121, endPoint y: 631, distance: 28.1
click at [93, 652] on span "Miscellaneous" at bounding box center [82, 660] width 83 height 16
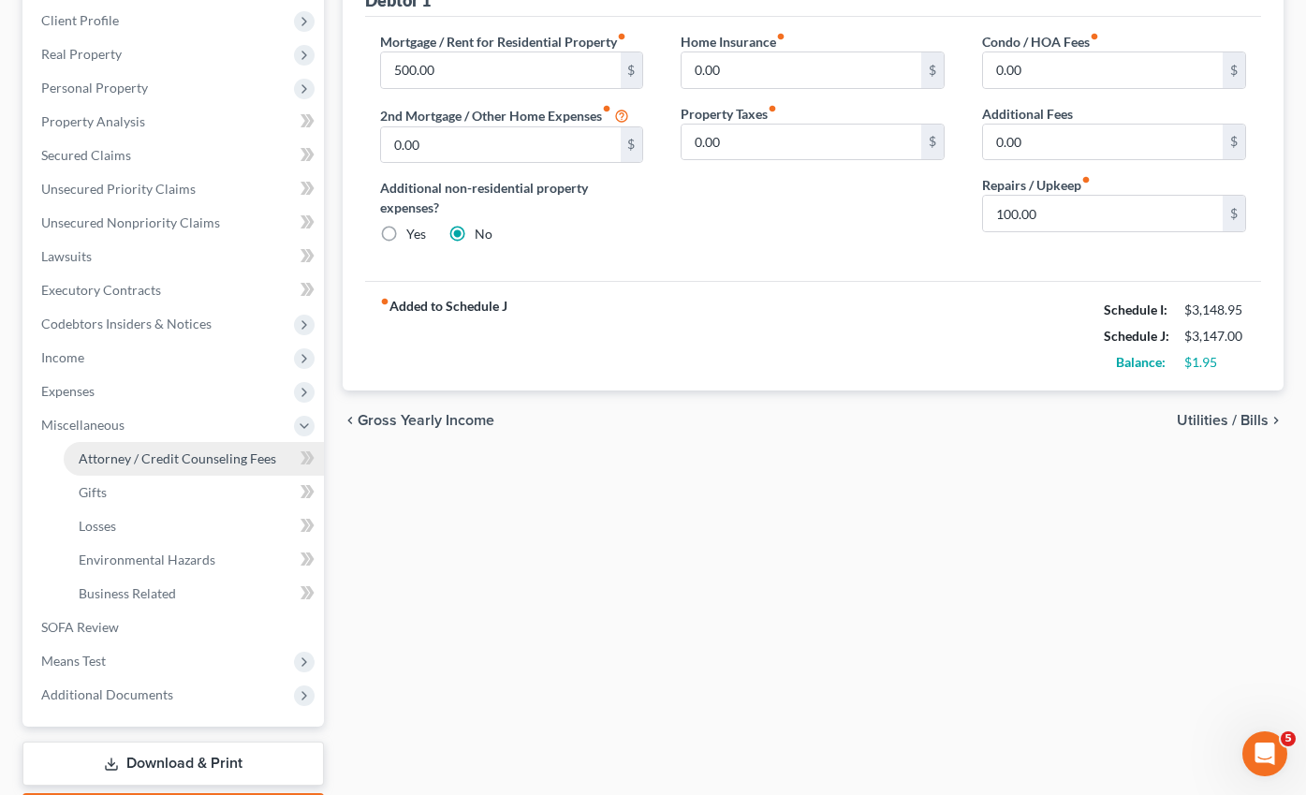
click at [149, 450] on span "Attorney / Credit Counseling Fees" at bounding box center [177, 458] width 197 height 16
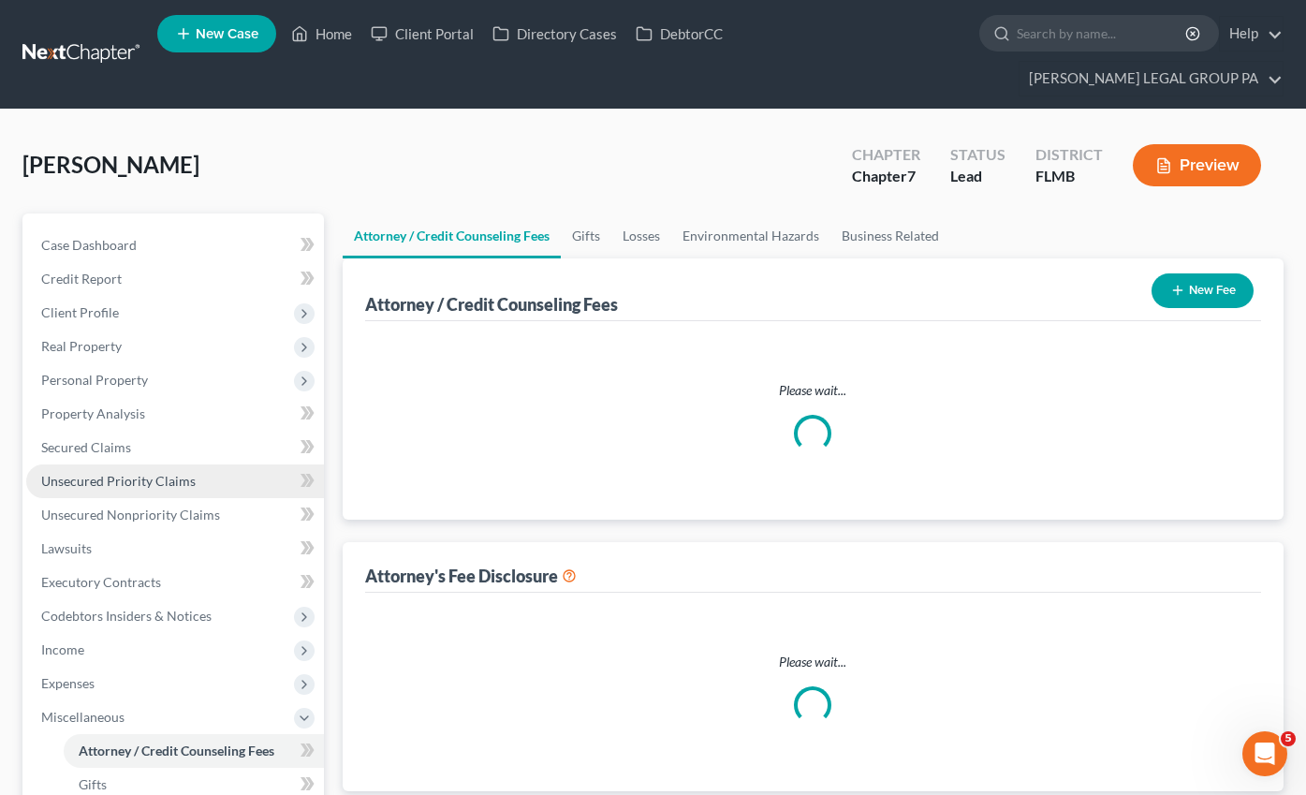
select select "0"
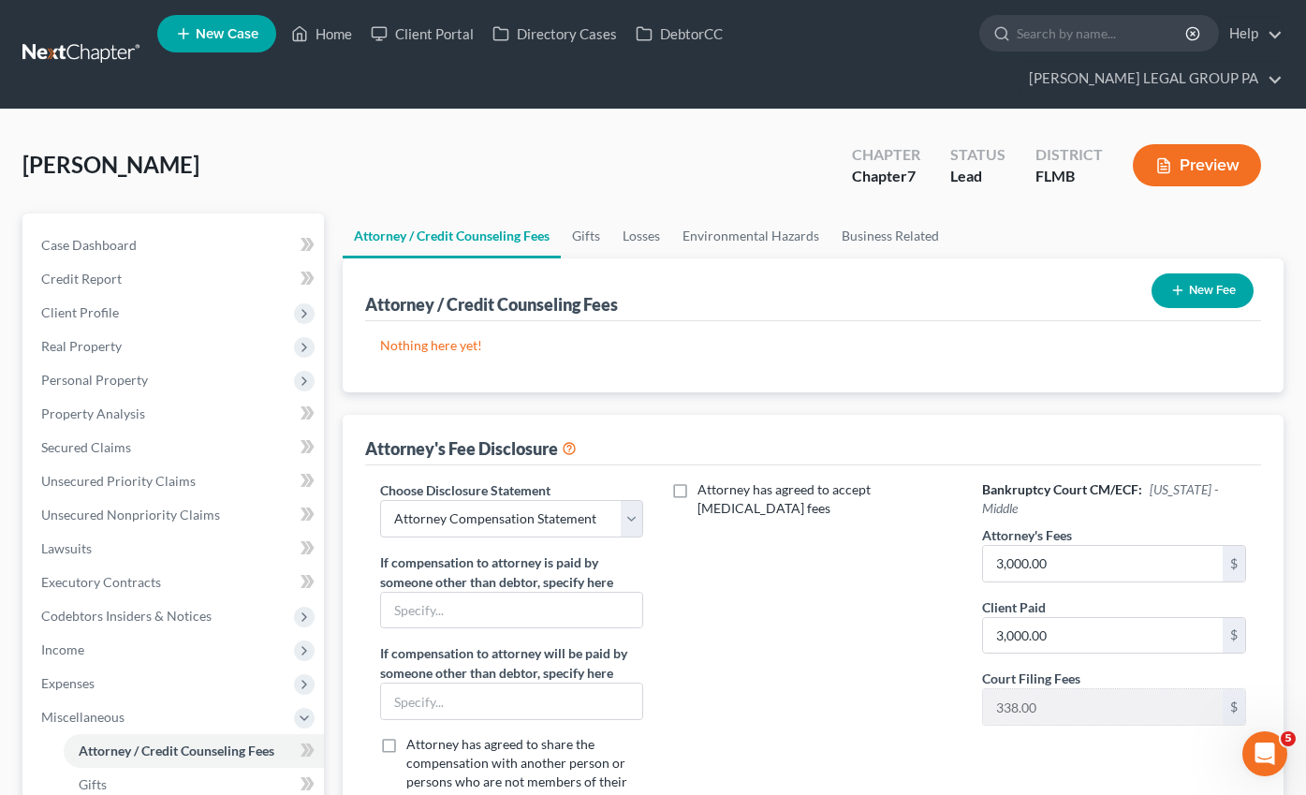
click at [1208, 273] on button "New Fee" at bounding box center [1202, 290] width 102 height 35
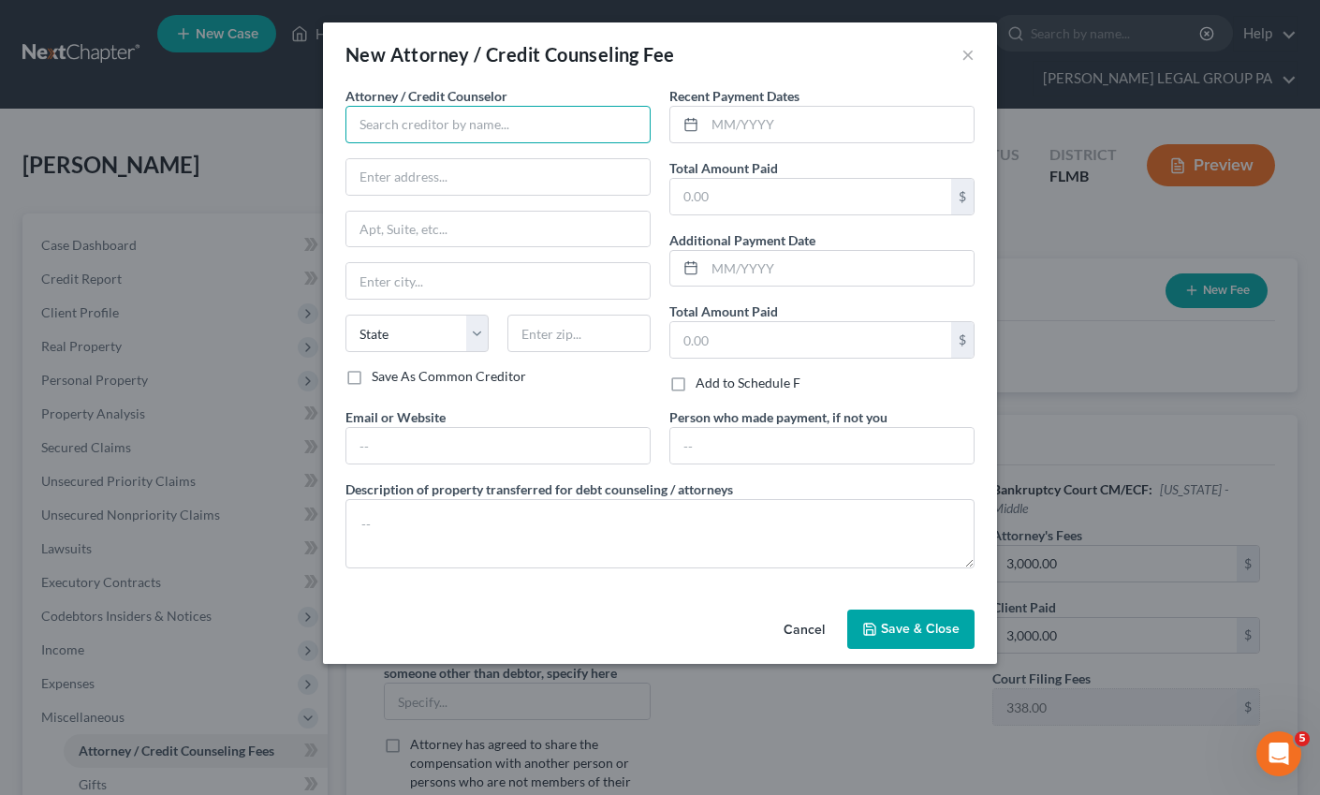
click at [478, 134] on input "text" at bounding box center [497, 124] width 305 height 37
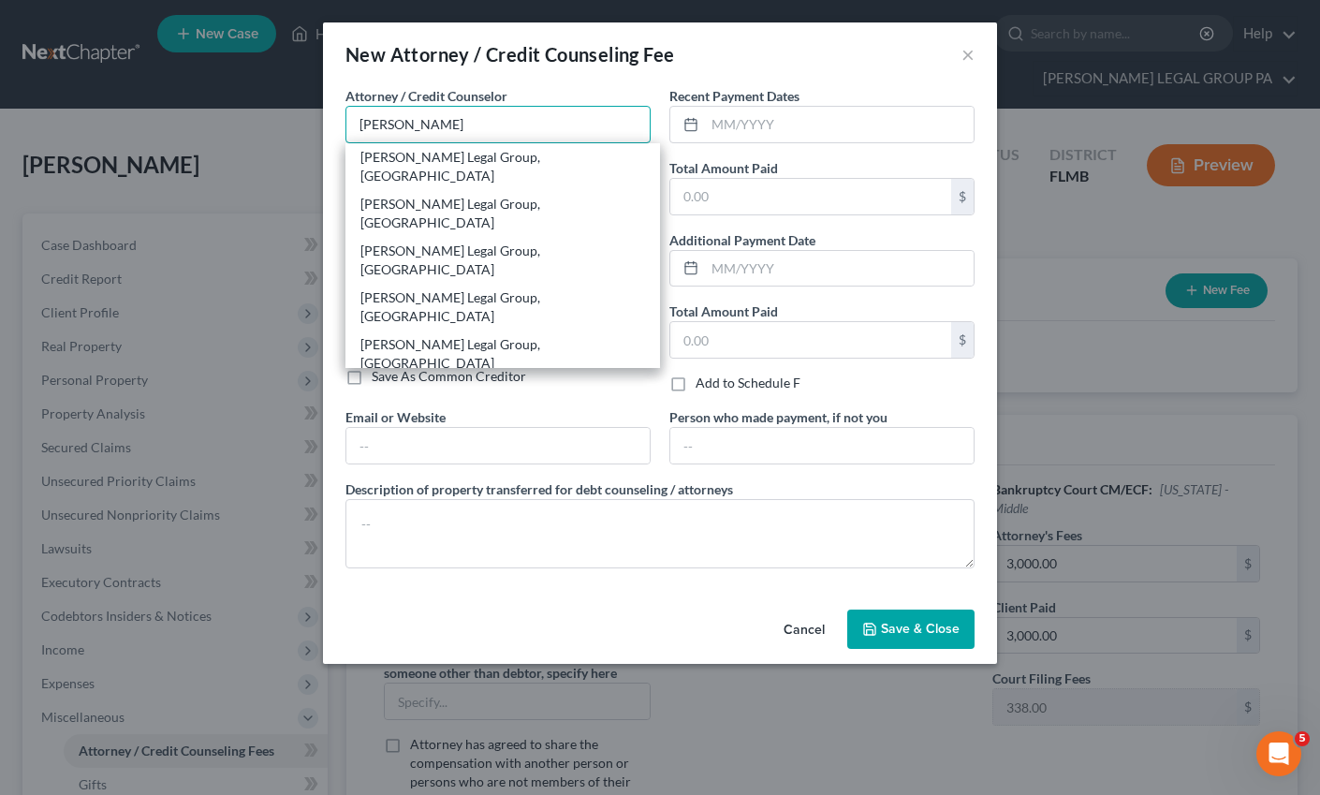
type input "[PERSON_NAME] Legal Group, [GEOGRAPHIC_DATA]"
type input "[STREET_ADDRESS]"
type input "Clearwater"
select select "9"
type input "33763"
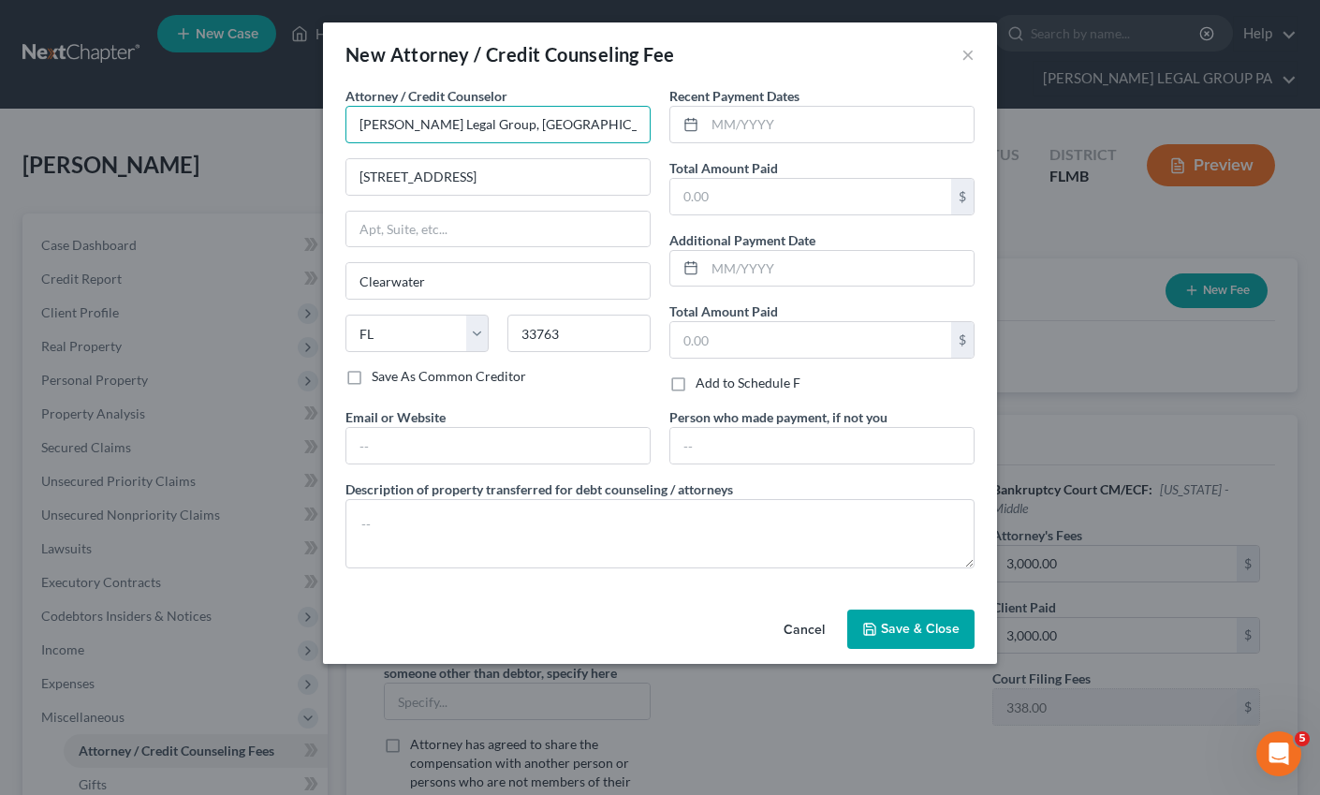
type input "[PERSON_NAME] Legal Group, [GEOGRAPHIC_DATA]"
type input "06/2025"
type input "3,000.00"
type input "[EMAIL_ADDRESS][DOMAIN_NAME]"
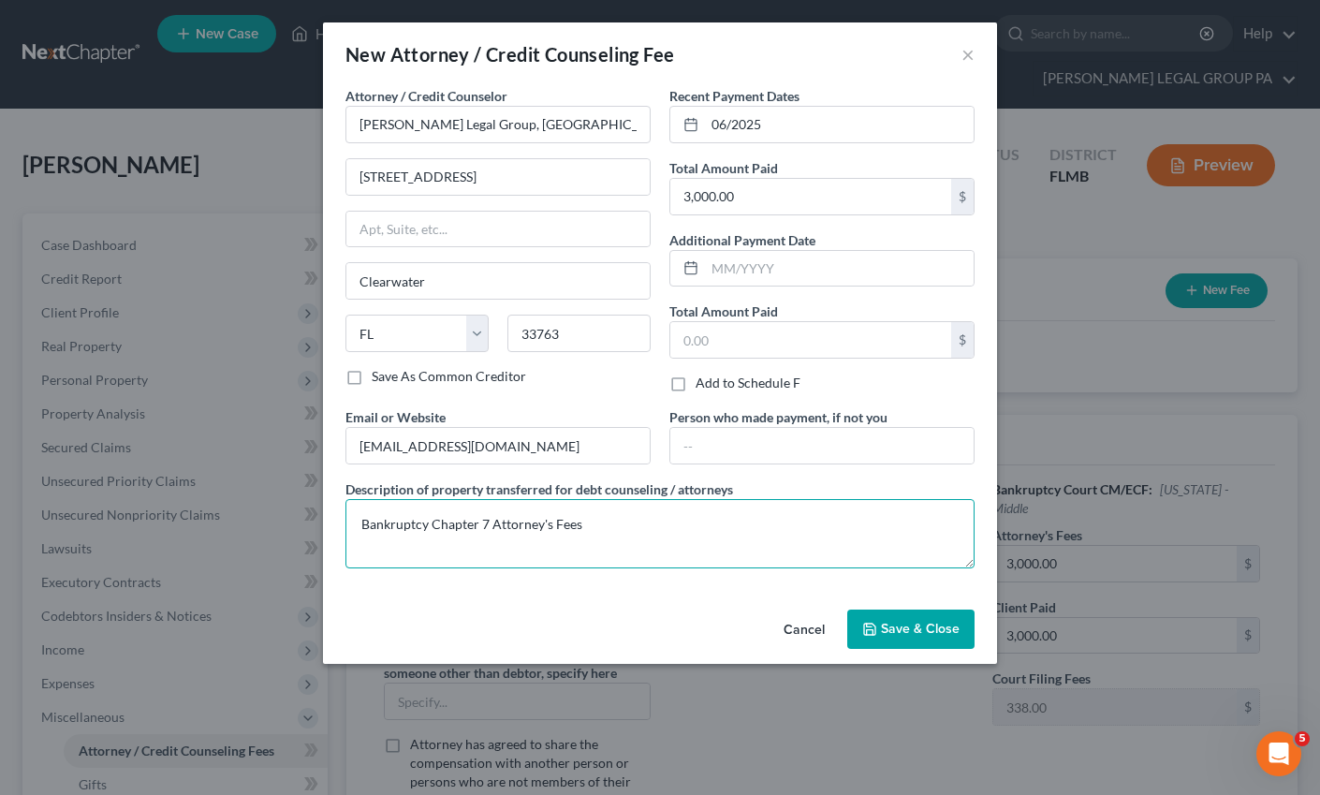
type textarea "Bankruptcy Chapter 7 Attorney's Fees"
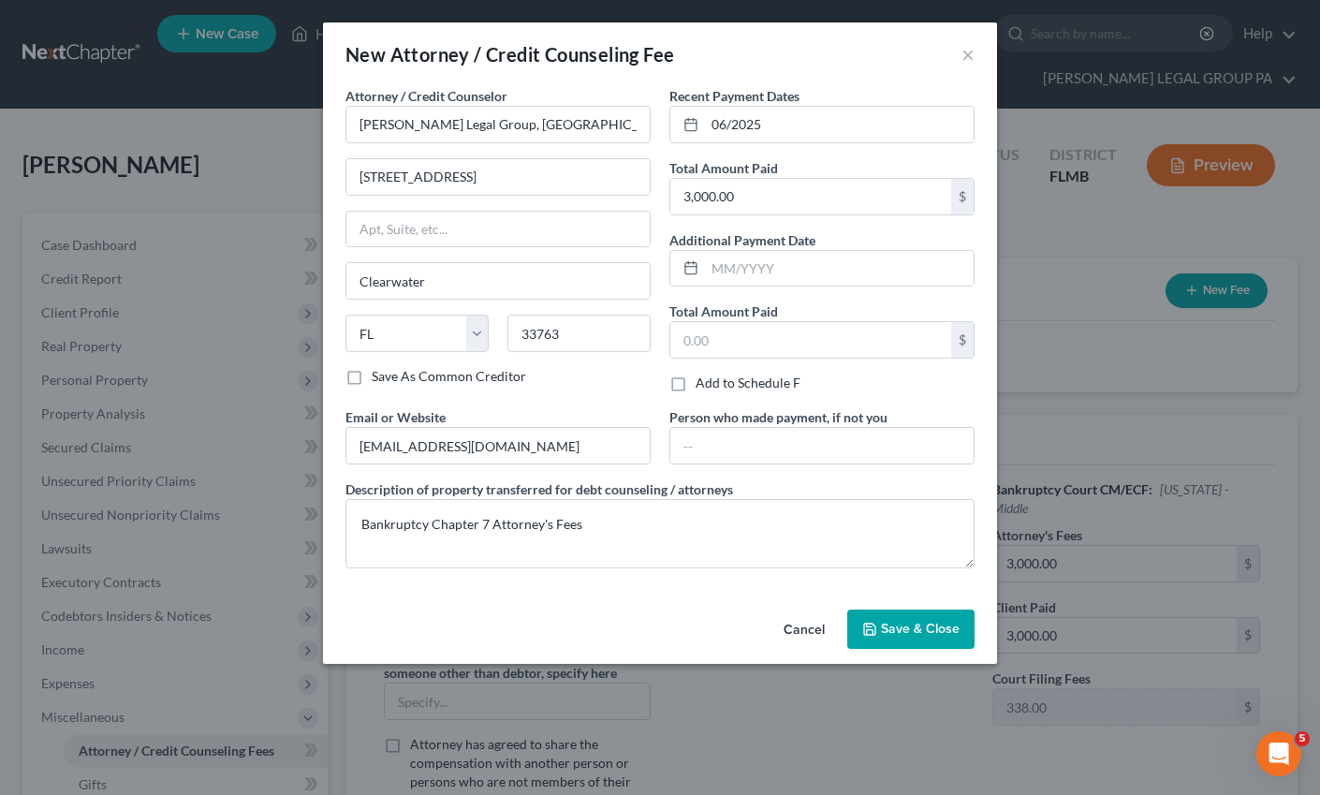
click at [870, 609] on button "Save & Close" at bounding box center [910, 628] width 127 height 39
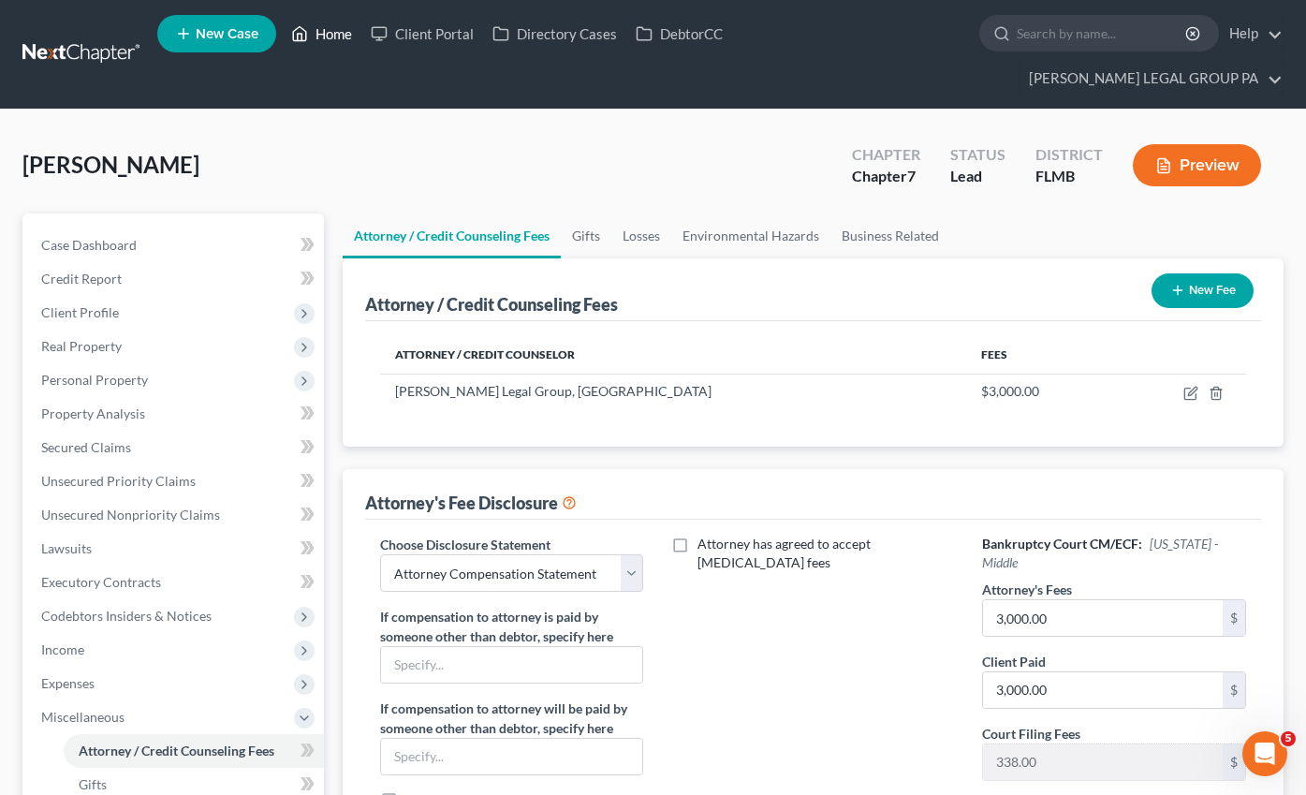
click at [319, 45] on link "Home" at bounding box center [322, 34] width 80 height 34
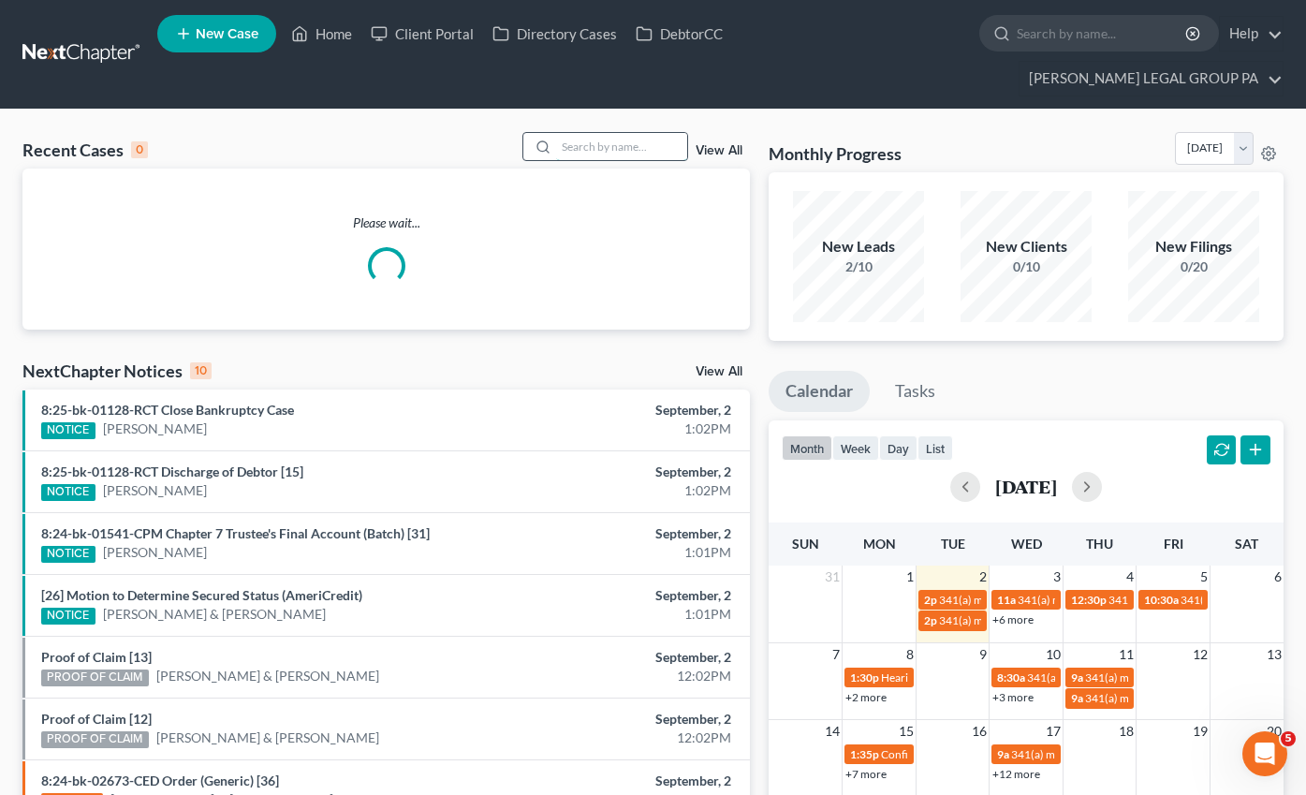
click at [589, 133] on input "search" at bounding box center [621, 146] width 131 height 27
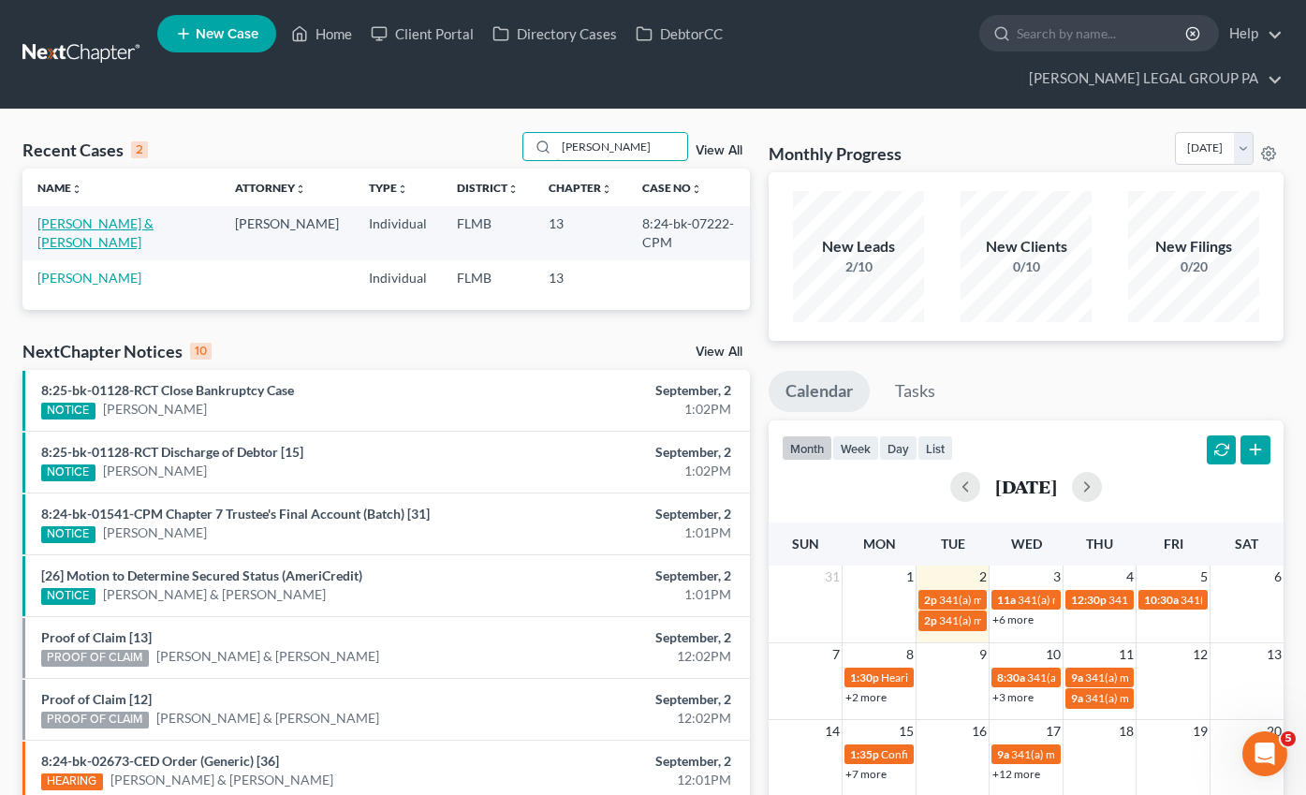
type input "[PERSON_NAME]"
click at [118, 215] on link "[PERSON_NAME] & [PERSON_NAME]" at bounding box center [95, 232] width 116 height 35
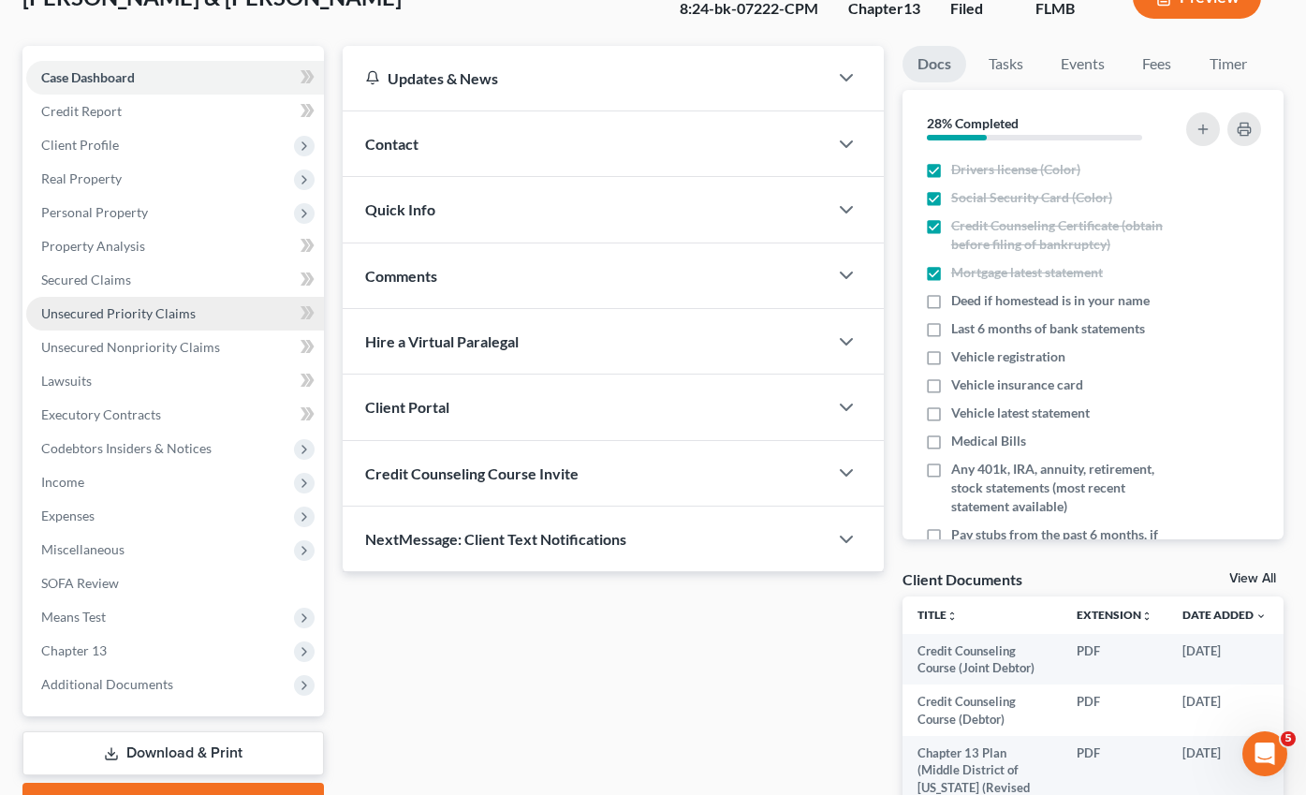
scroll to position [162, 0]
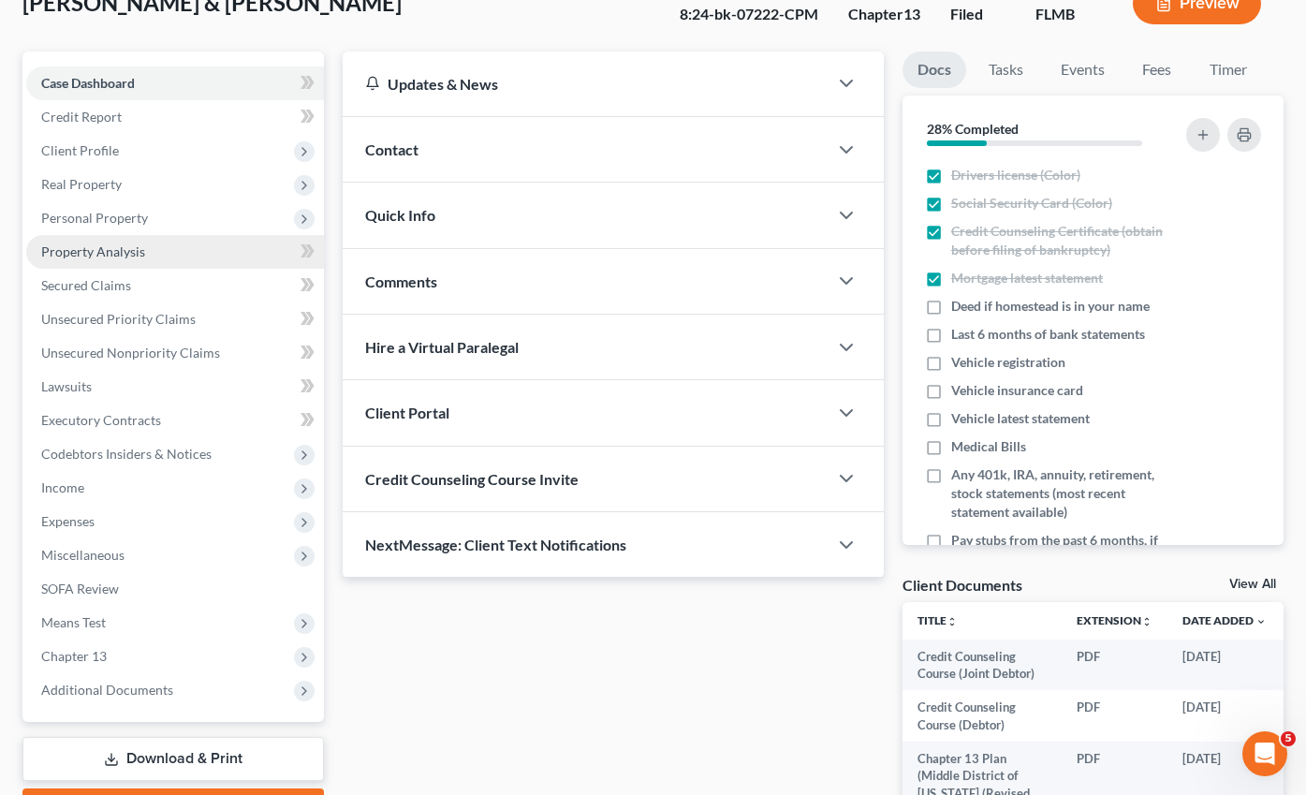
click at [119, 235] on link "Property Analysis" at bounding box center [175, 252] width 298 height 34
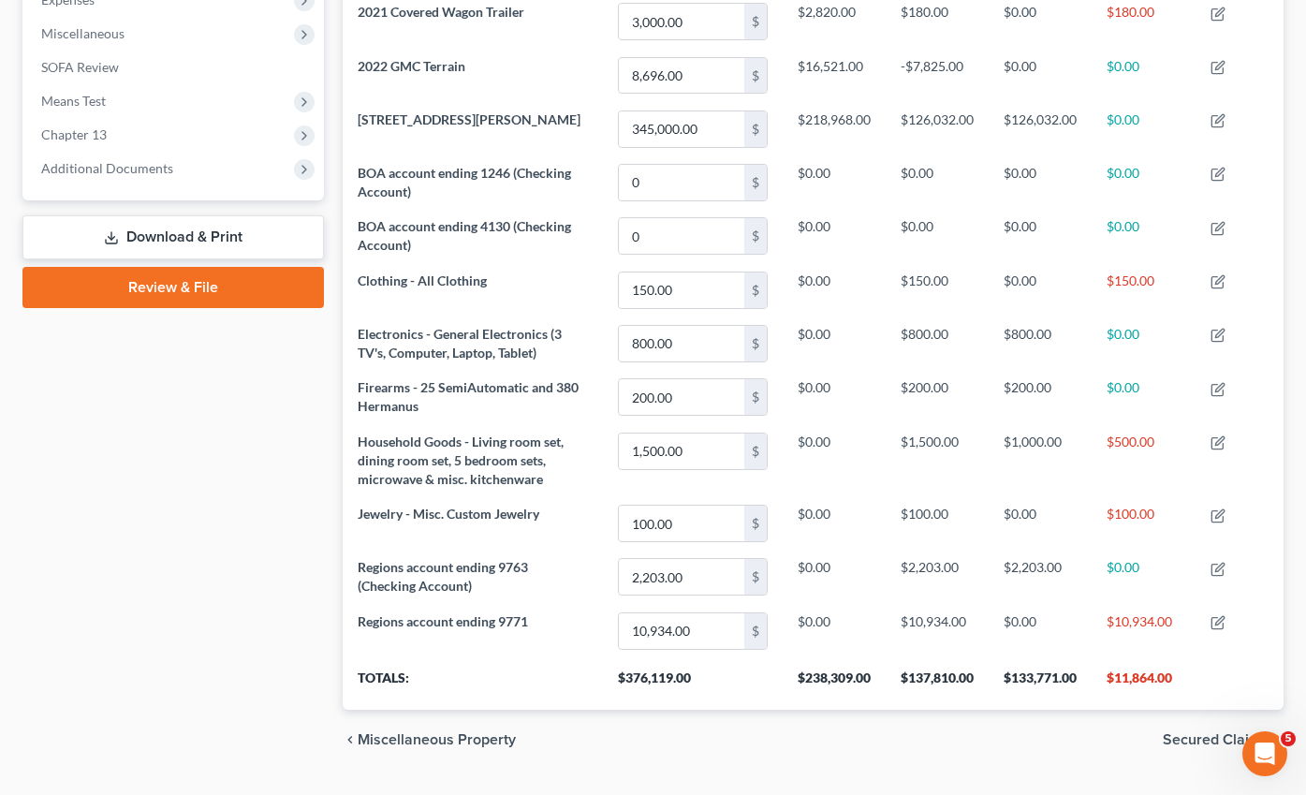
scroll to position [695, 0]
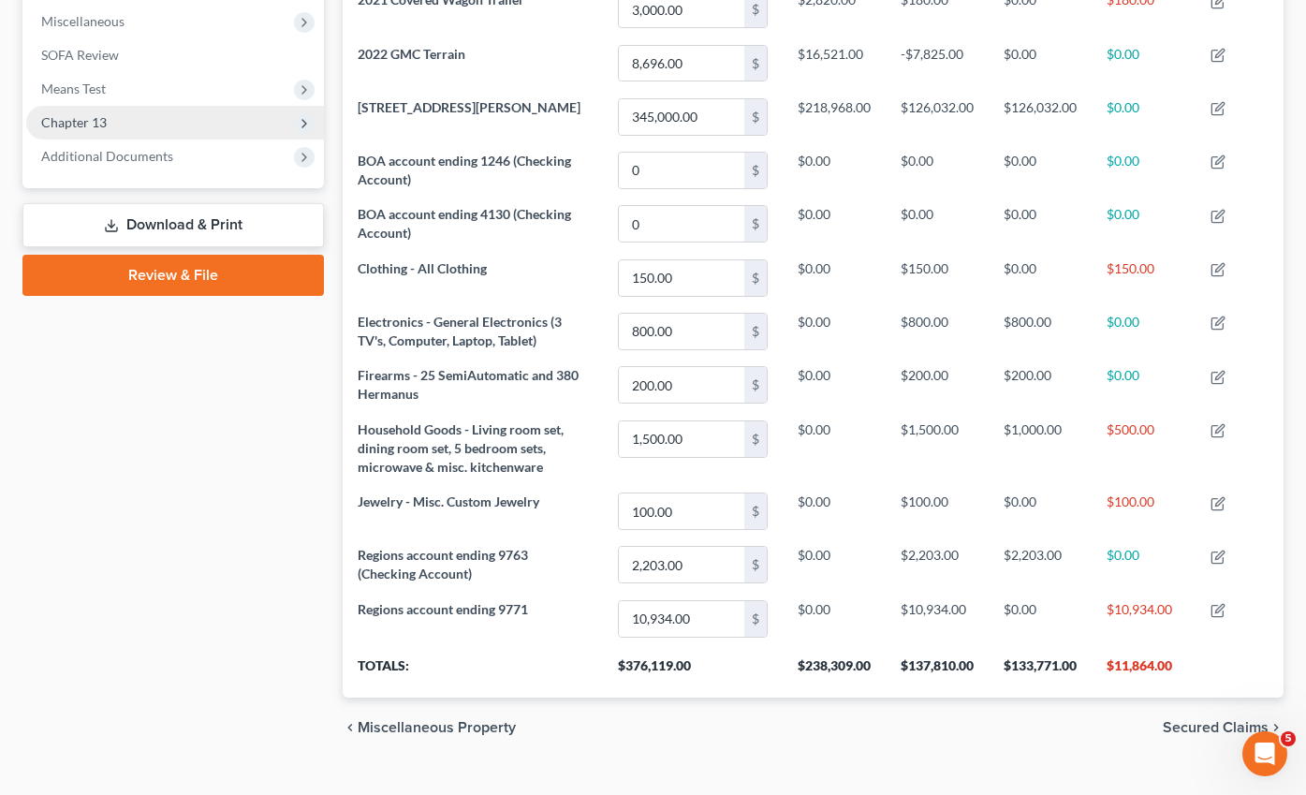
click at [95, 114] on span "Chapter 13" at bounding box center [74, 122] width 66 height 16
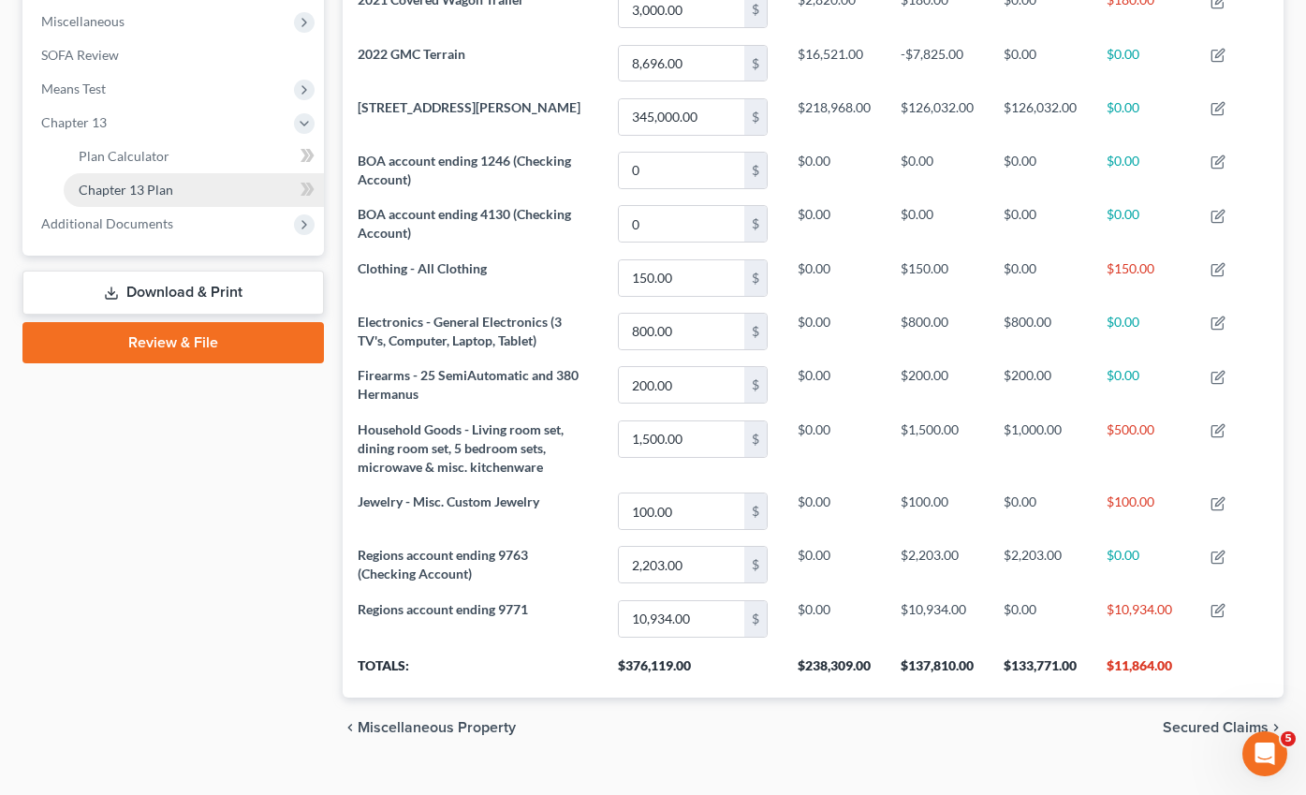
click at [118, 182] on span "Chapter 13 Plan" at bounding box center [126, 190] width 95 height 16
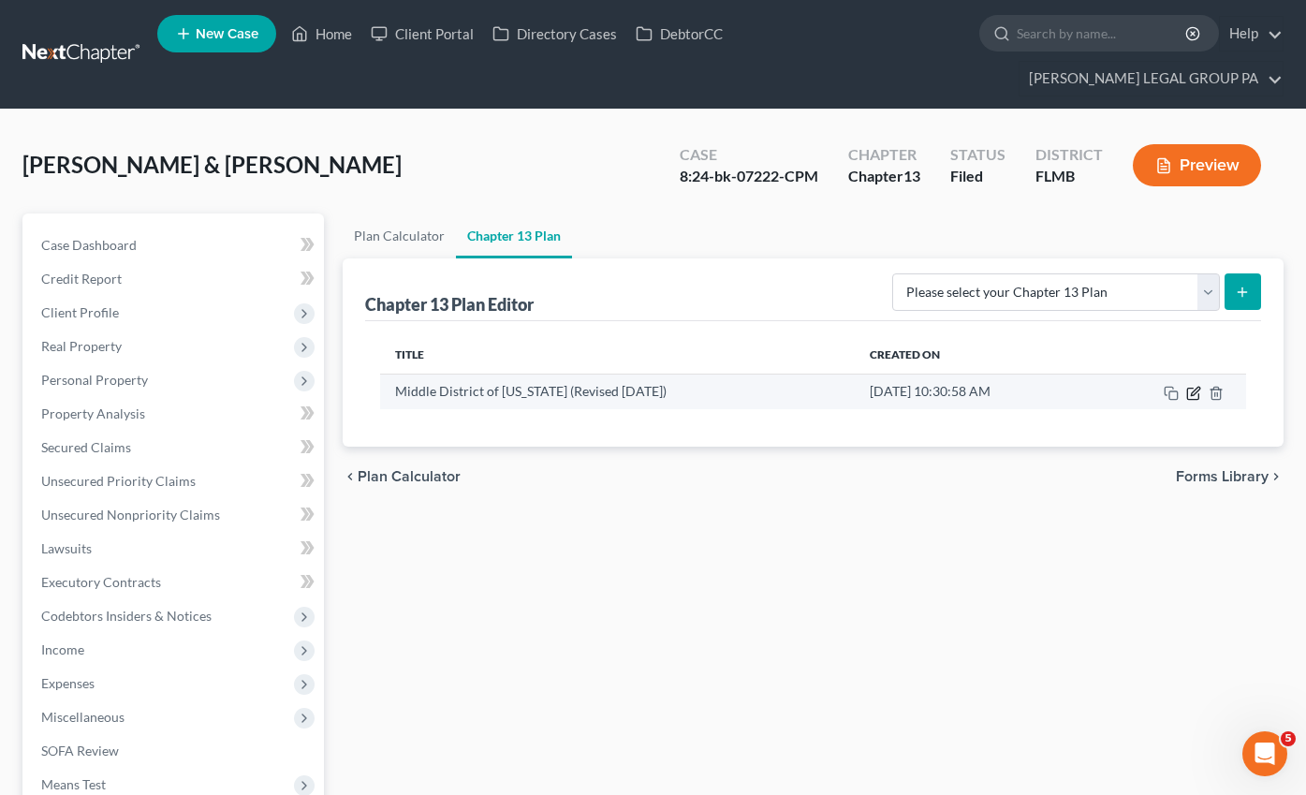
click at [1191, 386] on icon "button" at bounding box center [1193, 393] width 15 height 15
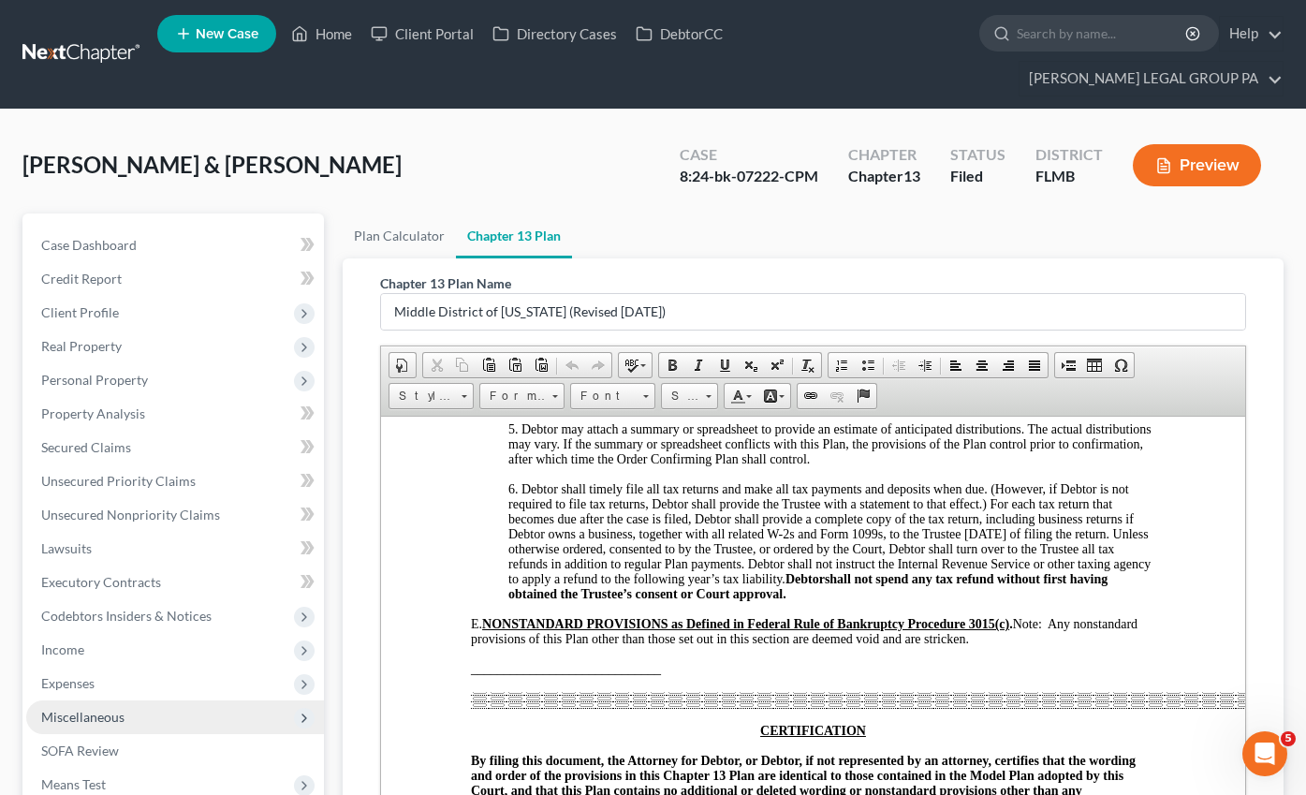
scroll to position [4492, 0]
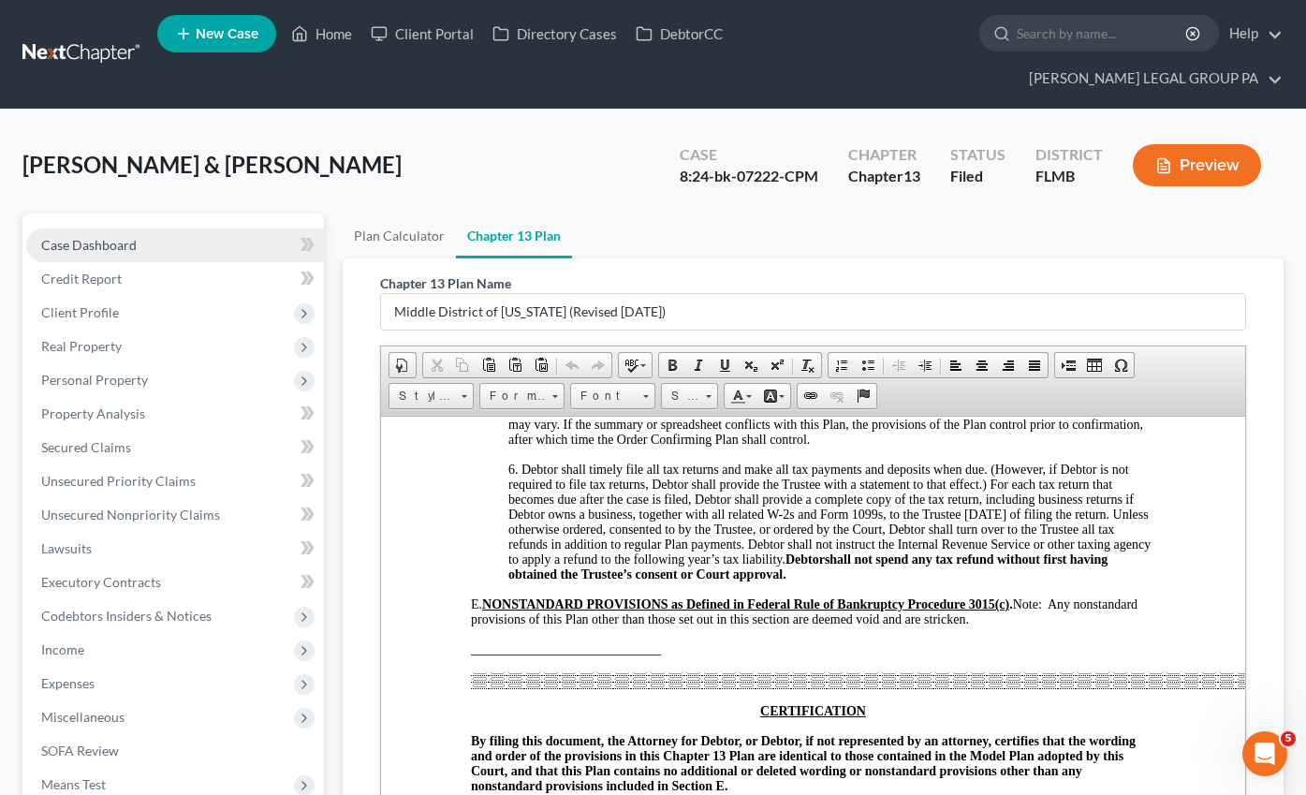
click at [105, 237] on span "Case Dashboard" at bounding box center [88, 245] width 95 height 16
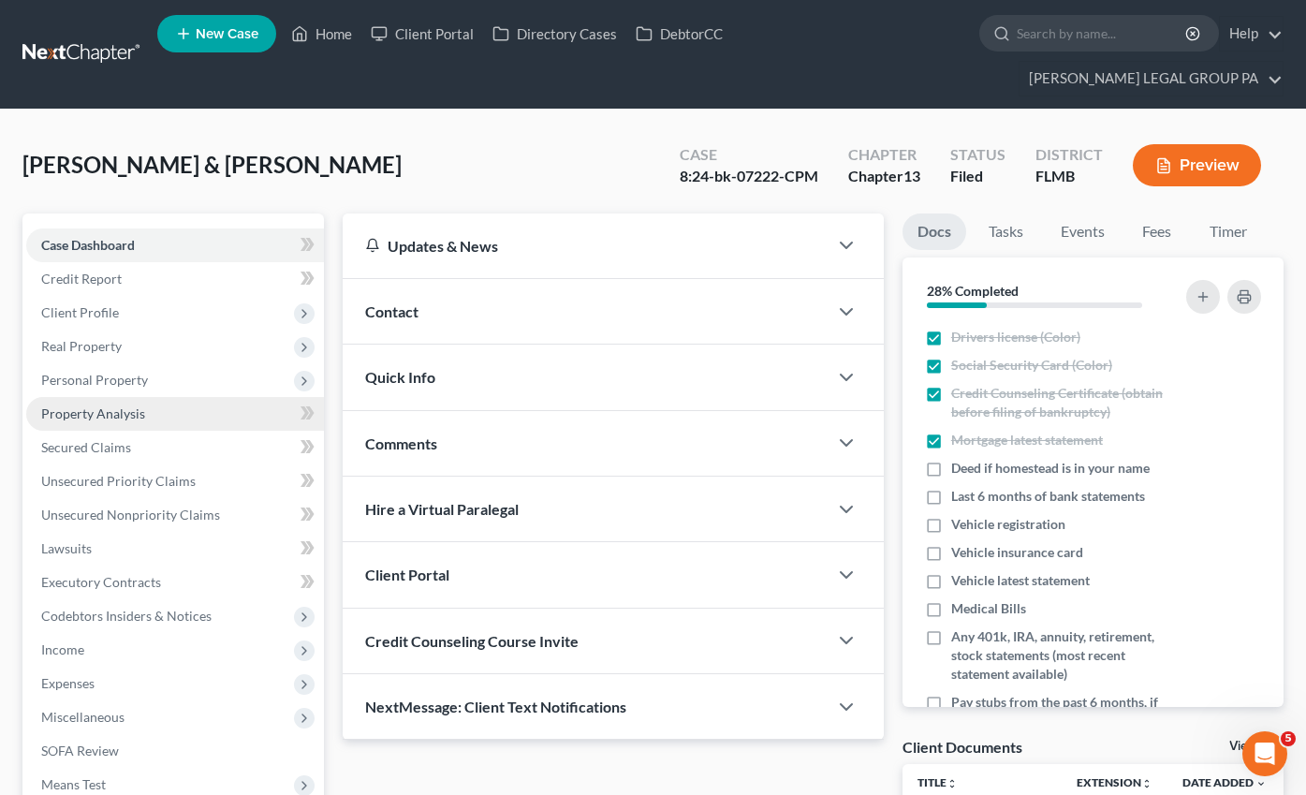
click at [116, 405] on span "Property Analysis" at bounding box center [93, 413] width 104 height 16
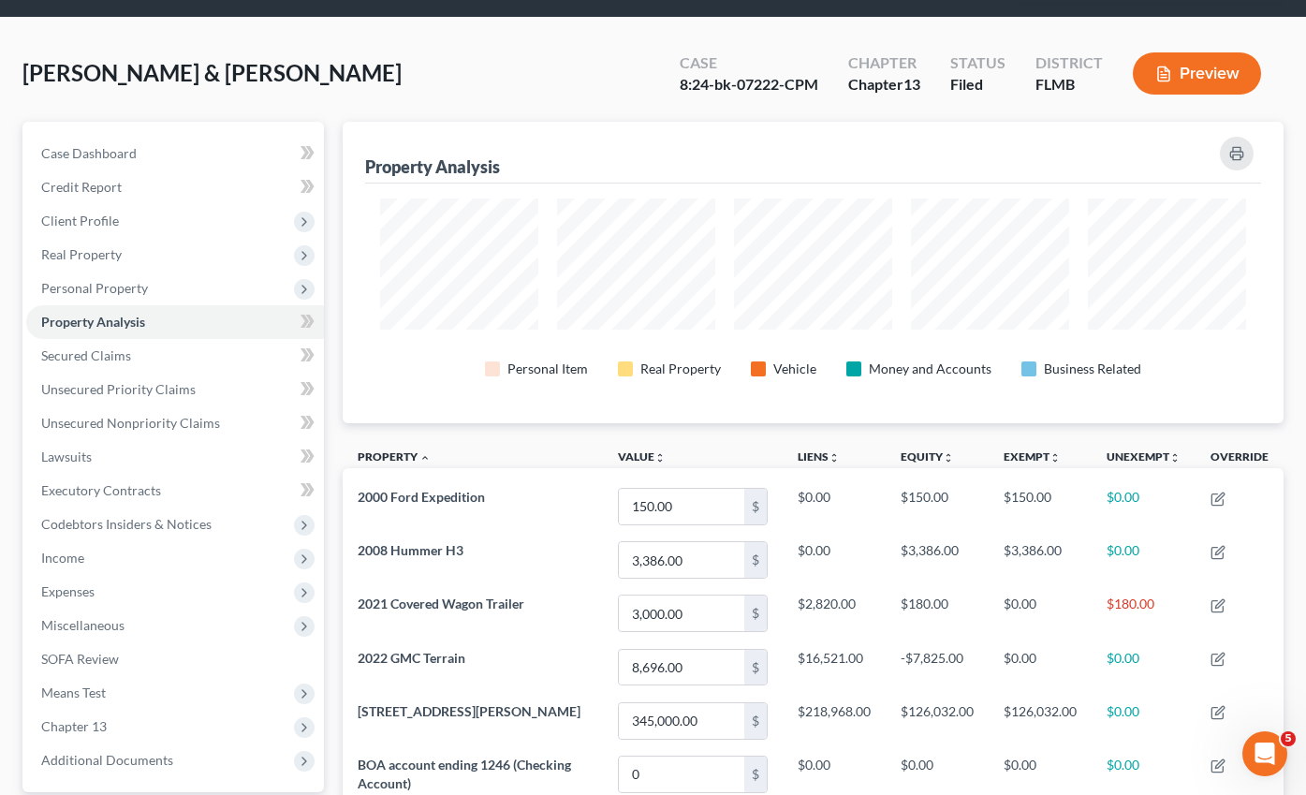
scroll to position [519, 0]
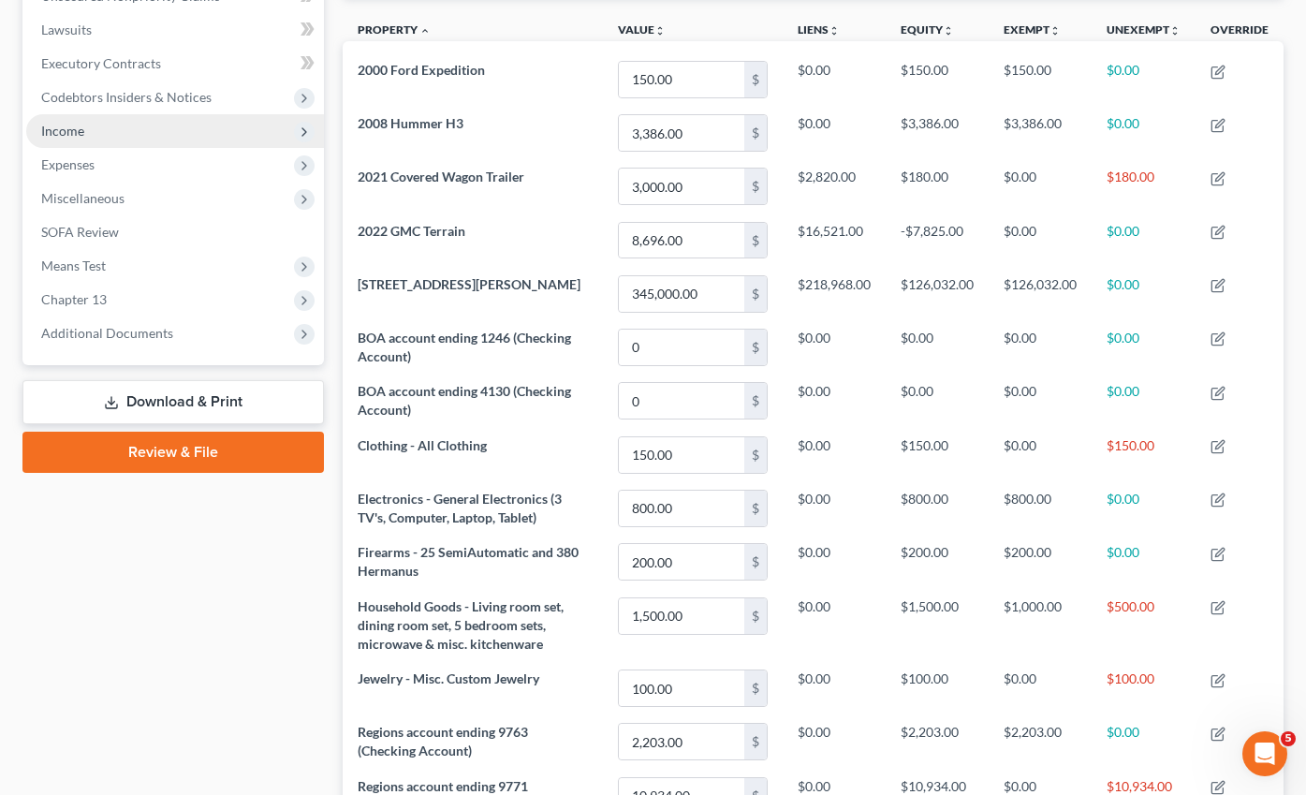
click at [76, 123] on span "Income" at bounding box center [62, 131] width 43 height 16
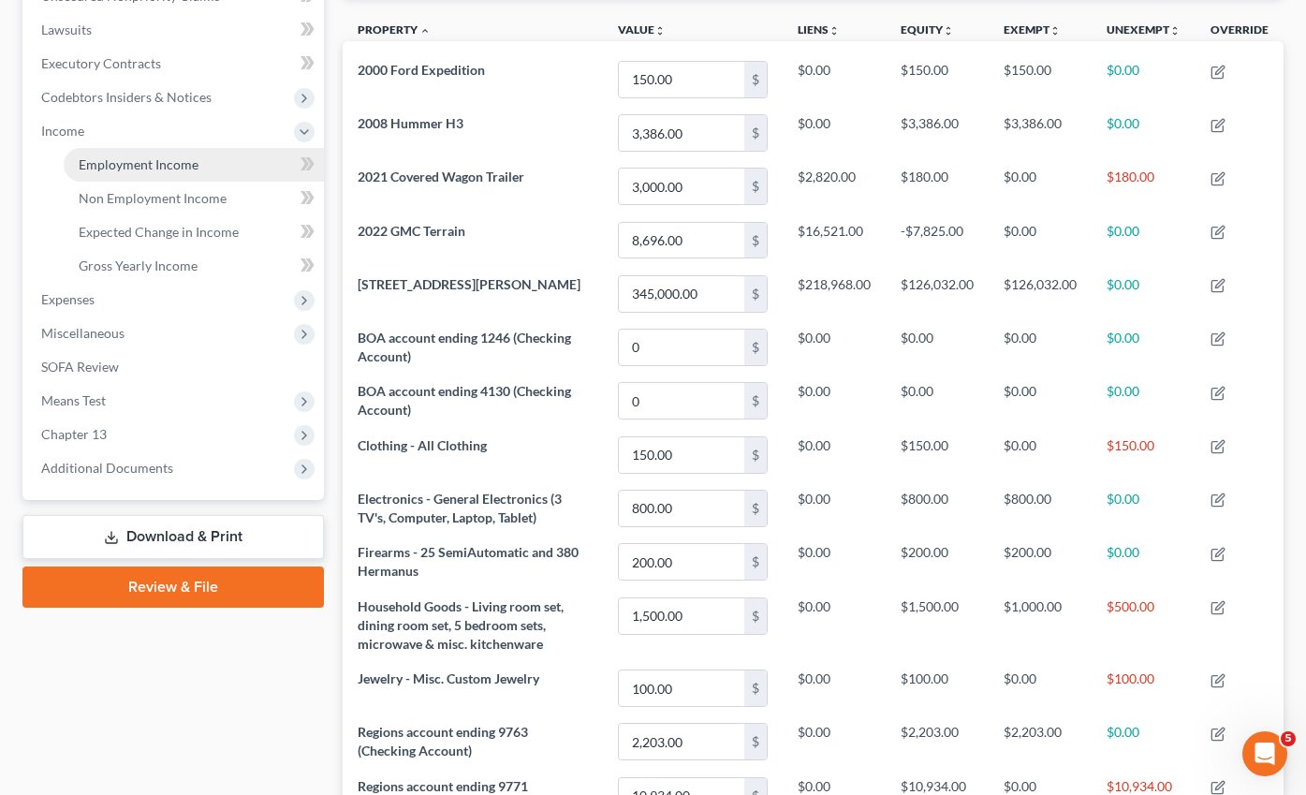
click at [110, 148] on link "Employment Income" at bounding box center [194, 165] width 260 height 34
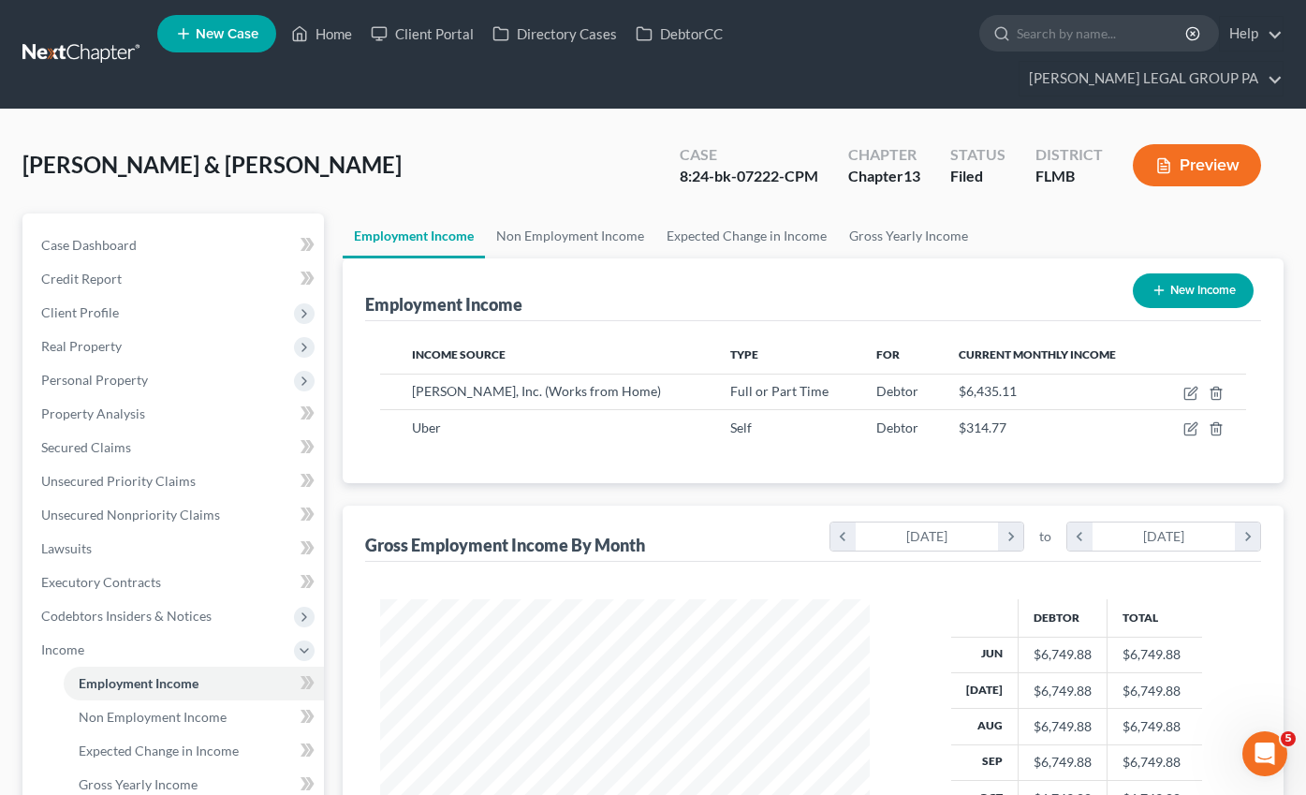
scroll to position [336, 527]
click at [95, 633] on span "Income" at bounding box center [175, 650] width 298 height 34
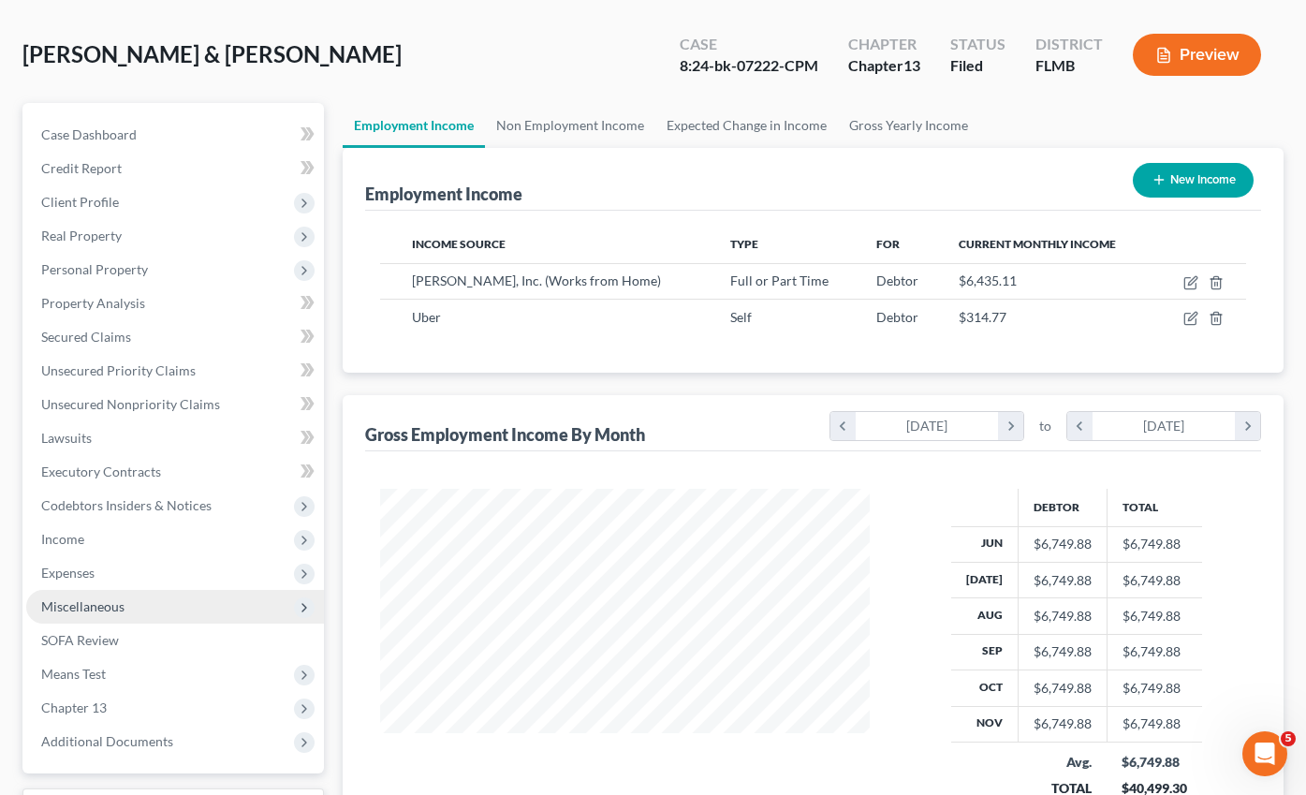
scroll to position [133, 0]
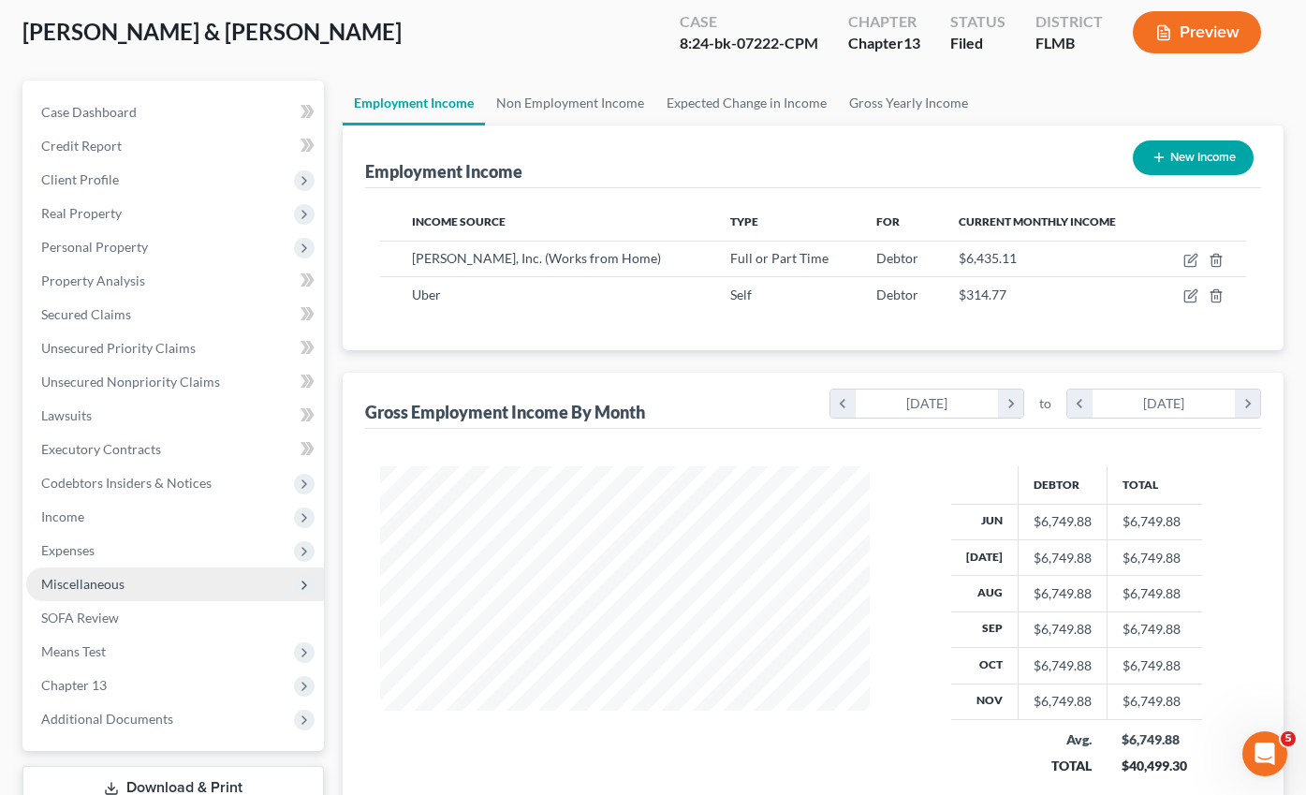
click at [80, 576] on span "Miscellaneous" at bounding box center [82, 584] width 83 height 16
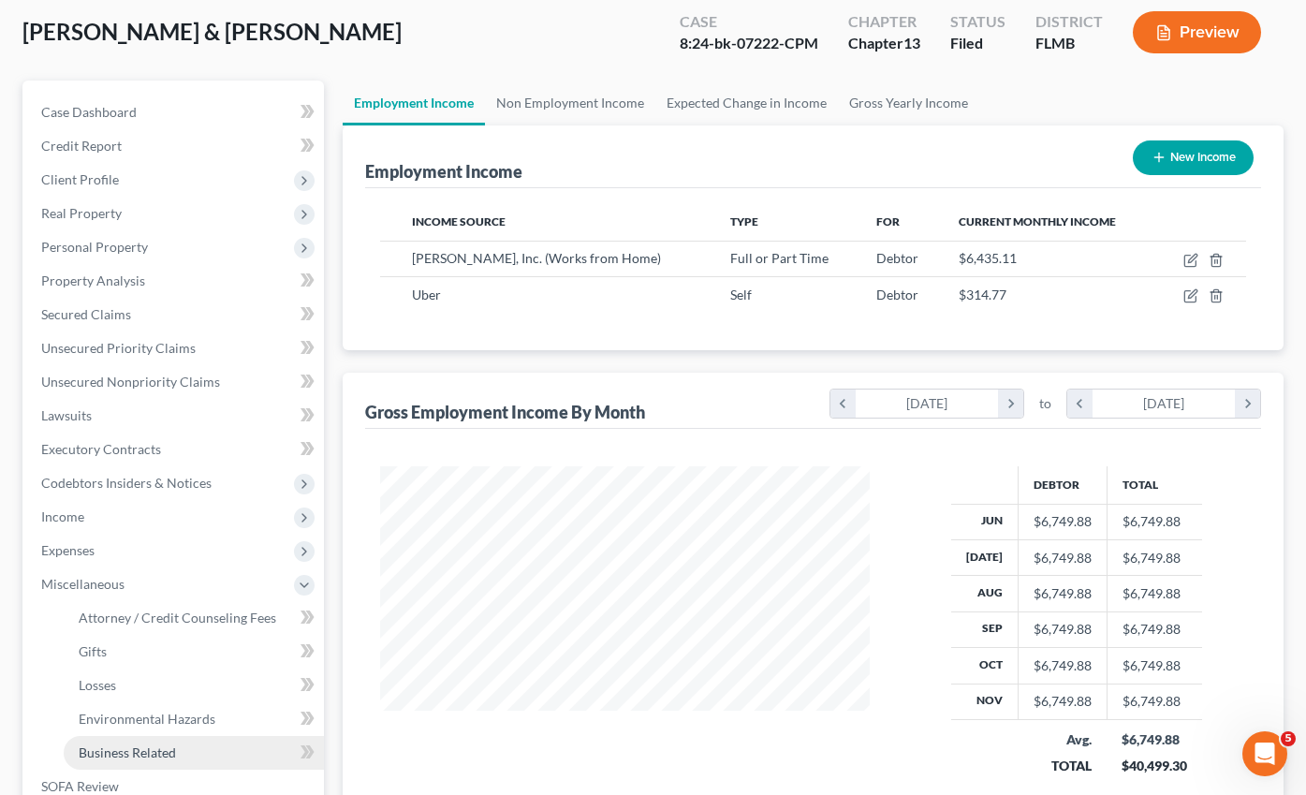
click at [129, 744] on span "Business Related" at bounding box center [127, 752] width 97 height 16
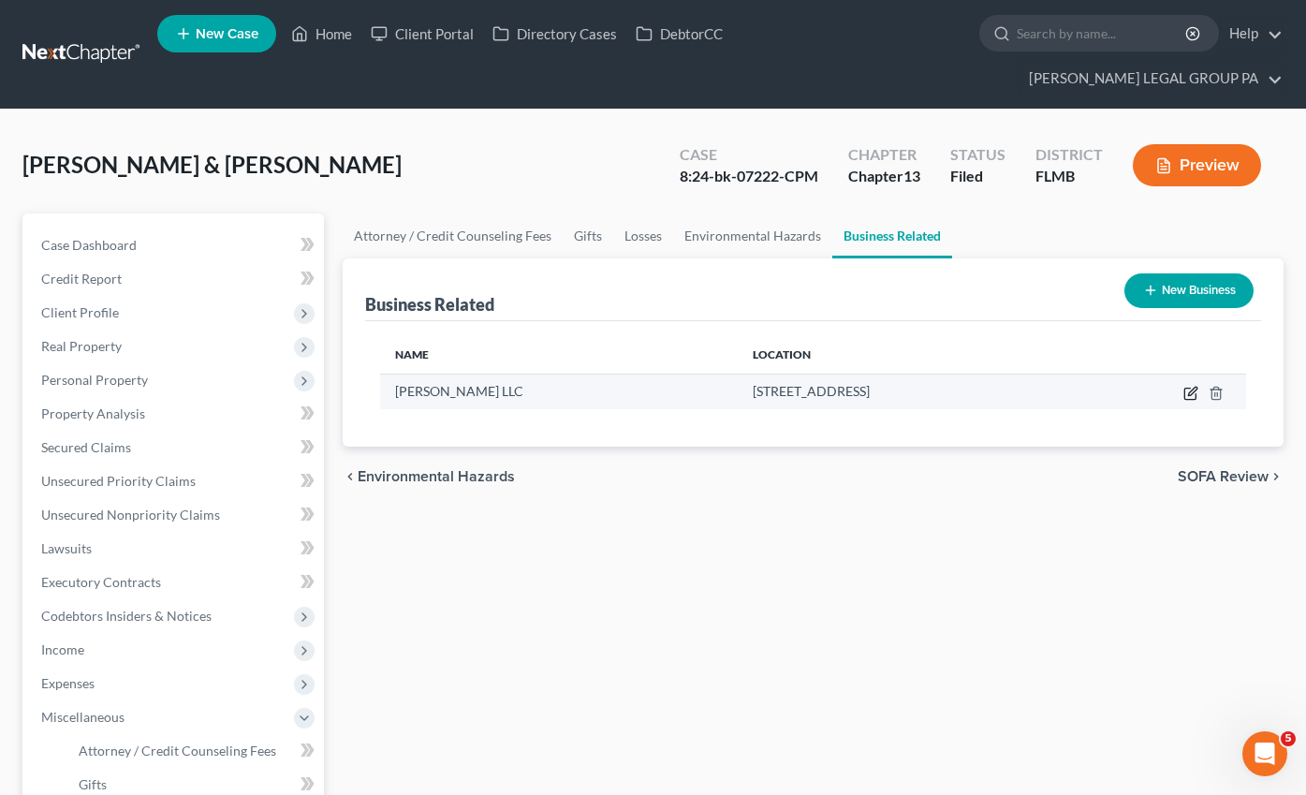
click at [1186, 386] on icon "button" at bounding box center [1190, 393] width 15 height 15
select select "member"
select select "9"
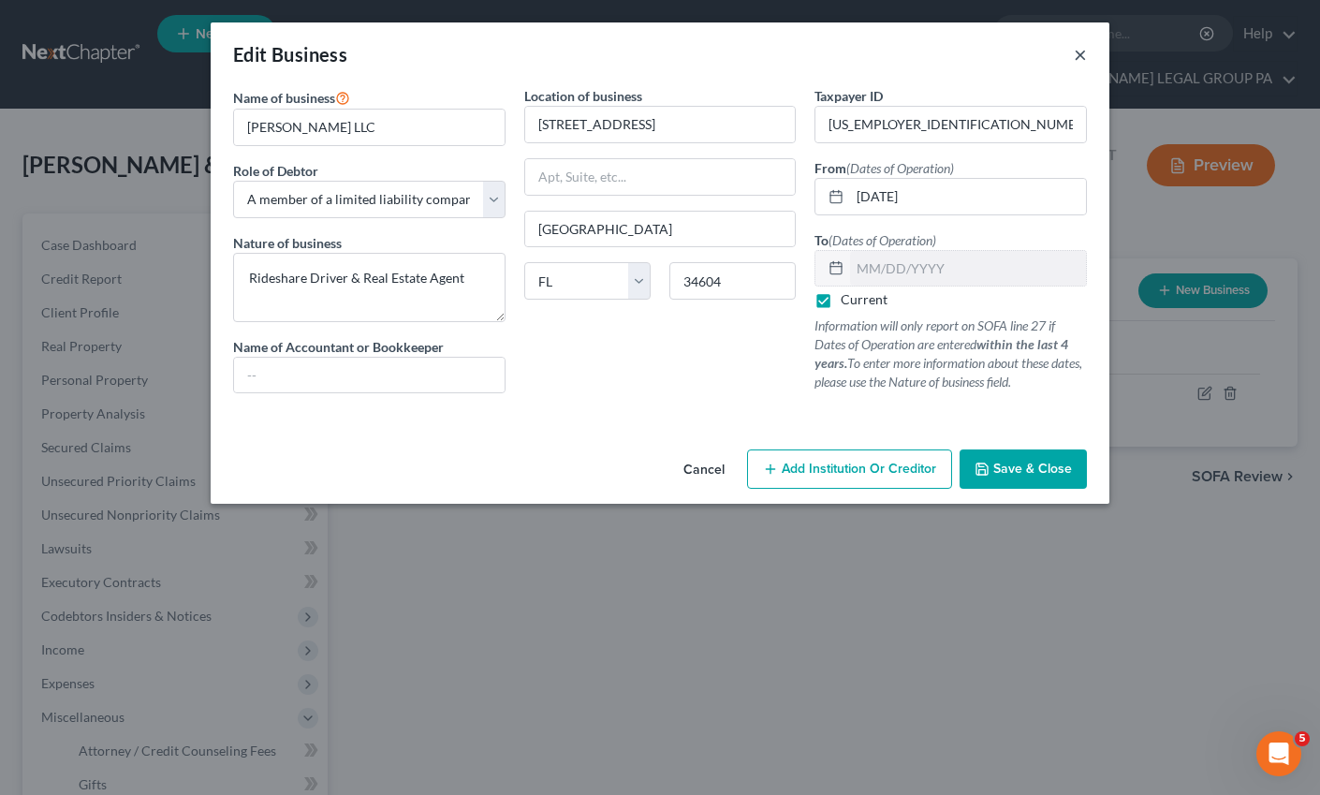
drag, startPoint x: 1069, startPoint y: 51, endPoint x: 1079, endPoint y: 56, distance: 11.3
click at [1070, 51] on div "Edit Business ×" at bounding box center [660, 54] width 899 height 64
click at [1079, 56] on button "×" at bounding box center [1080, 54] width 13 height 22
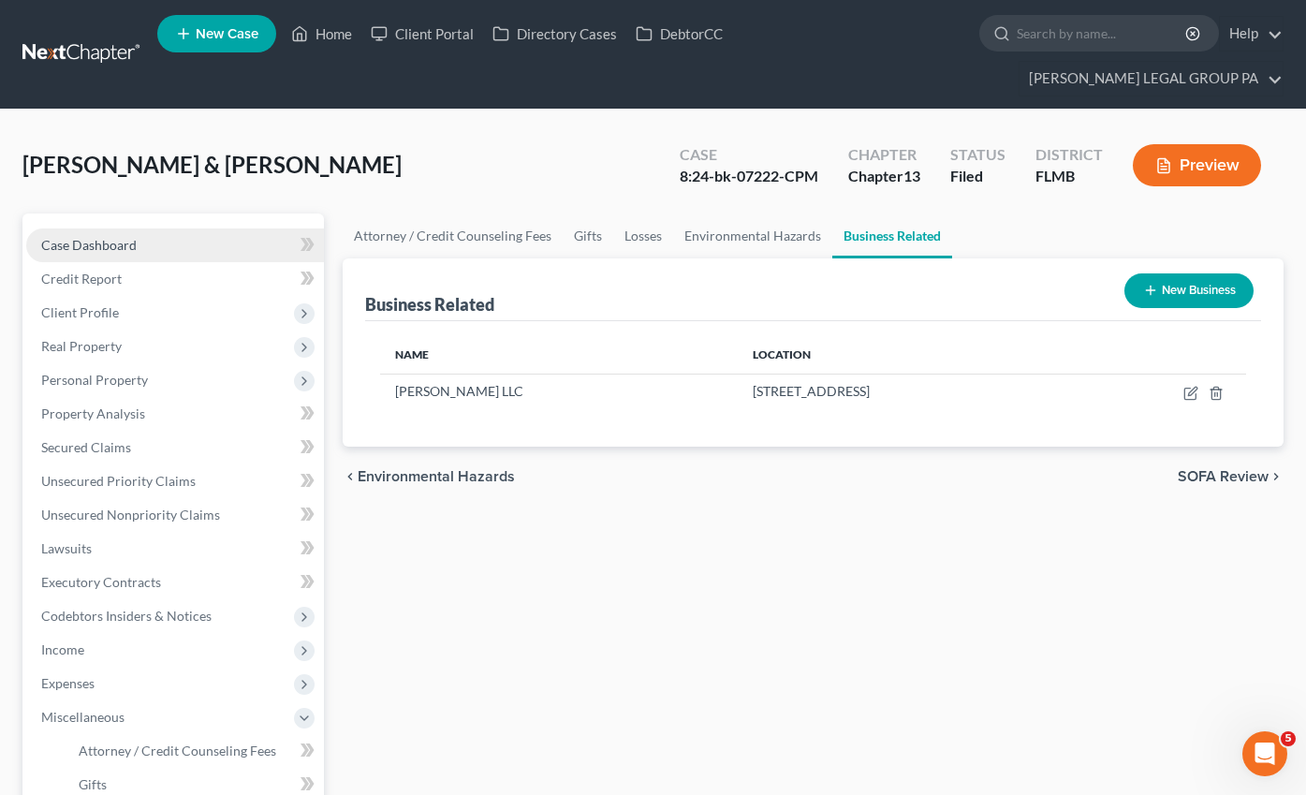
click at [80, 237] on span "Case Dashboard" at bounding box center [88, 245] width 95 height 16
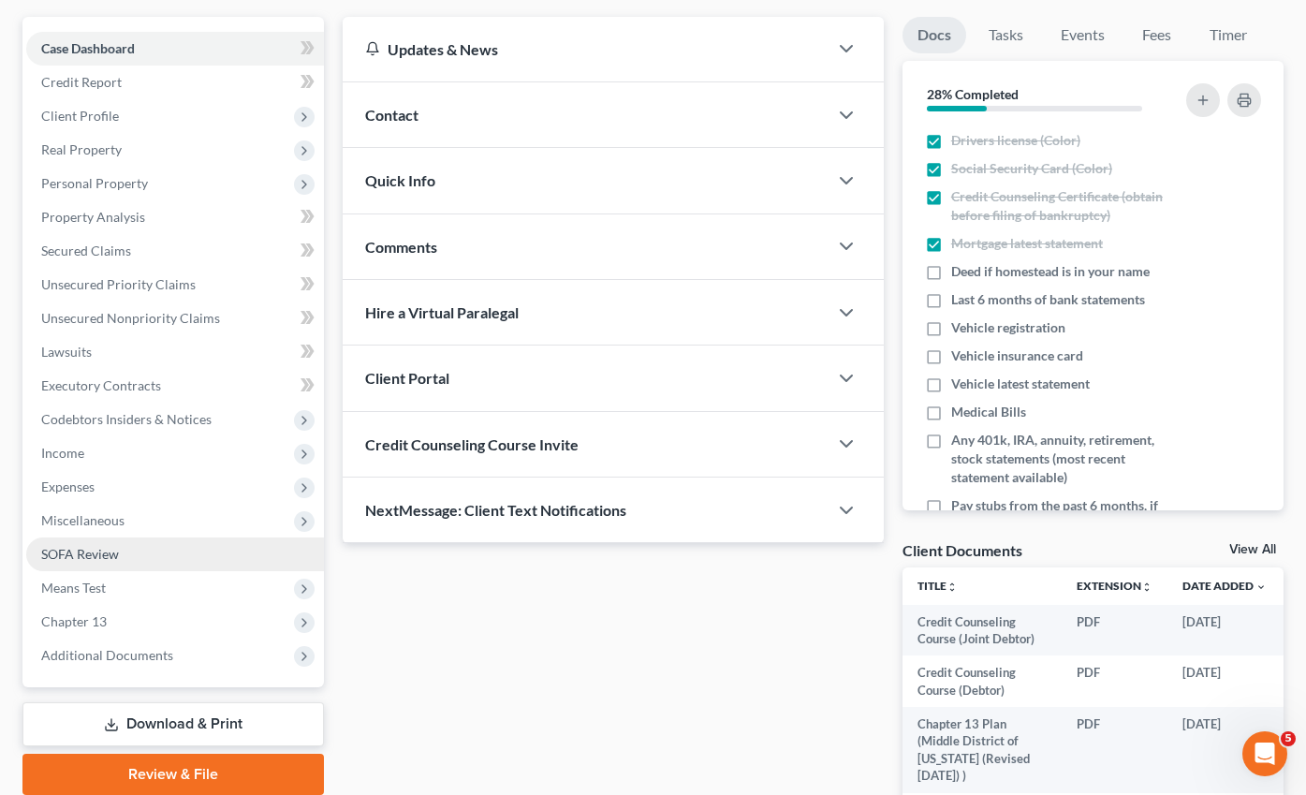
scroll to position [342, 0]
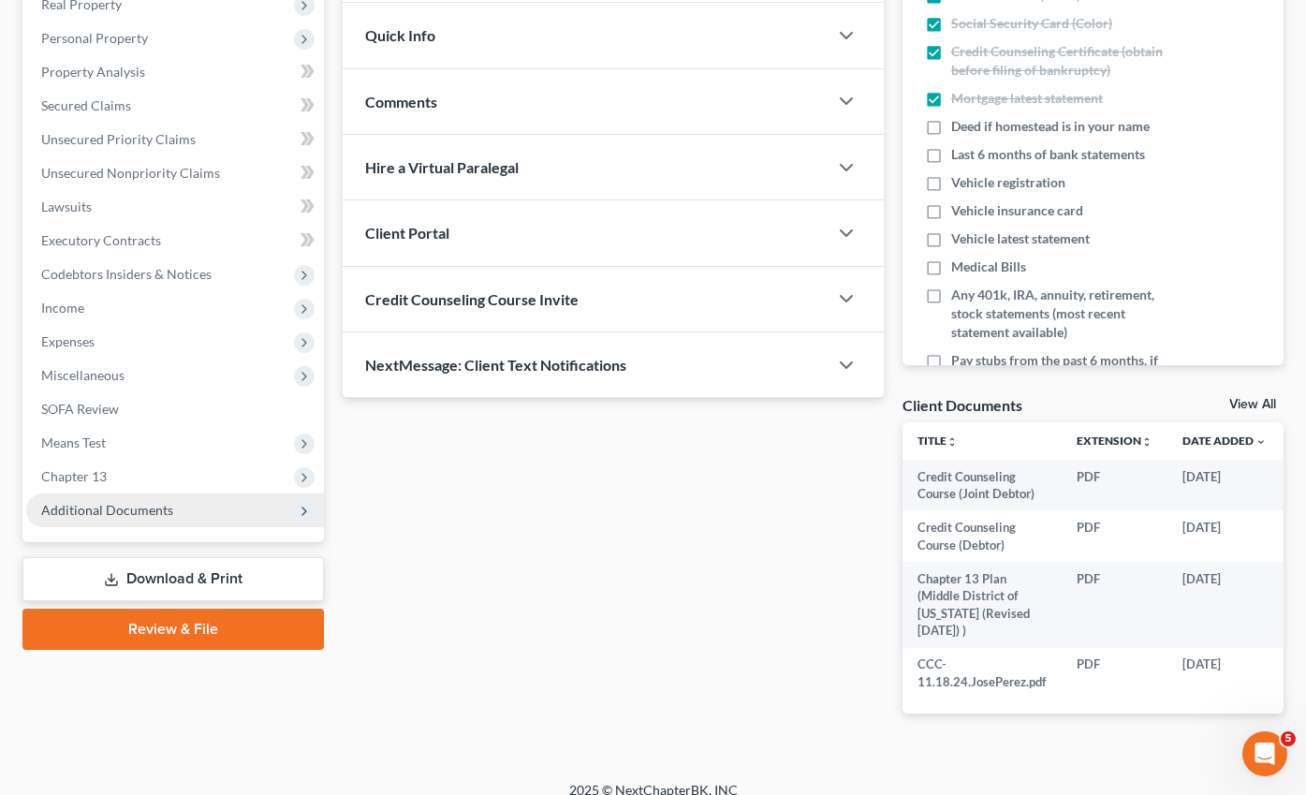
click at [122, 502] on span "Additional Documents" at bounding box center [107, 510] width 132 height 16
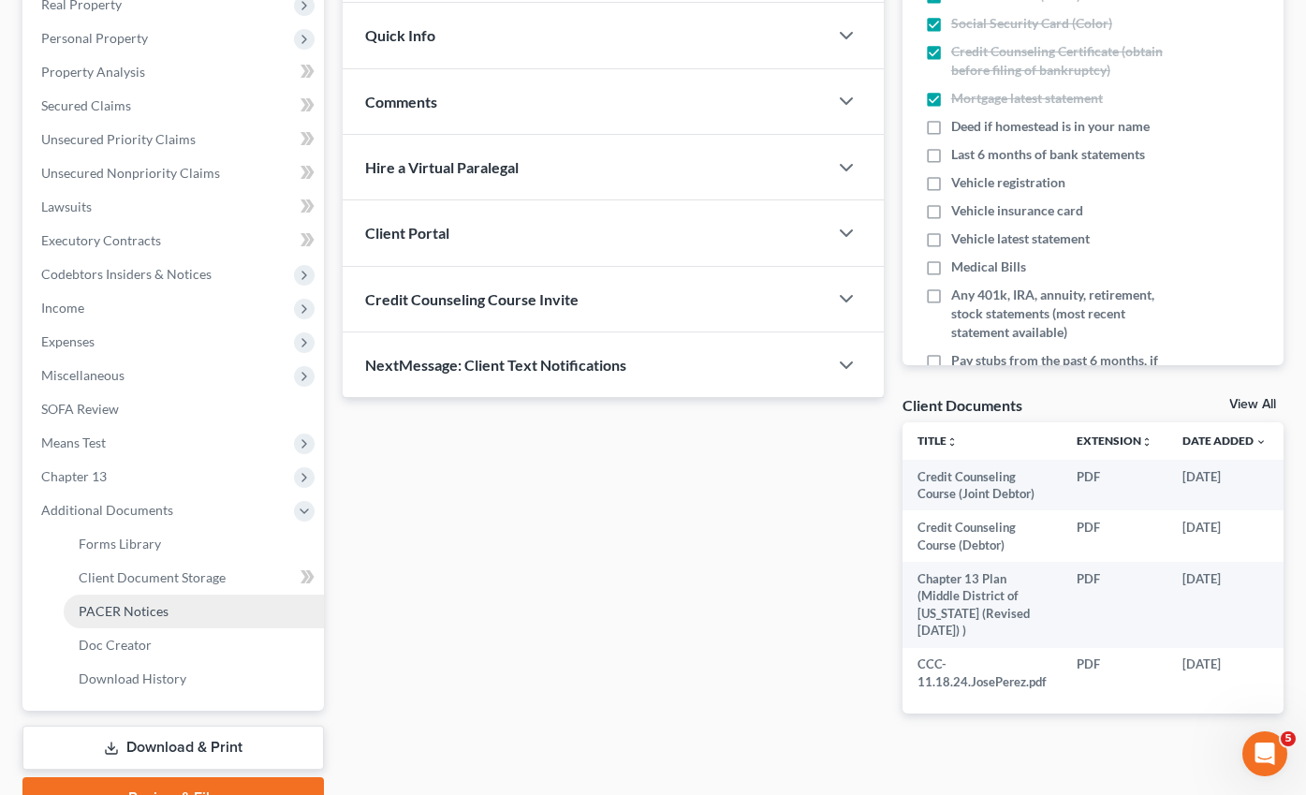
click at [123, 603] on span "PACER Notices" at bounding box center [124, 611] width 90 height 16
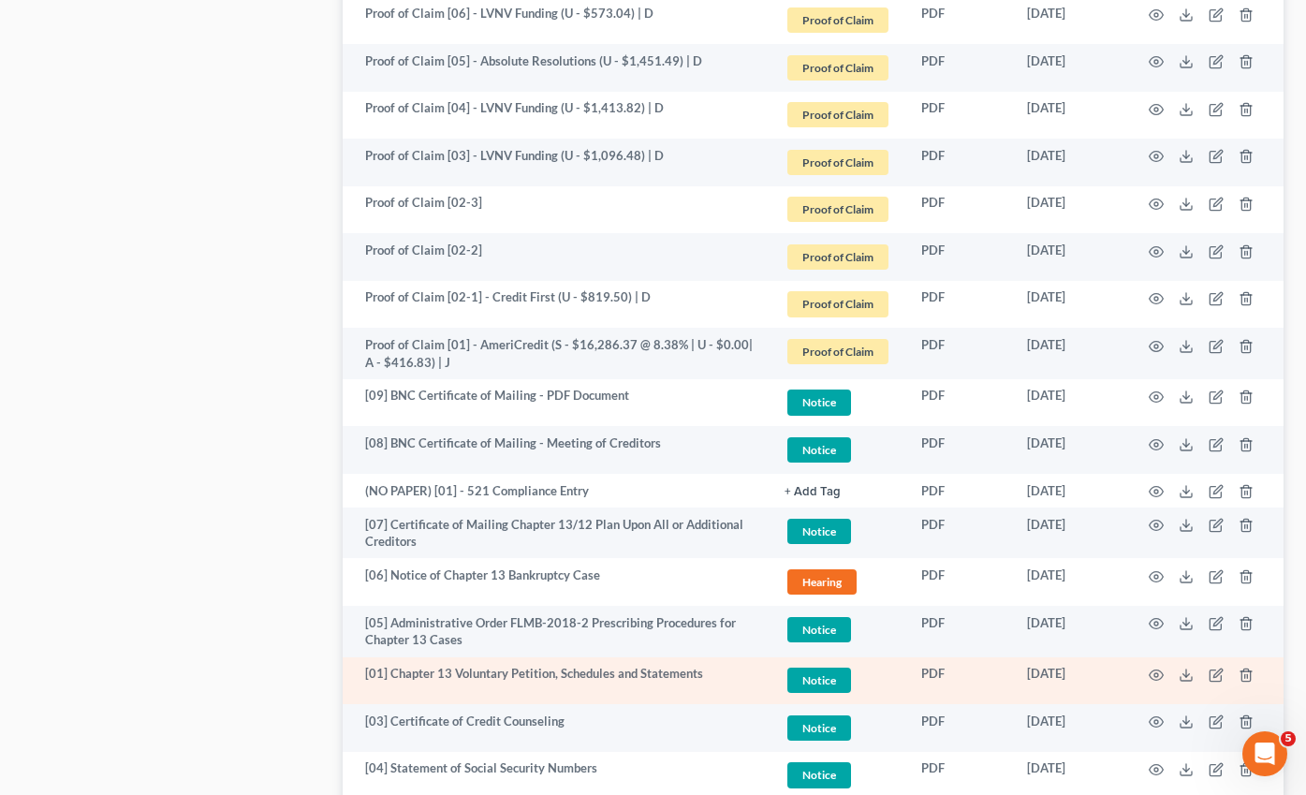
scroll to position [3144, 0]
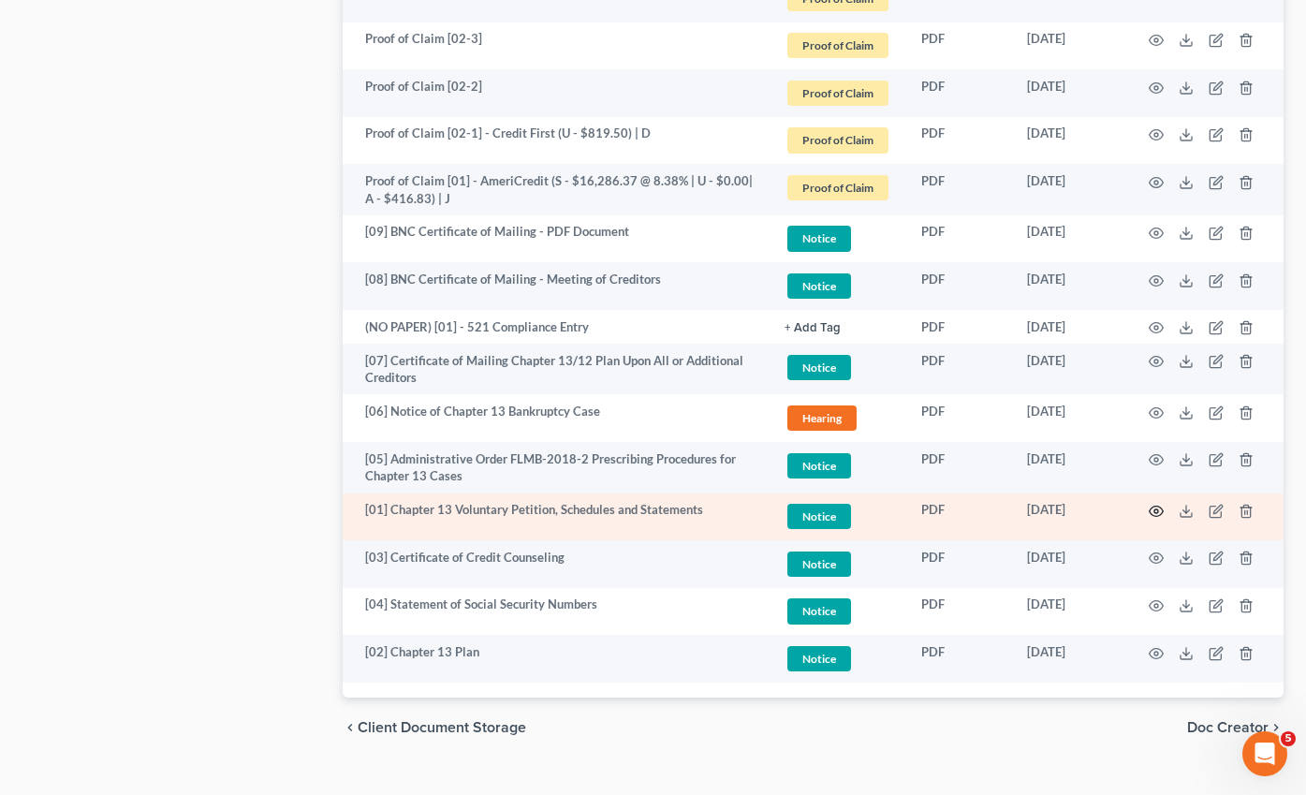
click at [1159, 504] on icon "button" at bounding box center [1155, 511] width 15 height 15
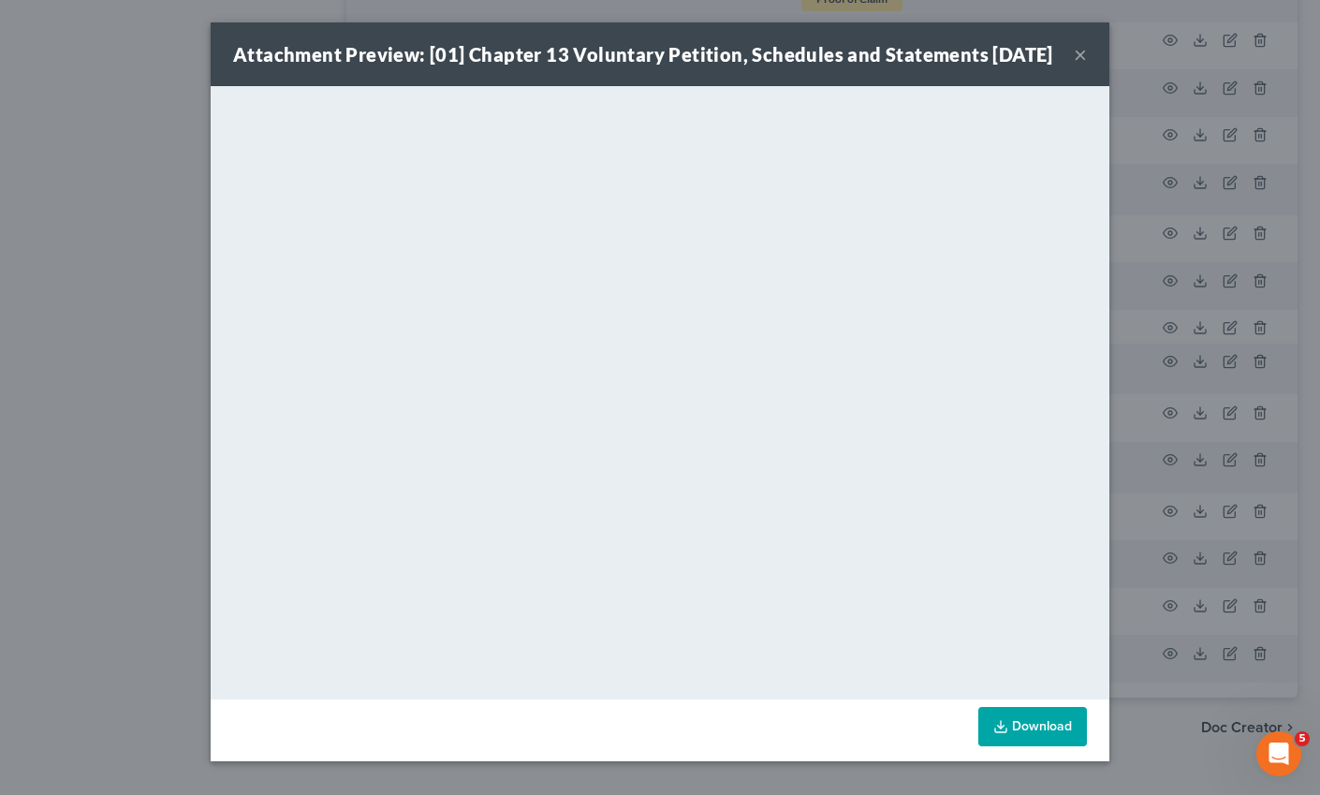
drag, startPoint x: 1074, startPoint y: 69, endPoint x: 454, endPoint y: 116, distance: 621.4
click at [1075, 66] on button "×" at bounding box center [1080, 54] width 13 height 22
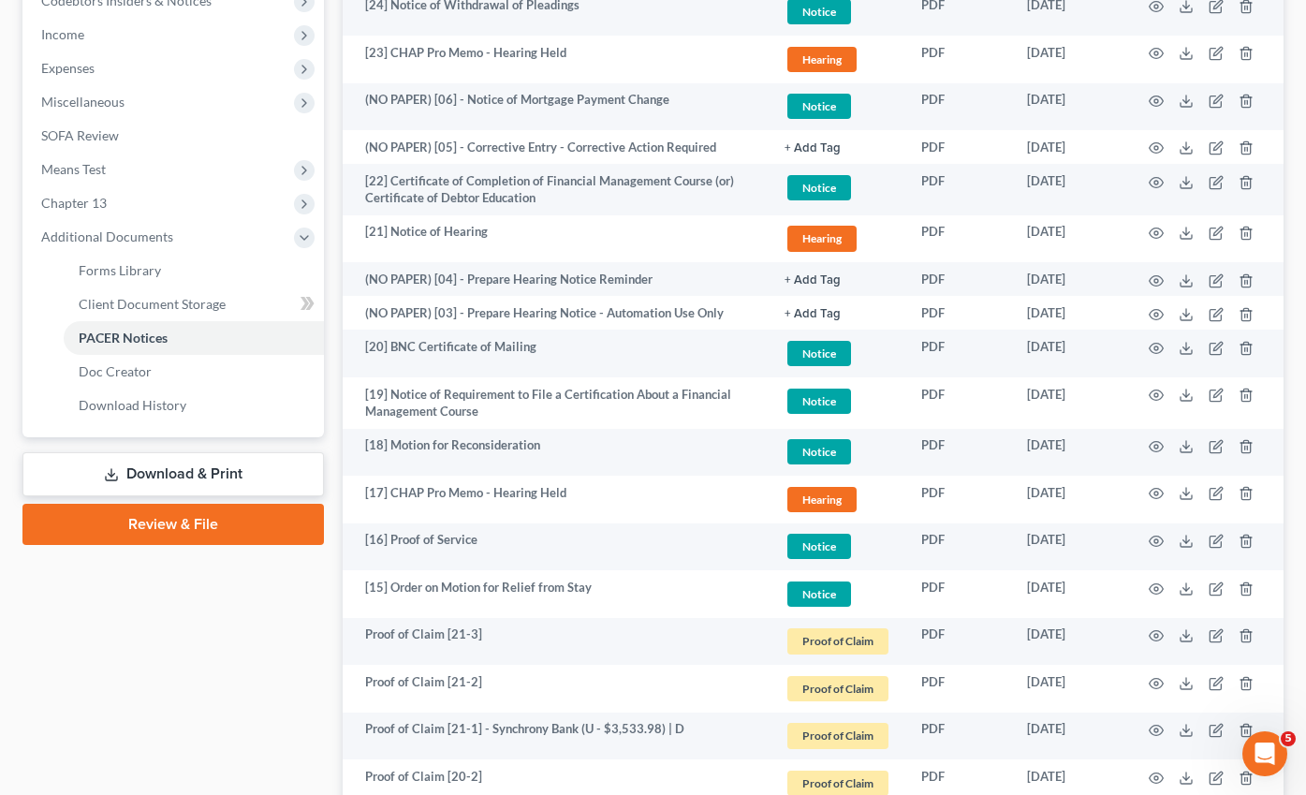
scroll to position [31, 0]
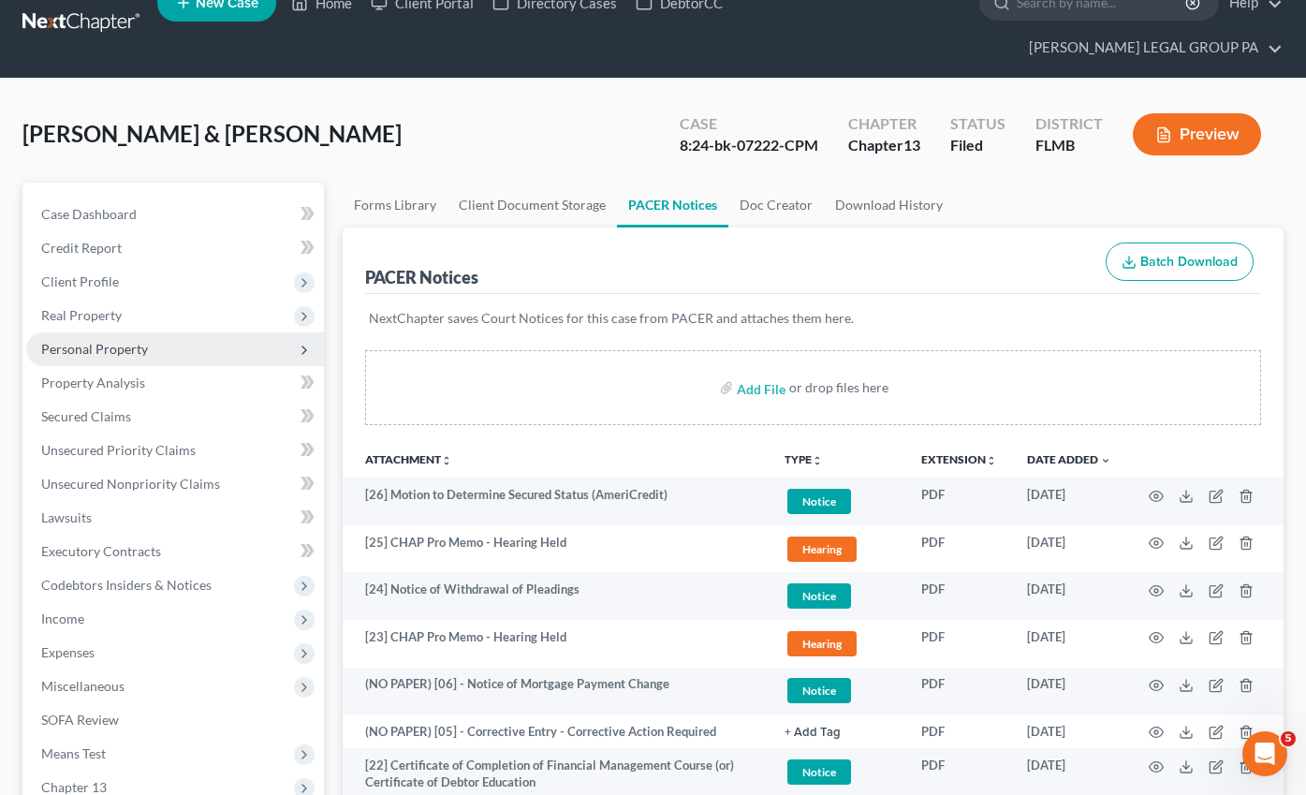
click at [88, 341] on span "Personal Property" at bounding box center [94, 349] width 107 height 16
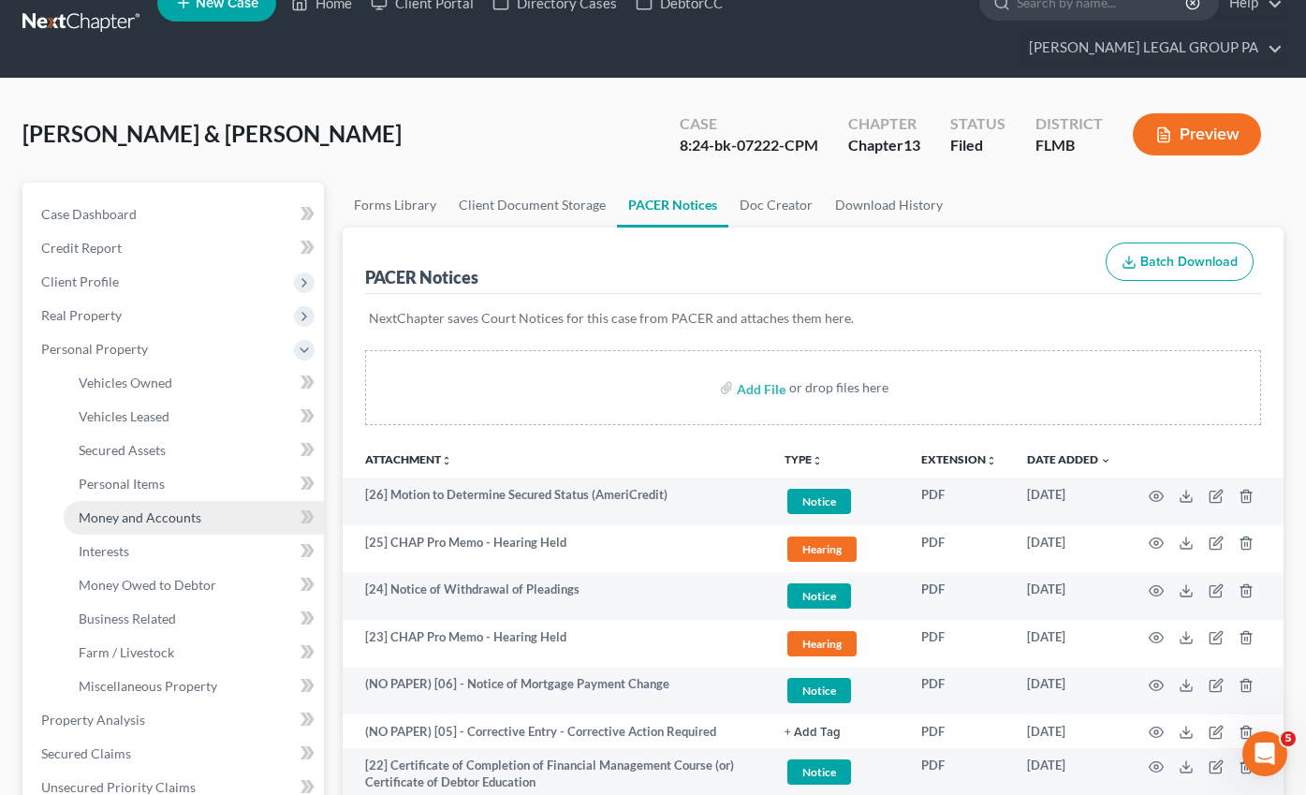
click at [129, 509] on span "Money and Accounts" at bounding box center [140, 517] width 123 height 16
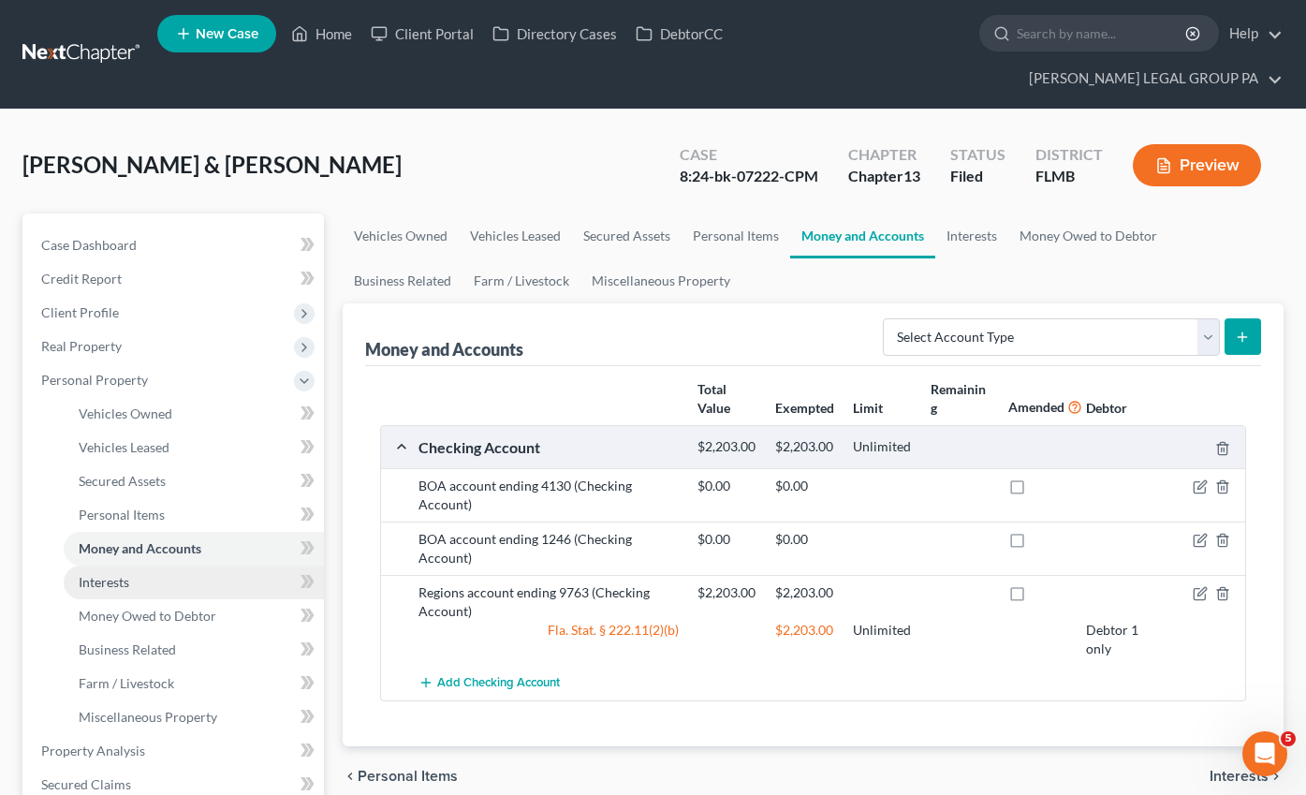
click at [134, 565] on link "Interests" at bounding box center [194, 582] width 260 height 34
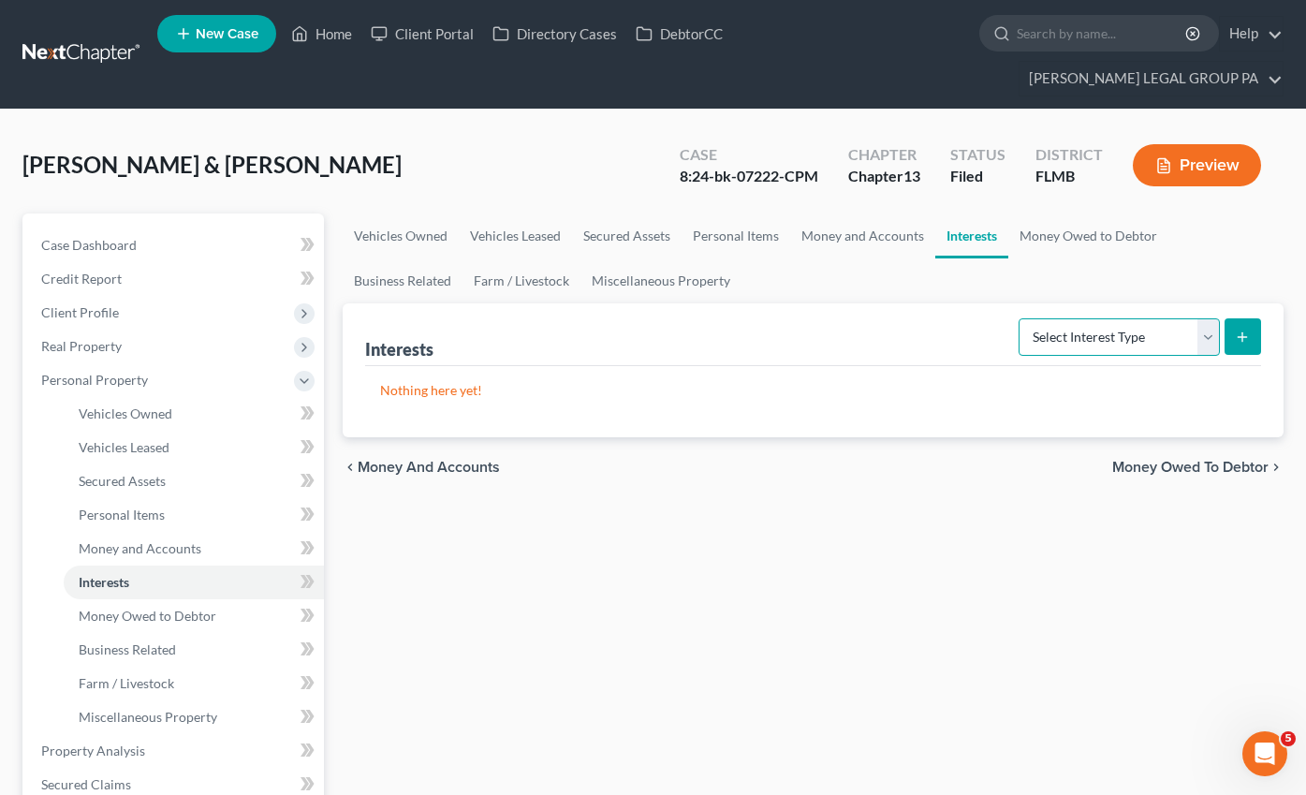
click at [1095, 318] on select "Select Interest Type 401K Annuity Bond Education IRA Government Bond Government…" at bounding box center [1118, 336] width 201 height 37
select select "incorporated_business"
click at [1020, 318] on select "Select Interest Type 401K Annuity Bond Education IRA Government Bond Government…" at bounding box center [1118, 336] width 201 height 37
click at [1243, 329] on icon "submit" at bounding box center [1242, 336] width 15 height 15
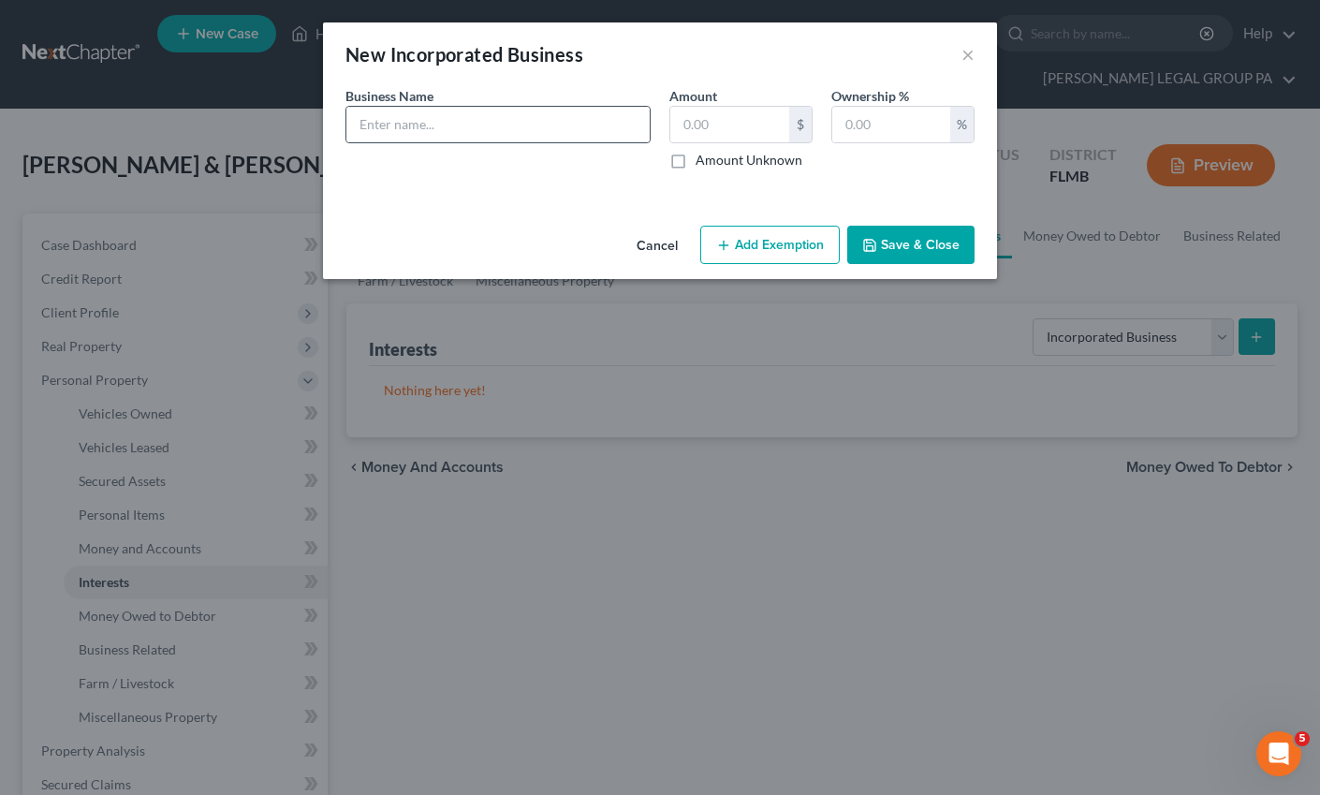
click at [432, 106] on div at bounding box center [497, 124] width 305 height 37
click at [436, 130] on input "text" at bounding box center [497, 125] width 303 height 36
click at [725, 132] on input "text" at bounding box center [729, 125] width 119 height 36
click at [890, 137] on input "text" at bounding box center [891, 125] width 118 height 36
click at [968, 57] on button "×" at bounding box center [967, 54] width 13 height 22
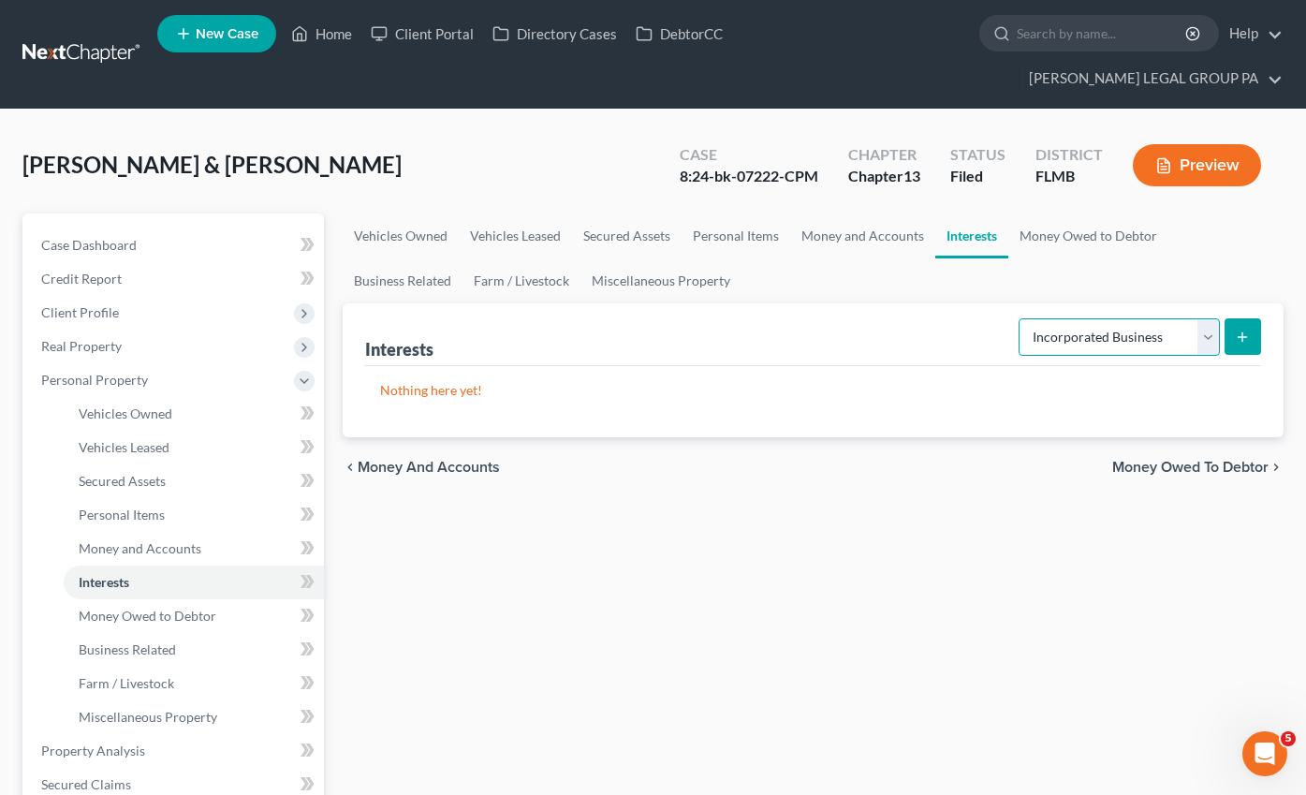
click at [1113, 318] on select "Select Interest Type 401K Annuity Bond Education IRA Government Bond Government…" at bounding box center [1118, 336] width 201 height 37
click at [624, 151] on div "[PERSON_NAME] & [PERSON_NAME] Upgraded Case 8:24-bk-07222-CPM Chapter Chapter 1…" at bounding box center [652, 172] width 1261 height 81
click at [312, 37] on link "Home" at bounding box center [322, 34] width 80 height 34
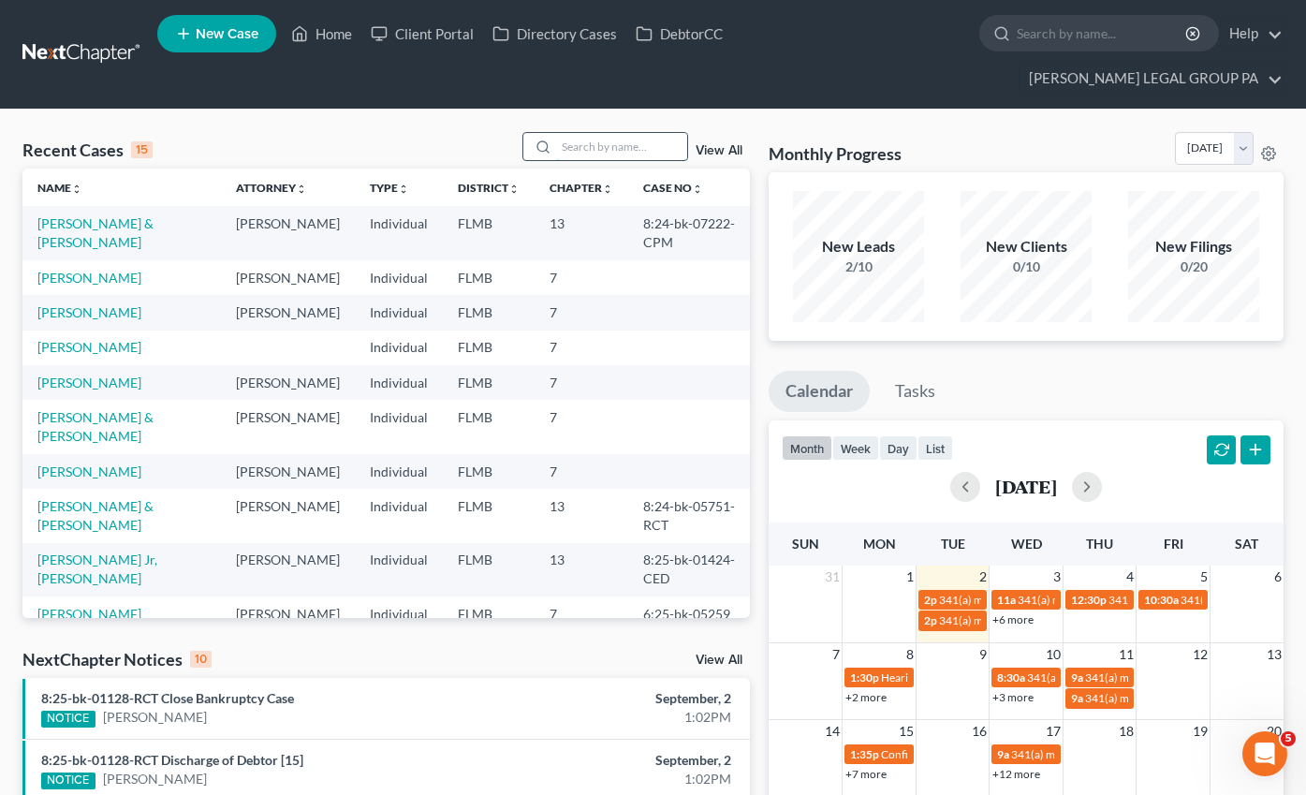
click at [592, 133] on input "search" at bounding box center [621, 146] width 131 height 27
click at [615, 133] on input "search" at bounding box center [621, 146] width 131 height 27
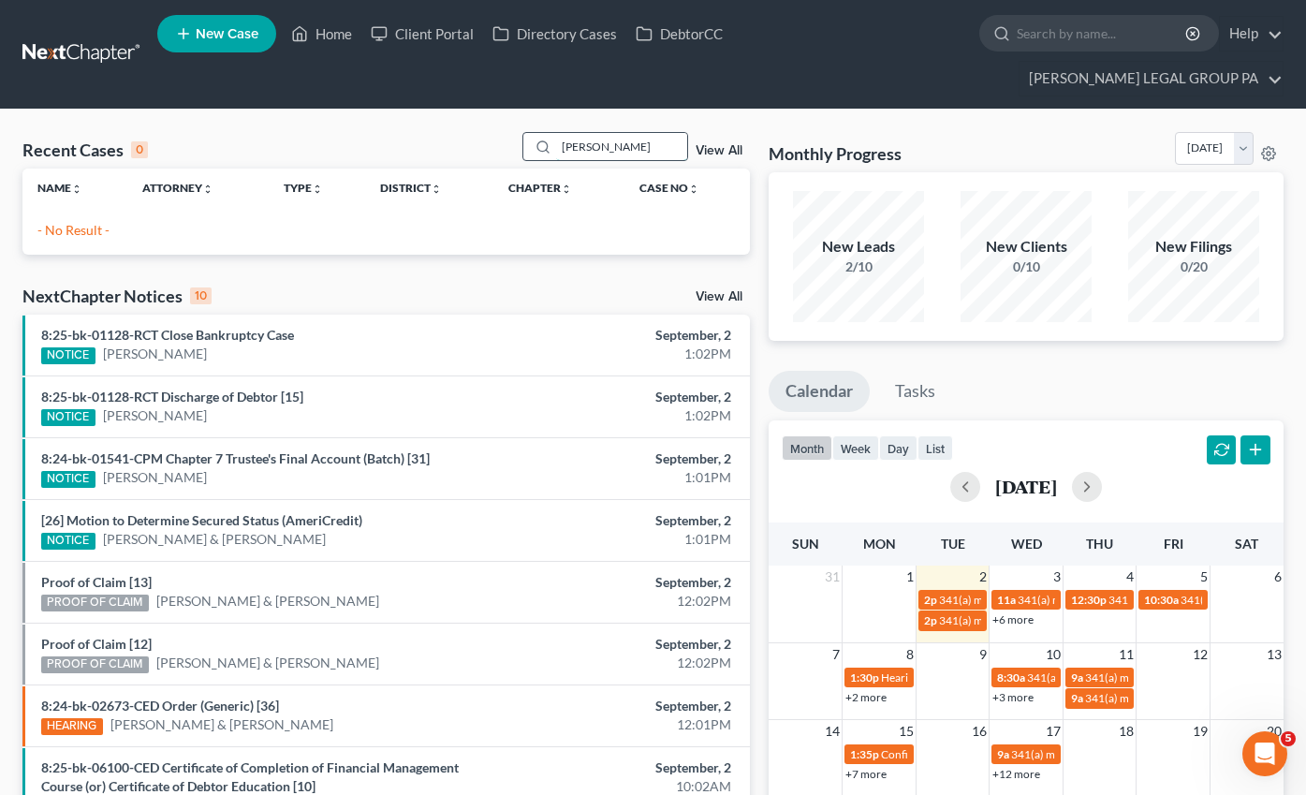
click at [612, 133] on input "[PERSON_NAME]" at bounding box center [621, 146] width 131 height 27
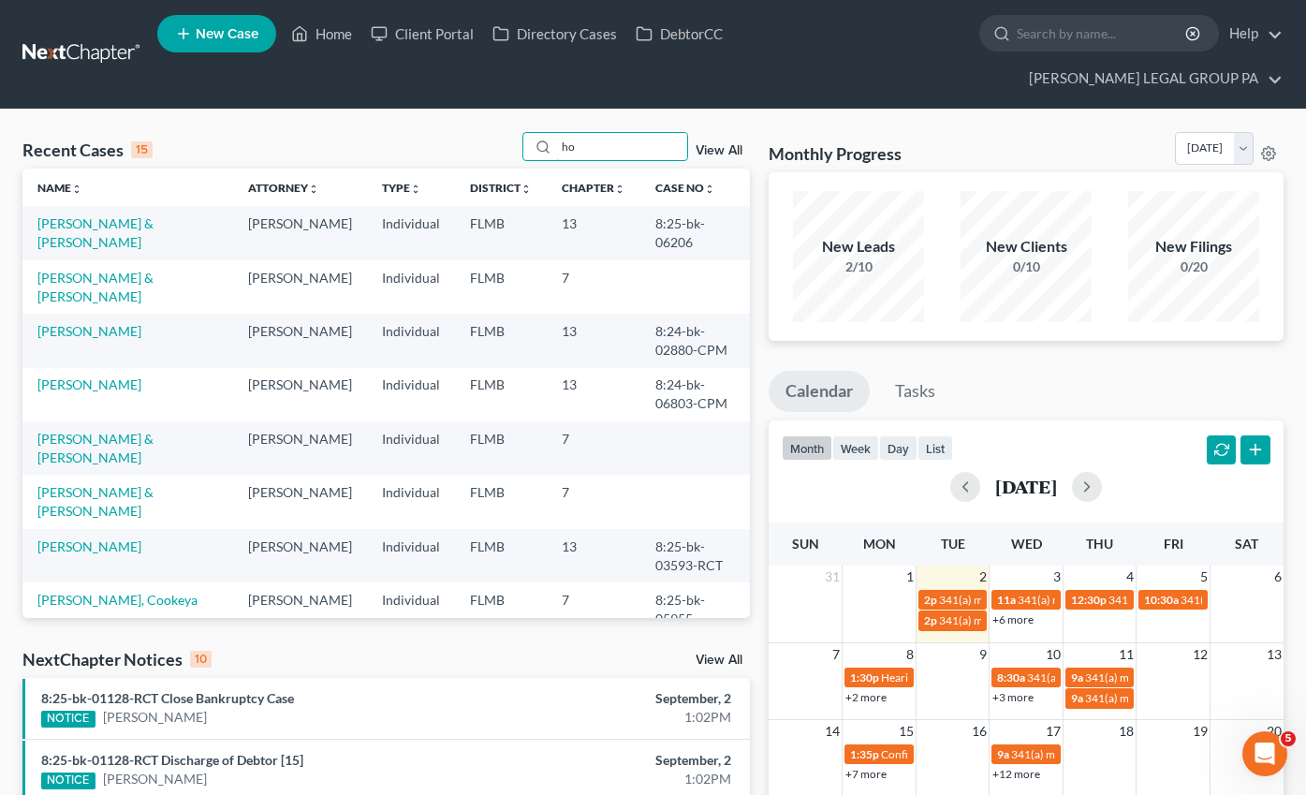
type input "ho"
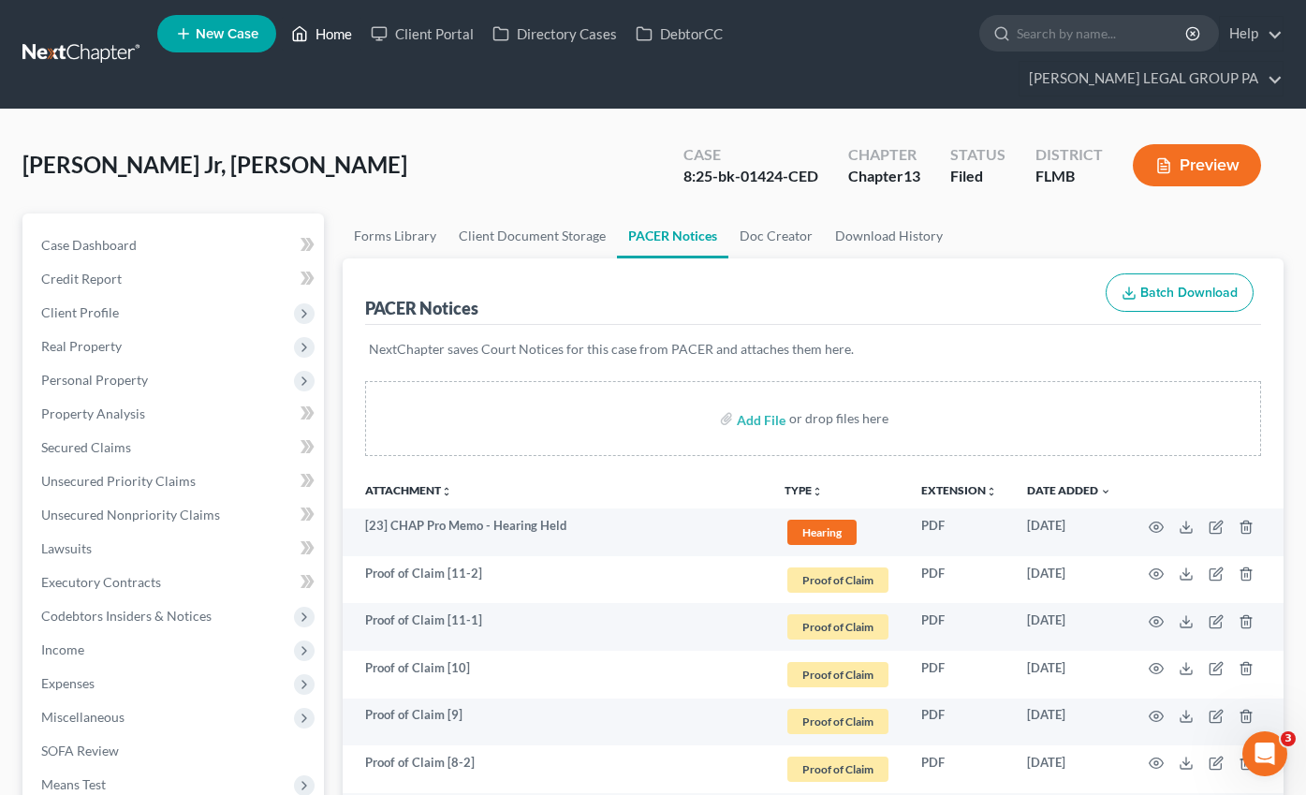
click at [327, 48] on link "Home" at bounding box center [322, 34] width 80 height 34
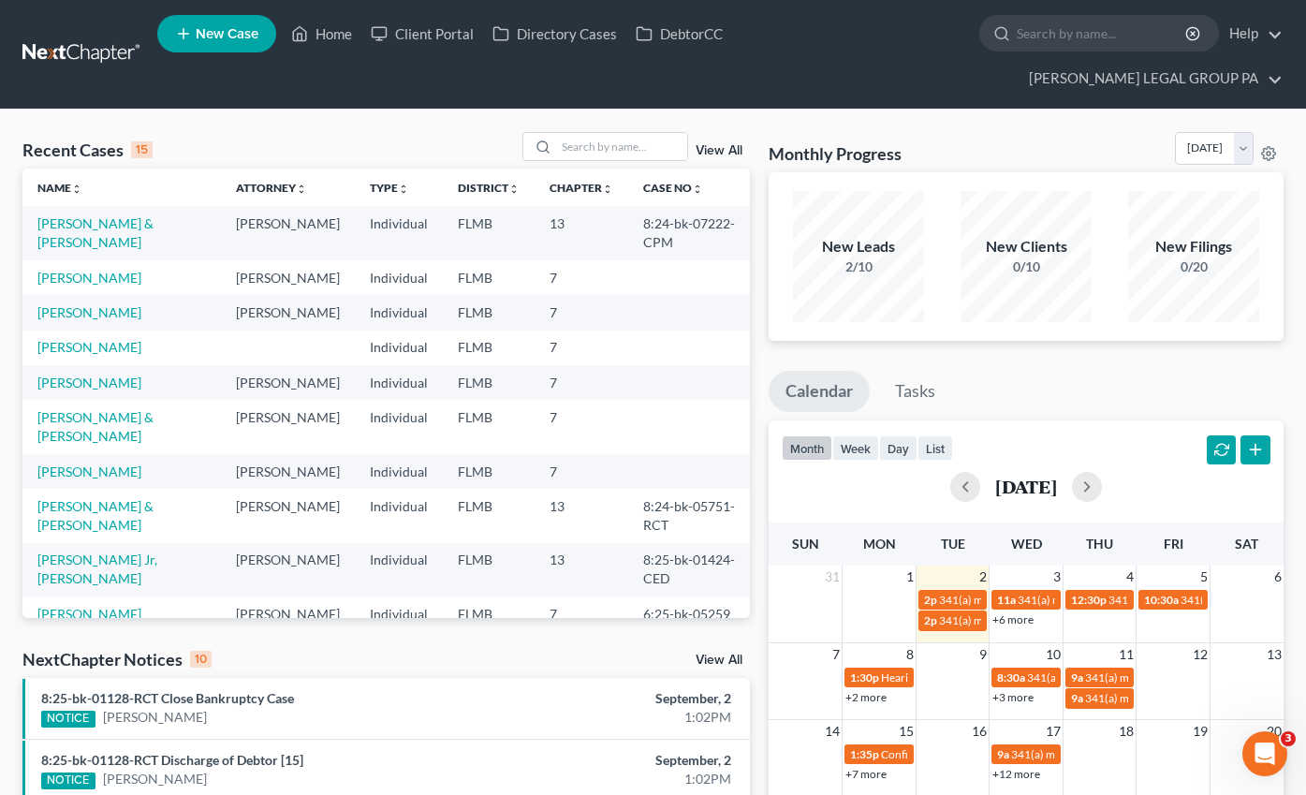
click at [109, 206] on td "[PERSON_NAME] & [PERSON_NAME]" at bounding box center [121, 232] width 198 height 53
click at [110, 215] on link "[PERSON_NAME] & [PERSON_NAME]" at bounding box center [95, 232] width 116 height 35
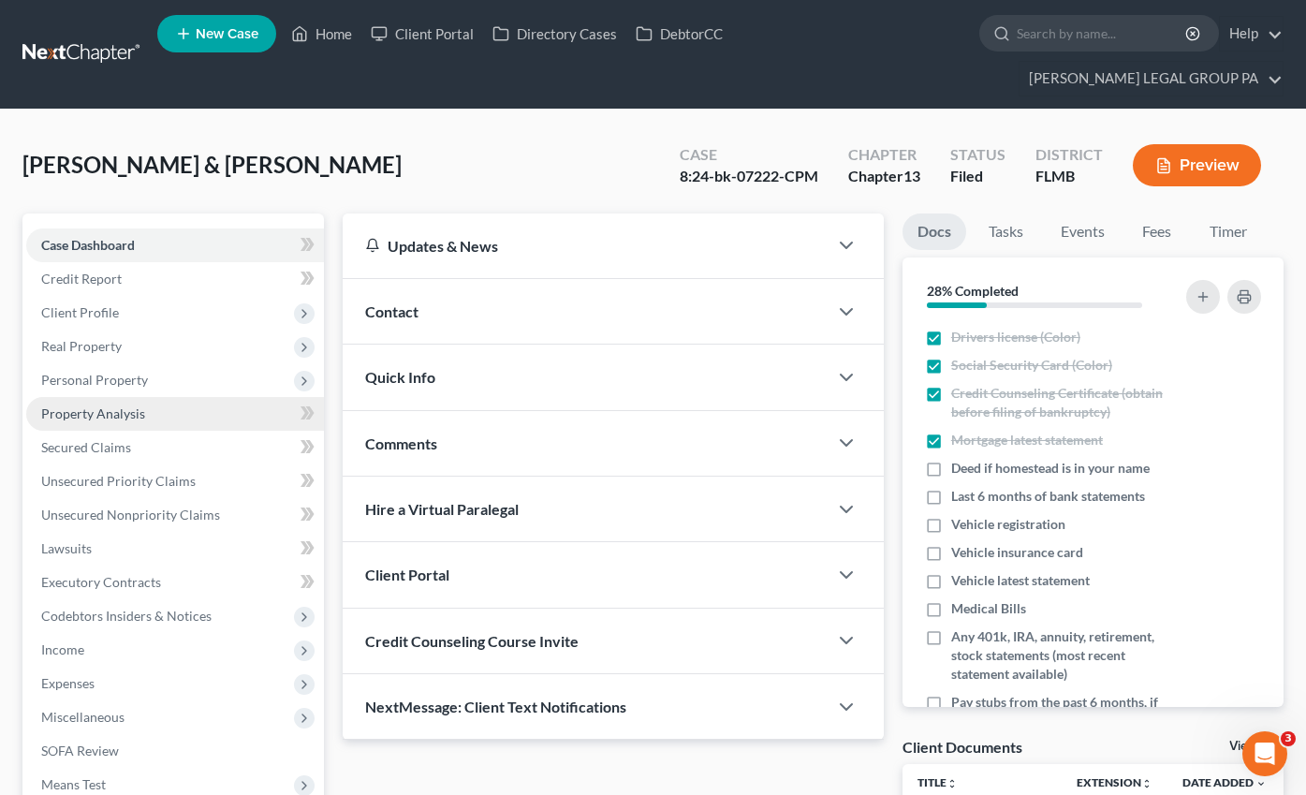
click at [110, 405] on span "Property Analysis" at bounding box center [93, 413] width 104 height 16
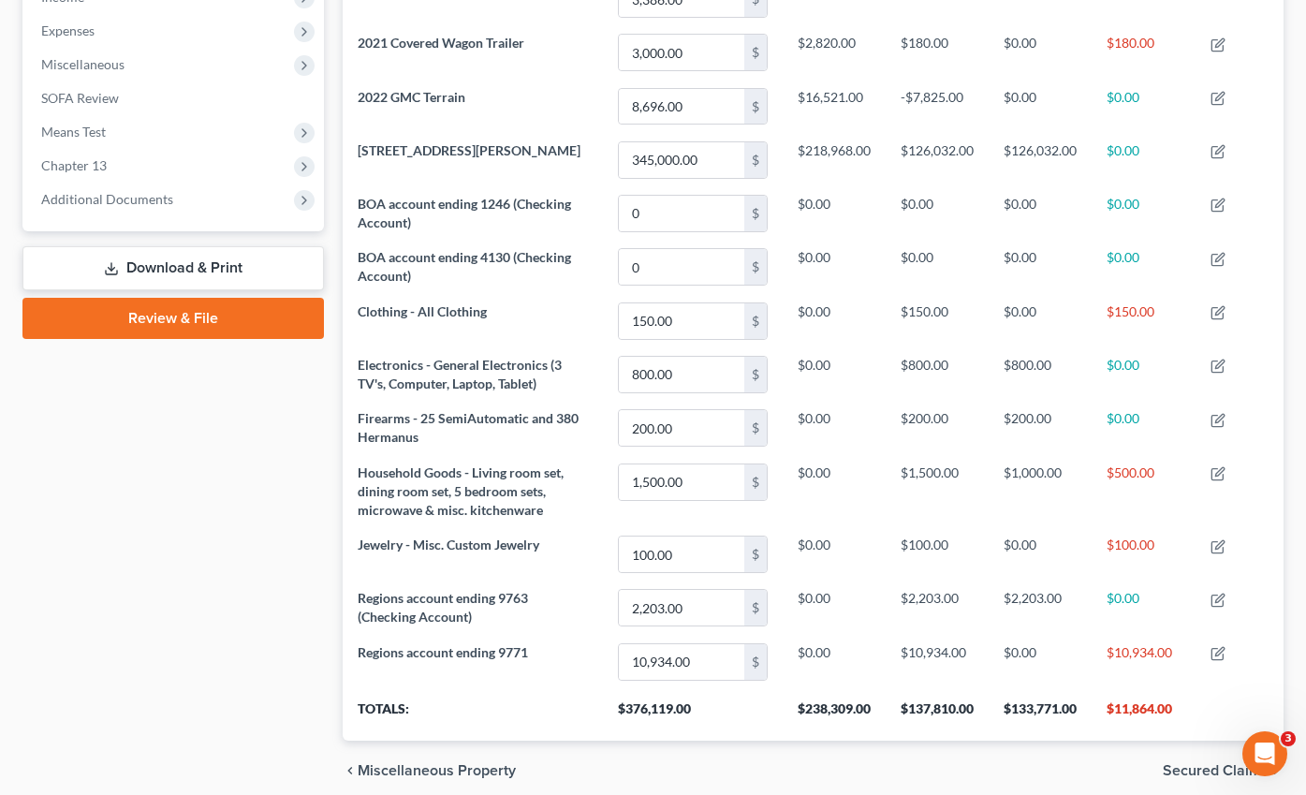
scroll to position [651, 0]
